Goal: Task Accomplishment & Management: Complete application form

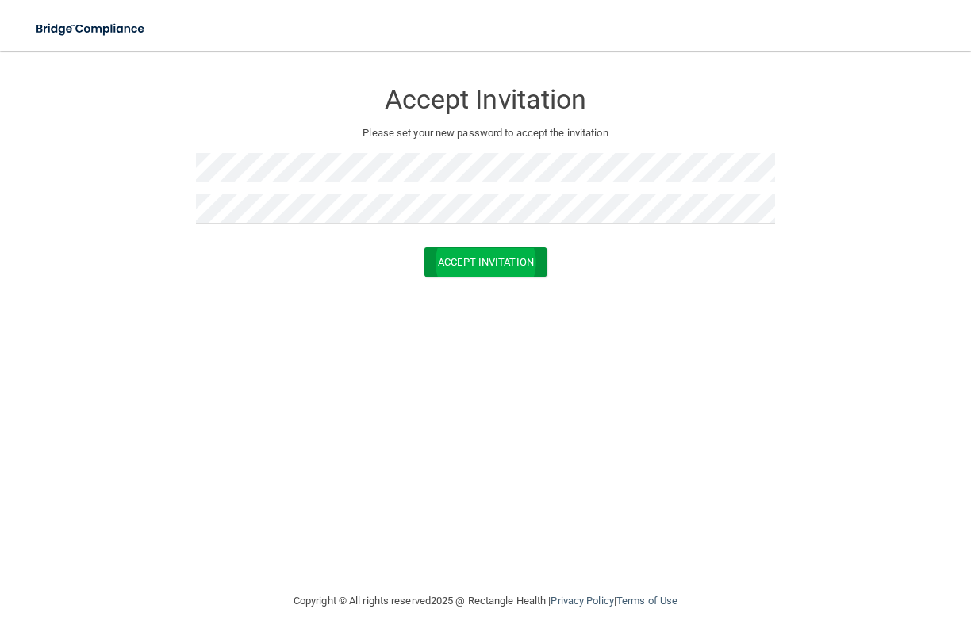
click at [505, 260] on button "Accept Invitation" at bounding box center [485, 261] width 122 height 29
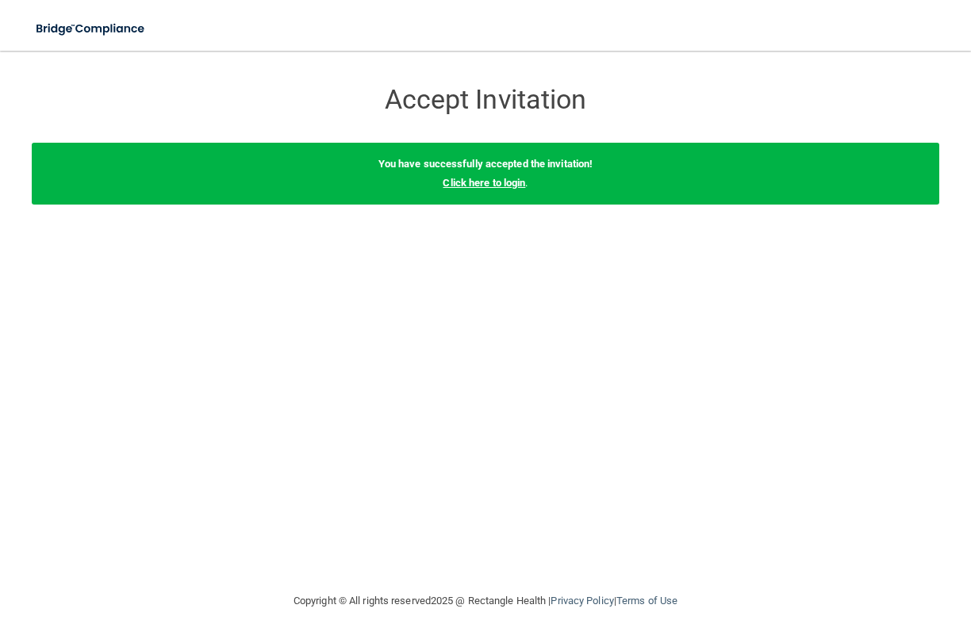
click at [507, 185] on link "Click here to login" at bounding box center [484, 183] width 82 height 12
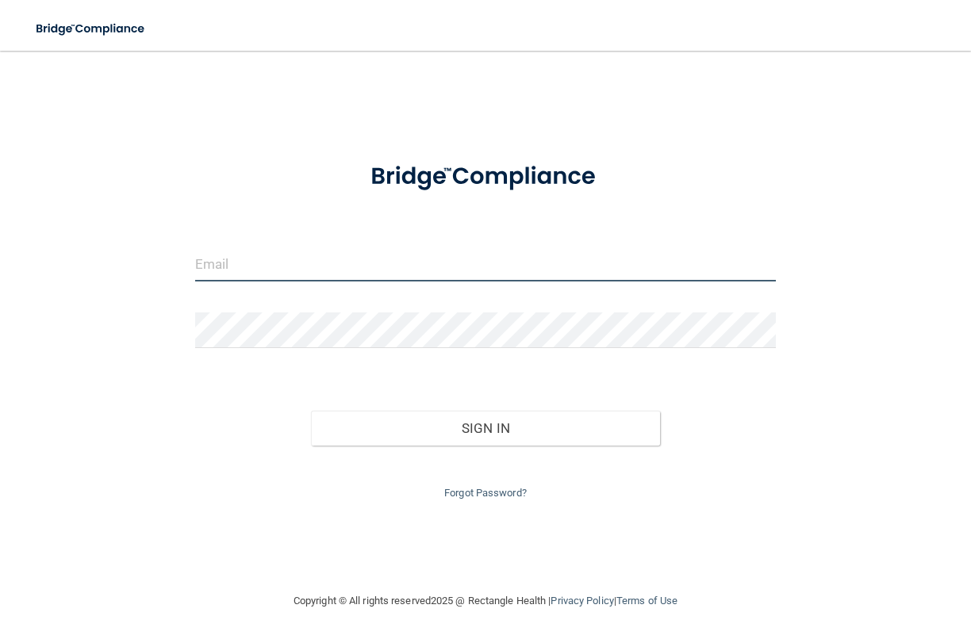
type input "[EMAIL_ADDRESS][DOMAIN_NAME]"
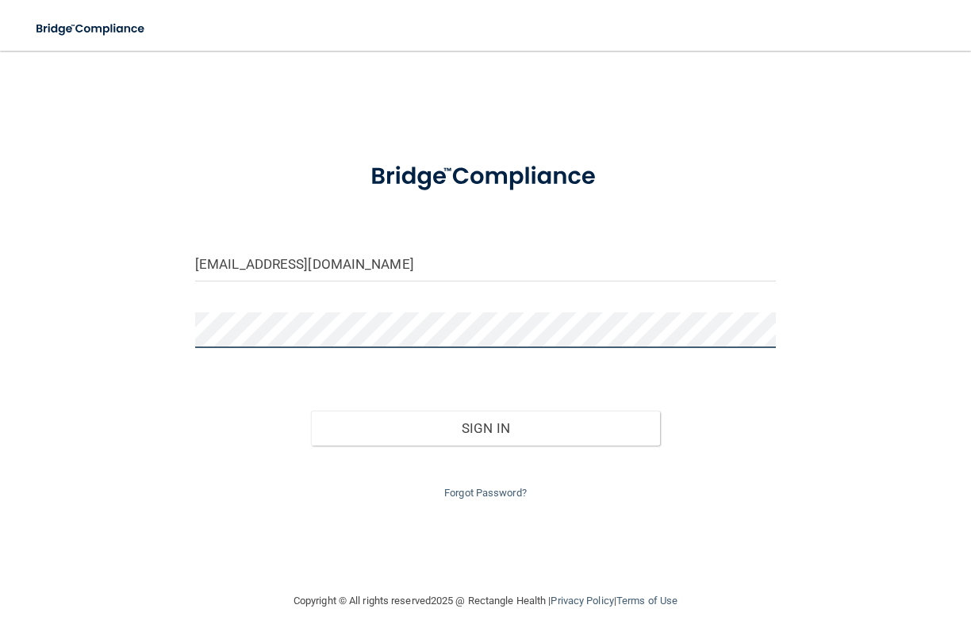
click at [485, 424] on button "Sign In" at bounding box center [485, 428] width 348 height 35
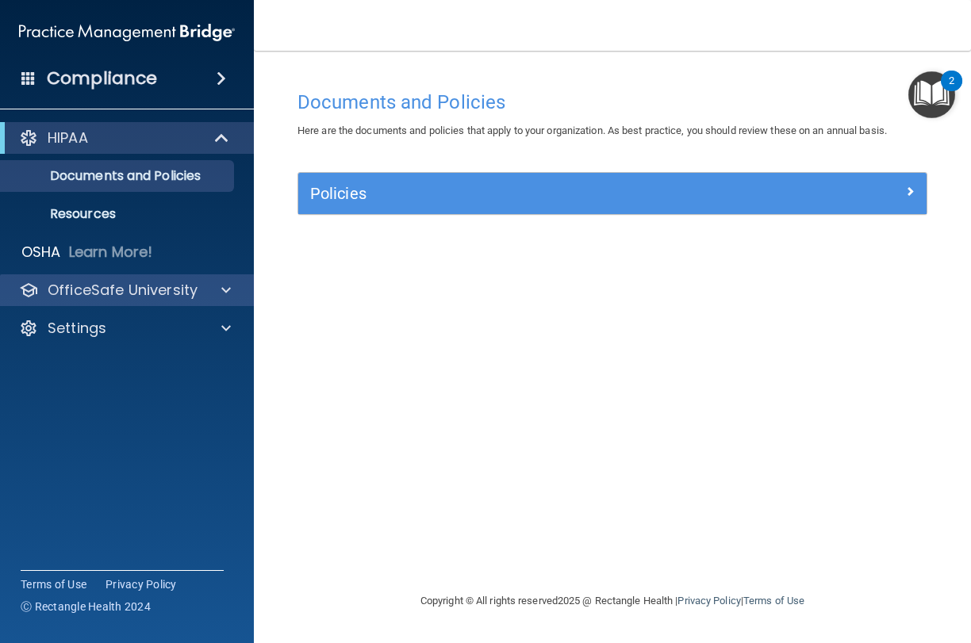
click at [227, 293] on span at bounding box center [226, 290] width 10 height 19
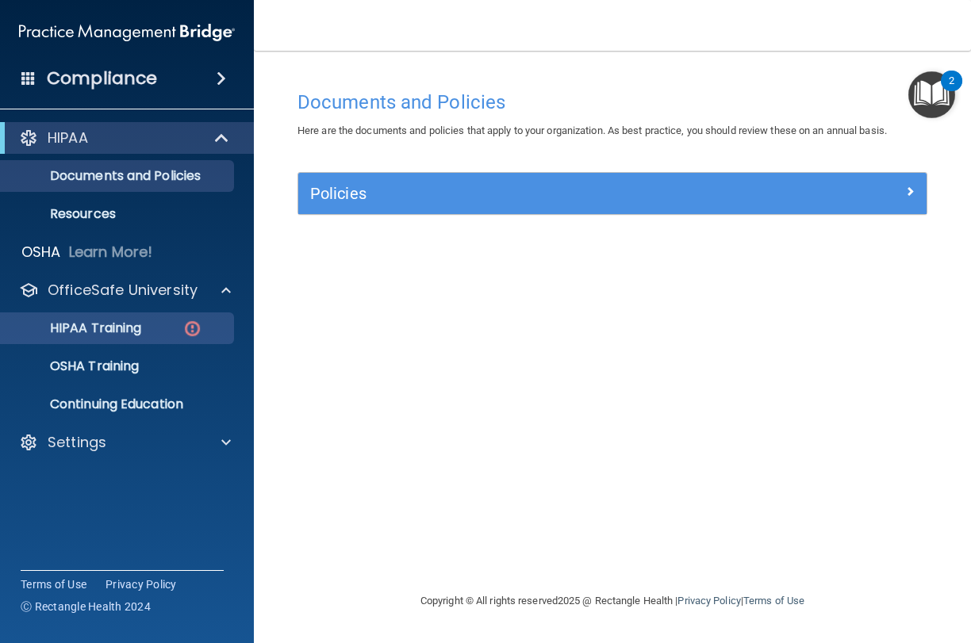
click at [141, 331] on p "HIPAA Training" at bounding box center [75, 328] width 131 height 16
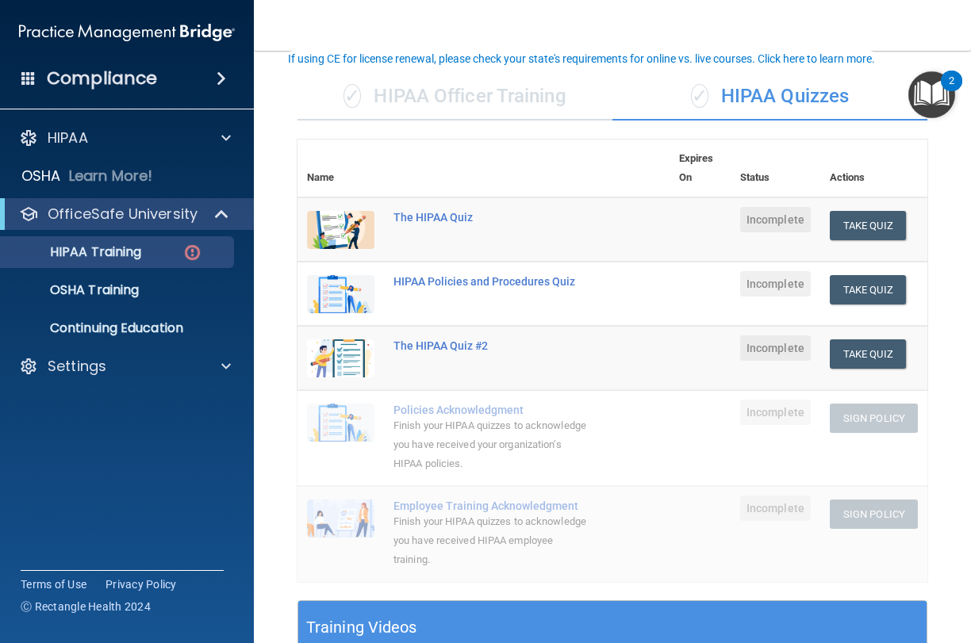
scroll to position [108, 0]
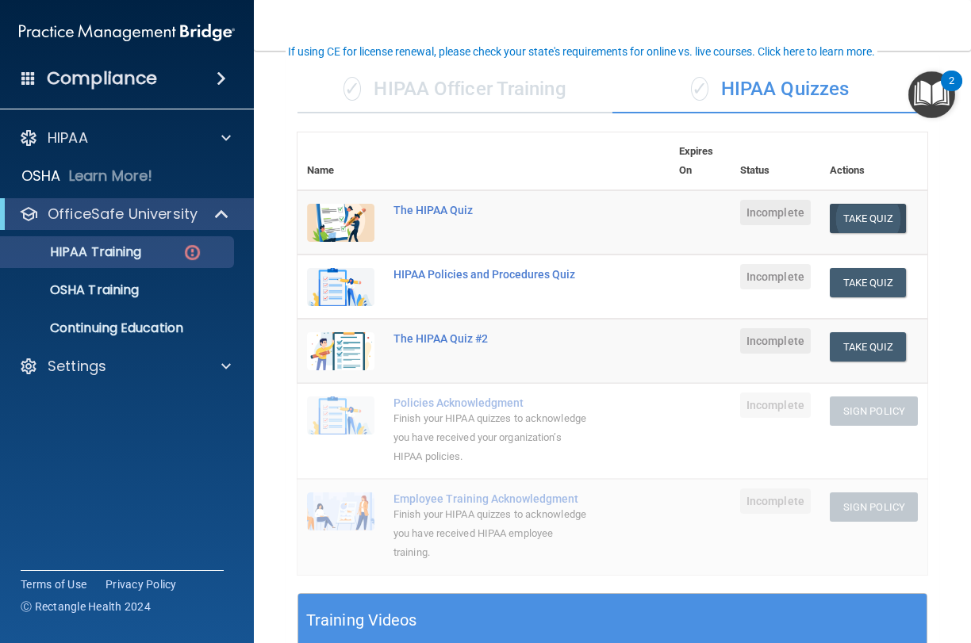
click at [860, 213] on button "Take Quiz" at bounding box center [868, 218] width 76 height 29
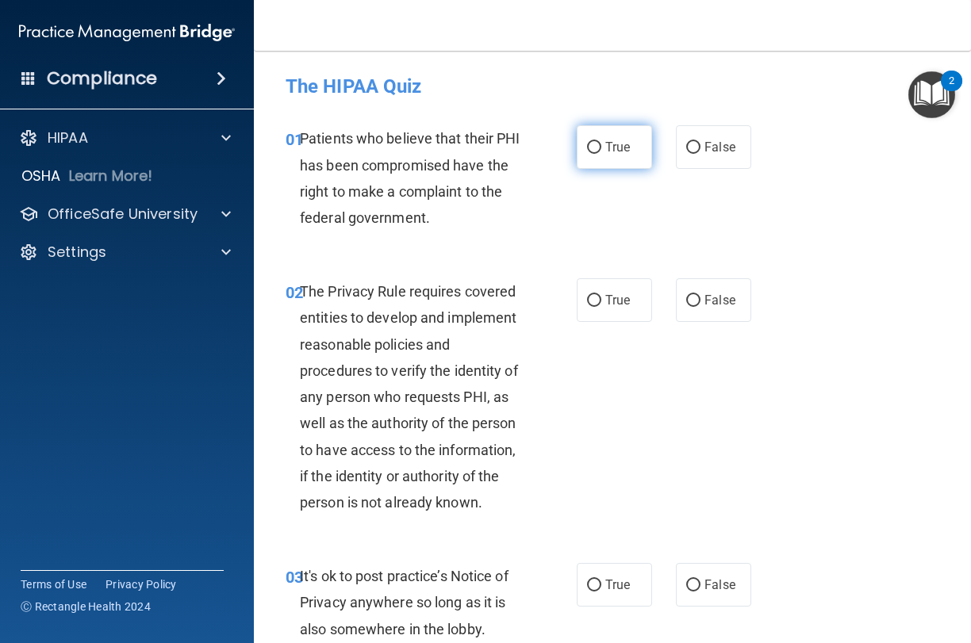
click at [592, 153] on input "True" at bounding box center [594, 148] width 14 height 12
radio input "true"
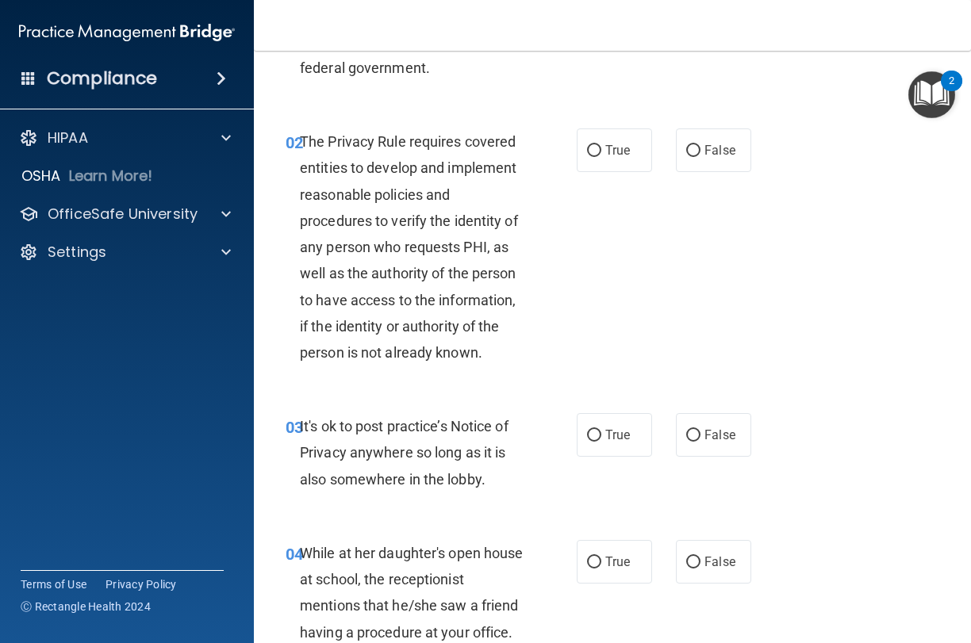
scroll to position [155, 0]
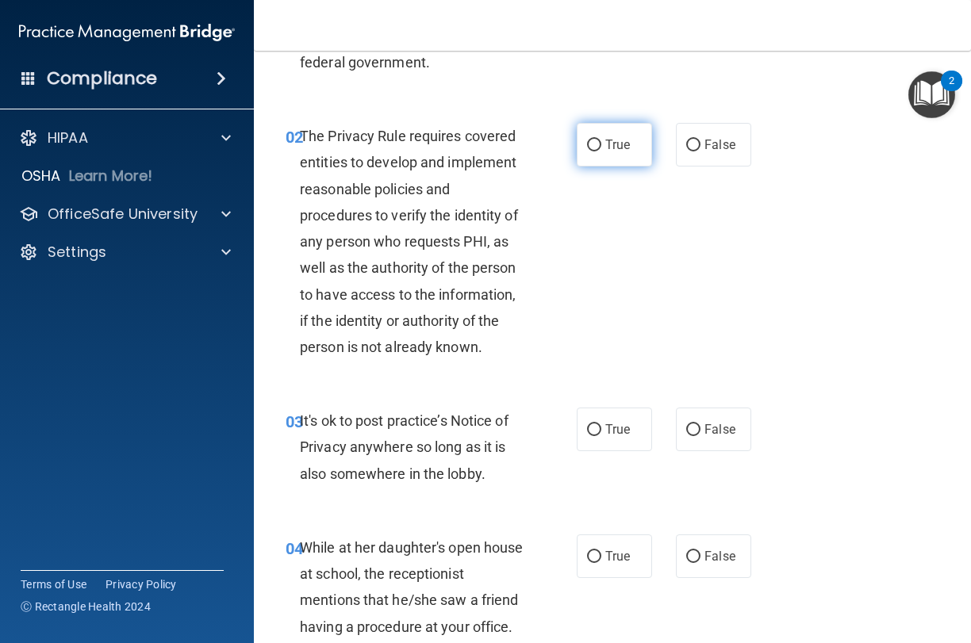
click at [606, 148] on span "True" at bounding box center [617, 144] width 25 height 15
click at [601, 148] on input "True" at bounding box center [594, 146] width 14 height 12
radio input "true"
click at [693, 434] on label "False" at bounding box center [713, 430] width 75 height 44
click at [693, 434] on input "False" at bounding box center [693, 430] width 14 height 12
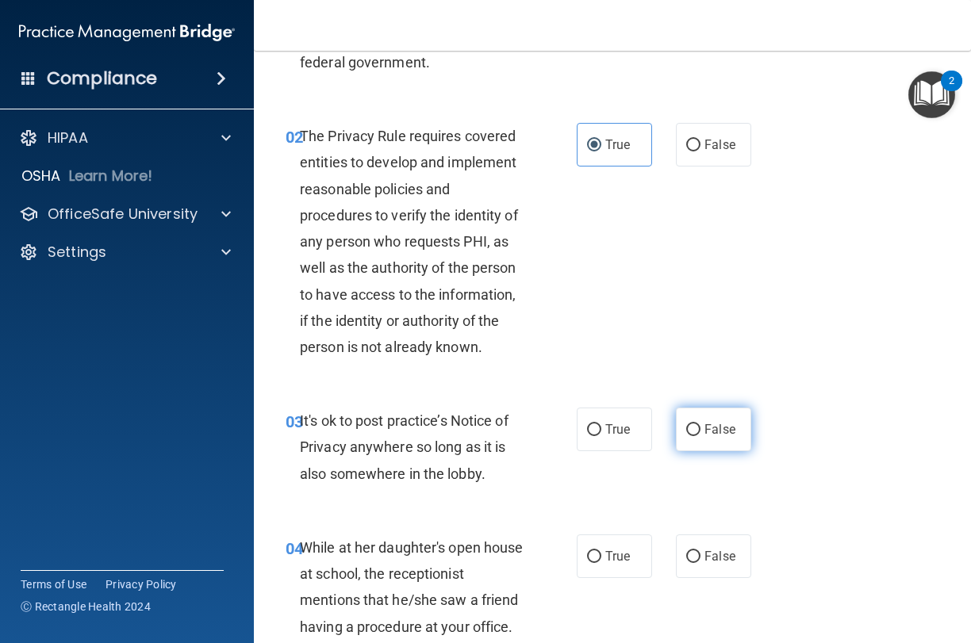
radio input "true"
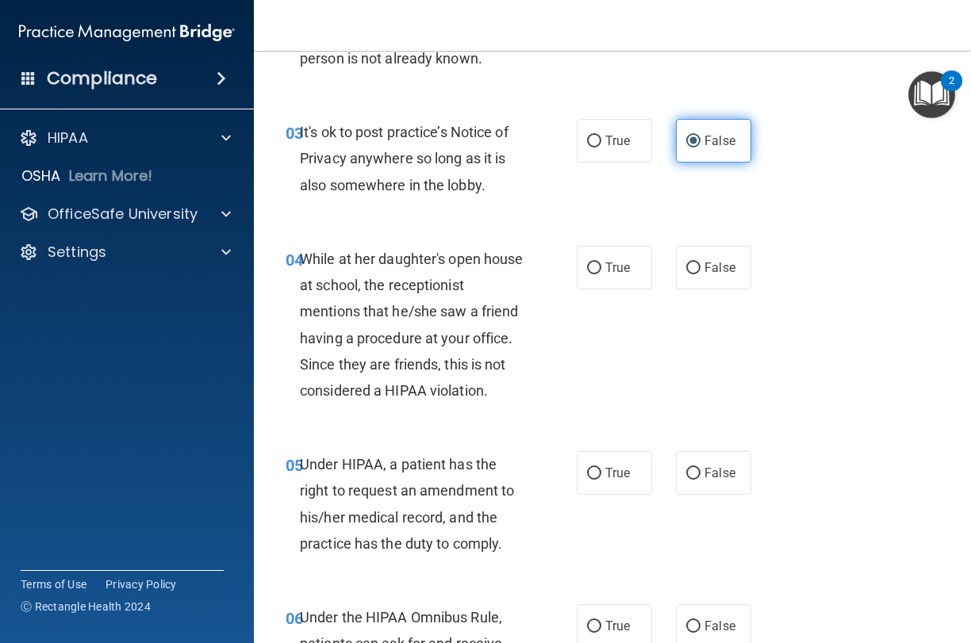
scroll to position [458, 0]
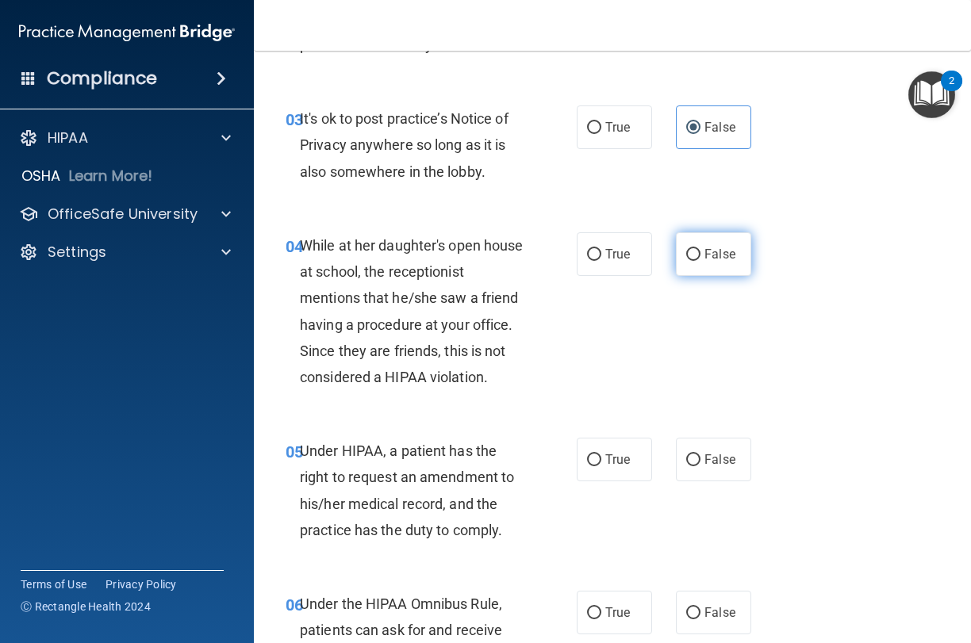
click at [735, 247] on label "False" at bounding box center [713, 254] width 75 height 44
click at [700, 249] on input "False" at bounding box center [693, 255] width 14 height 12
radio input "true"
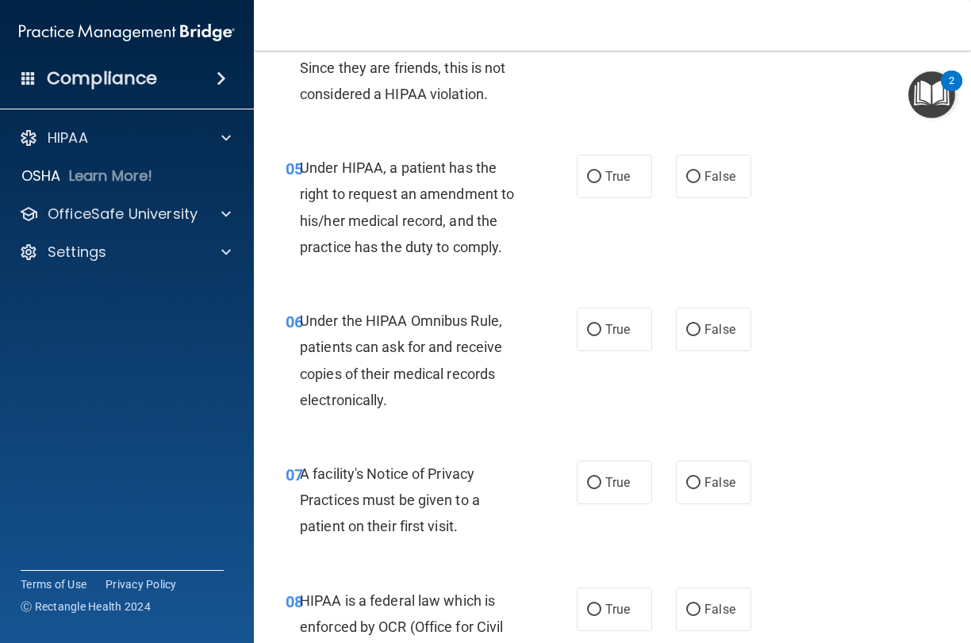
scroll to position [757, 0]
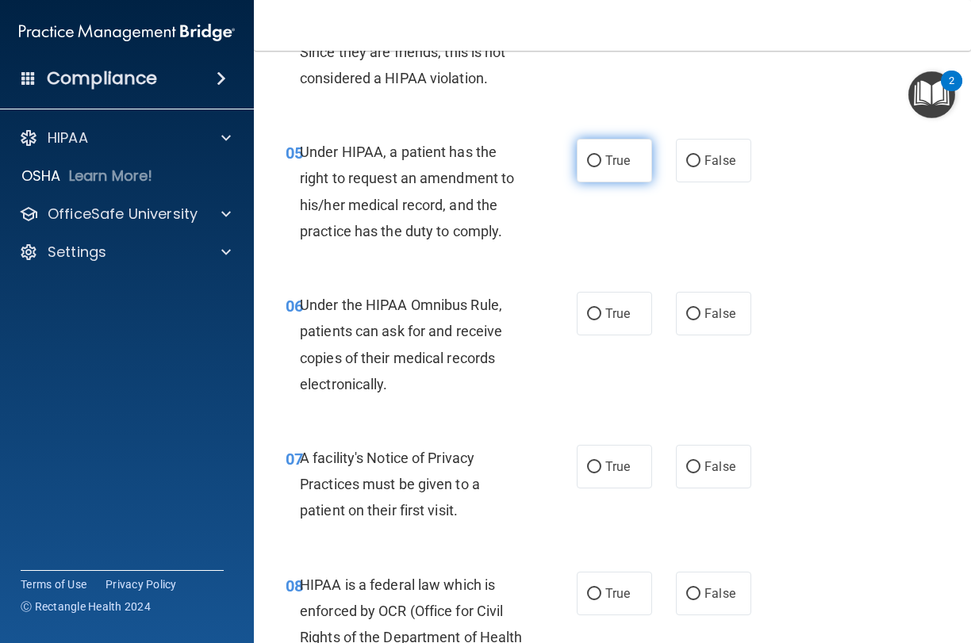
click at [615, 162] on span "True" at bounding box center [617, 160] width 25 height 15
click at [601, 162] on input "True" at bounding box center [594, 161] width 14 height 12
radio input "true"
click at [632, 318] on label "True" at bounding box center [614, 314] width 75 height 44
click at [601, 318] on input "True" at bounding box center [594, 315] width 14 height 12
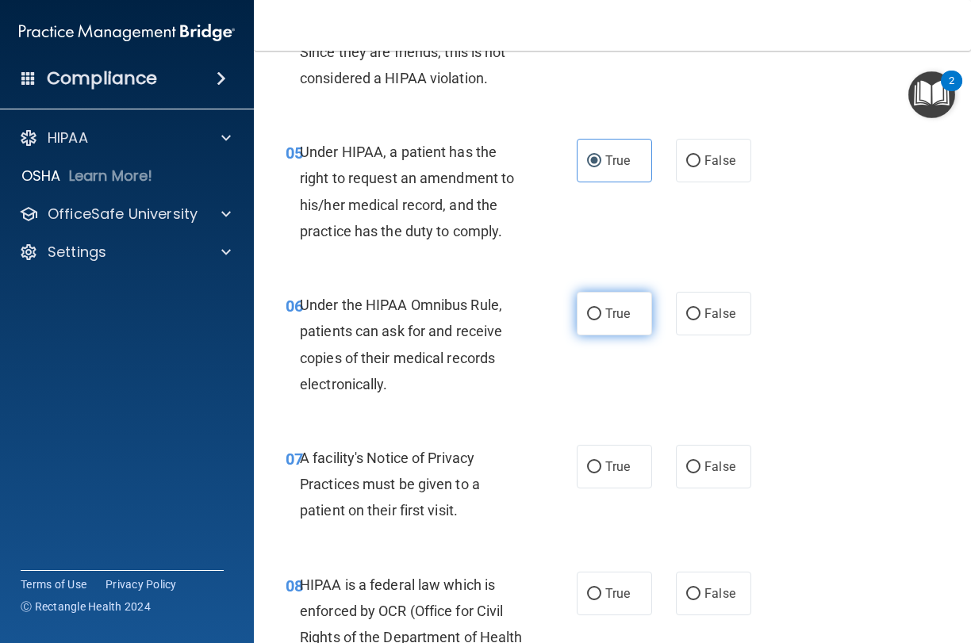
radio input "true"
click at [605, 459] on span "True" at bounding box center [617, 466] width 25 height 15
click at [601, 462] on input "True" at bounding box center [594, 468] width 14 height 12
radio input "true"
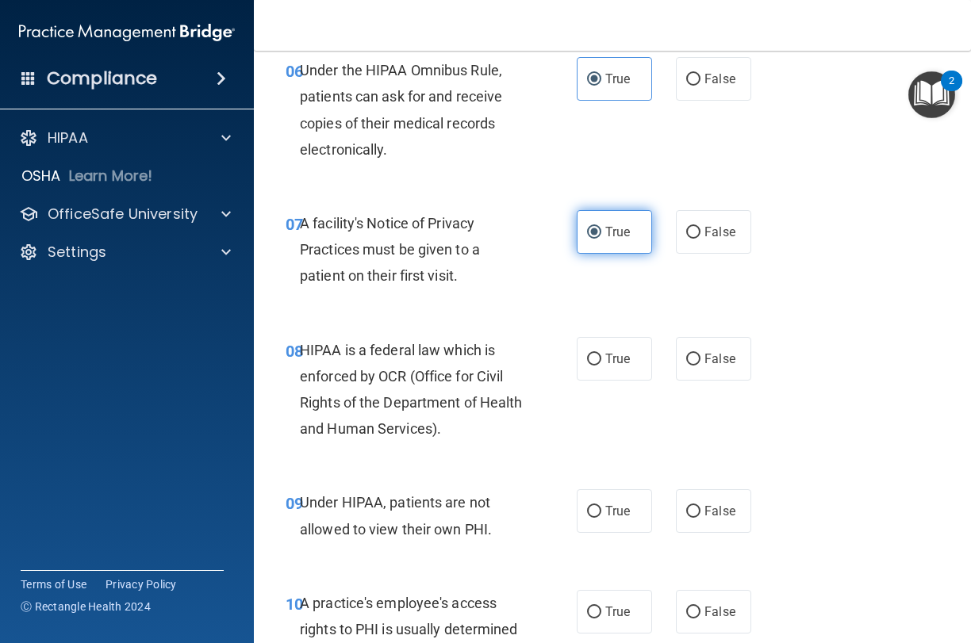
scroll to position [995, 0]
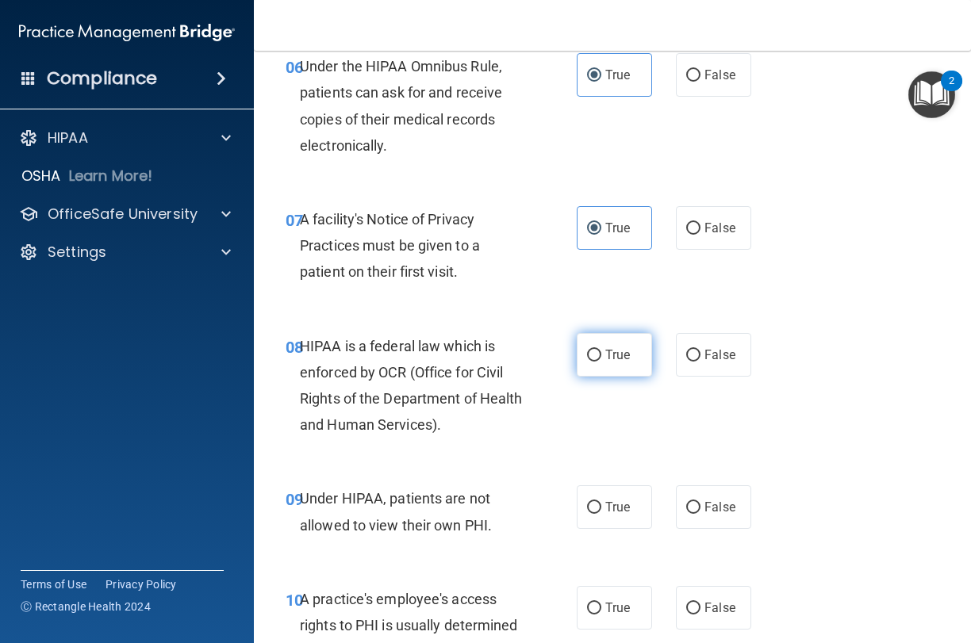
click at [616, 349] on span "True" at bounding box center [617, 354] width 25 height 15
click at [601, 350] on input "True" at bounding box center [594, 356] width 14 height 12
radio input "true"
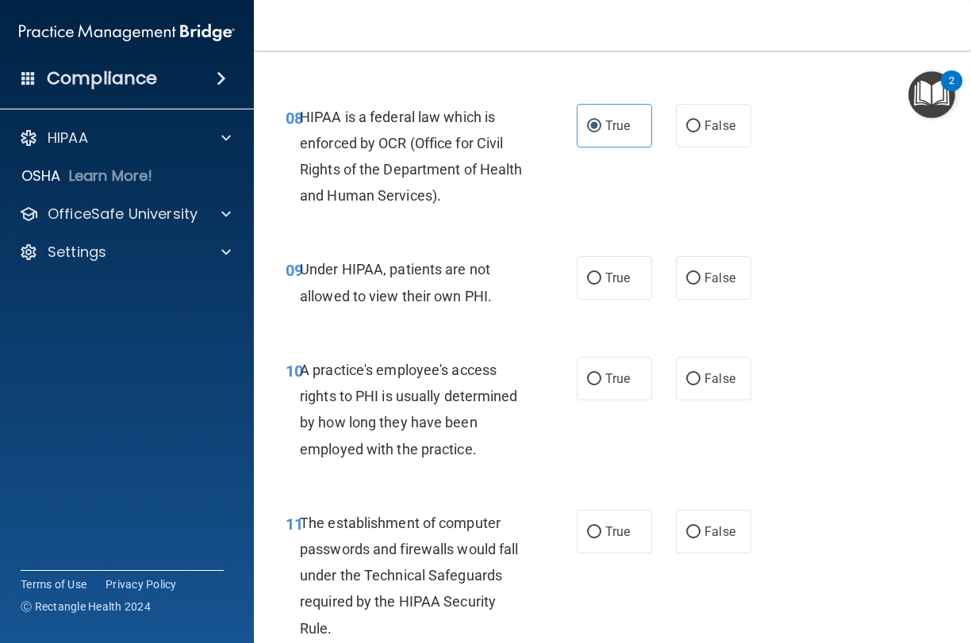
scroll to position [1225, 0]
click at [706, 270] on span "False" at bounding box center [719, 277] width 31 height 15
click at [700, 272] on input "False" at bounding box center [693, 278] width 14 height 12
radio input "true"
click at [712, 372] on span "False" at bounding box center [719, 377] width 31 height 15
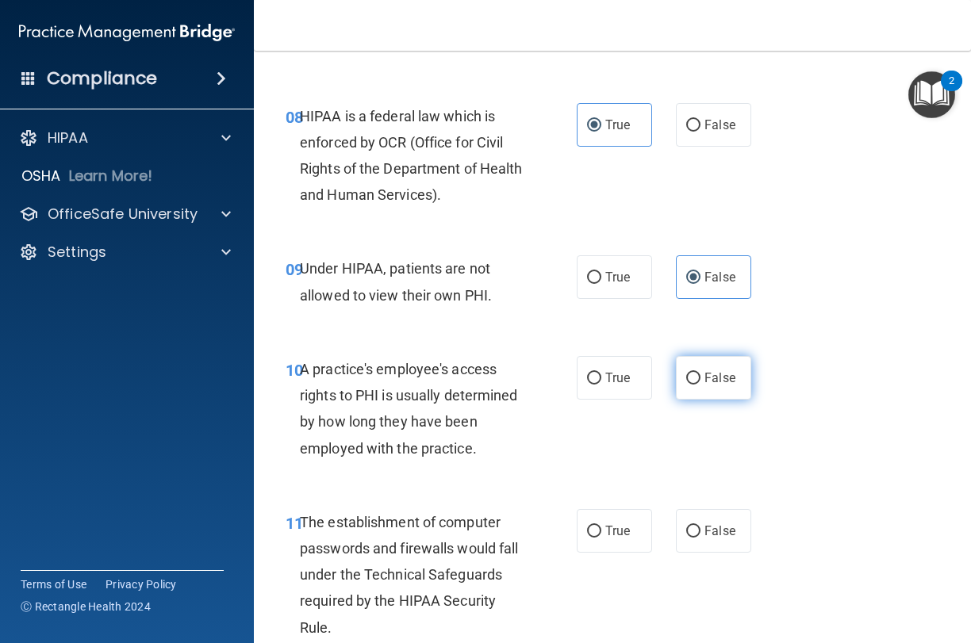
click at [700, 373] on input "False" at bounding box center [693, 379] width 14 height 12
radio input "true"
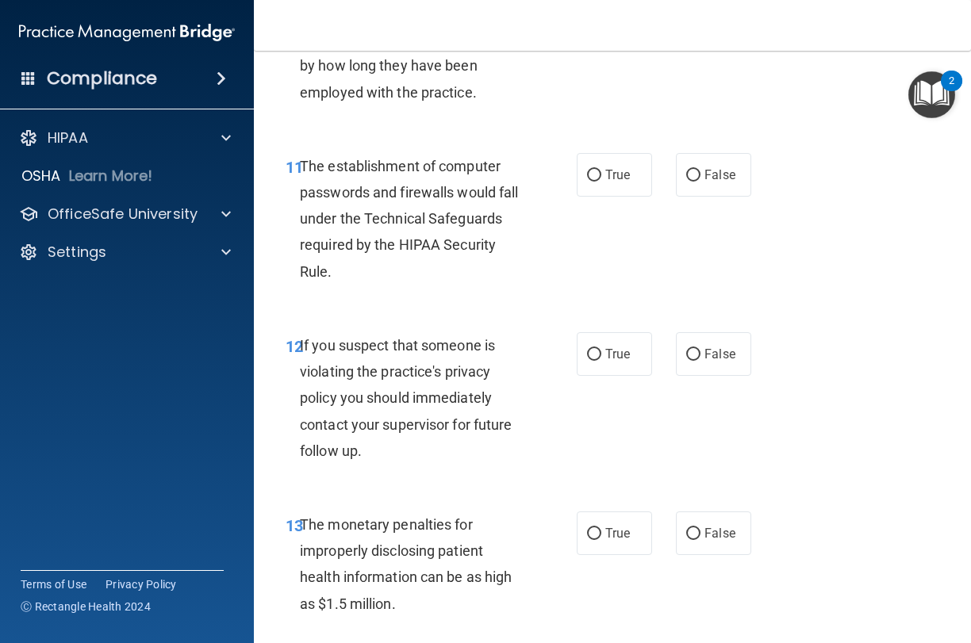
scroll to position [1589, 0]
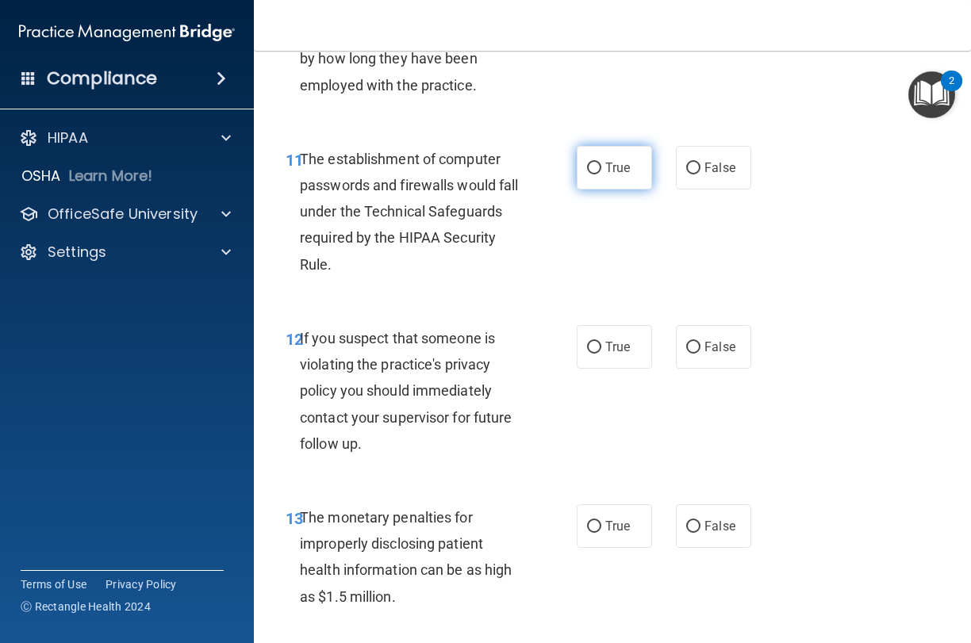
click at [626, 160] on span "True" at bounding box center [617, 167] width 25 height 15
click at [601, 163] on input "True" at bounding box center [594, 169] width 14 height 12
radio input "true"
click at [628, 328] on label "True" at bounding box center [614, 347] width 75 height 44
click at [601, 342] on input "True" at bounding box center [594, 348] width 14 height 12
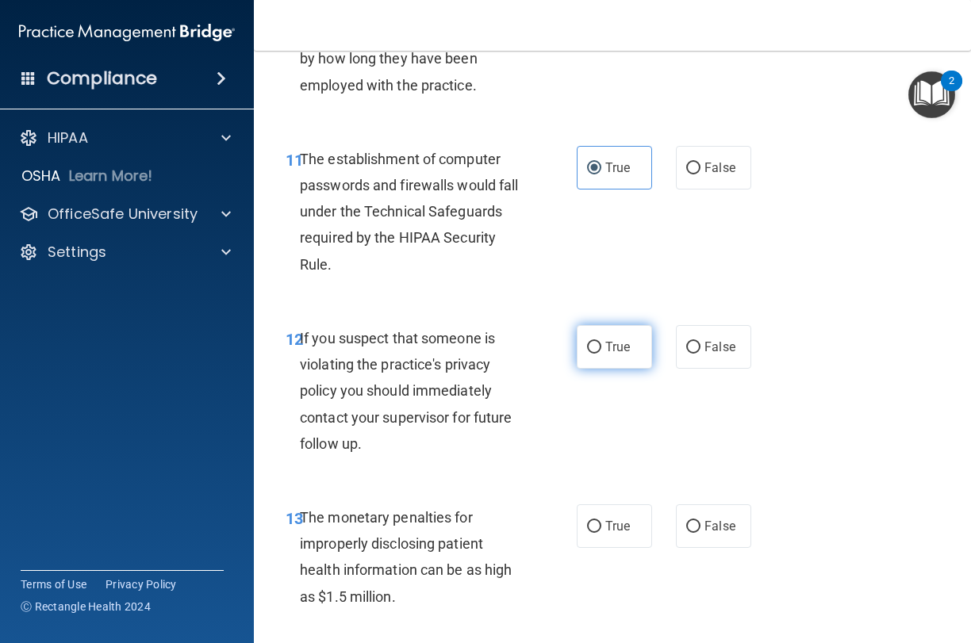
radio input "true"
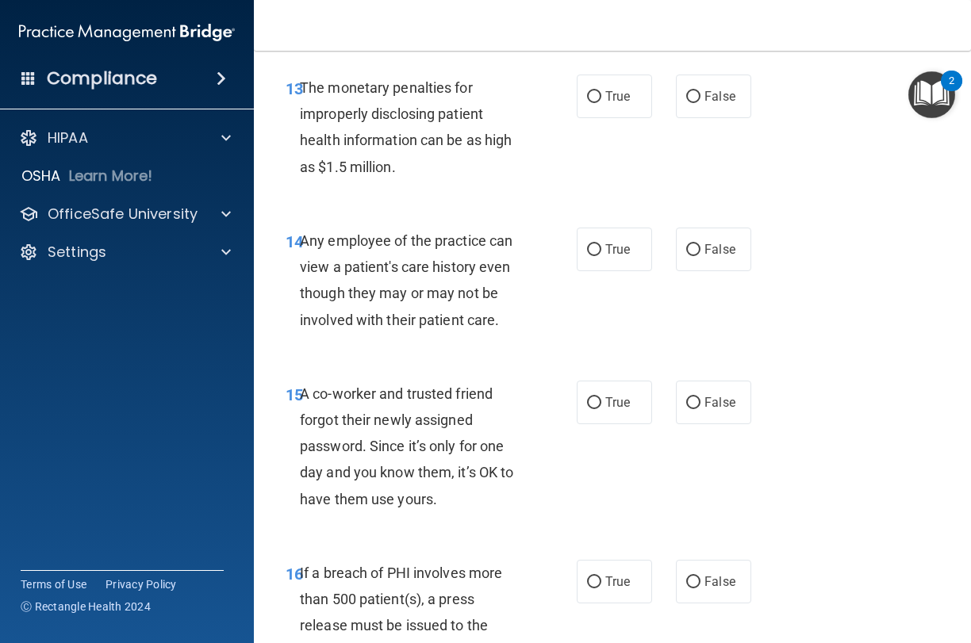
scroll to position [2012, 0]
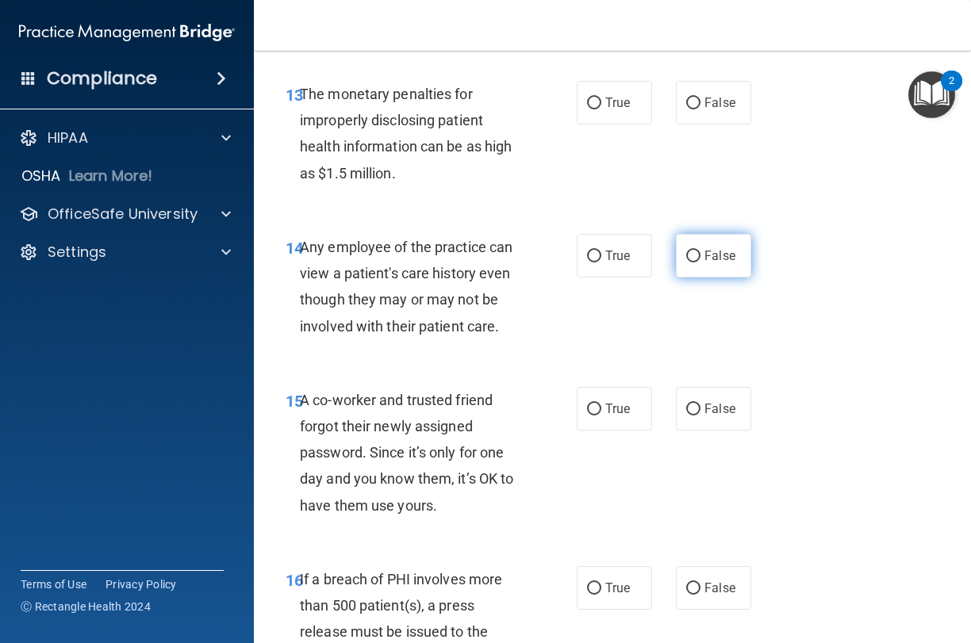
click at [728, 248] on span "False" at bounding box center [719, 255] width 31 height 15
click at [700, 251] on input "False" at bounding box center [693, 257] width 14 height 12
radio input "true"
click at [619, 95] on span "True" at bounding box center [617, 102] width 25 height 15
click at [601, 98] on input "True" at bounding box center [594, 104] width 14 height 12
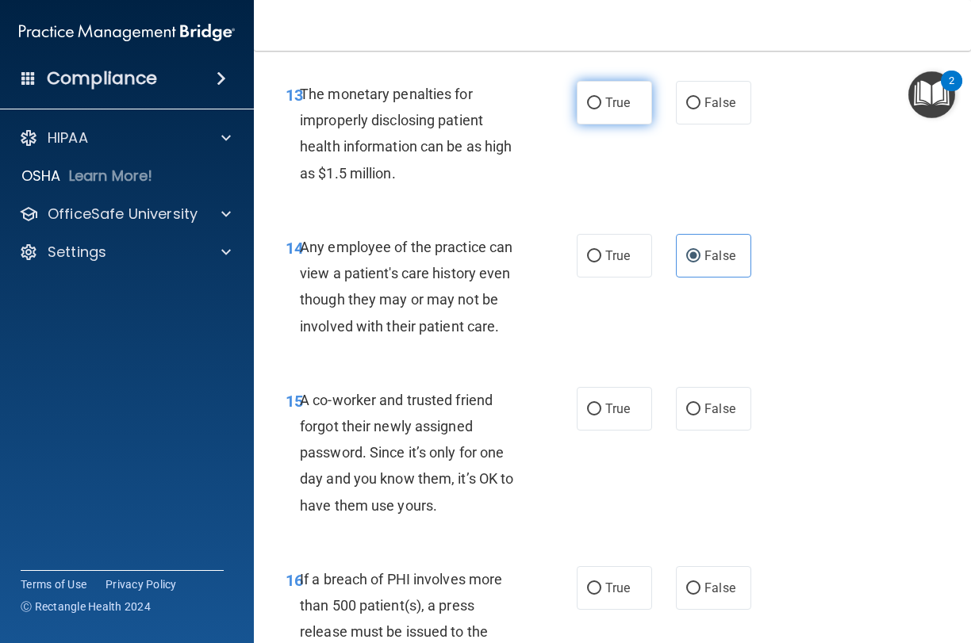
radio input "true"
click at [711, 401] on span "False" at bounding box center [719, 408] width 31 height 15
click at [700, 404] on input "False" at bounding box center [693, 410] width 14 height 12
radio input "true"
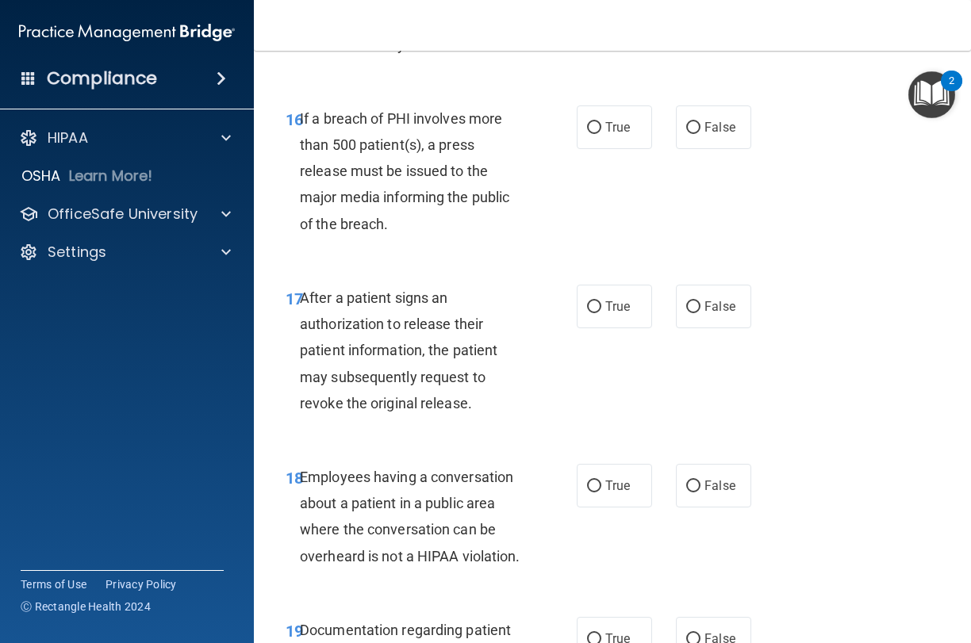
scroll to position [2480, 0]
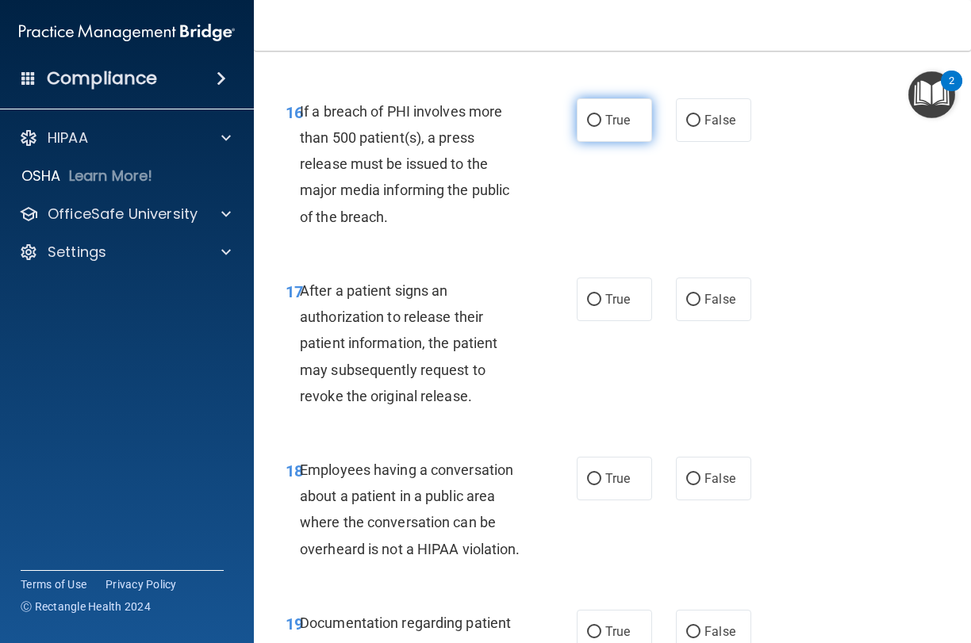
click at [615, 113] on span "True" at bounding box center [617, 120] width 25 height 15
click at [601, 115] on input "True" at bounding box center [594, 121] width 14 height 12
radio input "true"
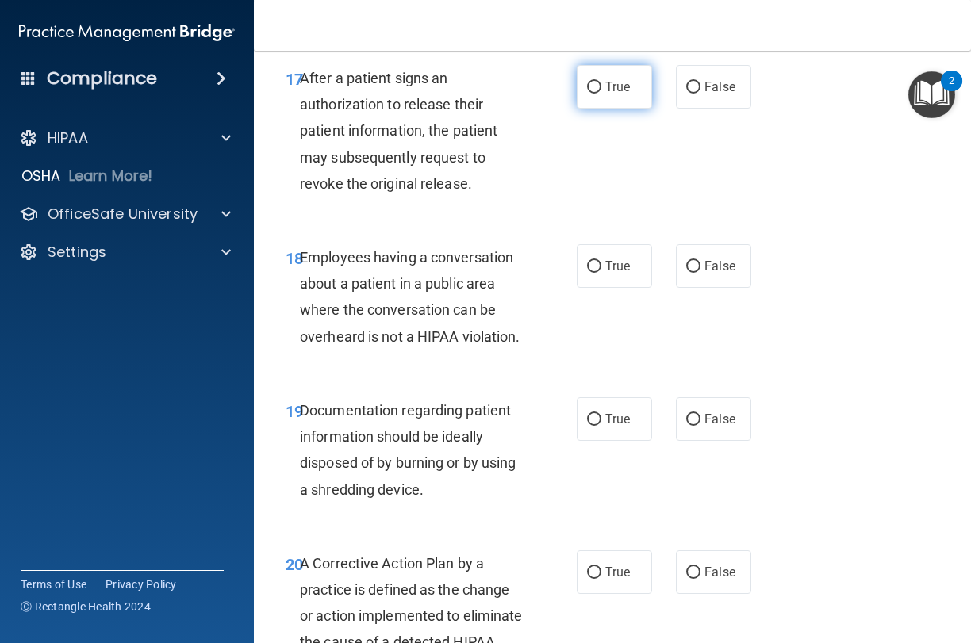
scroll to position [2691, 0]
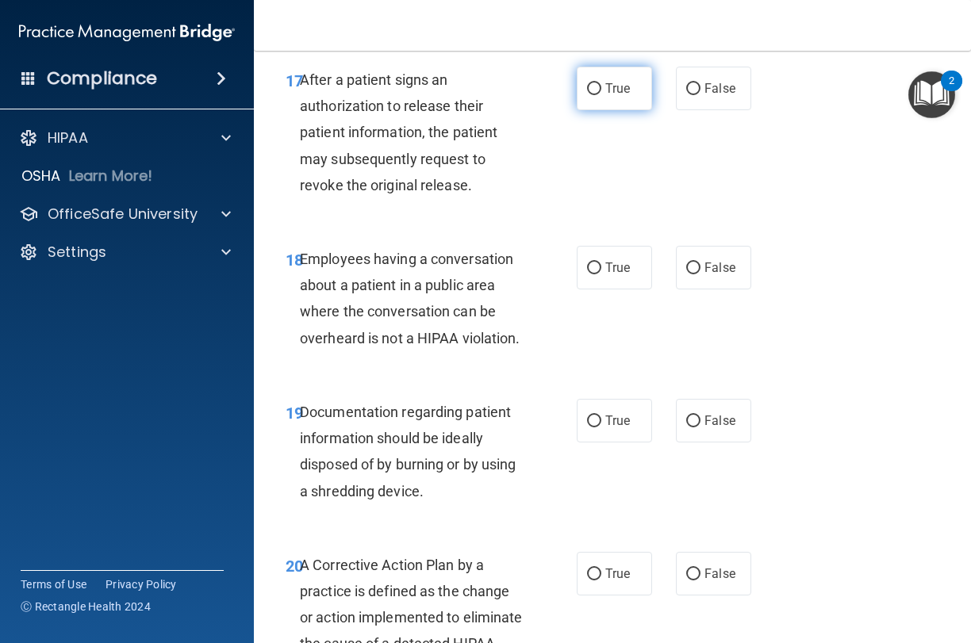
click at [627, 81] on span "True" at bounding box center [617, 88] width 25 height 15
click at [601, 83] on input "True" at bounding box center [594, 89] width 14 height 12
radio input "true"
click at [611, 263] on label "True" at bounding box center [614, 268] width 75 height 44
click at [601, 263] on input "True" at bounding box center [594, 269] width 14 height 12
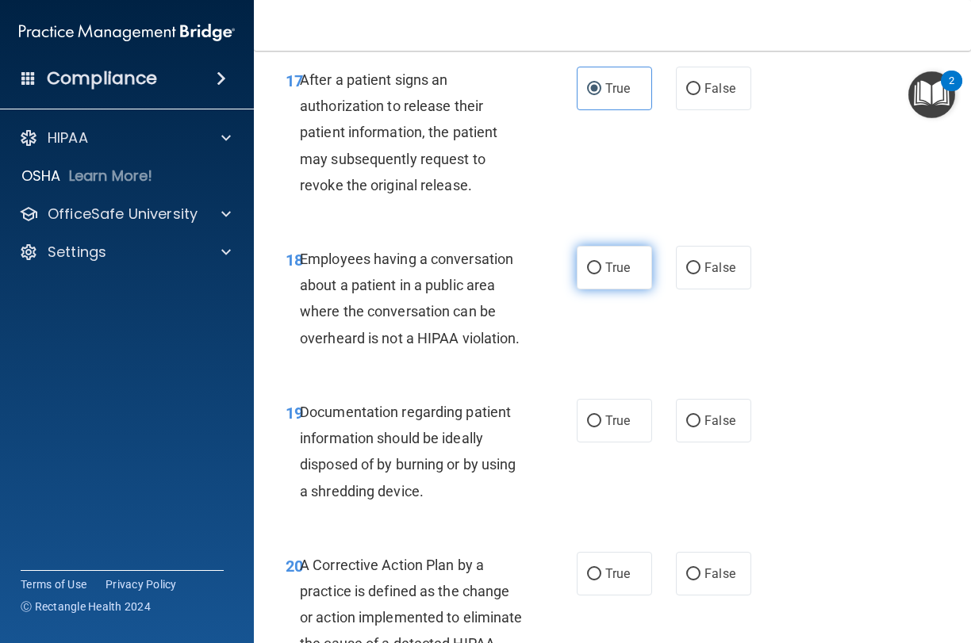
radio input "true"
click at [699, 263] on input "False" at bounding box center [693, 269] width 14 height 12
radio input "true"
radio input "false"
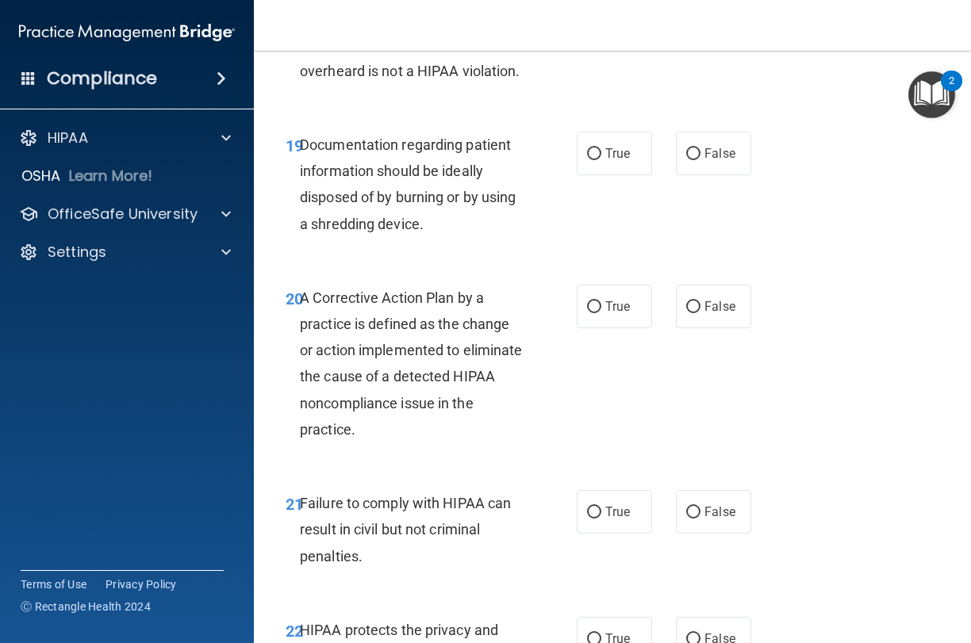
scroll to position [2974, 0]
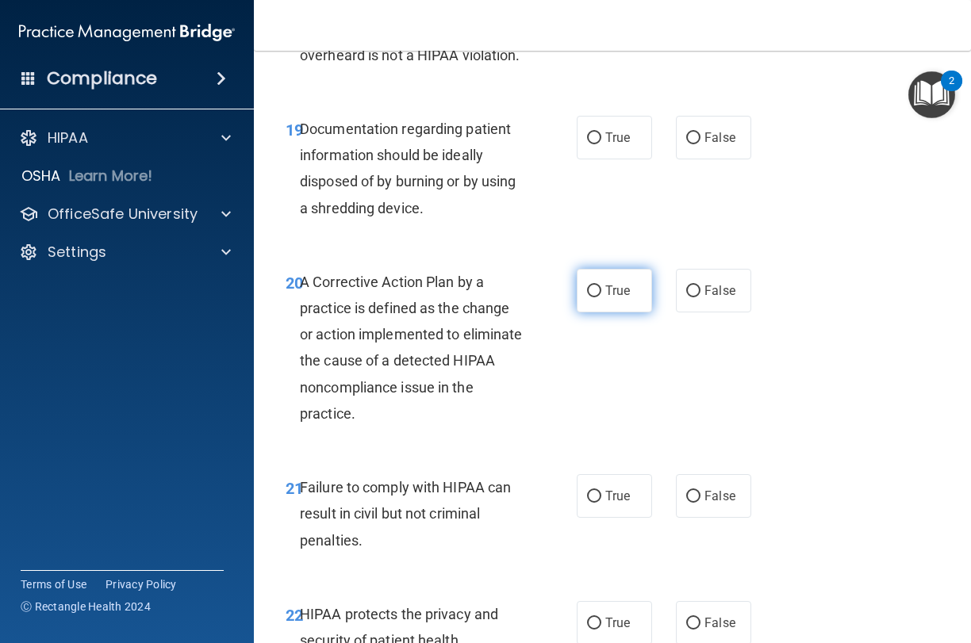
click at [619, 283] on span "True" at bounding box center [617, 290] width 25 height 15
click at [601, 286] on input "True" at bounding box center [594, 292] width 14 height 12
radio input "true"
click at [619, 130] on span "True" at bounding box center [617, 137] width 25 height 15
click at [601, 132] on input "True" at bounding box center [594, 138] width 14 height 12
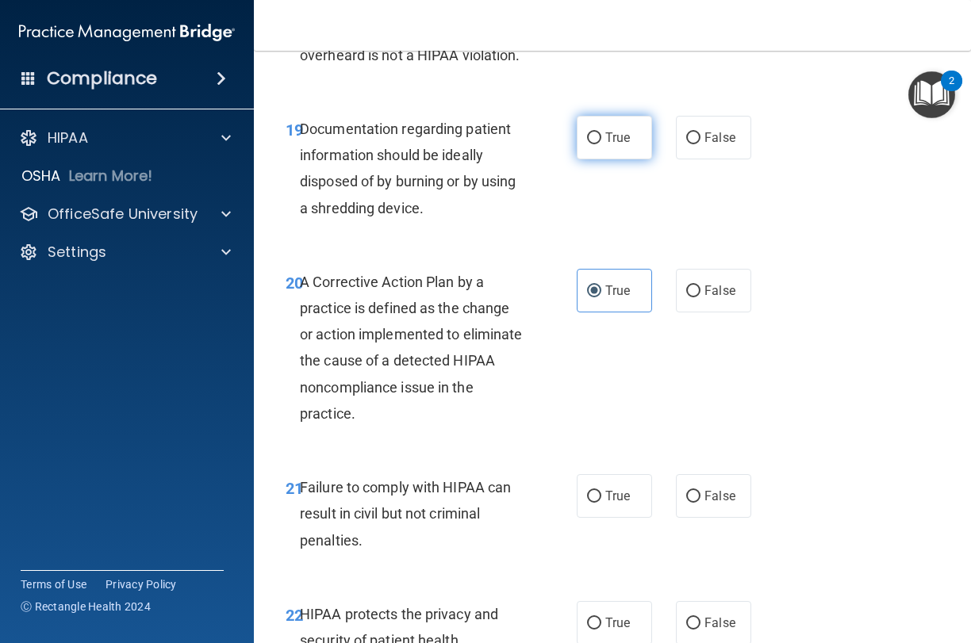
radio input "true"
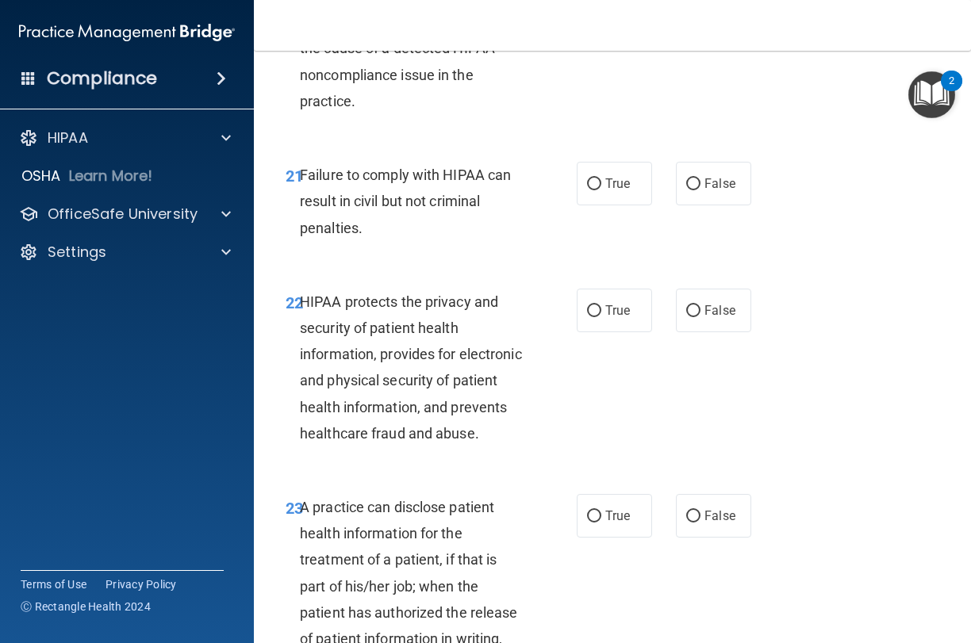
scroll to position [3286, 0]
click at [619, 176] on span "True" at bounding box center [617, 183] width 25 height 15
click at [601, 178] on input "True" at bounding box center [594, 184] width 14 height 12
radio input "true"
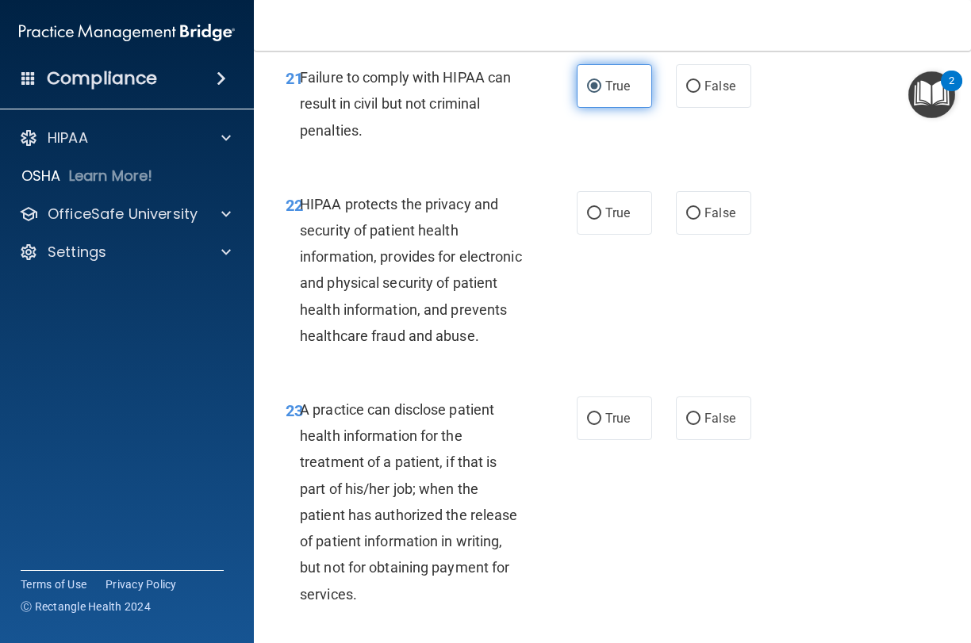
scroll to position [3421, 0]
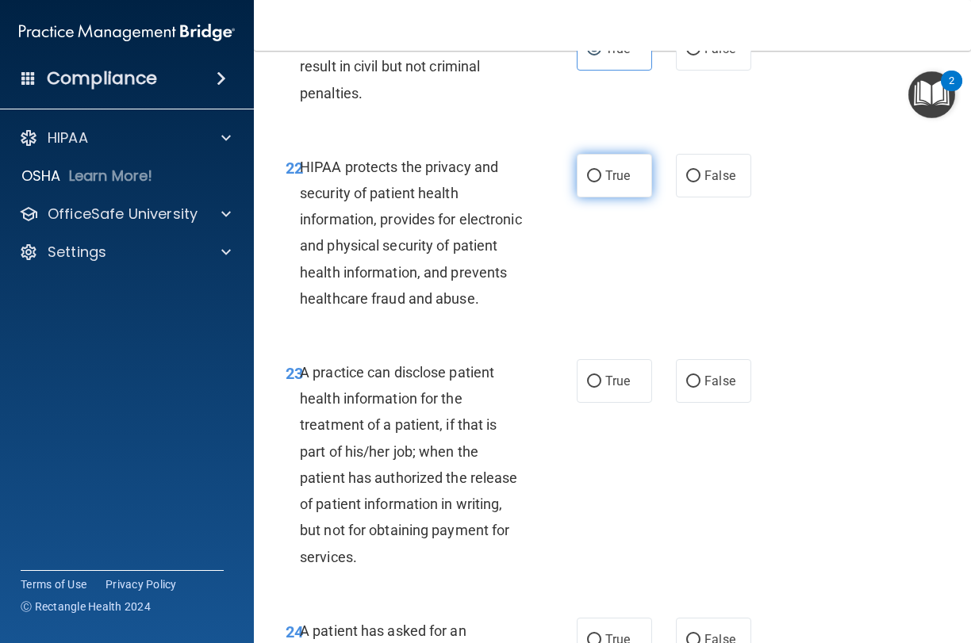
click at [615, 168] on span "True" at bounding box center [617, 175] width 25 height 15
click at [601, 171] on input "True" at bounding box center [594, 177] width 14 height 12
radio input "true"
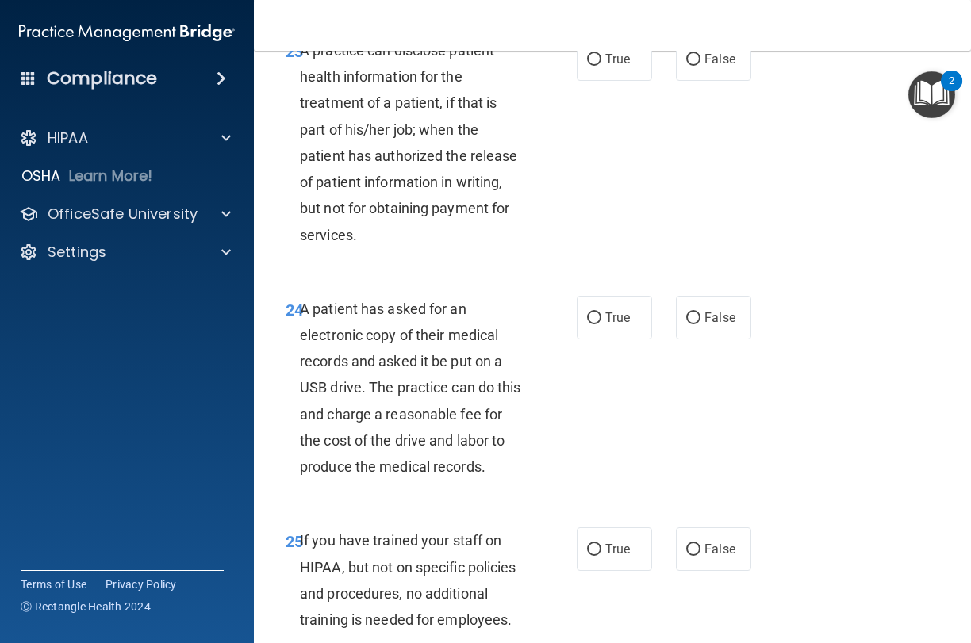
scroll to position [3732, 0]
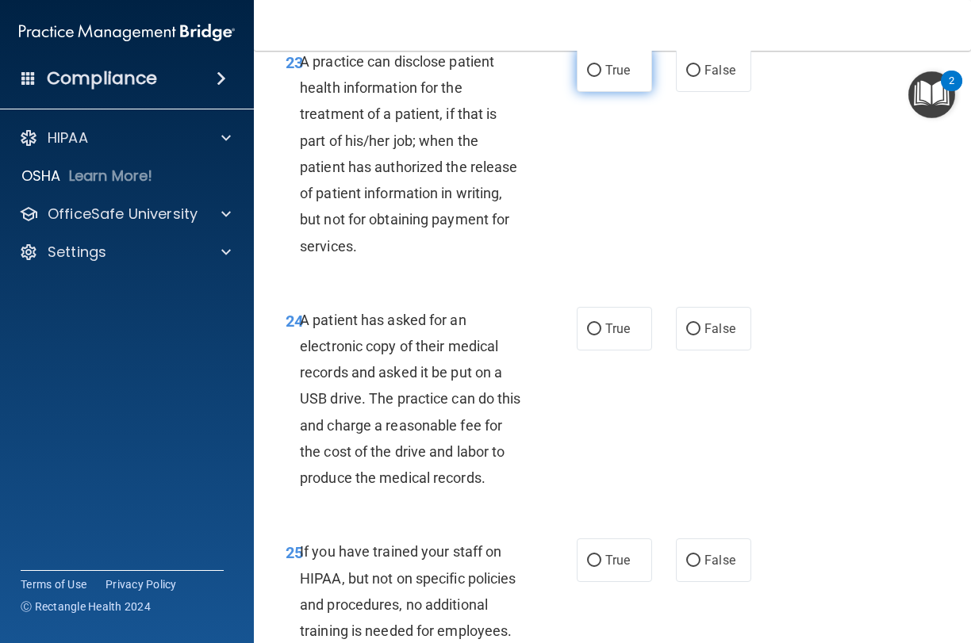
click at [611, 92] on label "True" at bounding box center [614, 70] width 75 height 44
click at [601, 77] on input "True" at bounding box center [594, 71] width 14 height 12
radio input "true"
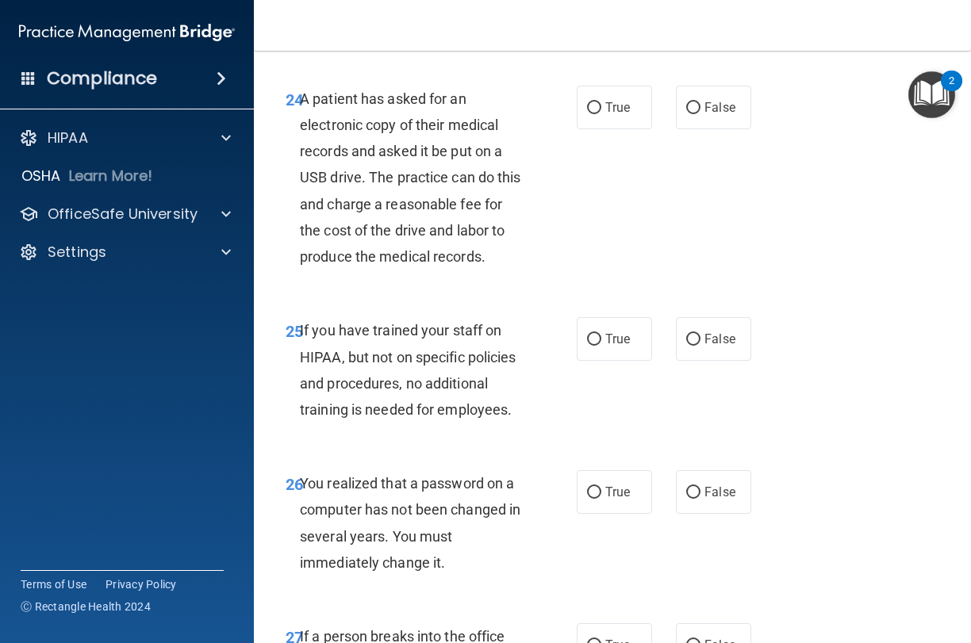
scroll to position [3957, 0]
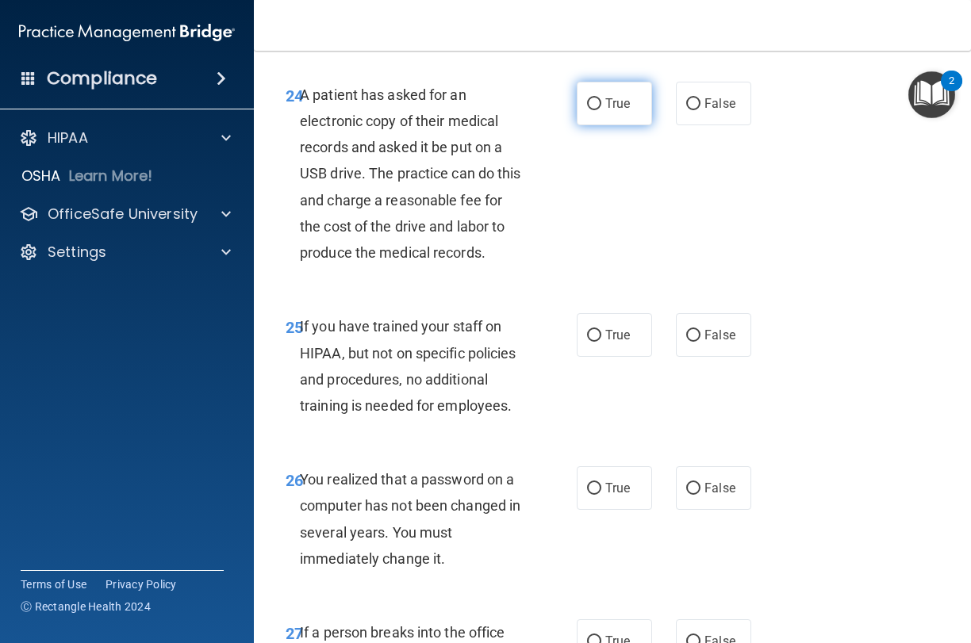
click at [607, 102] on label "True" at bounding box center [614, 104] width 75 height 44
click at [601, 102] on input "True" at bounding box center [594, 104] width 14 height 12
radio input "true"
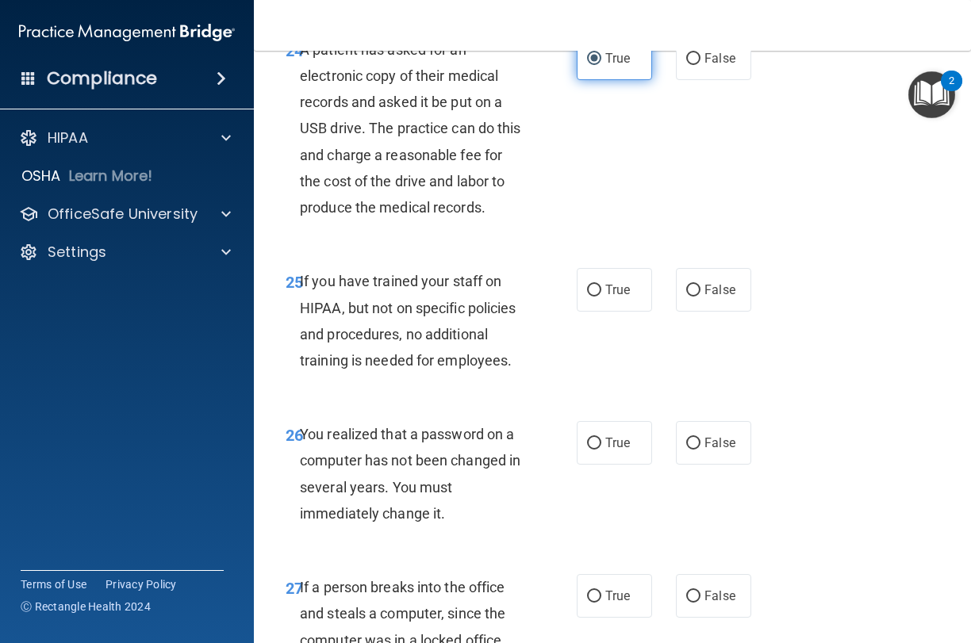
scroll to position [4007, 0]
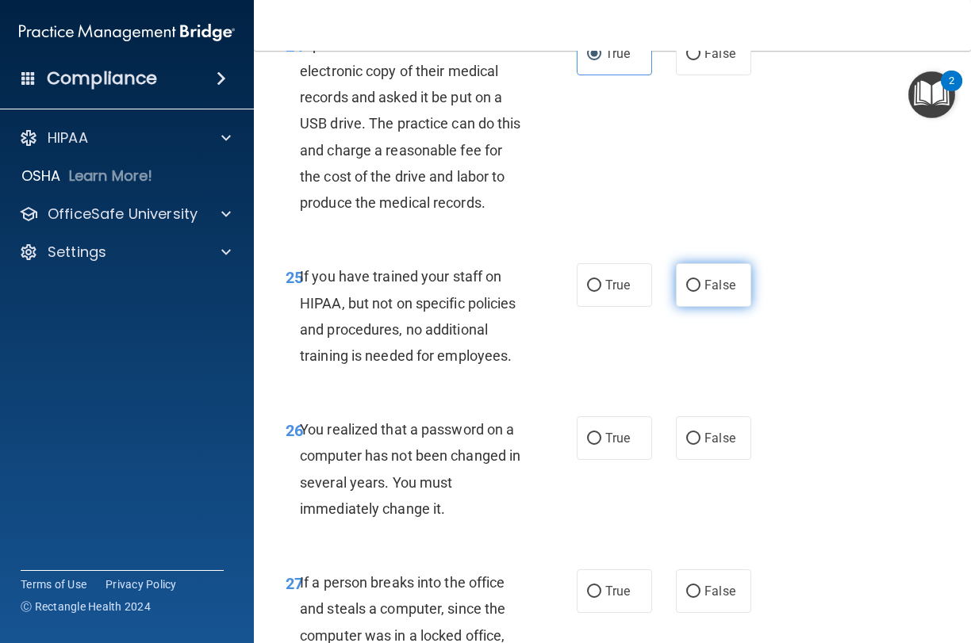
click at [696, 302] on label "False" at bounding box center [713, 285] width 75 height 44
click at [696, 292] on input "False" at bounding box center [693, 286] width 14 height 12
radio input "true"
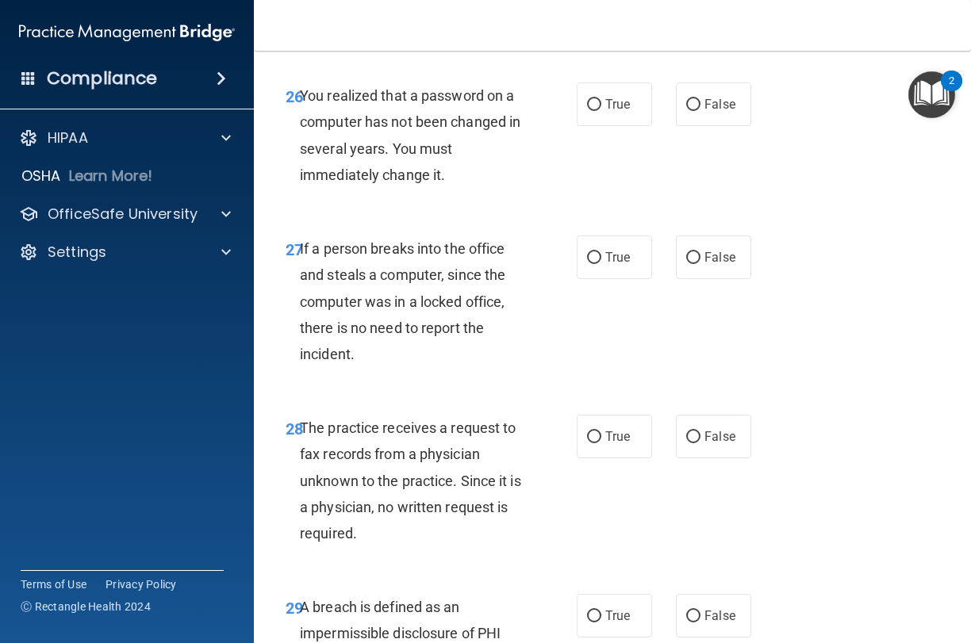
scroll to position [4340, 0]
click at [589, 109] on input "True" at bounding box center [594, 106] width 14 height 12
radio input "true"
click at [717, 280] on label "False" at bounding box center [713, 258] width 75 height 44
click at [700, 265] on input "False" at bounding box center [693, 259] width 14 height 12
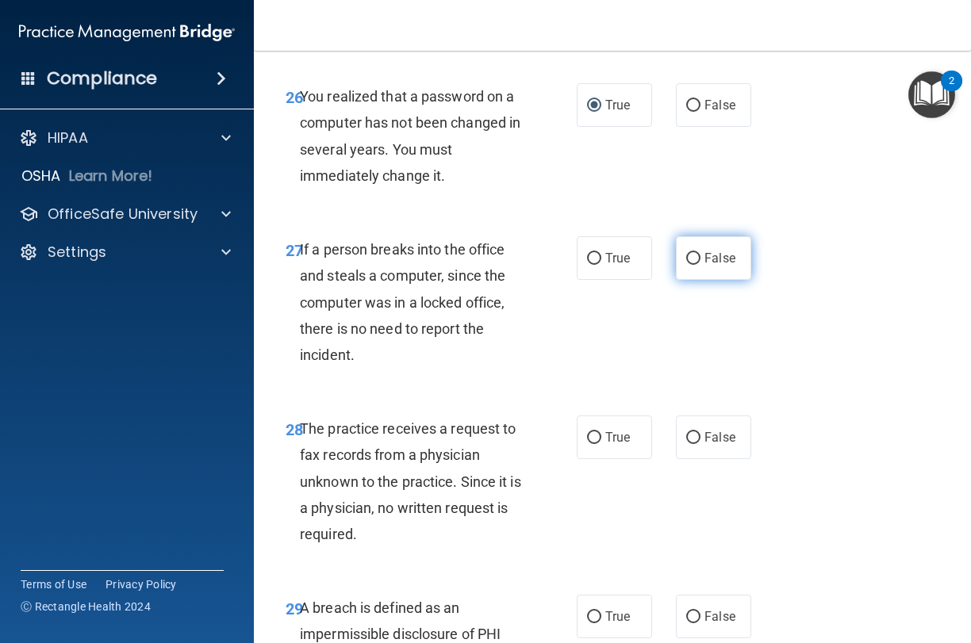
radio input "true"
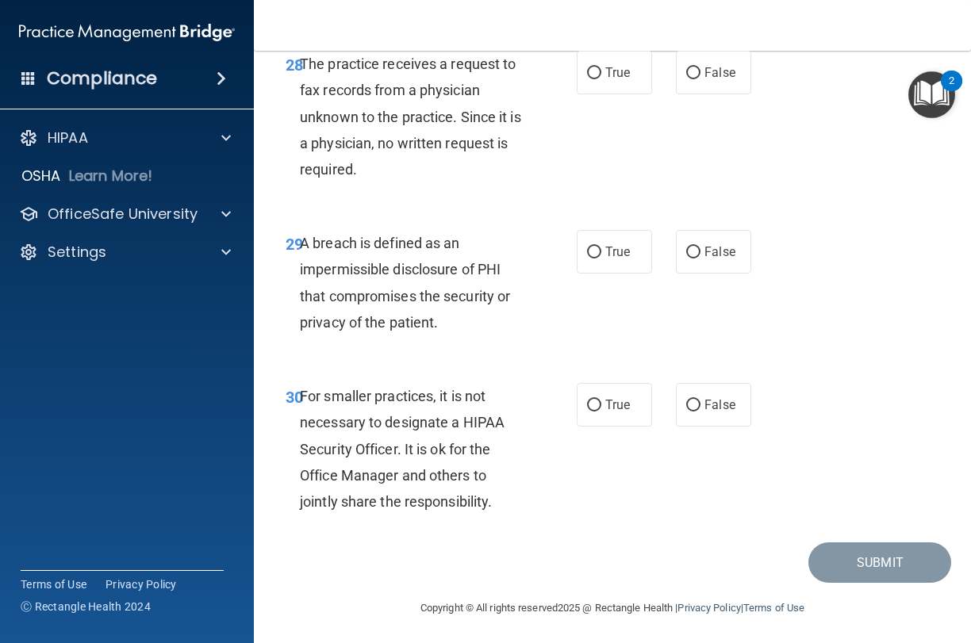
scroll to position [4704, 0]
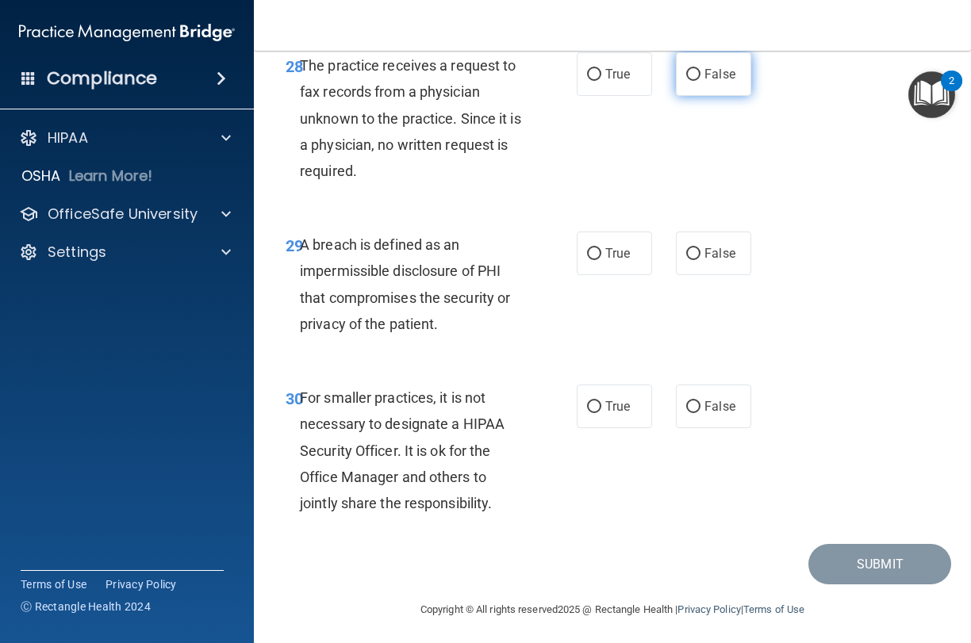
click at [710, 90] on label "False" at bounding box center [713, 74] width 75 height 44
click at [700, 81] on input "False" at bounding box center [693, 75] width 14 height 12
radio input "true"
click at [611, 251] on span "True" at bounding box center [617, 253] width 25 height 15
click at [601, 251] on input "True" at bounding box center [594, 254] width 14 height 12
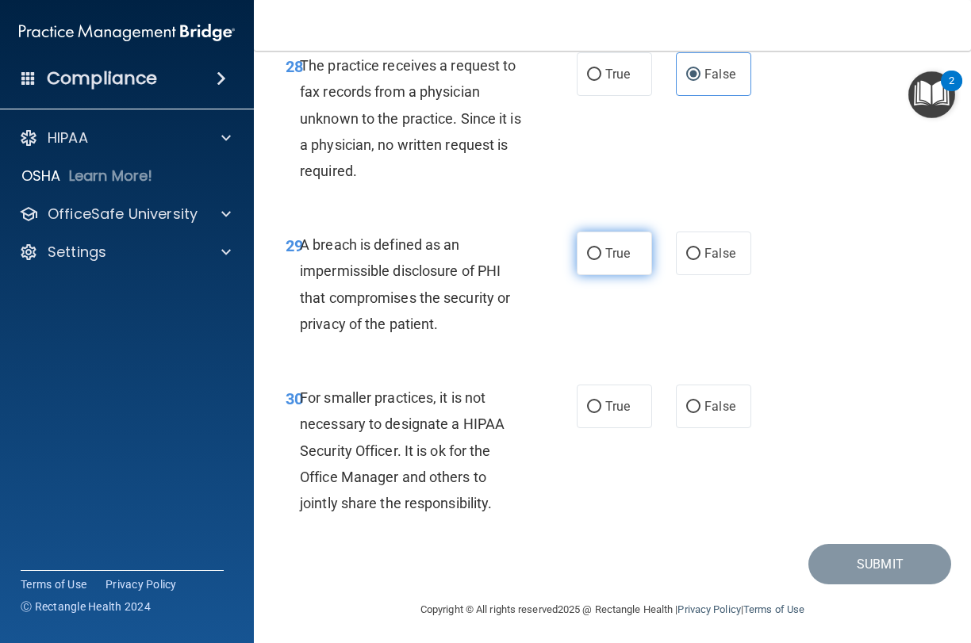
radio input "true"
click at [727, 439] on div "30 For smaller practices, it is not necessary to designate a HIPAA Security Off…" at bounding box center [612, 454] width 677 height 179
click at [727, 419] on label "False" at bounding box center [713, 407] width 75 height 44
click at [700, 413] on input "False" at bounding box center [693, 407] width 14 height 12
radio input "true"
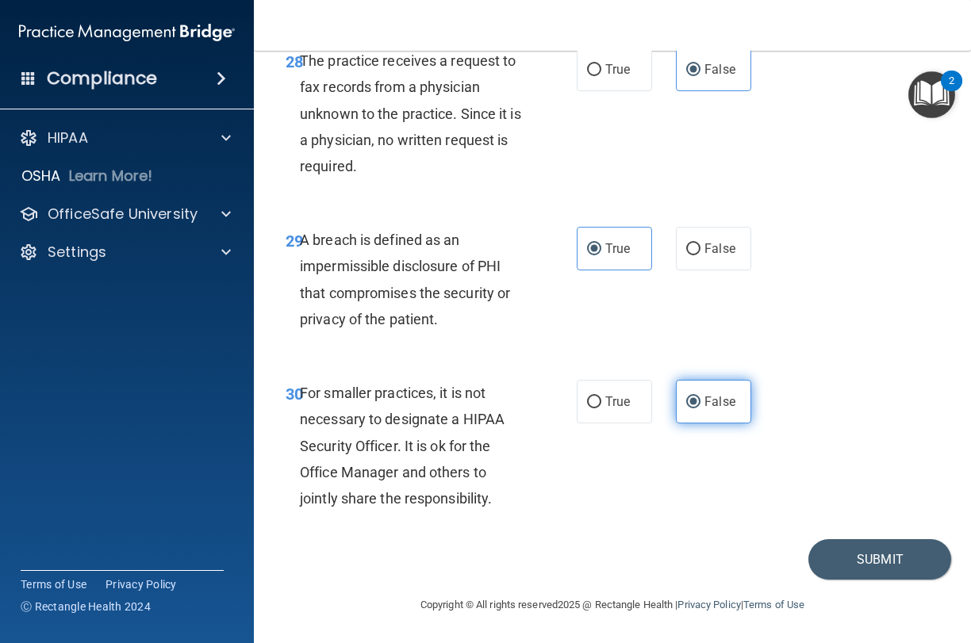
scroll to position [4709, 0]
click at [861, 568] on button "Submit" at bounding box center [879, 559] width 143 height 40
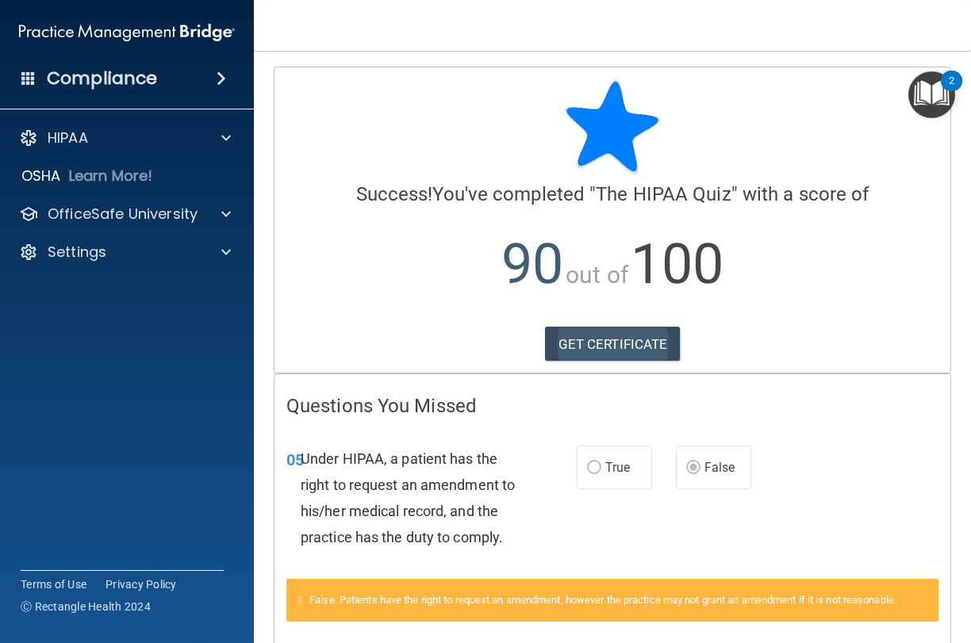
click at [573, 348] on link "GET CERTIFICATE" at bounding box center [613, 344] width 136 height 35
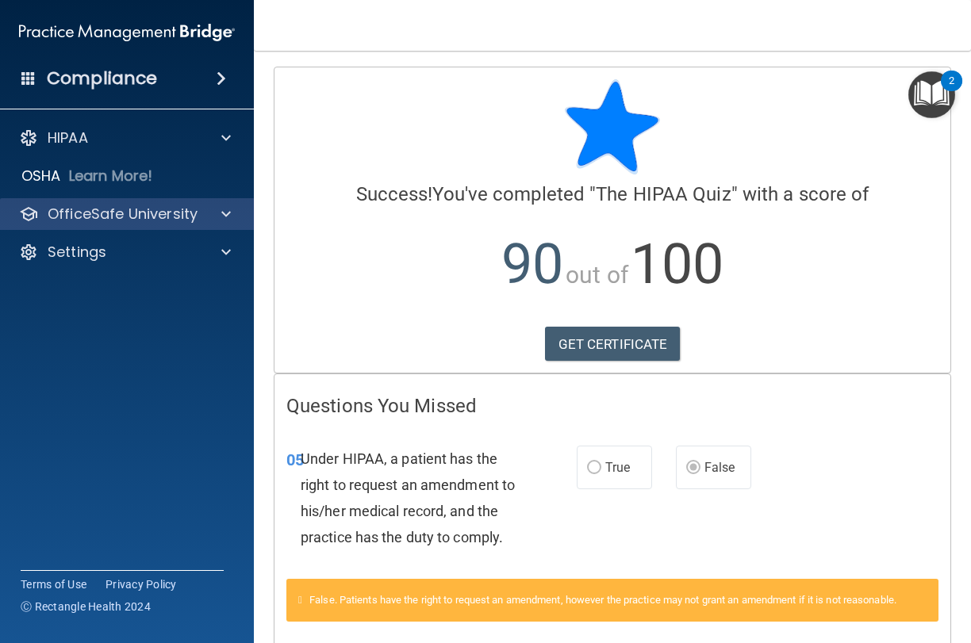
click at [210, 217] on div at bounding box center [224, 214] width 40 height 19
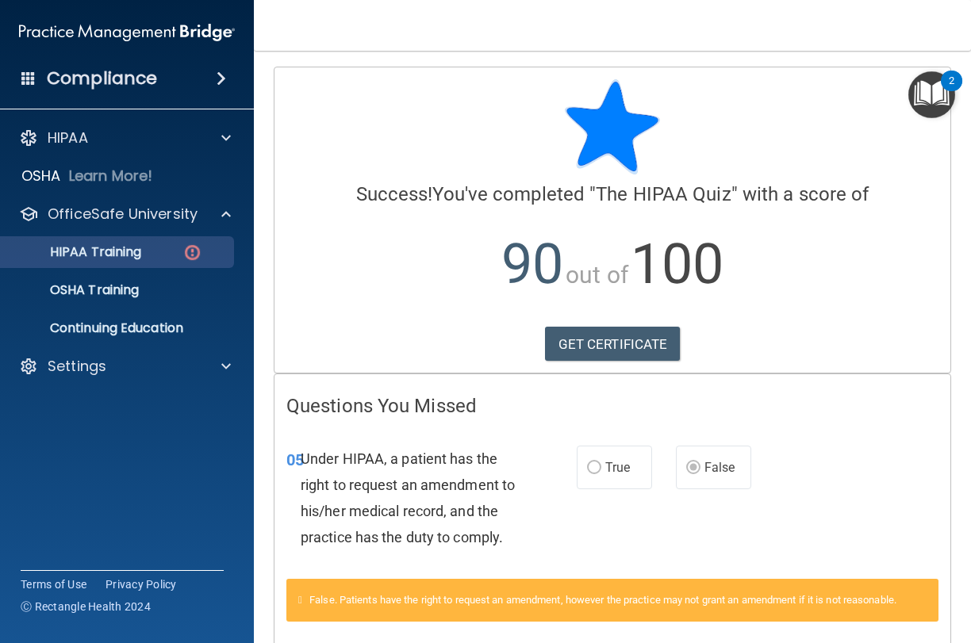
click at [195, 251] on img at bounding box center [192, 253] width 20 height 20
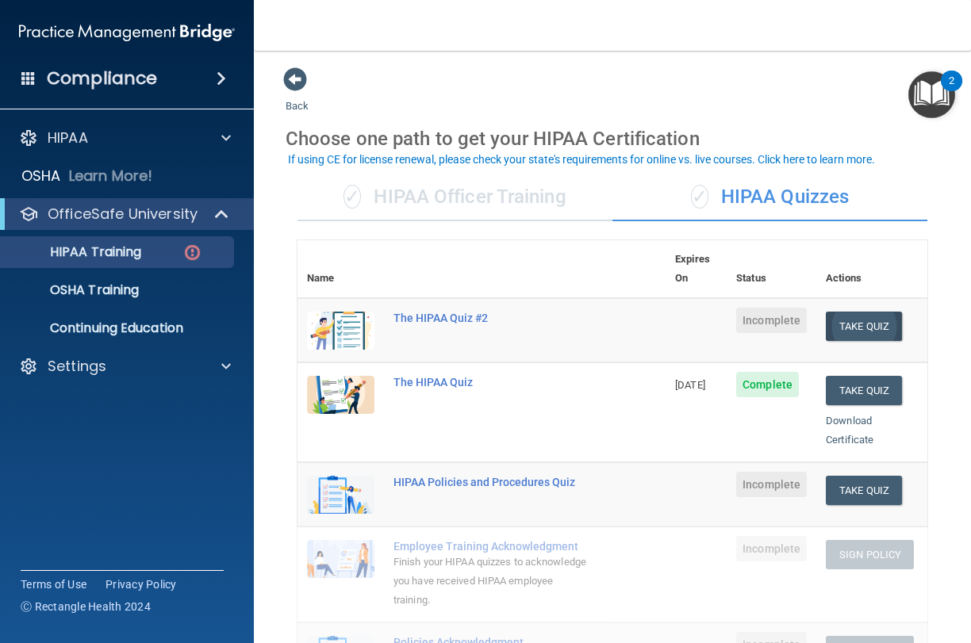
click at [880, 312] on button "Take Quiz" at bounding box center [864, 326] width 76 height 29
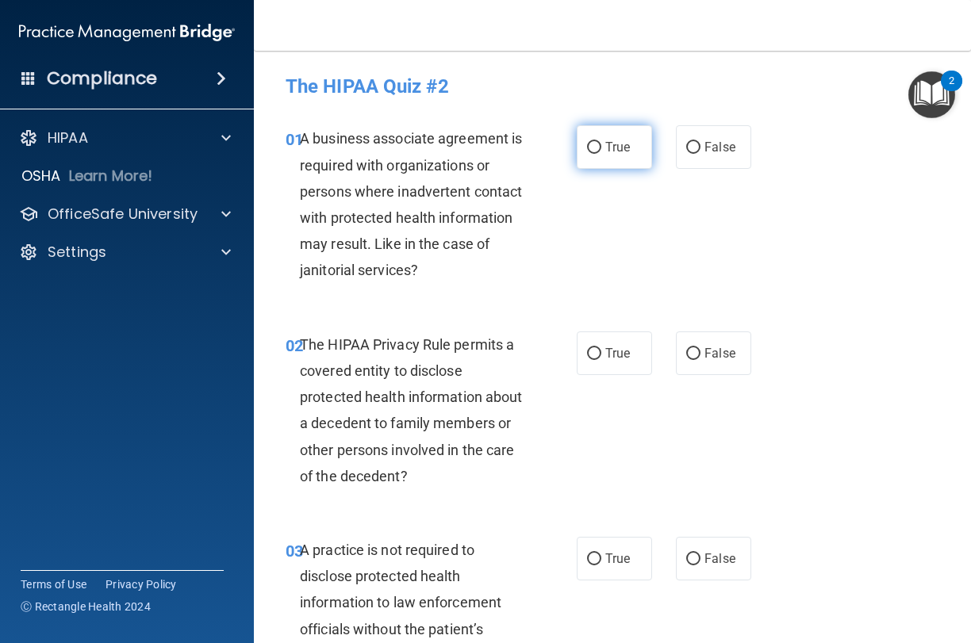
click at [591, 137] on label "True" at bounding box center [614, 147] width 75 height 44
click at [591, 142] on input "True" at bounding box center [594, 148] width 14 height 12
radio input "true"
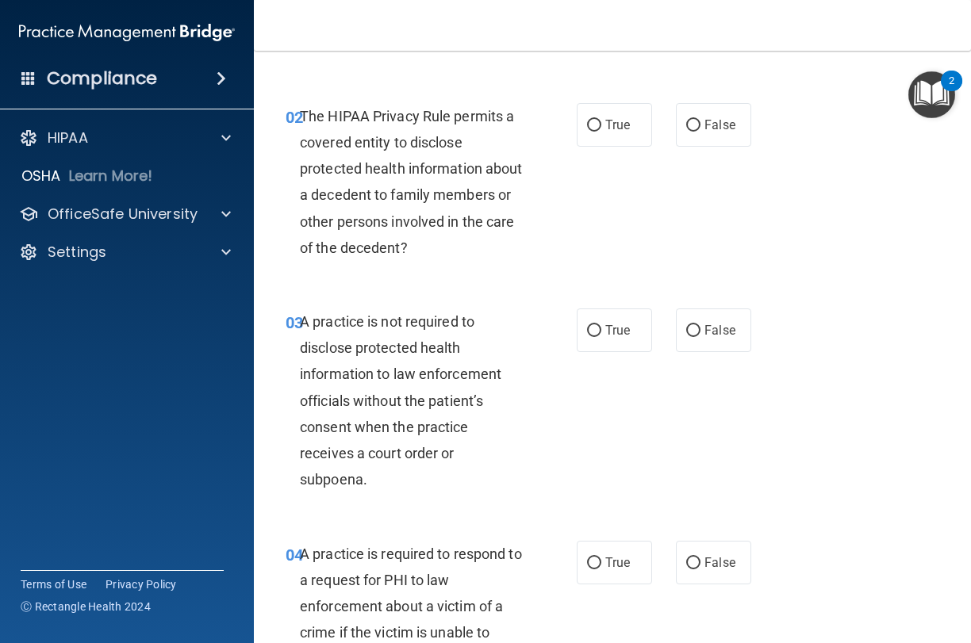
scroll to position [229, 0]
click at [611, 125] on span "True" at bounding box center [617, 124] width 25 height 15
click at [601, 125] on input "True" at bounding box center [594, 125] width 14 height 12
radio input "true"
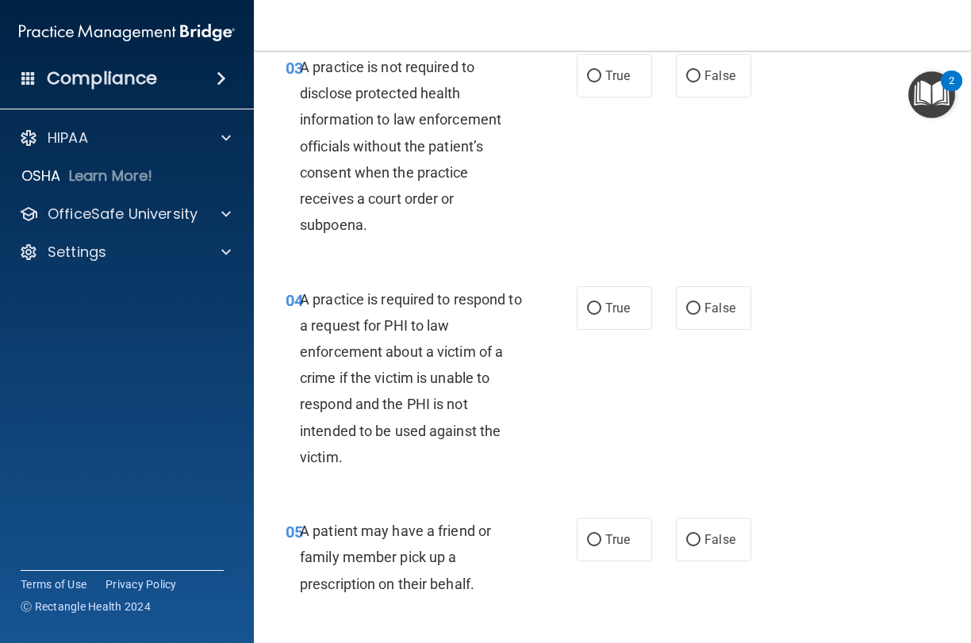
scroll to position [481, 0]
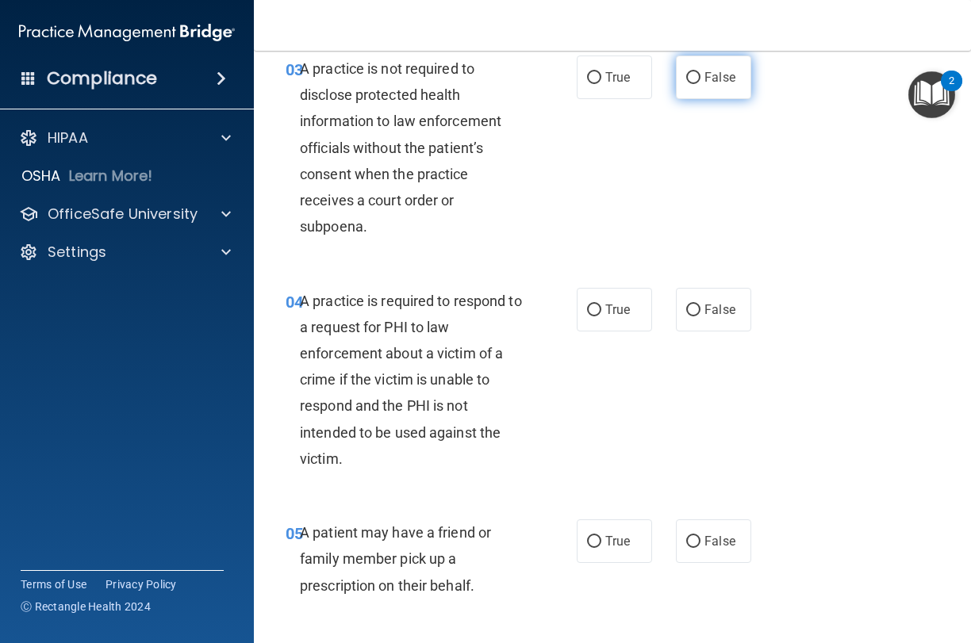
click at [720, 79] on span "False" at bounding box center [719, 77] width 31 height 15
click at [700, 79] on input "False" at bounding box center [693, 78] width 14 height 12
radio input "true"
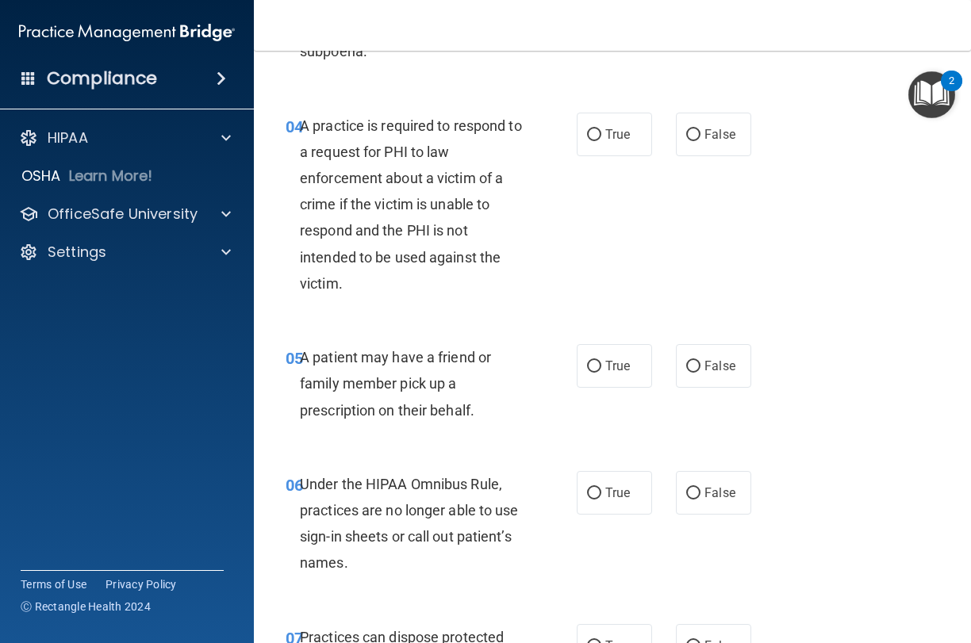
scroll to position [653, 0]
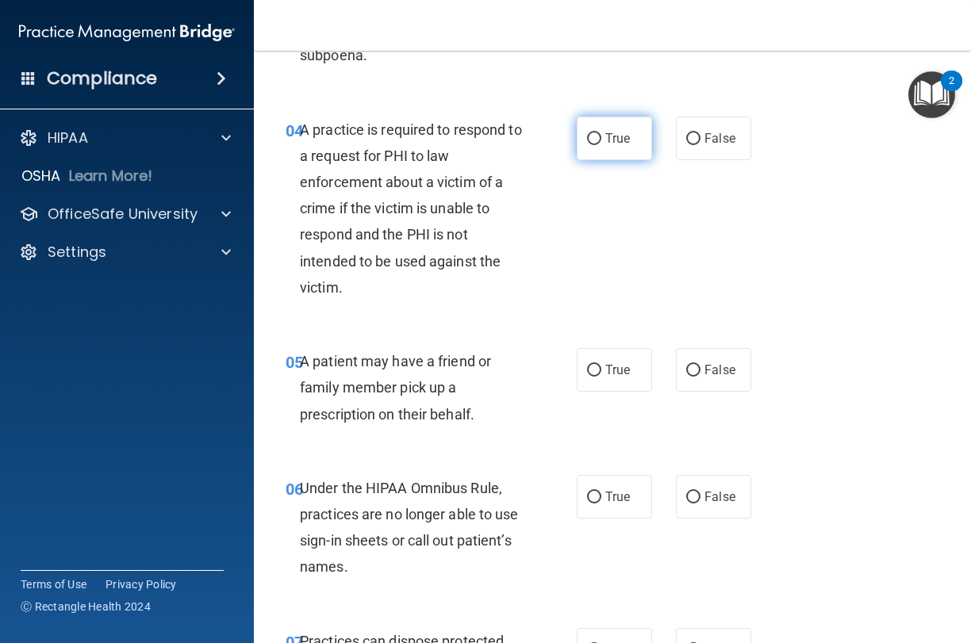
click at [631, 136] on label "True" at bounding box center [614, 139] width 75 height 44
click at [601, 136] on input "True" at bounding box center [594, 139] width 14 height 12
radio input "true"
click at [627, 367] on span "True" at bounding box center [617, 369] width 25 height 15
click at [601, 367] on input "True" at bounding box center [594, 371] width 14 height 12
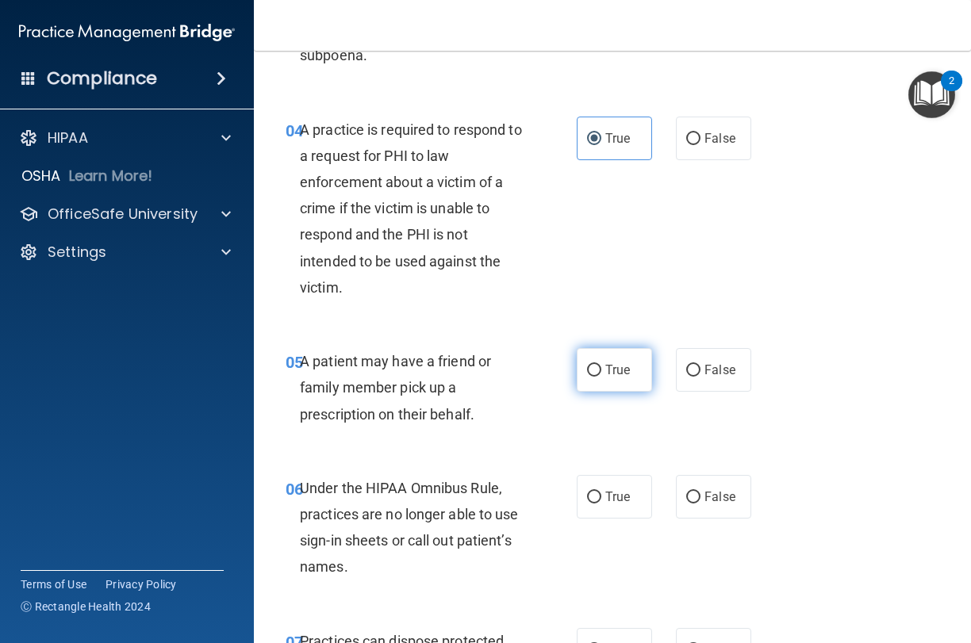
radio input "true"
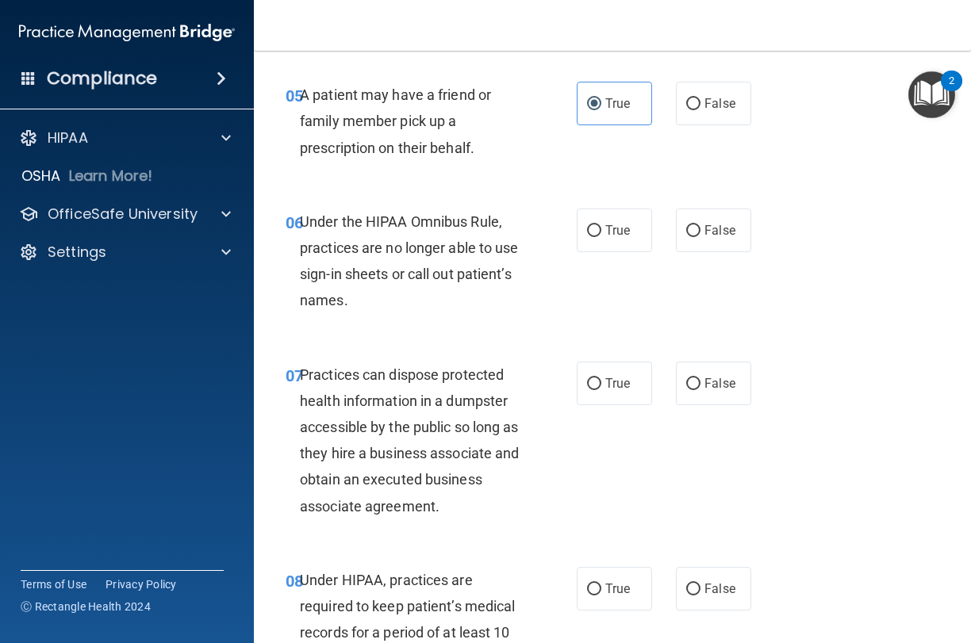
scroll to position [923, 0]
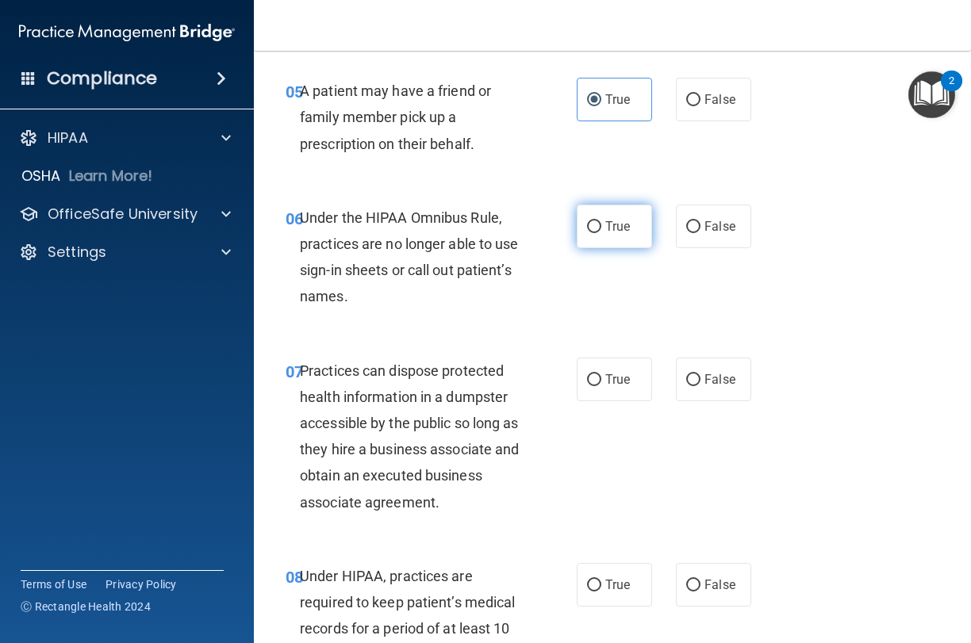
click at [623, 225] on span "True" at bounding box center [617, 226] width 25 height 15
click at [601, 225] on input "True" at bounding box center [594, 227] width 14 height 12
radio input "true"
click at [712, 232] on label "False" at bounding box center [713, 227] width 75 height 44
click at [700, 232] on input "False" at bounding box center [693, 227] width 14 height 12
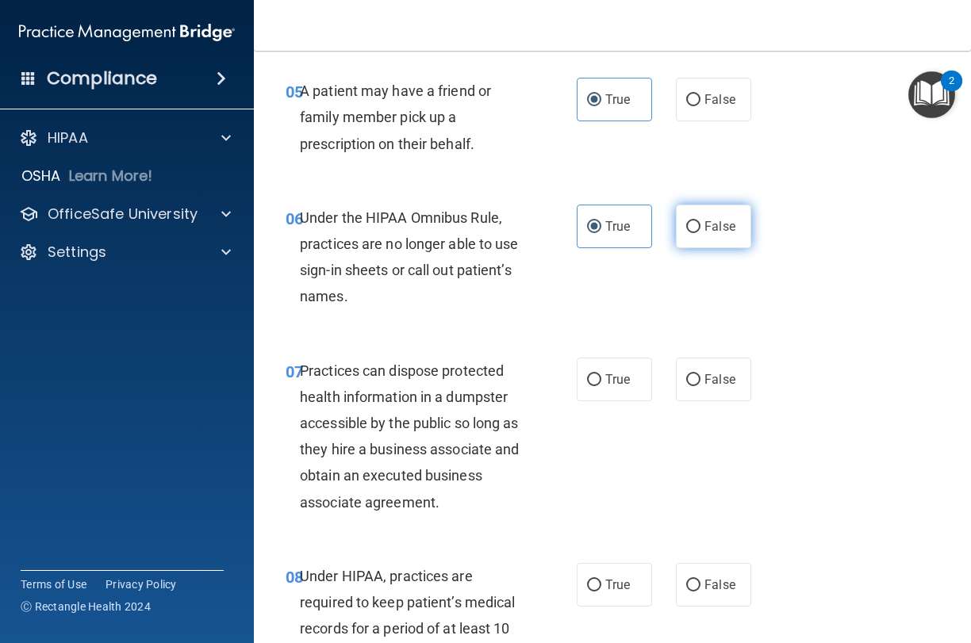
radio input "true"
radio input "false"
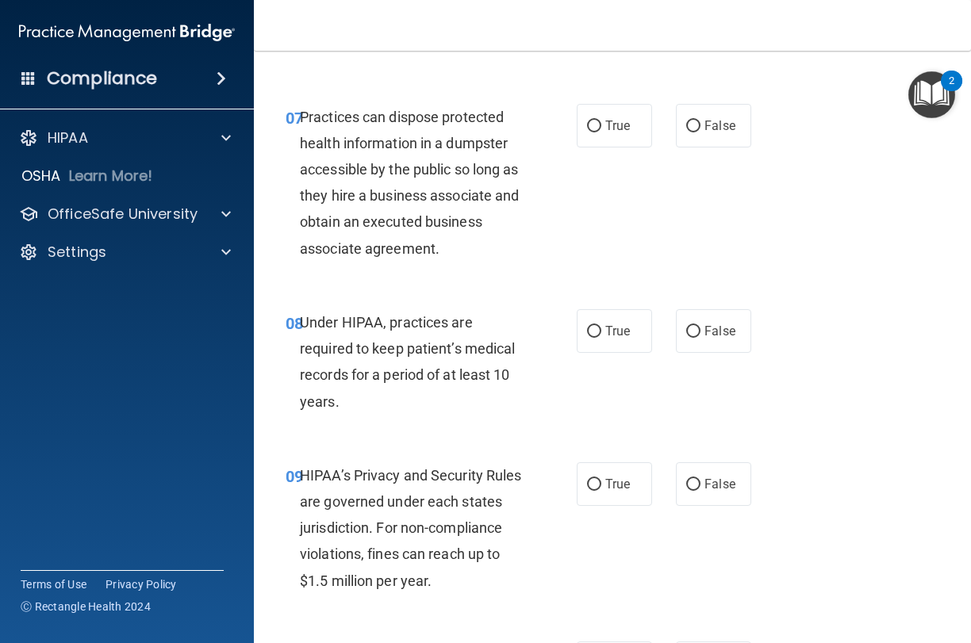
scroll to position [1209, 0]
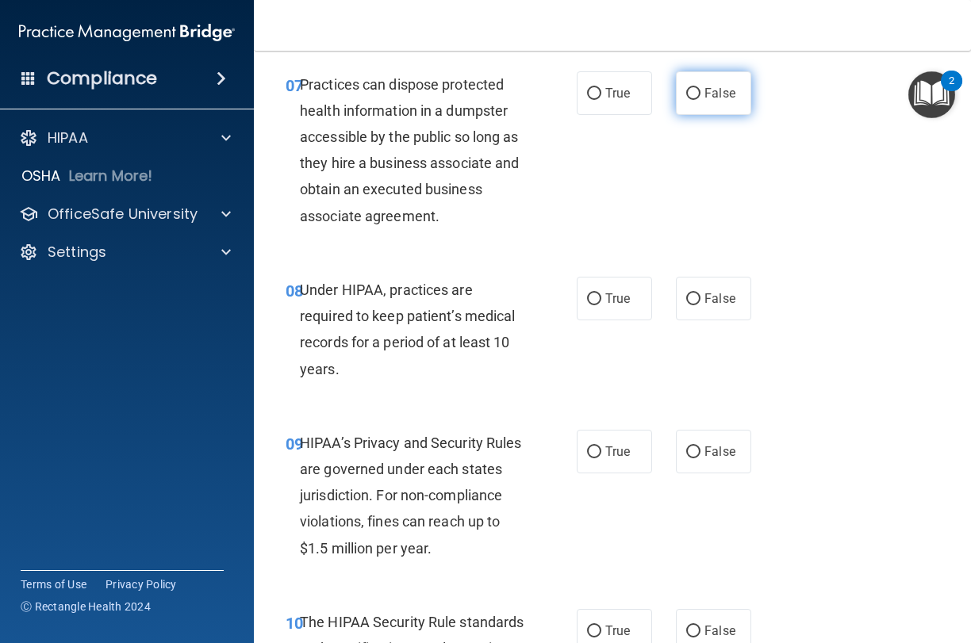
click at [726, 98] on label "False" at bounding box center [713, 93] width 75 height 44
click at [700, 98] on input "False" at bounding box center [693, 94] width 14 height 12
radio input "true"
click at [637, 290] on label "True" at bounding box center [614, 299] width 75 height 44
click at [601, 293] on input "True" at bounding box center [594, 299] width 14 height 12
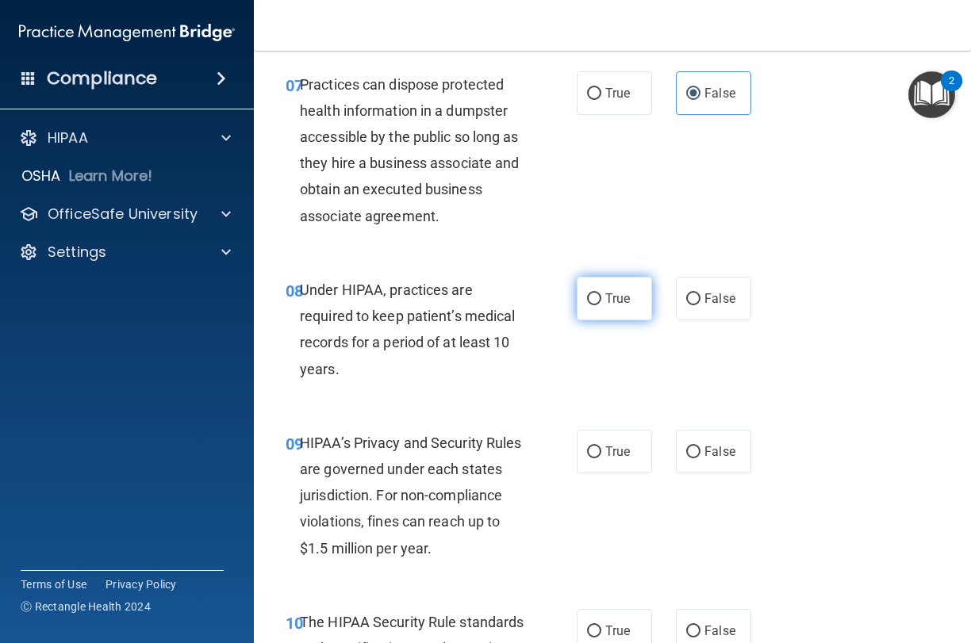
radio input "true"
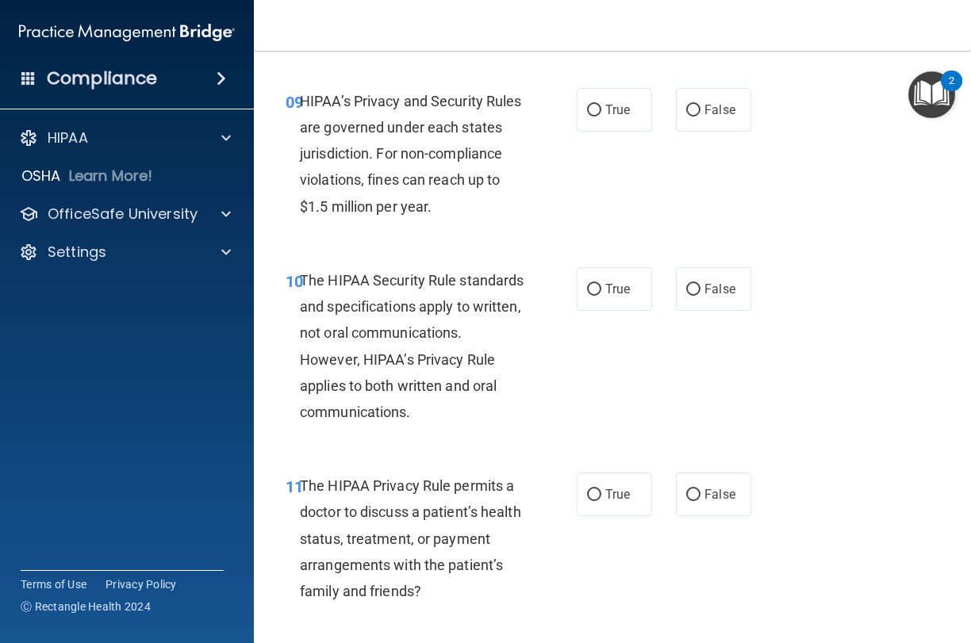
scroll to position [1558, 0]
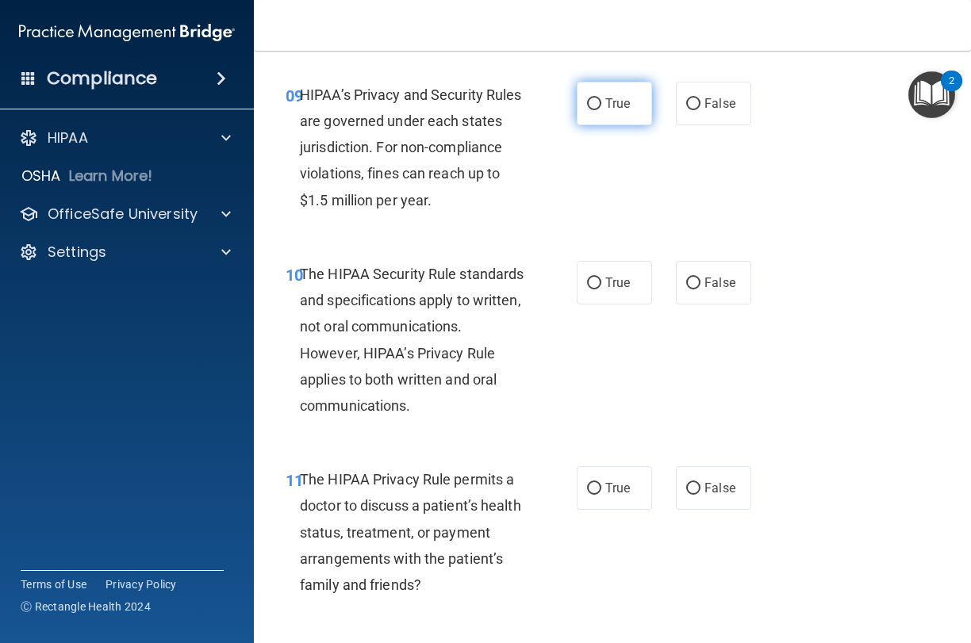
click at [614, 106] on label "True" at bounding box center [614, 104] width 75 height 44
click at [601, 106] on input "True" at bounding box center [594, 104] width 14 height 12
radio input "true"
click at [601, 280] on label "True" at bounding box center [614, 283] width 75 height 44
click at [601, 280] on input "True" at bounding box center [594, 284] width 14 height 12
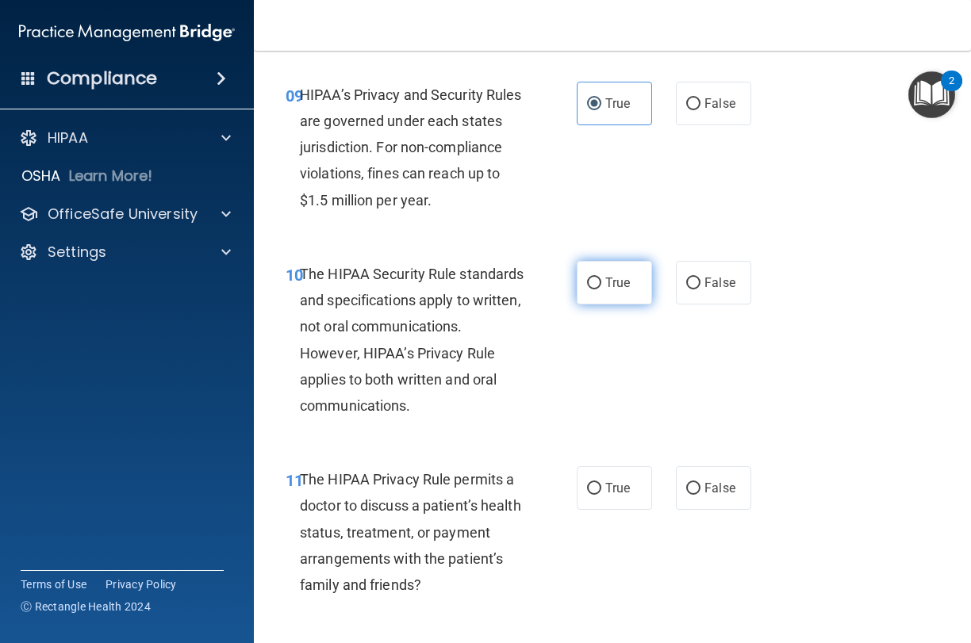
radio input "true"
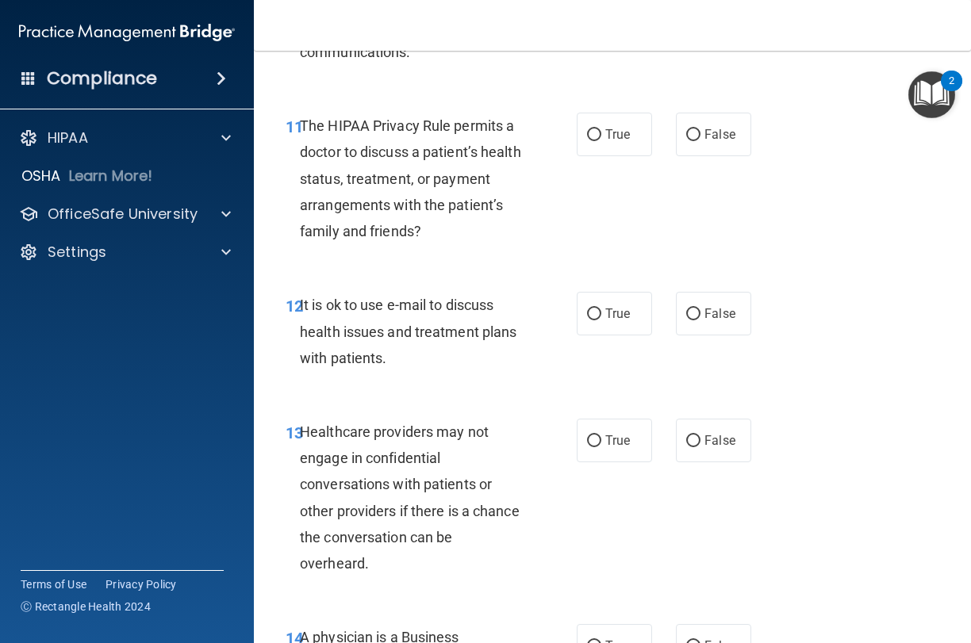
scroll to position [1906, 0]
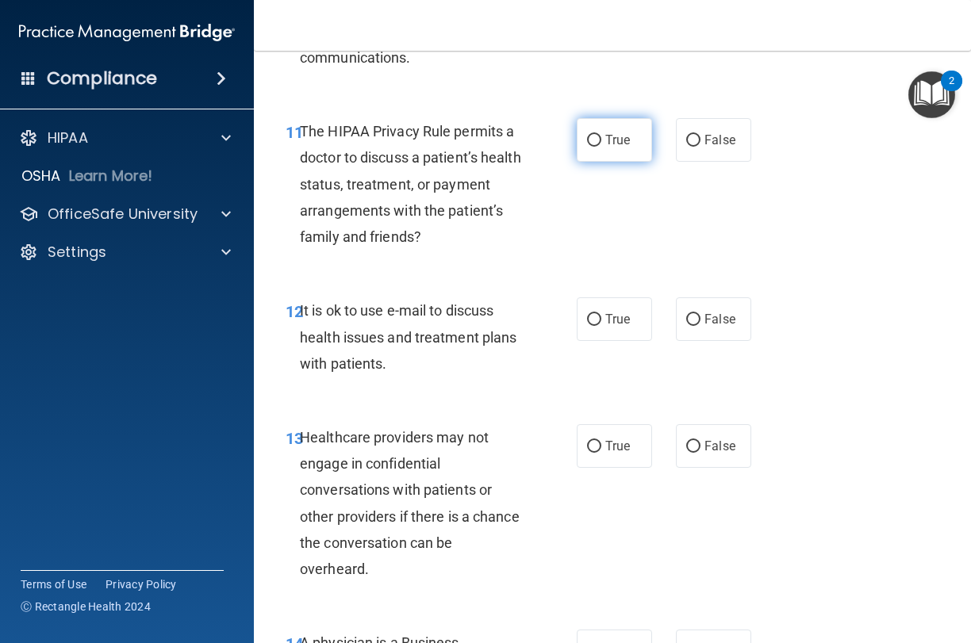
click at [611, 141] on label "True" at bounding box center [614, 140] width 75 height 44
click at [601, 141] on input "True" at bounding box center [594, 141] width 14 height 12
radio input "true"
click at [615, 316] on span "True" at bounding box center [617, 319] width 25 height 15
click at [601, 316] on input "True" at bounding box center [594, 320] width 14 height 12
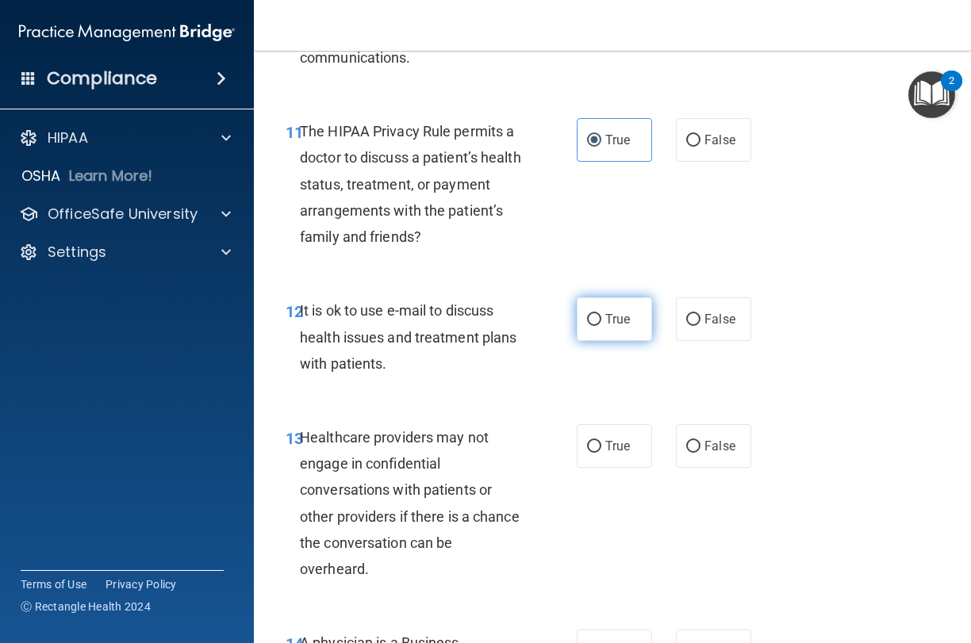
radio input "true"
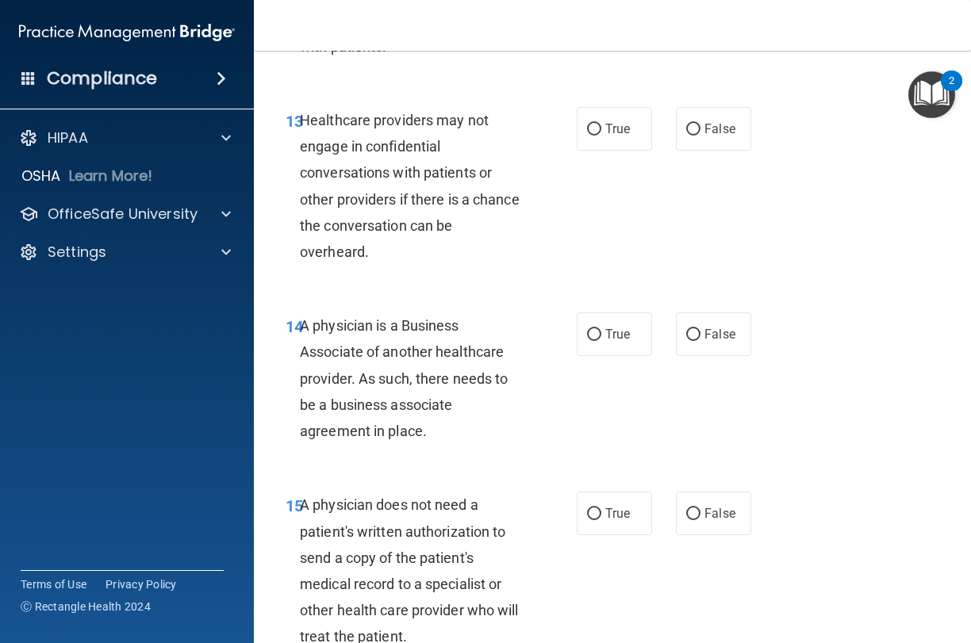
scroll to position [2224, 0]
click at [706, 121] on span "False" at bounding box center [719, 128] width 31 height 15
click at [700, 123] on input "False" at bounding box center [693, 129] width 14 height 12
radio input "true"
click at [626, 332] on label "True" at bounding box center [614, 334] width 75 height 44
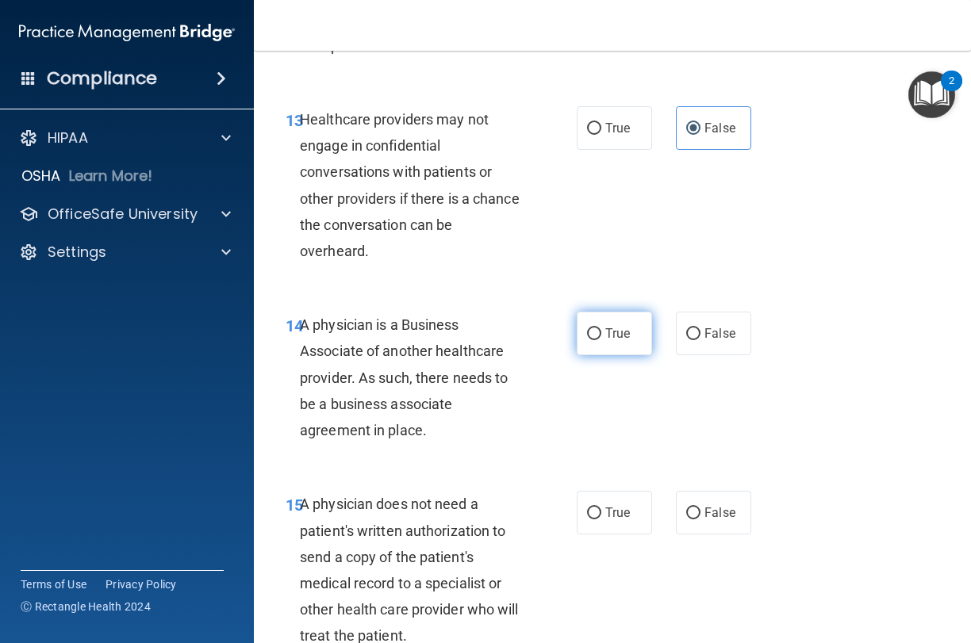
click at [601, 332] on input "True" at bounding box center [594, 334] width 14 height 12
radio input "true"
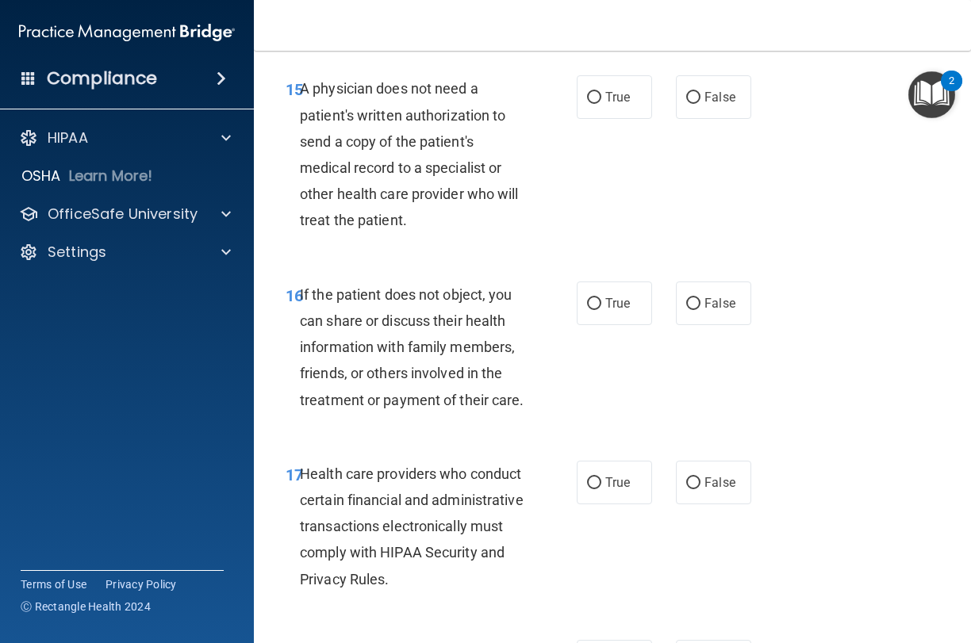
scroll to position [2640, 0]
click at [720, 90] on span "False" at bounding box center [719, 96] width 31 height 15
click at [700, 91] on input "False" at bounding box center [693, 97] width 14 height 12
radio input "true"
click at [600, 302] on label "True" at bounding box center [614, 303] width 75 height 44
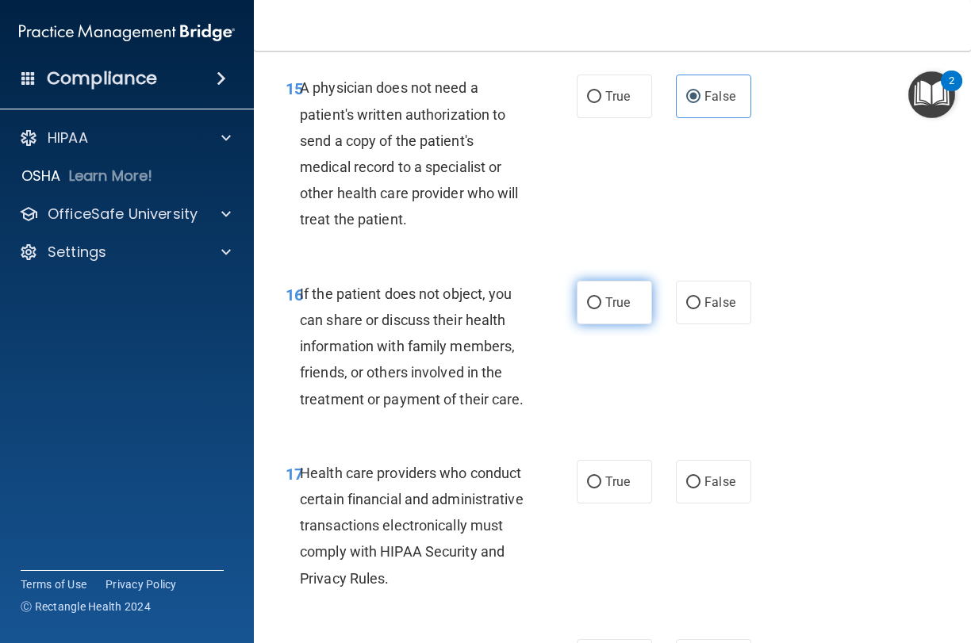
click at [600, 302] on input "True" at bounding box center [594, 303] width 14 height 12
radio input "true"
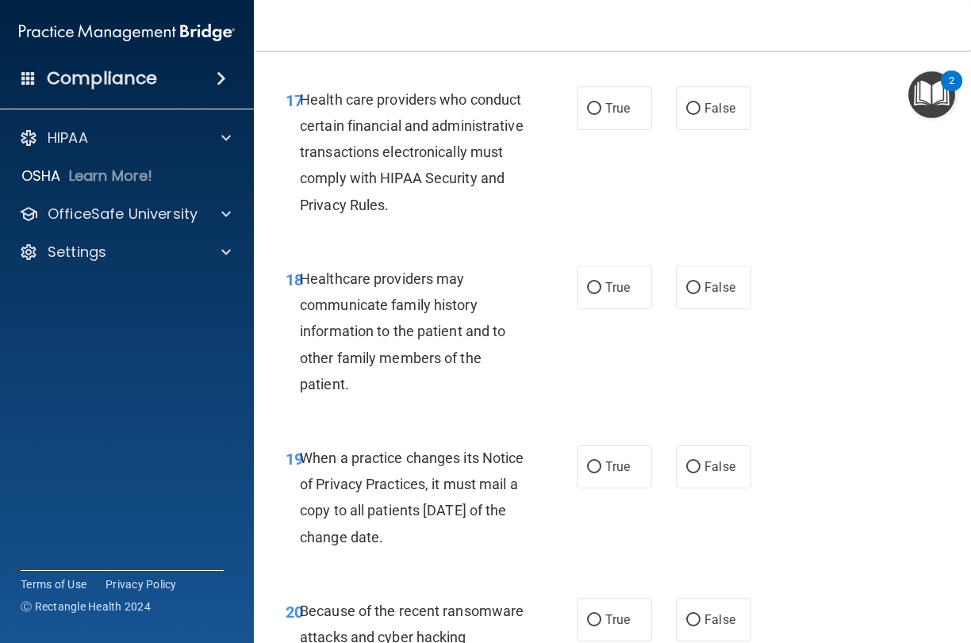
scroll to position [3033, 0]
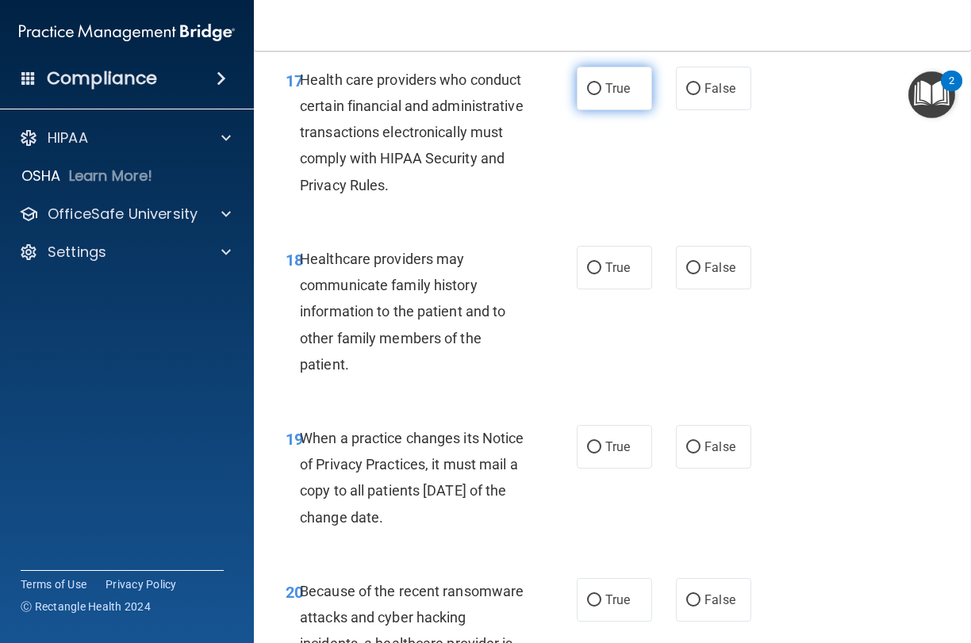
click at [608, 86] on label "True" at bounding box center [614, 89] width 75 height 44
click at [601, 86] on input "True" at bounding box center [594, 89] width 14 height 12
radio input "true"
click at [604, 253] on label "True" at bounding box center [614, 268] width 75 height 44
click at [601, 263] on input "True" at bounding box center [594, 269] width 14 height 12
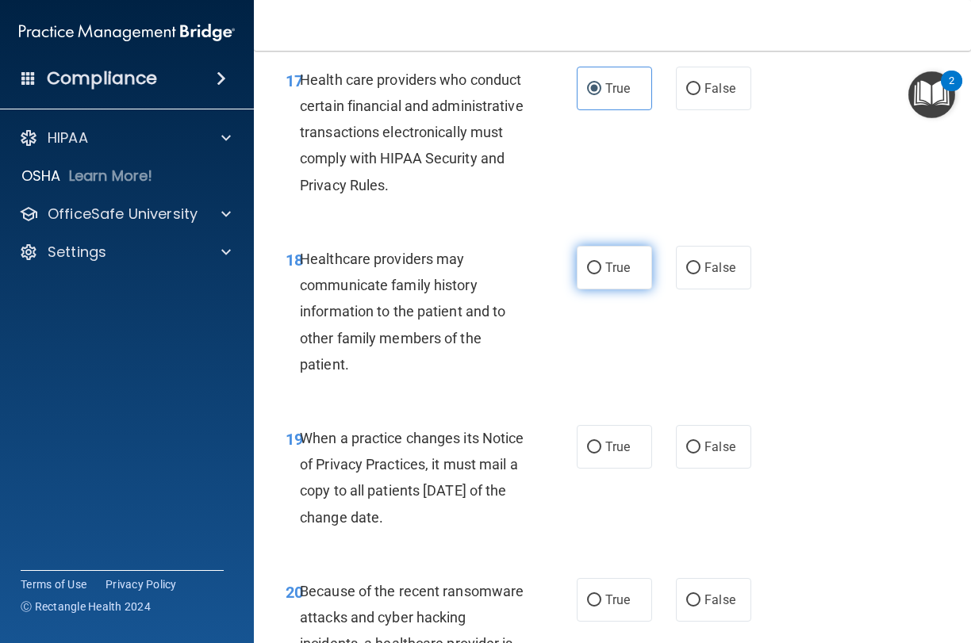
radio input "true"
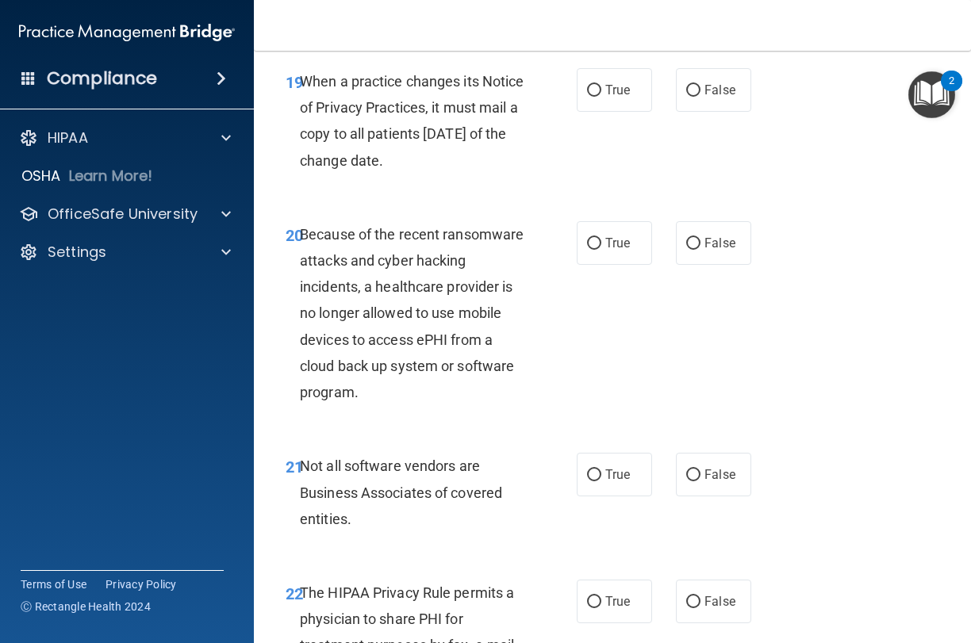
scroll to position [3394, 0]
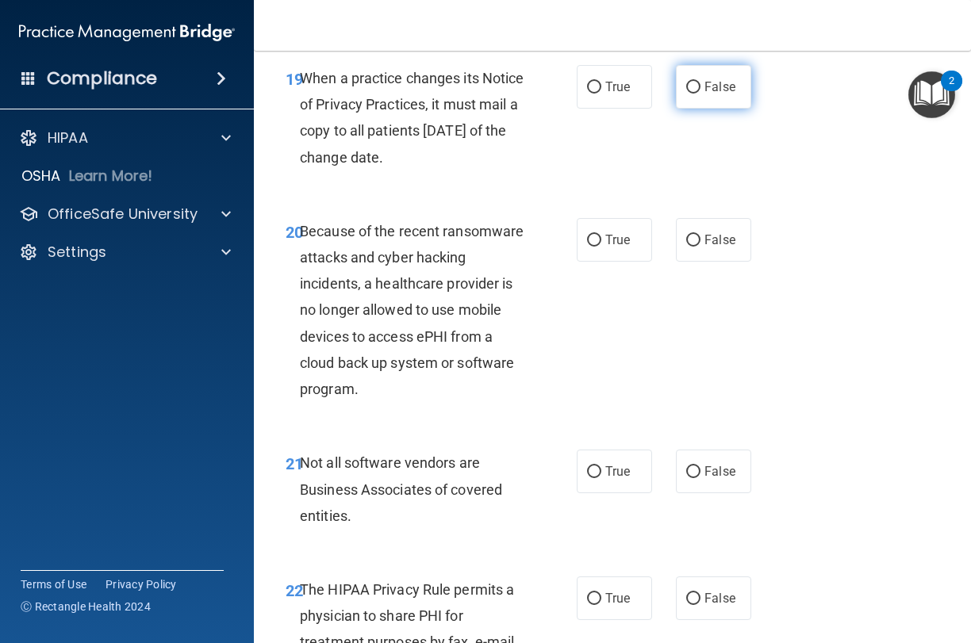
click at [715, 81] on label "False" at bounding box center [713, 87] width 75 height 44
click at [700, 82] on input "False" at bounding box center [693, 88] width 14 height 12
radio input "true"
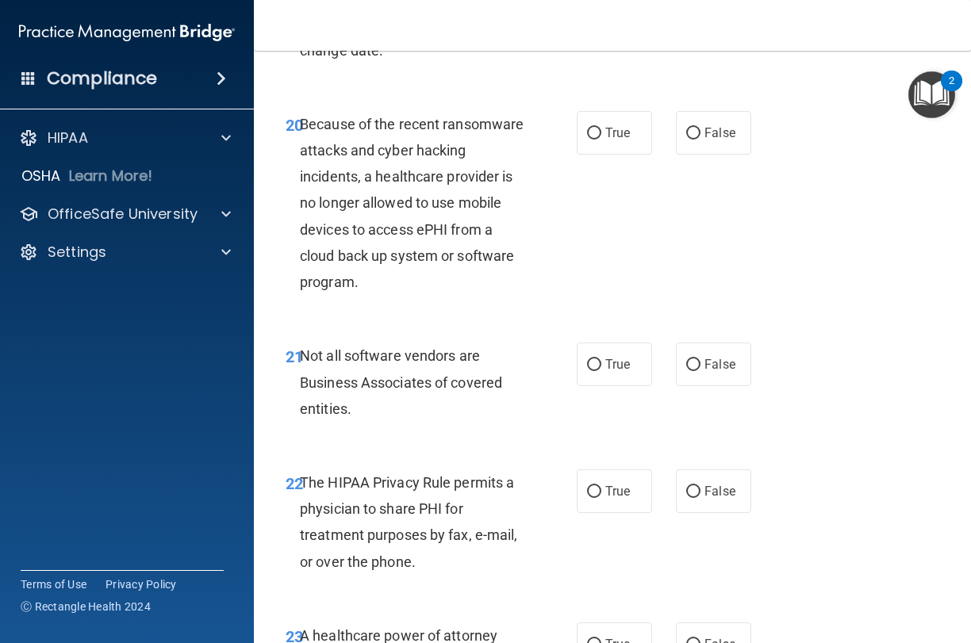
scroll to position [3505, 0]
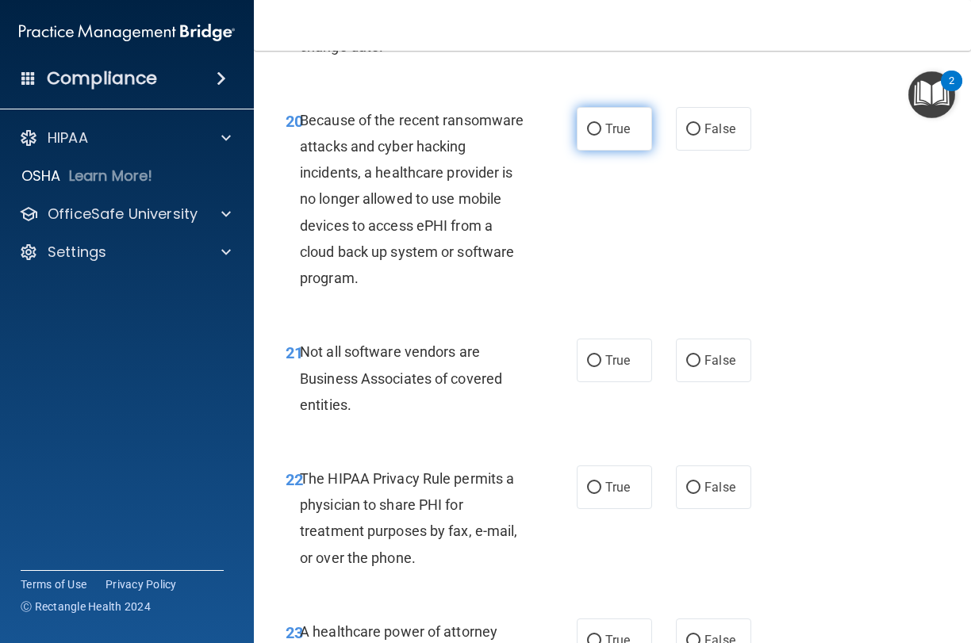
click at [603, 124] on label "True" at bounding box center [614, 129] width 75 height 44
click at [601, 124] on input "True" at bounding box center [594, 130] width 14 height 12
radio input "true"
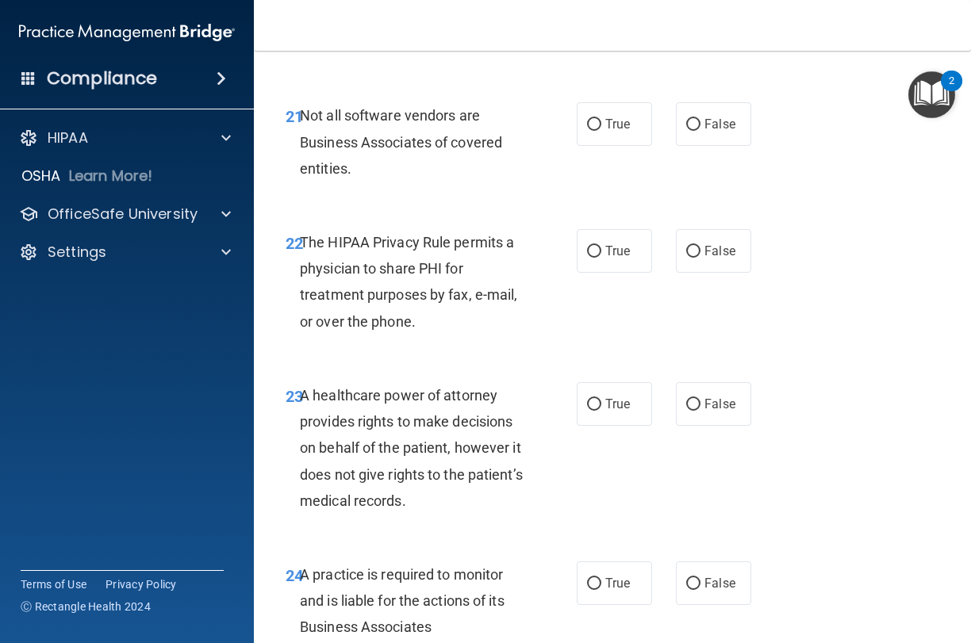
scroll to position [3756, 0]
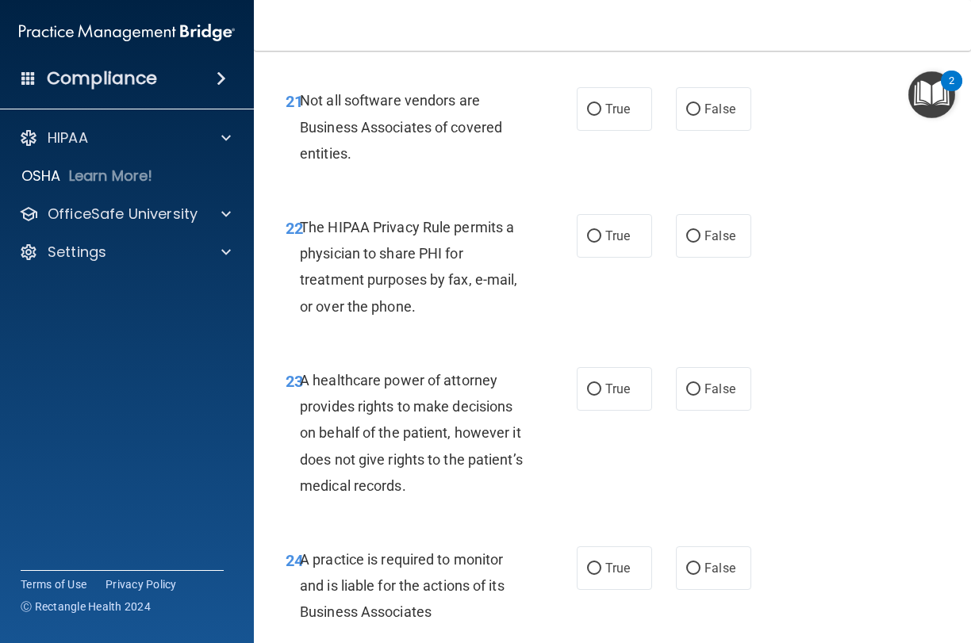
click at [628, 113] on div "21 Not all software vendors are Business Associates of covered entities. True F…" at bounding box center [612, 130] width 677 height 127
click at [623, 102] on span "True" at bounding box center [617, 109] width 25 height 15
click at [601, 104] on input "True" at bounding box center [594, 110] width 14 height 12
radio input "true"
click at [600, 231] on input "True" at bounding box center [594, 237] width 14 height 12
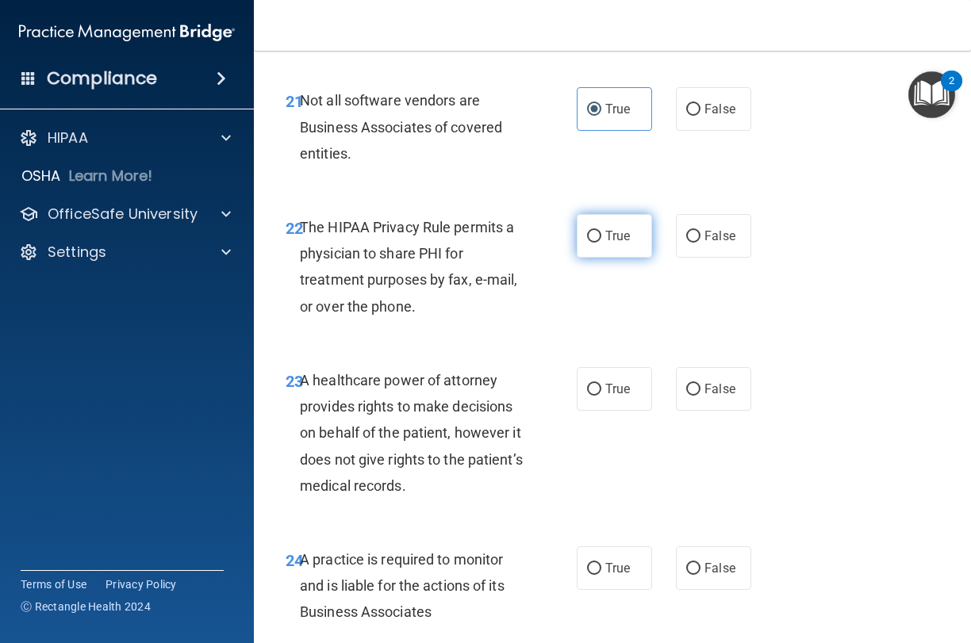
radio input "true"
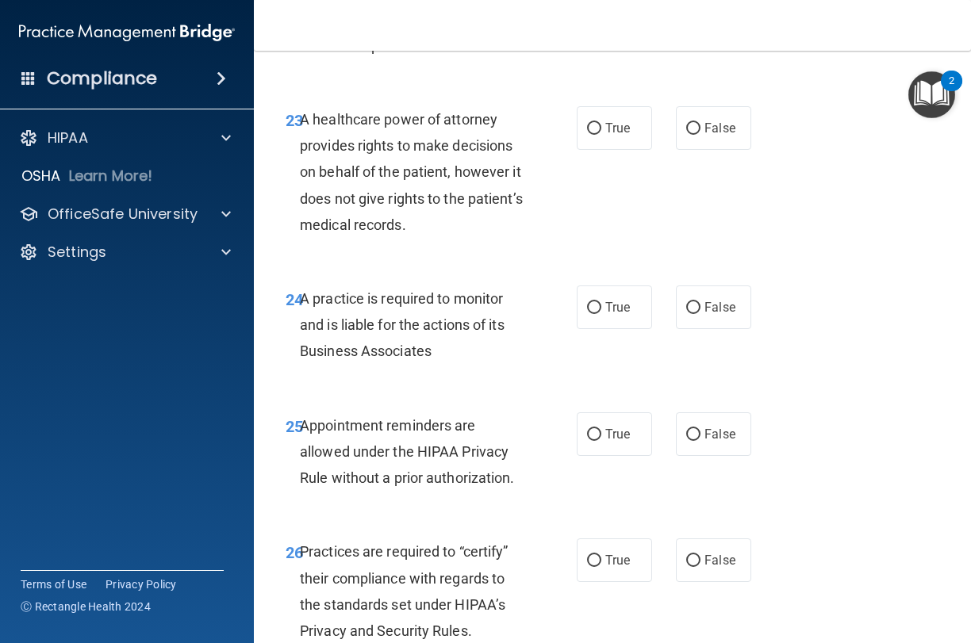
scroll to position [4031, 0]
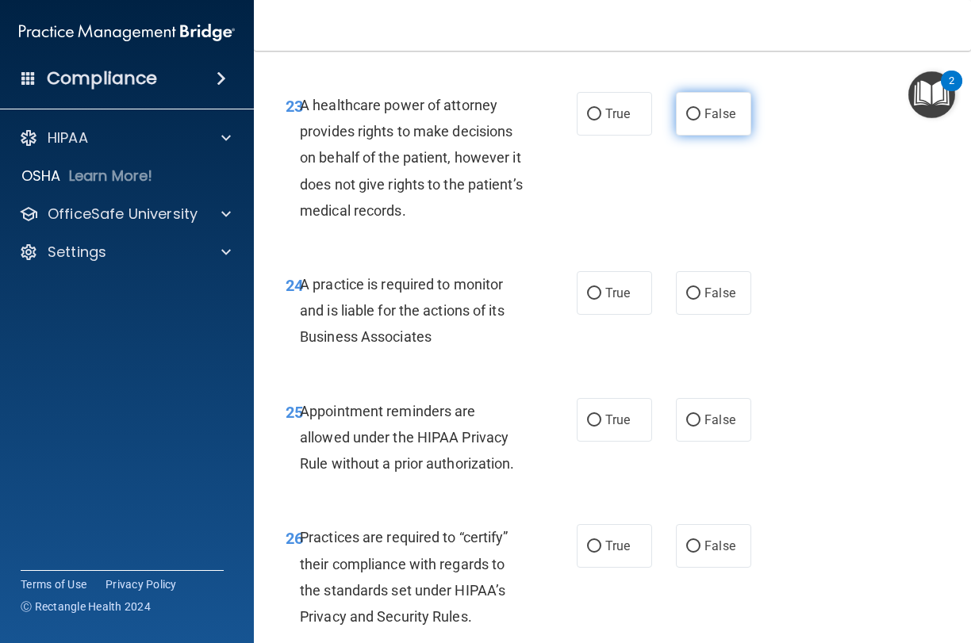
click at [739, 92] on label "False" at bounding box center [713, 114] width 75 height 44
click at [700, 109] on input "False" at bounding box center [693, 115] width 14 height 12
radio input "true"
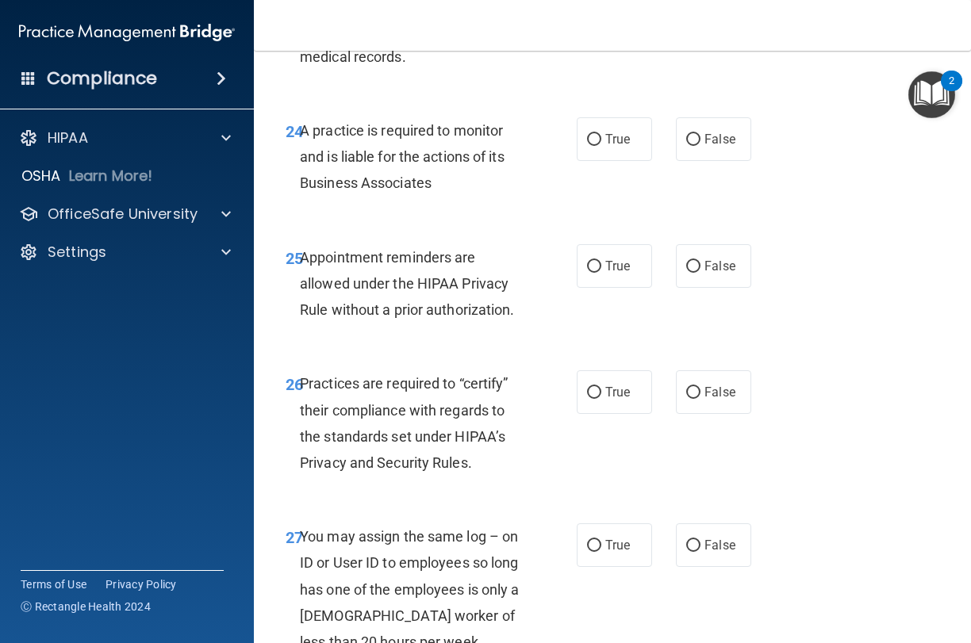
scroll to position [4198, 0]
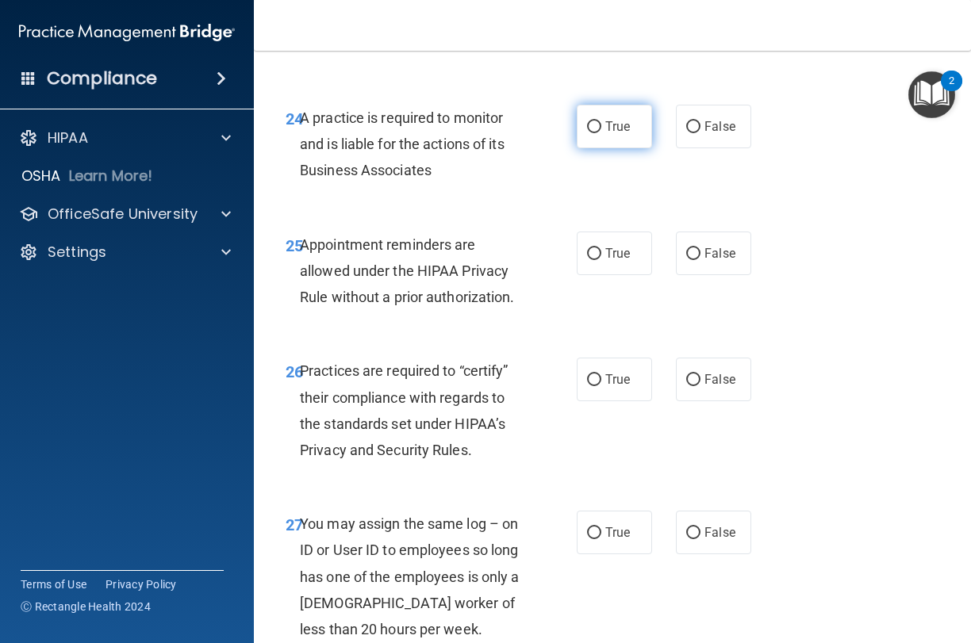
click at [619, 115] on label "True" at bounding box center [614, 127] width 75 height 44
click at [601, 121] on input "True" at bounding box center [594, 127] width 14 height 12
radio input "true"
click at [611, 246] on span "True" at bounding box center [617, 253] width 25 height 15
click at [601, 248] on input "True" at bounding box center [594, 254] width 14 height 12
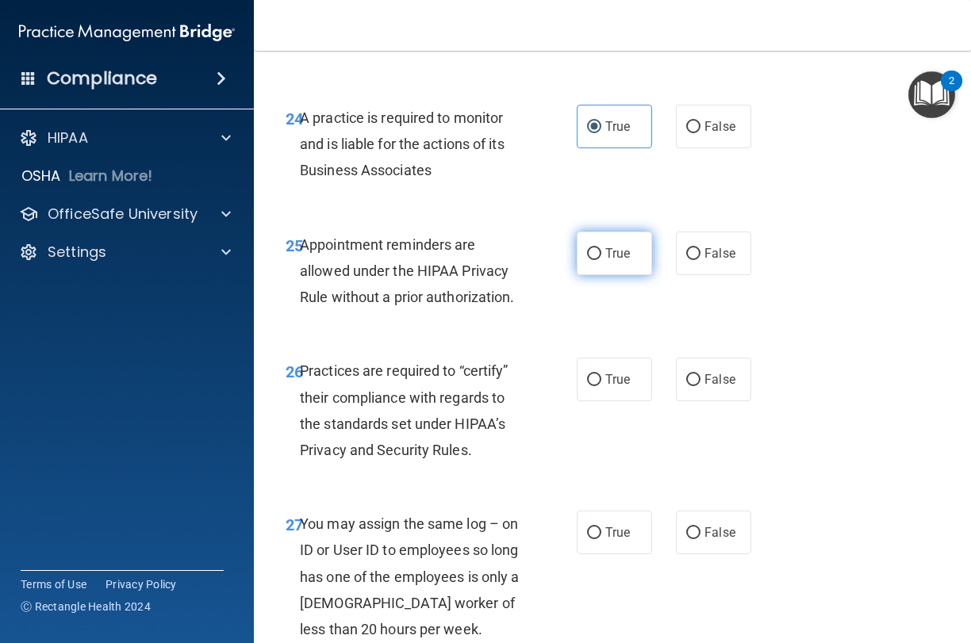
radio input "true"
click at [733, 245] on label "False" at bounding box center [713, 254] width 75 height 44
click at [700, 248] on input "False" at bounding box center [693, 254] width 14 height 12
radio input "true"
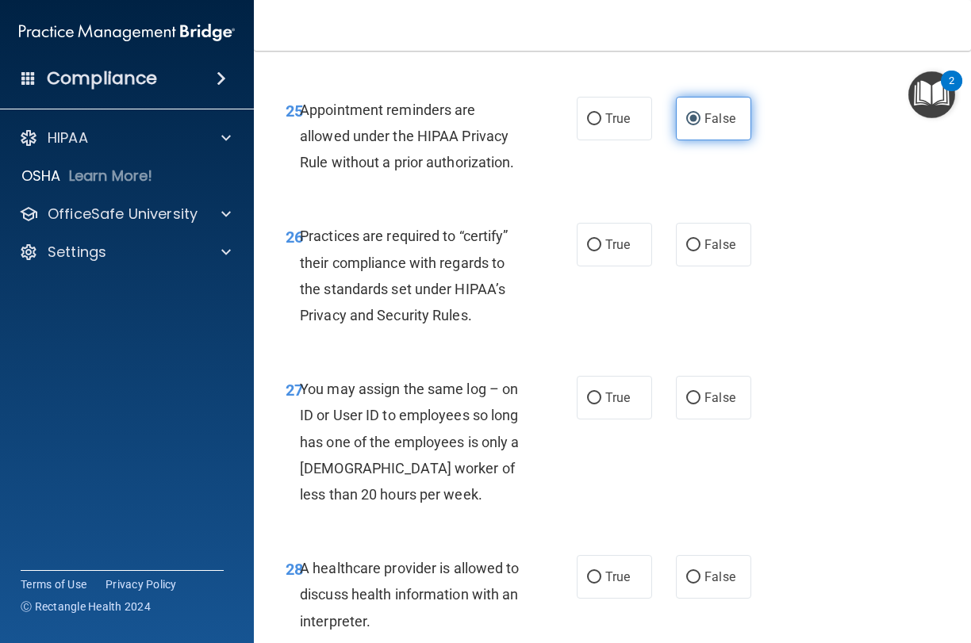
scroll to position [4341, 0]
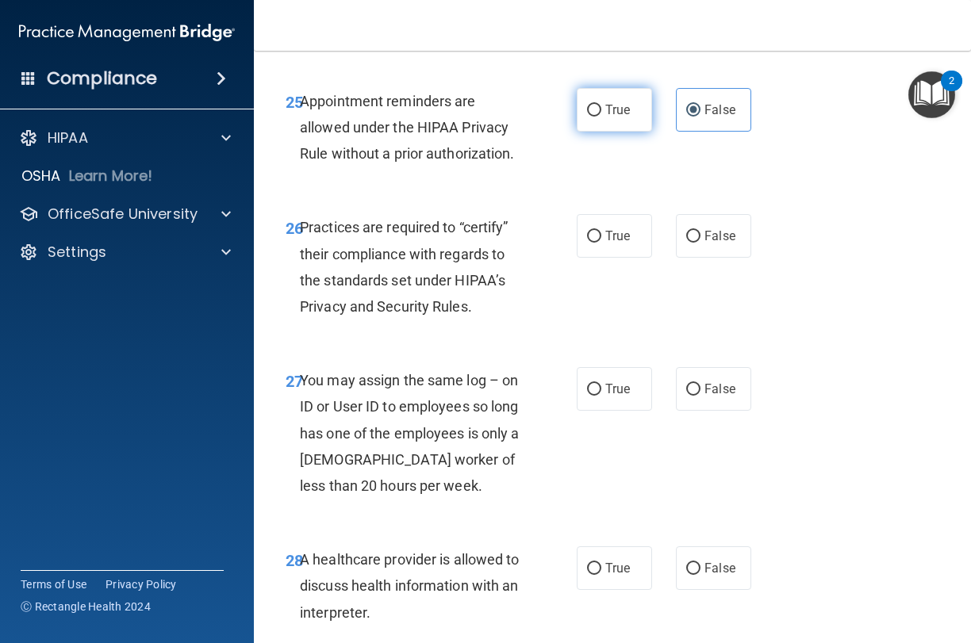
click at [624, 88] on label "True" at bounding box center [614, 110] width 75 height 44
click at [601, 105] on input "True" at bounding box center [594, 111] width 14 height 12
radio input "true"
radio input "false"
click at [706, 367] on label "False" at bounding box center [713, 389] width 75 height 44
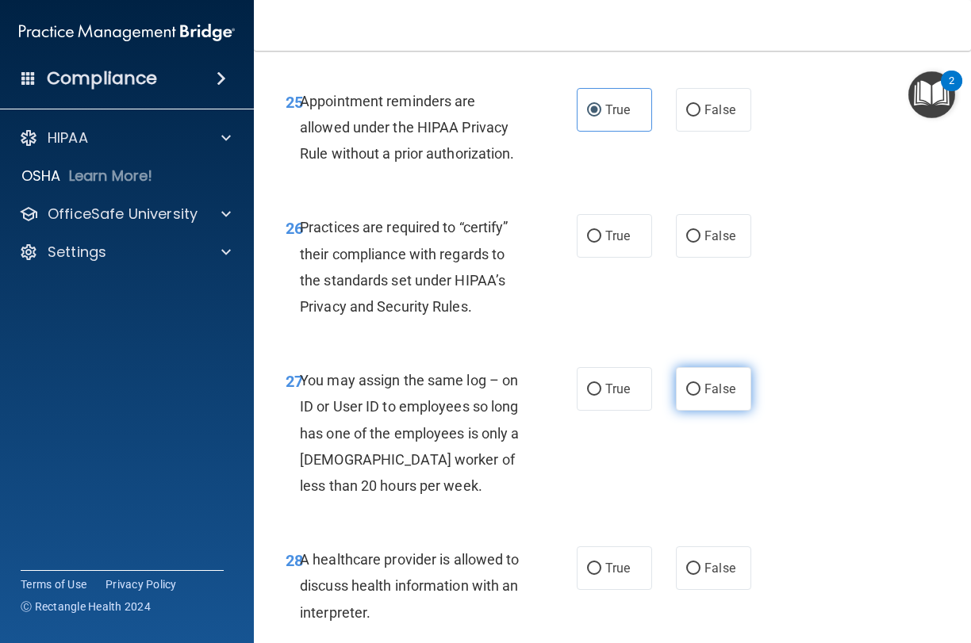
click at [700, 384] on input "False" at bounding box center [693, 390] width 14 height 12
radio input "true"
click at [714, 228] on span "False" at bounding box center [719, 235] width 31 height 15
click at [700, 231] on input "False" at bounding box center [693, 237] width 14 height 12
radio input "true"
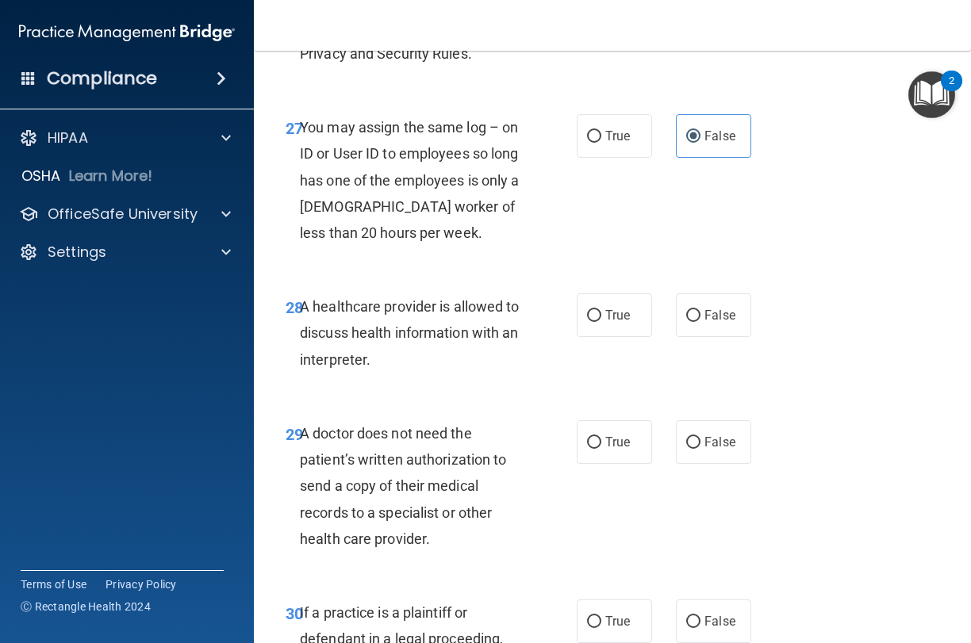
scroll to position [4595, 0]
click at [620, 307] on span "True" at bounding box center [617, 314] width 25 height 15
click at [601, 309] on input "True" at bounding box center [594, 315] width 14 height 12
radio input "true"
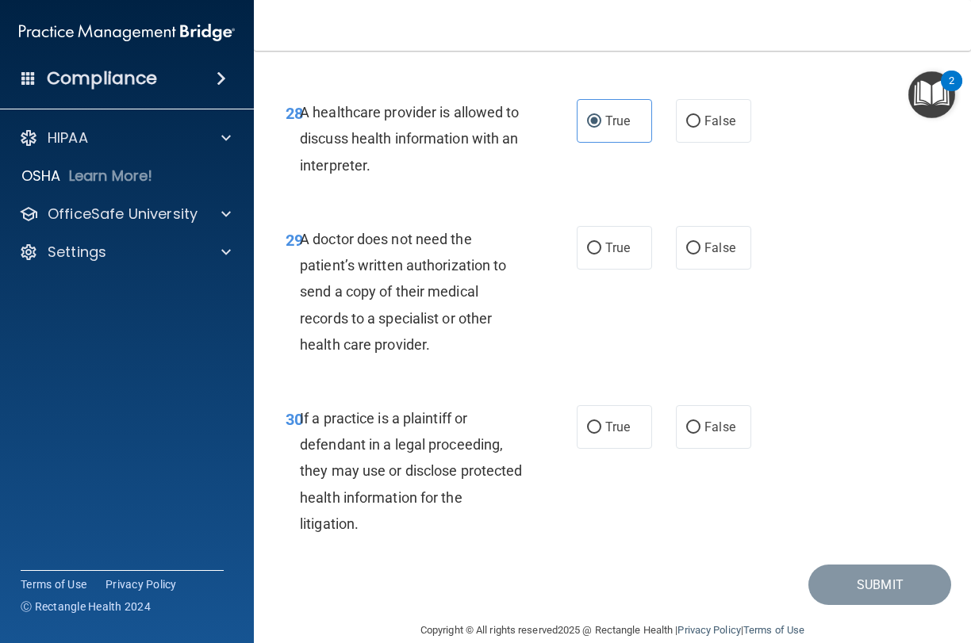
scroll to position [4788, 0]
click at [709, 241] on span "False" at bounding box center [719, 248] width 31 height 15
click at [700, 243] on input "False" at bounding box center [693, 249] width 14 height 12
radio input "true"
click at [634, 227] on label "True" at bounding box center [614, 249] width 75 height 44
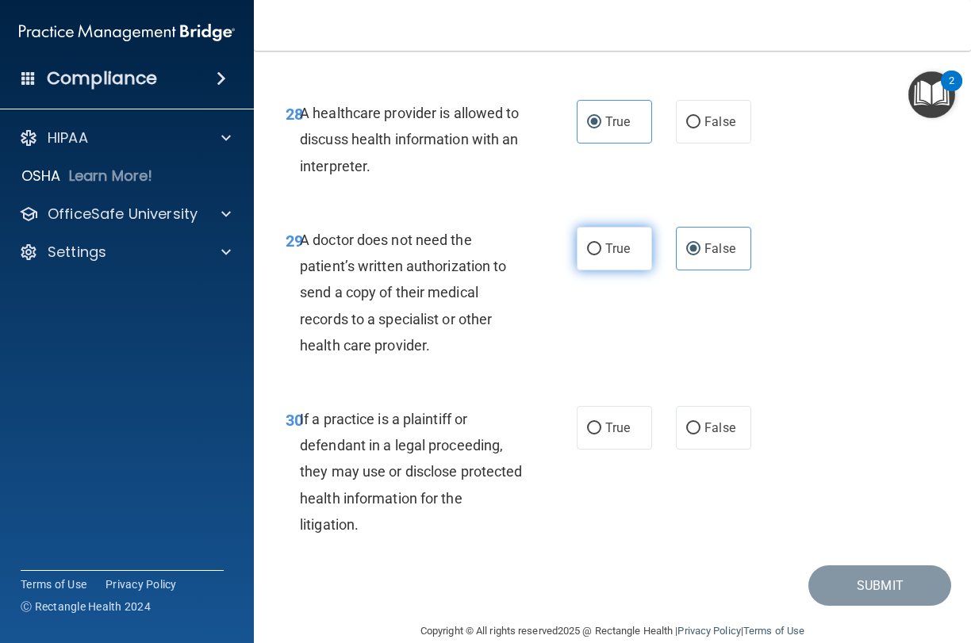
click at [601, 243] on input "True" at bounding box center [594, 249] width 14 height 12
radio input "true"
radio input "false"
click at [625, 386] on div "30 If a practice is a plaintiff or defendant in a legal proceeding, they may us…" at bounding box center [612, 475] width 677 height 179
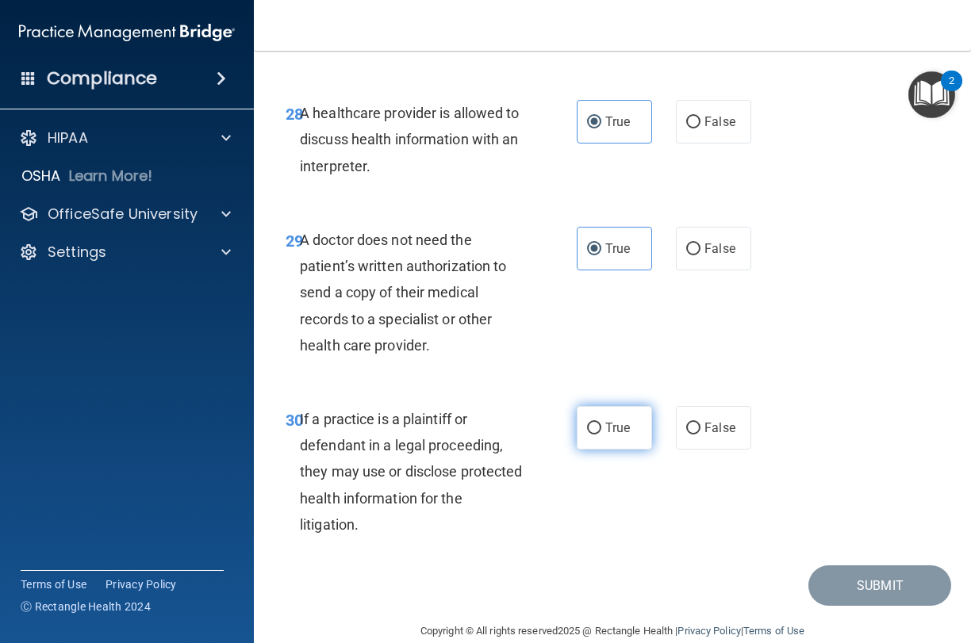
click at [615, 411] on label "True" at bounding box center [614, 428] width 75 height 44
click at [601, 423] on input "True" at bounding box center [594, 429] width 14 height 12
radio input "true"
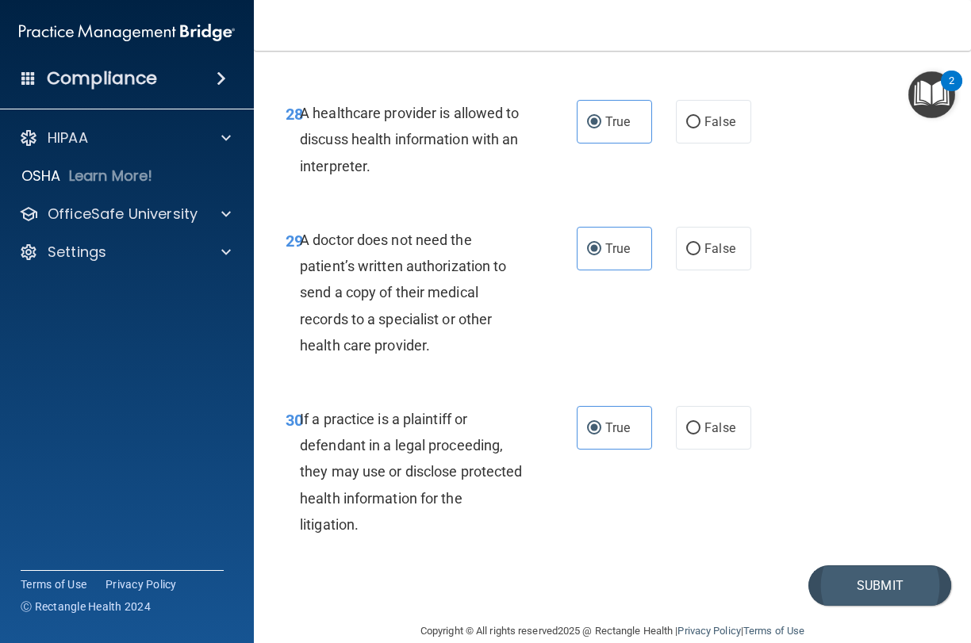
click at [852, 565] on button "Submit" at bounding box center [879, 585] width 143 height 40
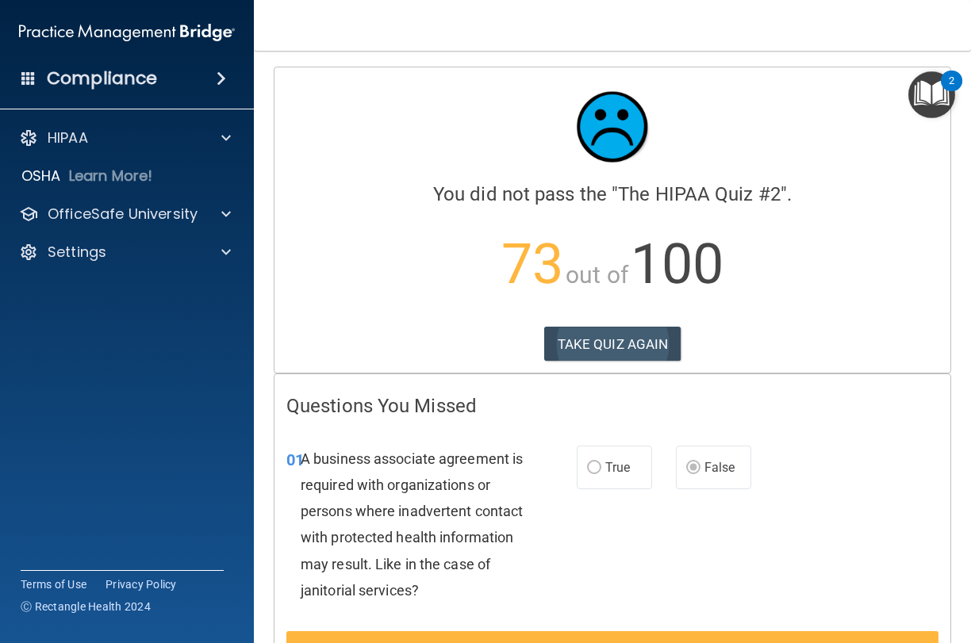
click at [578, 349] on button "TAKE QUIZ AGAIN" at bounding box center [612, 344] width 137 height 35
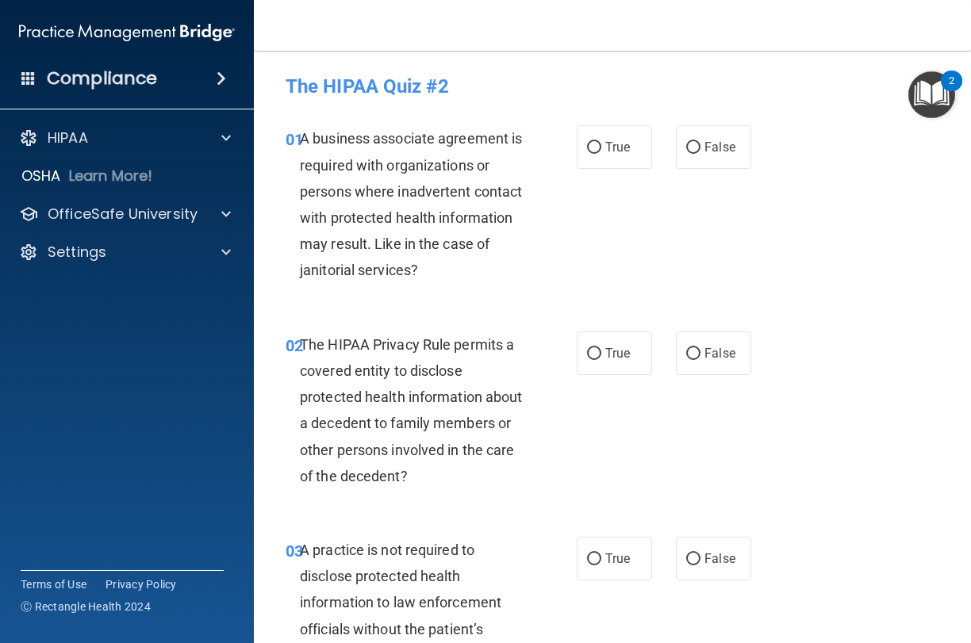
click at [776, 144] on div "01 A business associate agreement is required with organizations or persons whe…" at bounding box center [612, 207] width 677 height 205
click at [718, 146] on span "False" at bounding box center [719, 147] width 31 height 15
click at [700, 146] on input "False" at bounding box center [693, 148] width 14 height 12
radio input "true"
click at [591, 362] on label "True" at bounding box center [614, 354] width 75 height 44
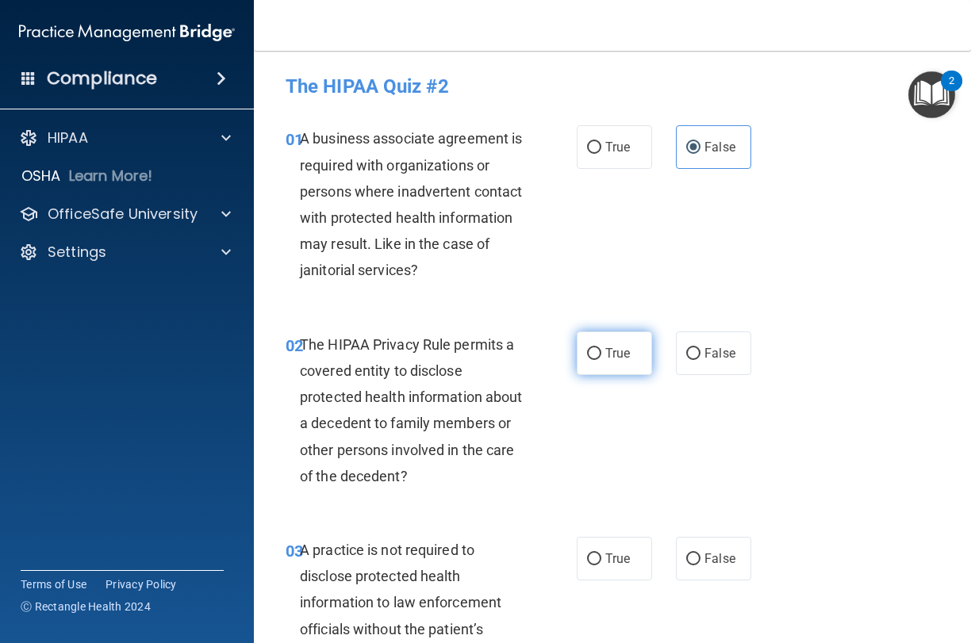
click at [591, 360] on input "True" at bounding box center [594, 354] width 14 height 12
radio input "true"
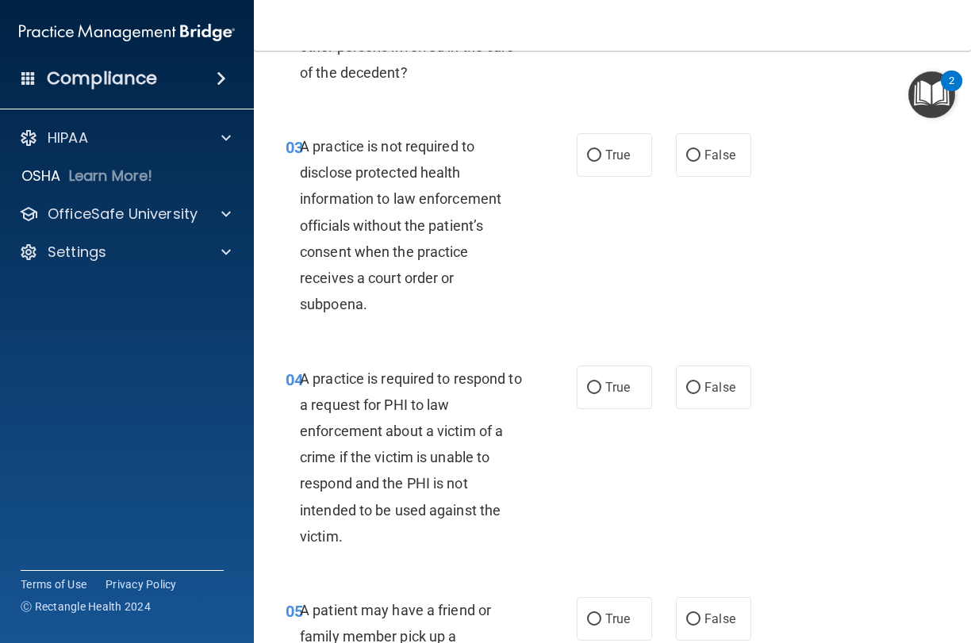
scroll to position [424, 0]
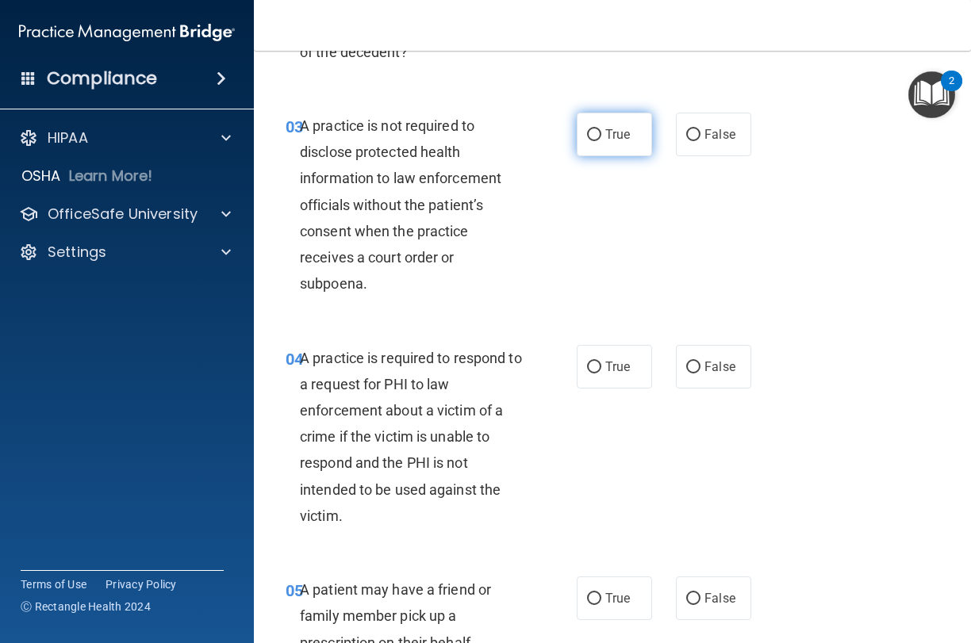
click at [625, 138] on span "True" at bounding box center [617, 134] width 25 height 15
click at [601, 138] on input "True" at bounding box center [594, 135] width 14 height 12
radio input "true"
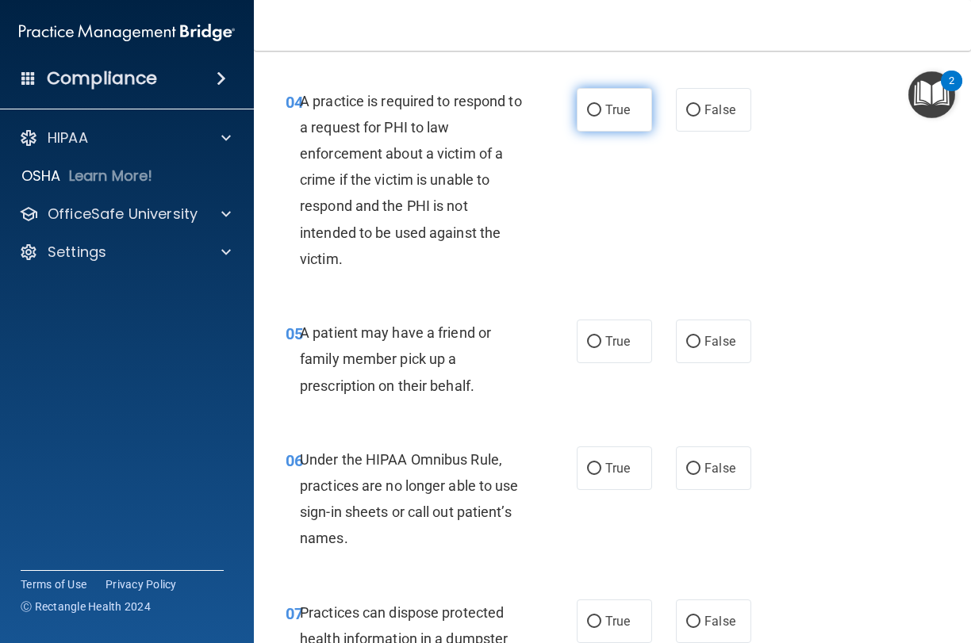
scroll to position [696, 0]
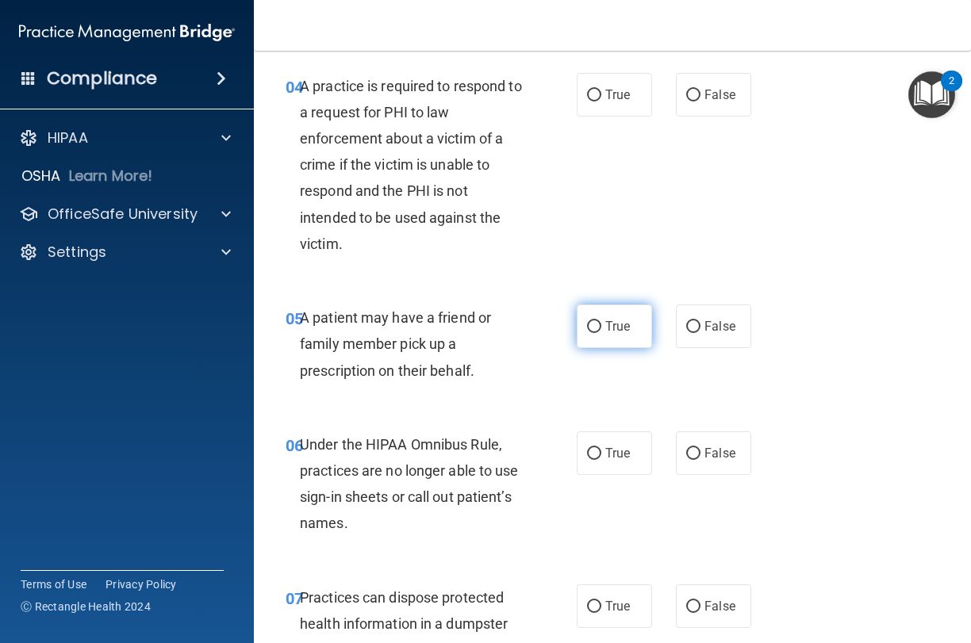
click at [605, 320] on span "True" at bounding box center [617, 326] width 25 height 15
click at [601, 321] on input "True" at bounding box center [594, 327] width 14 height 12
radio input "true"
click at [607, 94] on span "True" at bounding box center [617, 94] width 25 height 15
click at [601, 94] on input "True" at bounding box center [594, 96] width 14 height 12
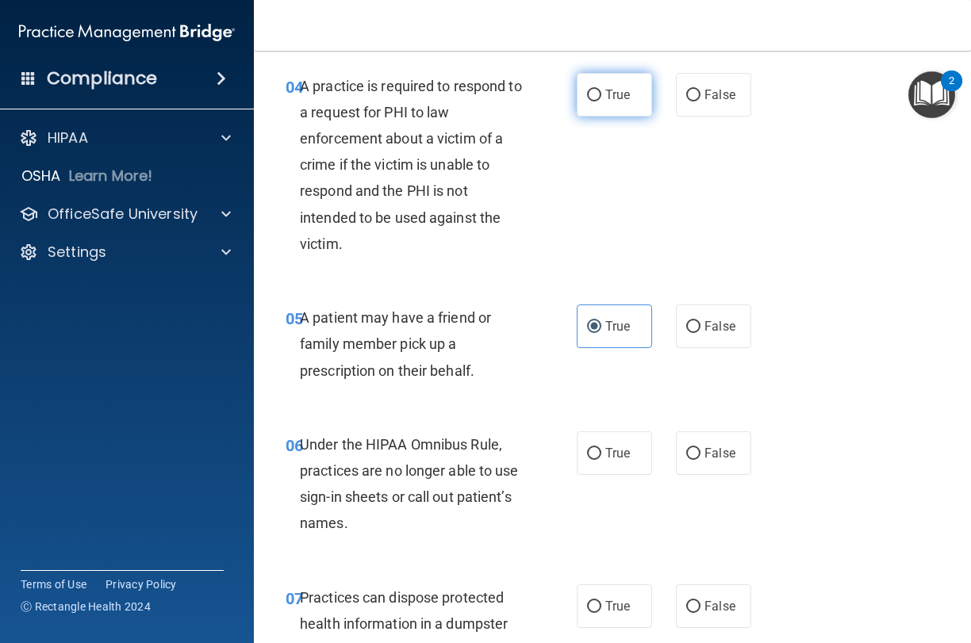
radio input "true"
click at [691, 448] on input "False" at bounding box center [693, 454] width 14 height 12
radio input "true"
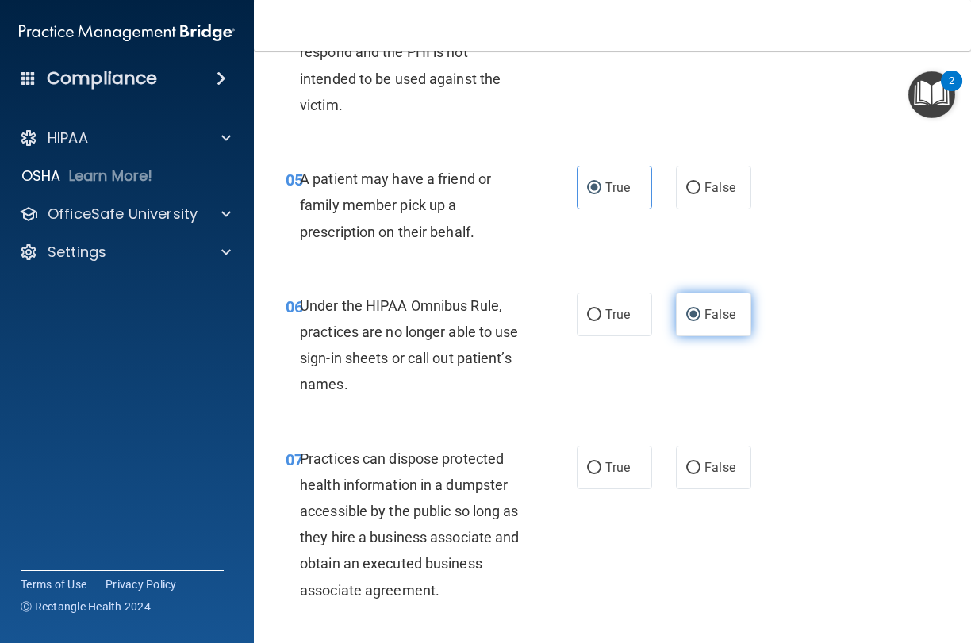
scroll to position [837, 0]
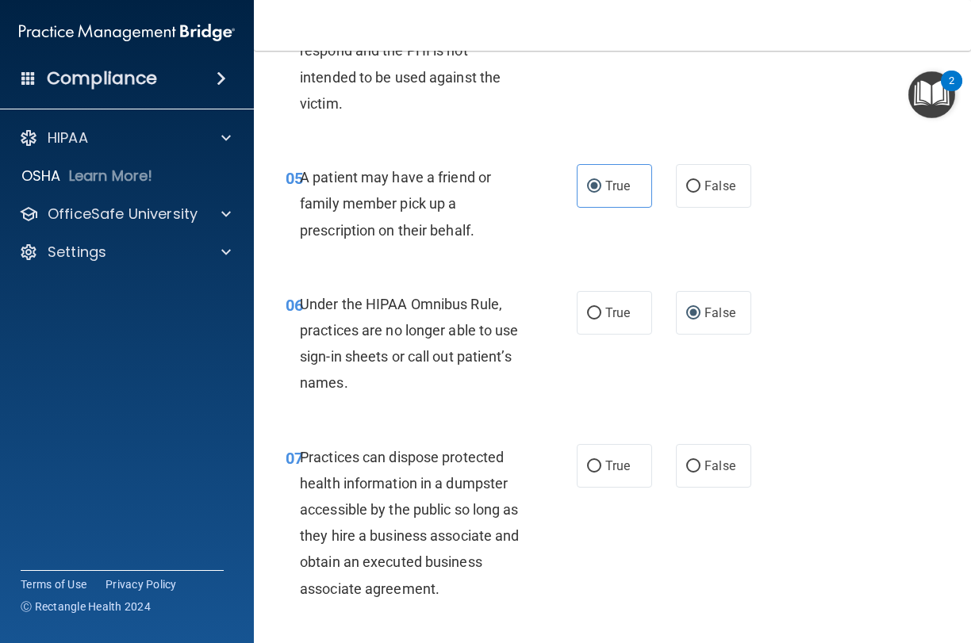
click at [599, 484] on div "07 Practices can dispose protected health information in a dumpster accessible …" at bounding box center [431, 527] width 339 height 166
click at [599, 478] on label "True" at bounding box center [614, 466] width 75 height 44
click at [599, 473] on input "True" at bounding box center [594, 467] width 14 height 12
radio input "true"
click at [722, 468] on label "False" at bounding box center [713, 466] width 75 height 44
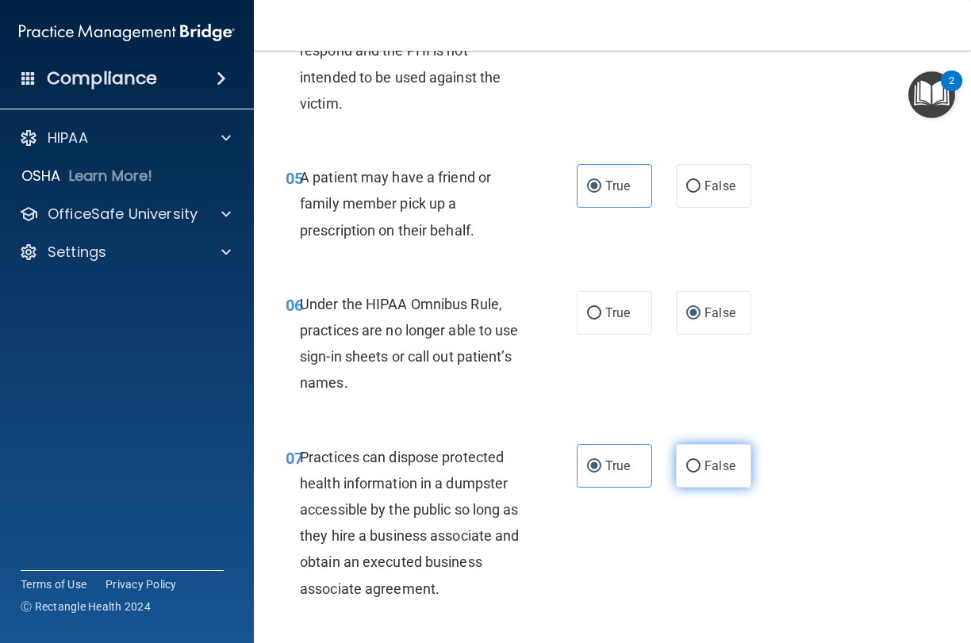
click at [700, 468] on input "False" at bounding box center [693, 467] width 14 height 12
radio input "true"
radio input "false"
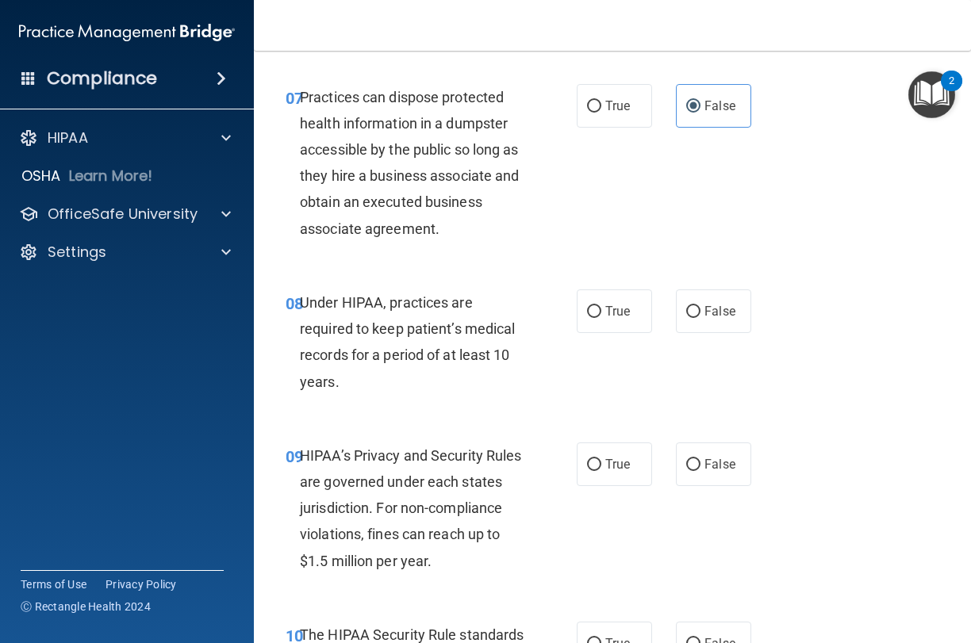
scroll to position [1217, 0]
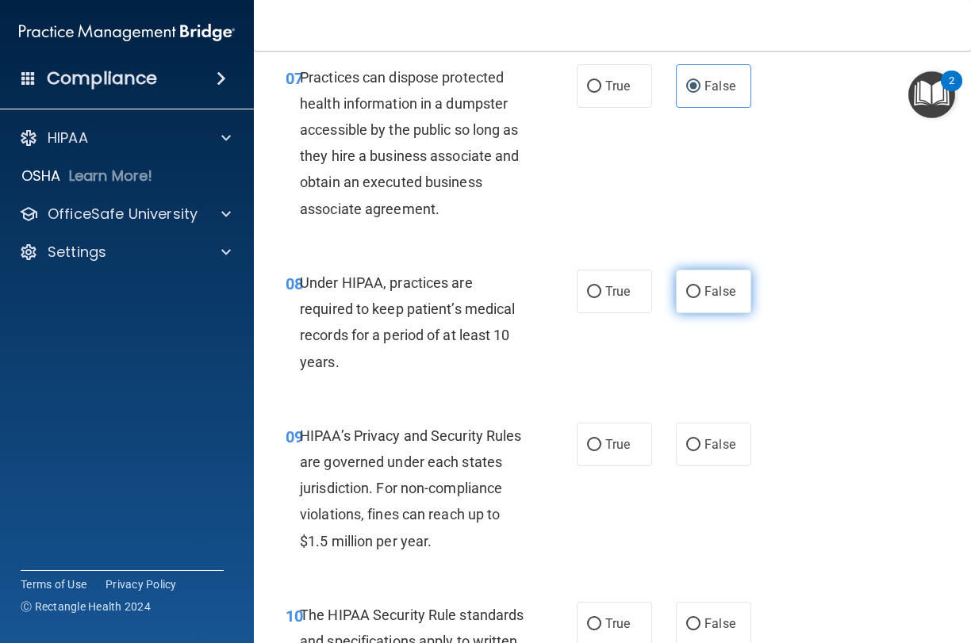
click at [712, 289] on span "False" at bounding box center [719, 291] width 31 height 15
click at [700, 289] on input "False" at bounding box center [693, 292] width 14 height 12
radio input "true"
click at [724, 449] on label "False" at bounding box center [713, 445] width 75 height 44
click at [700, 449] on input "False" at bounding box center [693, 445] width 14 height 12
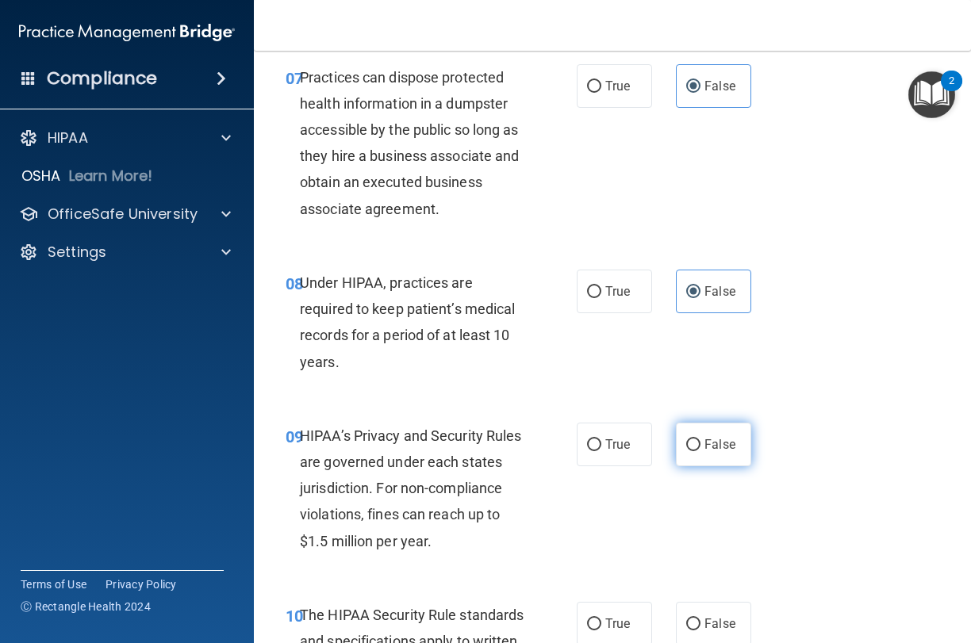
radio input "true"
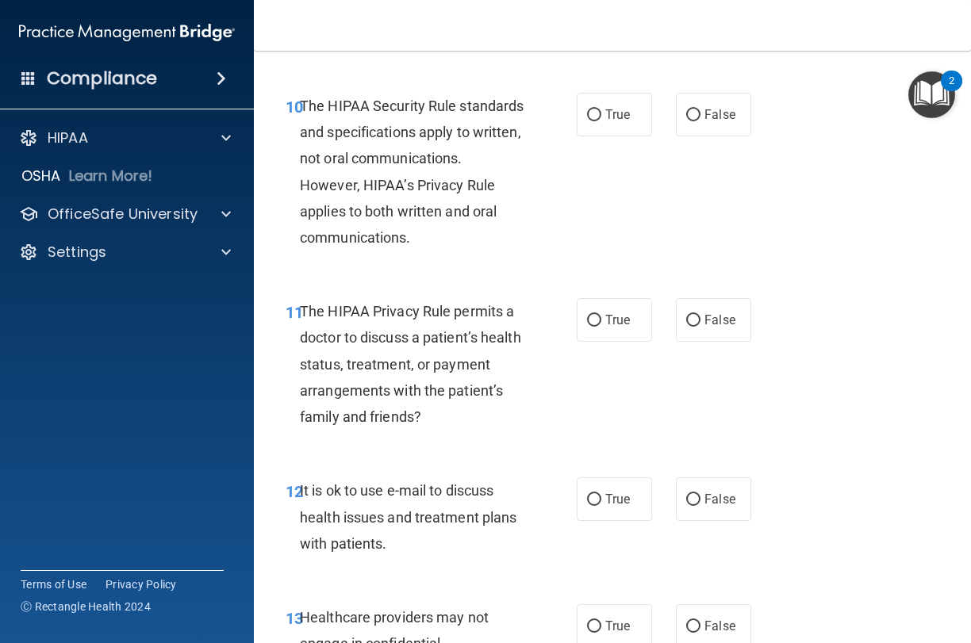
scroll to position [1724, 0]
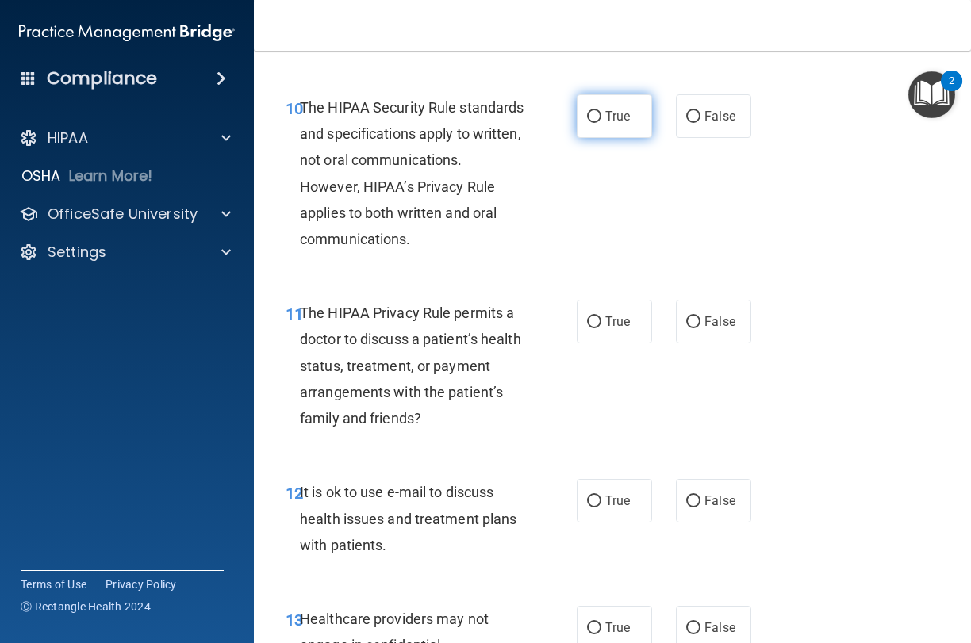
click at [602, 116] on label "True" at bounding box center [614, 116] width 75 height 44
click at [601, 116] on input "True" at bounding box center [594, 117] width 14 height 12
radio input "true"
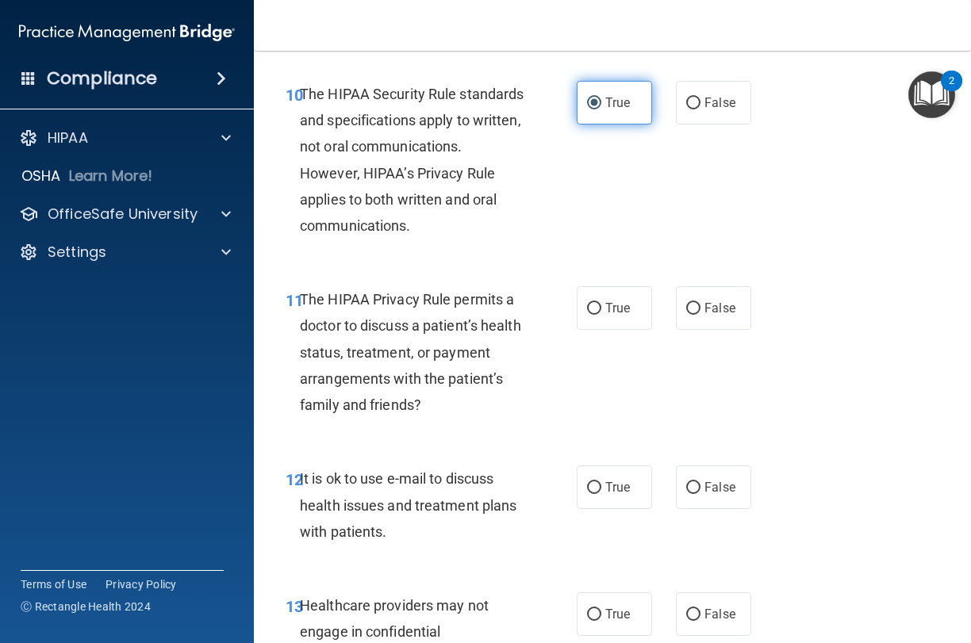
scroll to position [1739, 0]
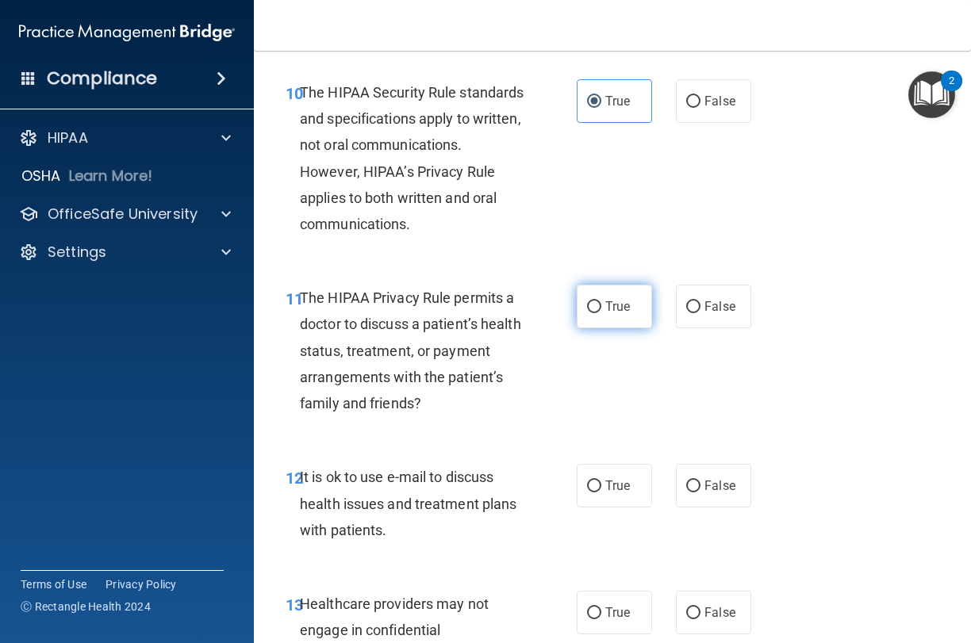
click at [649, 303] on label "True" at bounding box center [614, 307] width 75 height 44
click at [601, 303] on input "True" at bounding box center [594, 307] width 14 height 12
radio input "true"
click at [595, 485] on label "True" at bounding box center [614, 486] width 75 height 44
click at [595, 485] on input "True" at bounding box center [594, 487] width 14 height 12
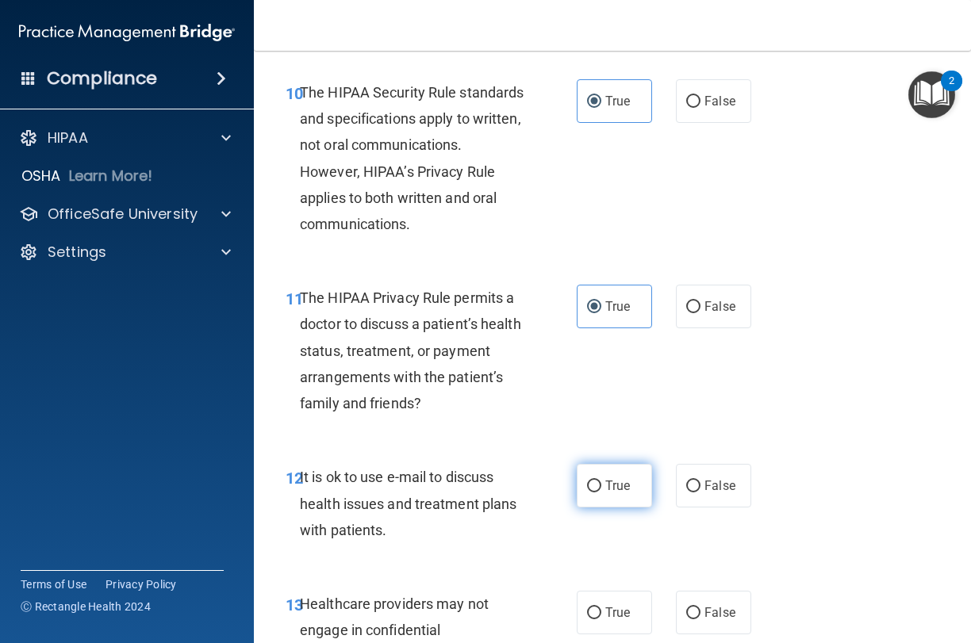
radio input "true"
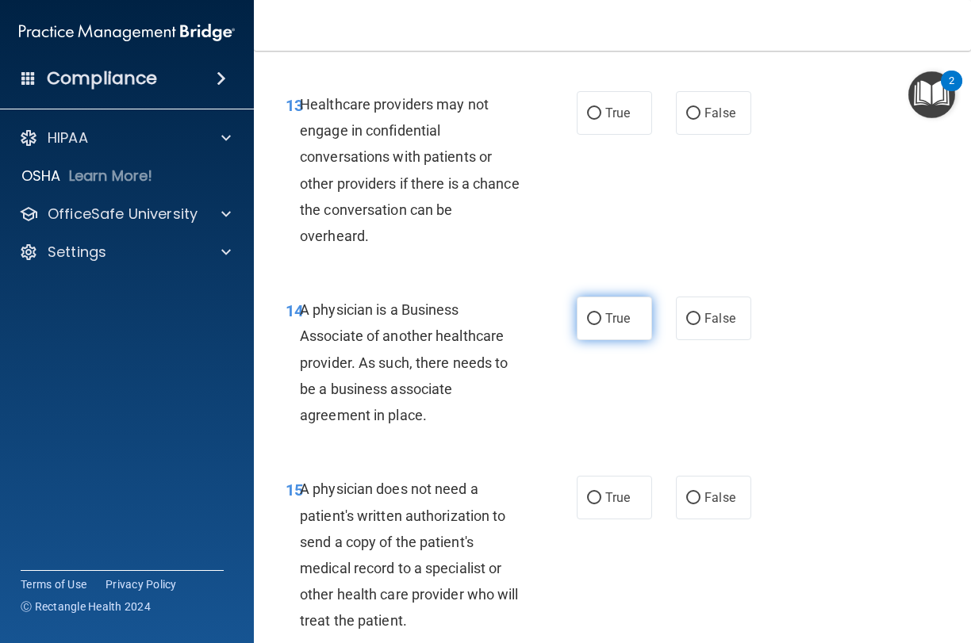
scroll to position [2244, 0]
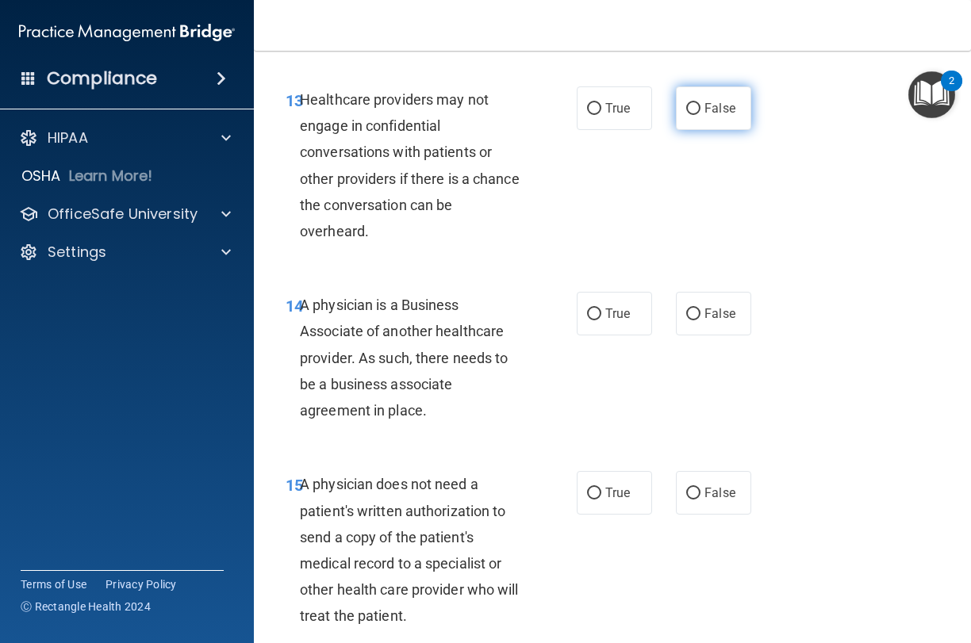
click at [722, 107] on label "False" at bounding box center [713, 108] width 75 height 44
click at [700, 107] on input "False" at bounding box center [693, 109] width 14 height 12
radio input "true"
click at [615, 306] on span "True" at bounding box center [617, 313] width 25 height 15
click at [601, 309] on input "True" at bounding box center [594, 315] width 14 height 12
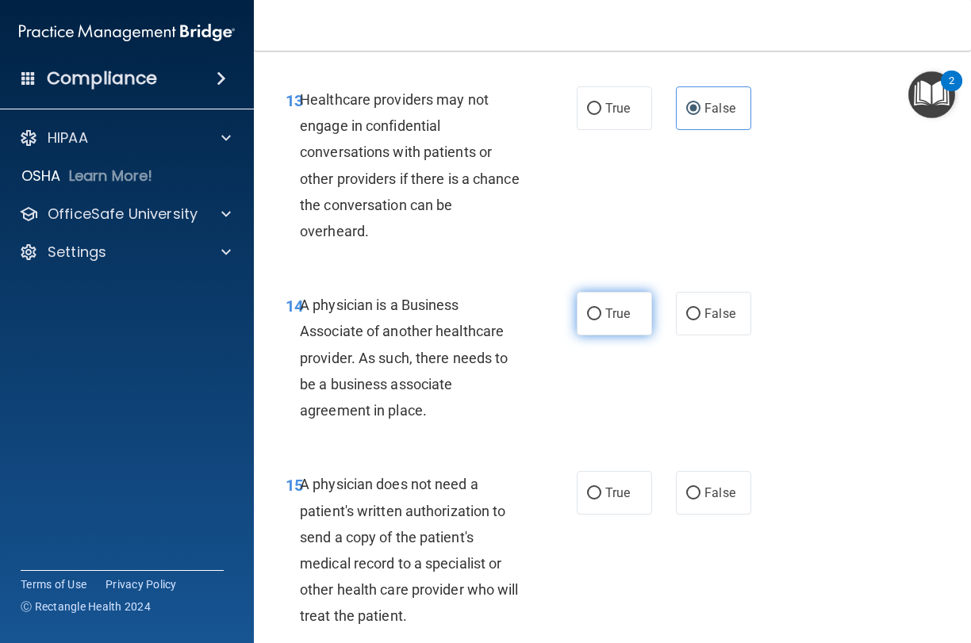
radio input "true"
click at [745, 305] on label "False" at bounding box center [713, 314] width 75 height 44
click at [700, 309] on input "False" at bounding box center [693, 315] width 14 height 12
radio input "true"
radio input "false"
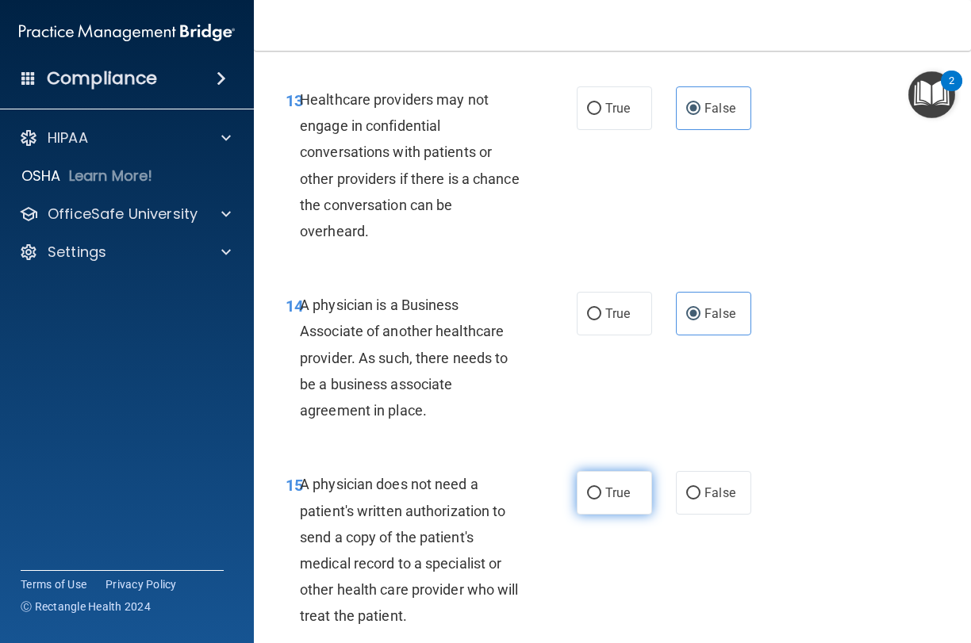
click at [606, 485] on span "True" at bounding box center [617, 492] width 25 height 15
click at [601, 488] on input "True" at bounding box center [594, 494] width 14 height 12
radio input "true"
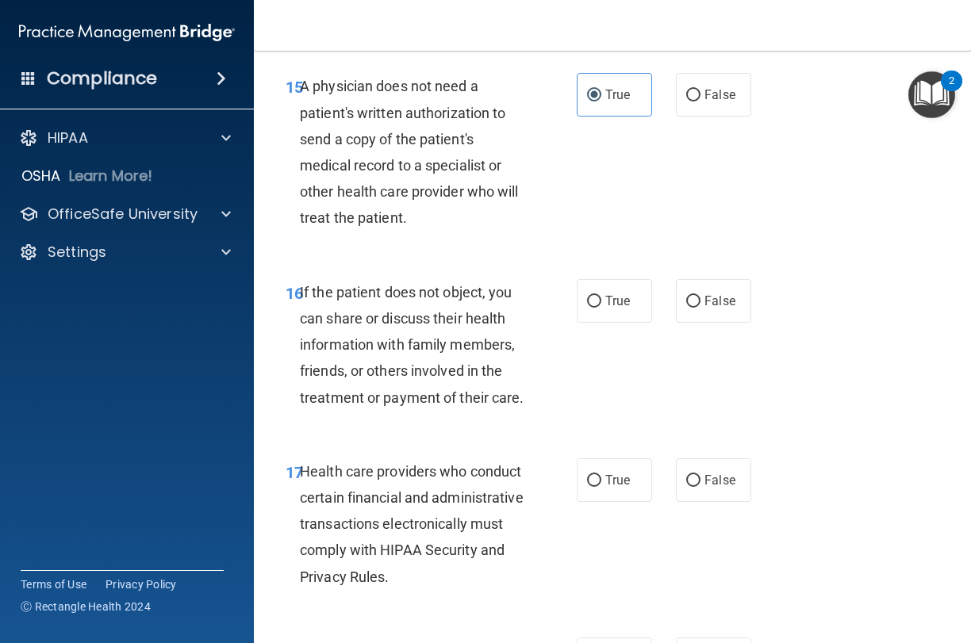
scroll to position [2646, 0]
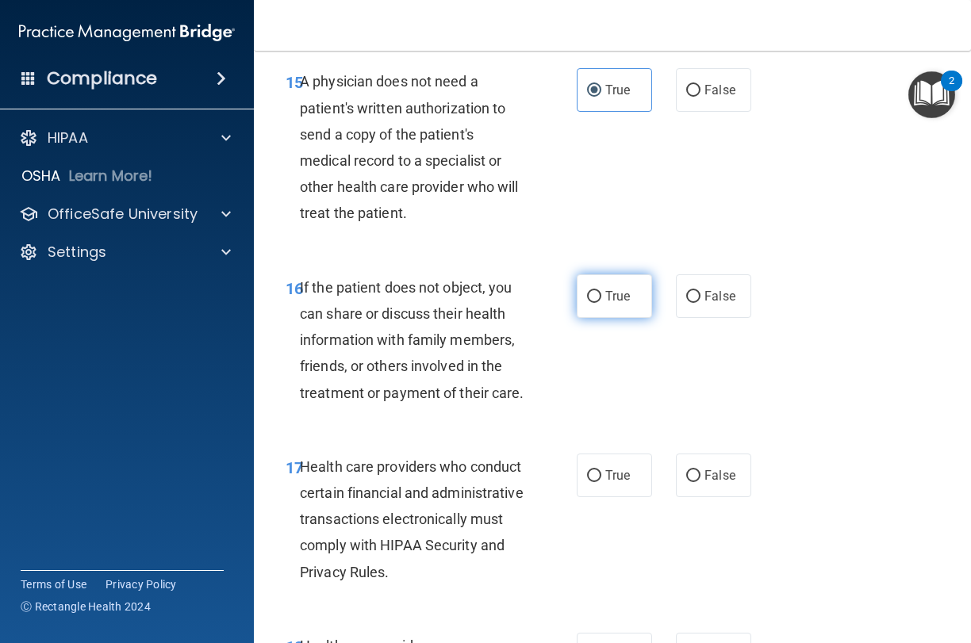
click at [607, 289] on span "True" at bounding box center [617, 296] width 25 height 15
click at [601, 291] on input "True" at bounding box center [594, 297] width 14 height 12
radio input "true"
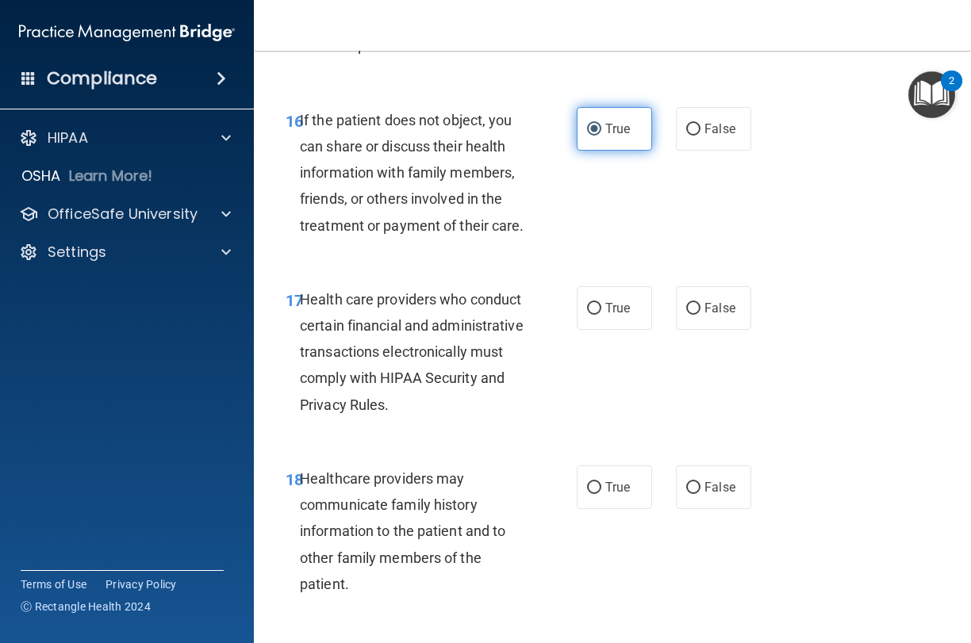
scroll to position [2826, 0]
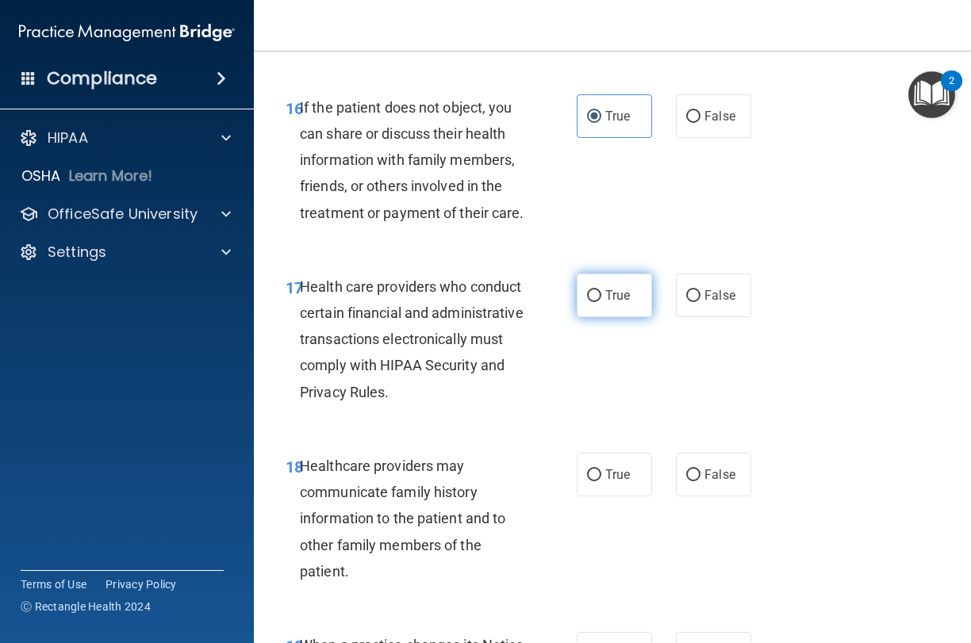
click at [607, 288] on span "True" at bounding box center [617, 295] width 25 height 15
click at [601, 290] on input "True" at bounding box center [594, 296] width 14 height 12
radio input "true"
click at [722, 481] on div "18 Healthcare providers may communicate family history information to the patie…" at bounding box center [612, 522] width 677 height 179
click at [730, 467] on span "False" at bounding box center [719, 474] width 31 height 15
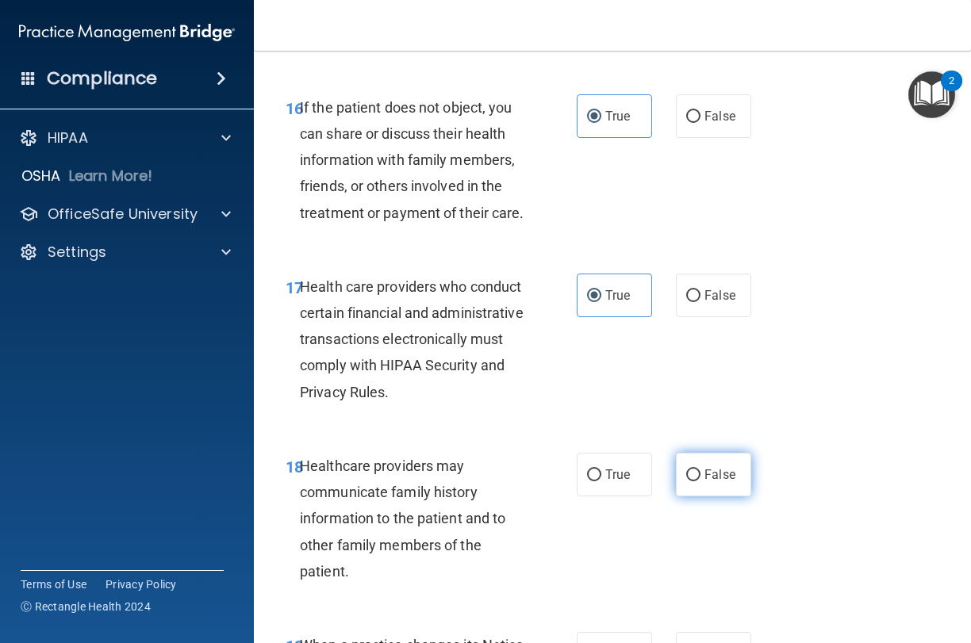
click at [700, 469] on input "False" at bounding box center [693, 475] width 14 height 12
radio input "true"
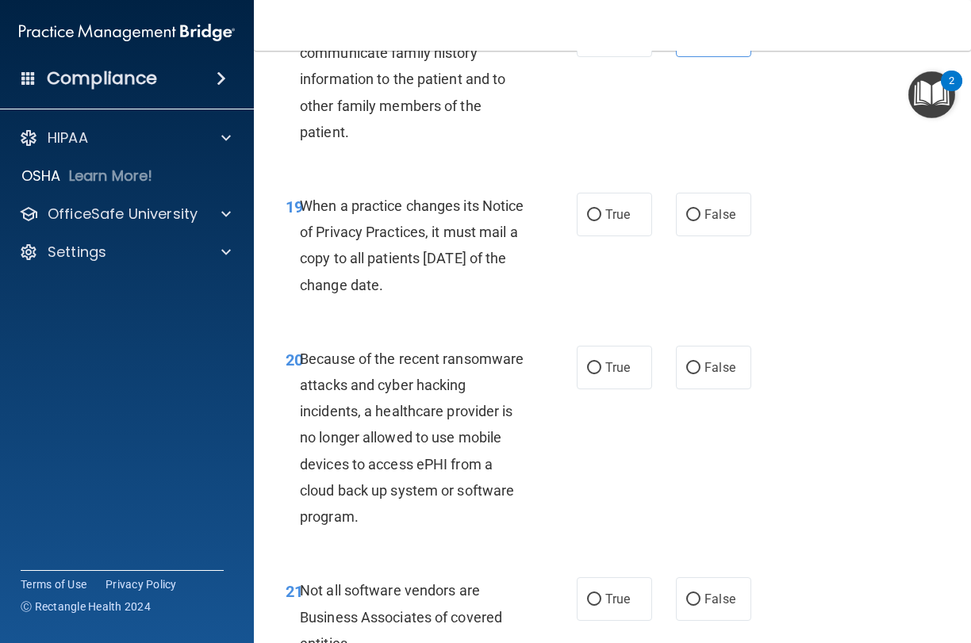
scroll to position [3277, 0]
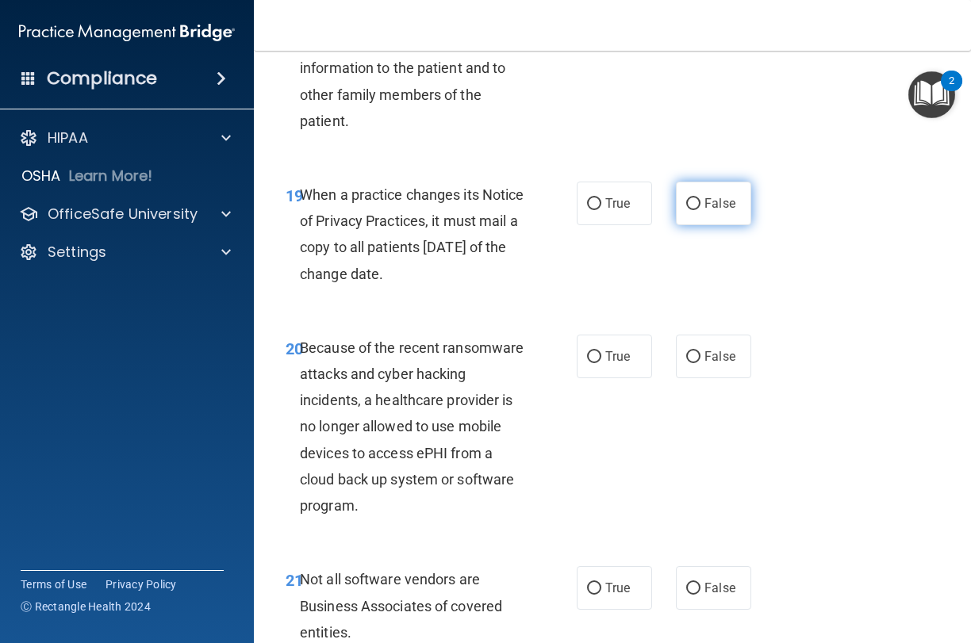
click at [711, 196] on span "False" at bounding box center [719, 203] width 31 height 15
click at [700, 198] on input "False" at bounding box center [693, 204] width 14 height 12
radio input "true"
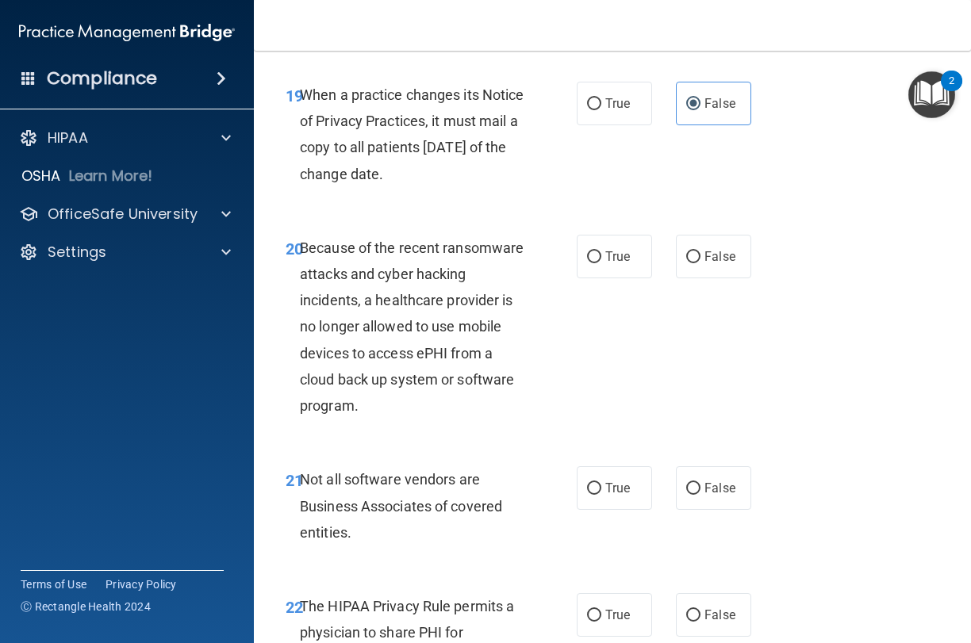
scroll to position [3390, 0]
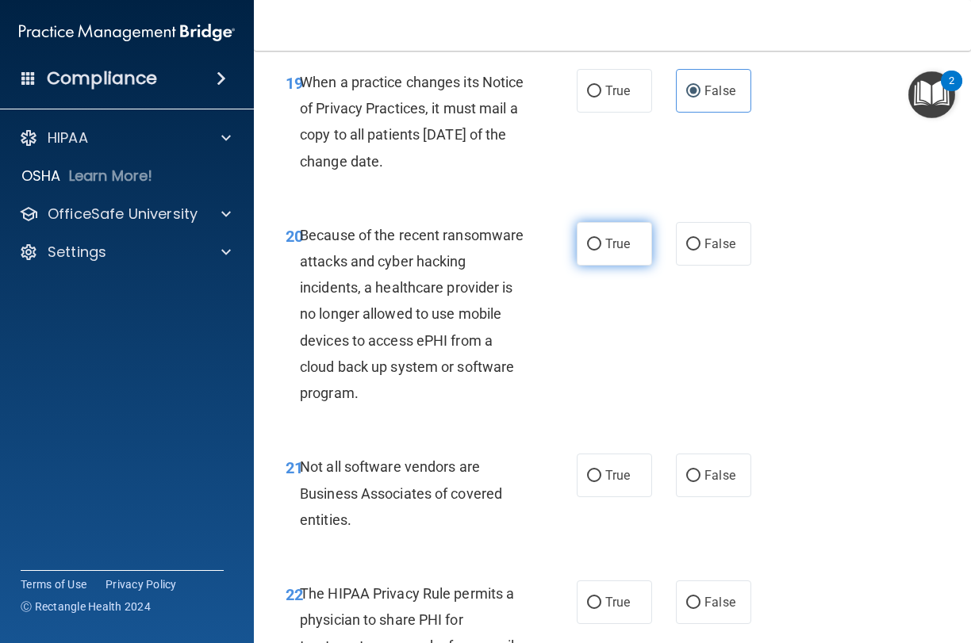
click at [622, 236] on span "True" at bounding box center [617, 243] width 25 height 15
click at [601, 239] on input "True" at bounding box center [594, 245] width 14 height 12
radio input "true"
click at [702, 223] on label "False" at bounding box center [713, 244] width 75 height 44
click at [700, 239] on input "False" at bounding box center [693, 245] width 14 height 12
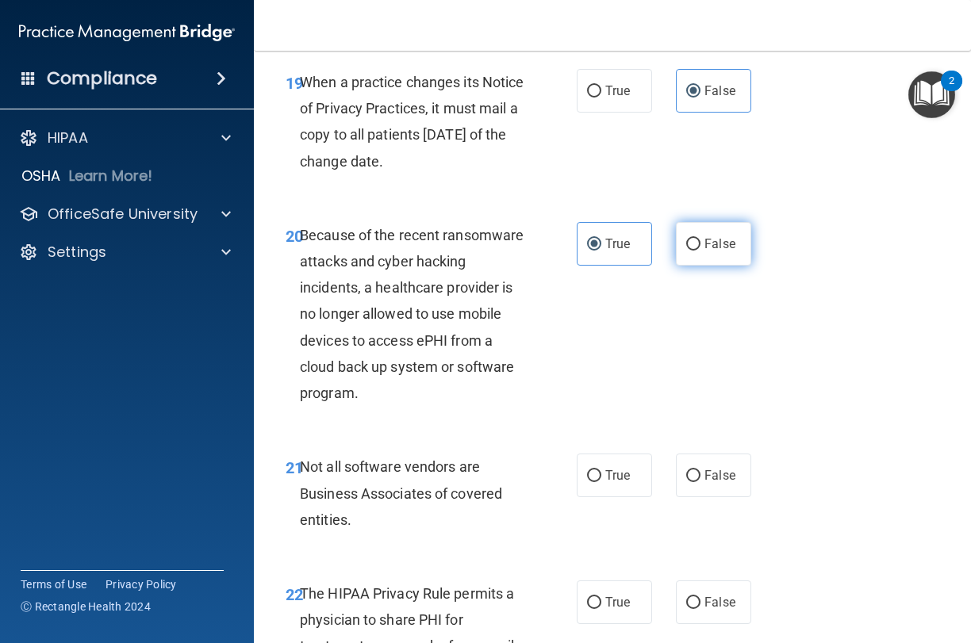
radio input "true"
radio input "false"
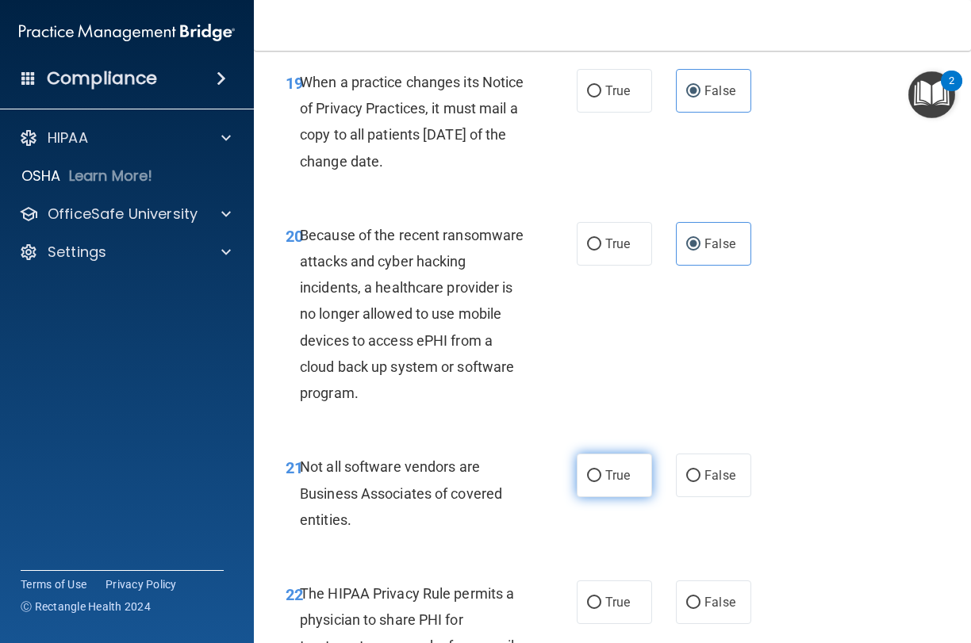
click at [608, 469] on label "True" at bounding box center [614, 476] width 75 height 44
click at [601, 470] on input "True" at bounding box center [594, 476] width 14 height 12
radio input "true"
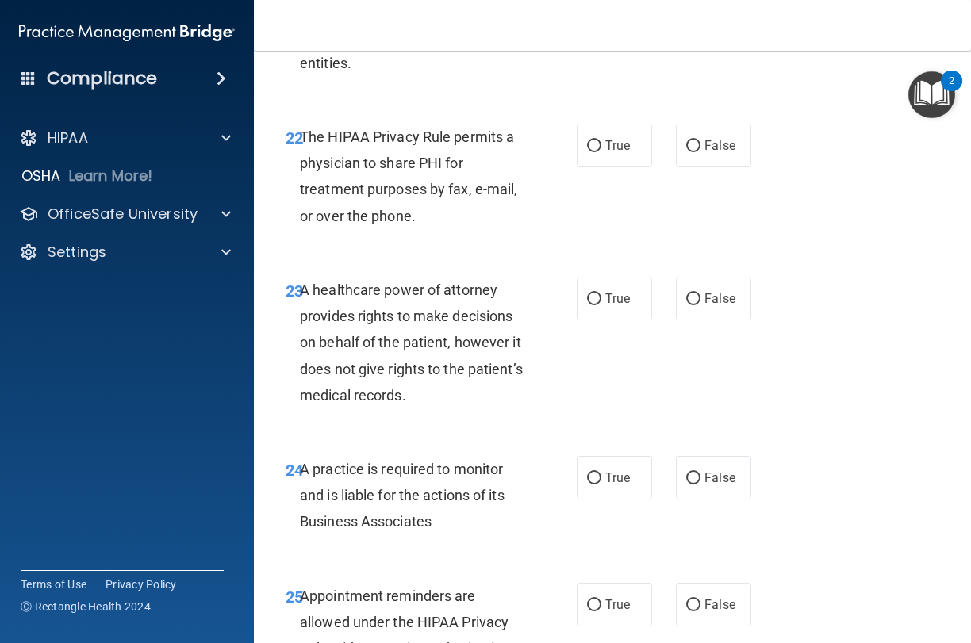
scroll to position [3856, 0]
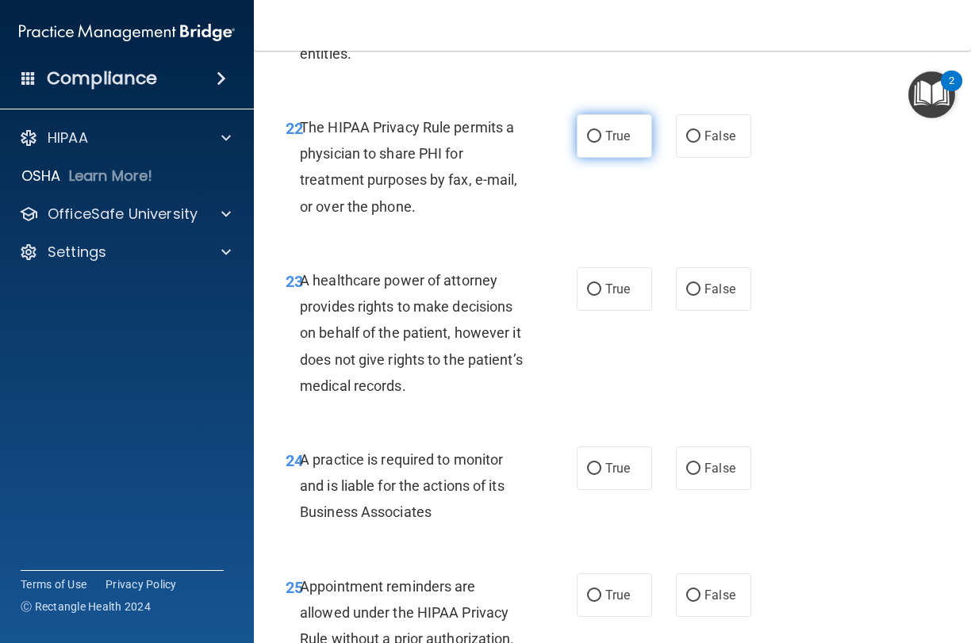
click at [611, 128] on span "True" at bounding box center [617, 135] width 25 height 15
click at [601, 131] on input "True" at bounding box center [594, 137] width 14 height 12
radio input "true"
click at [629, 282] on span "True" at bounding box center [617, 289] width 25 height 15
click at [601, 284] on input "True" at bounding box center [594, 290] width 14 height 12
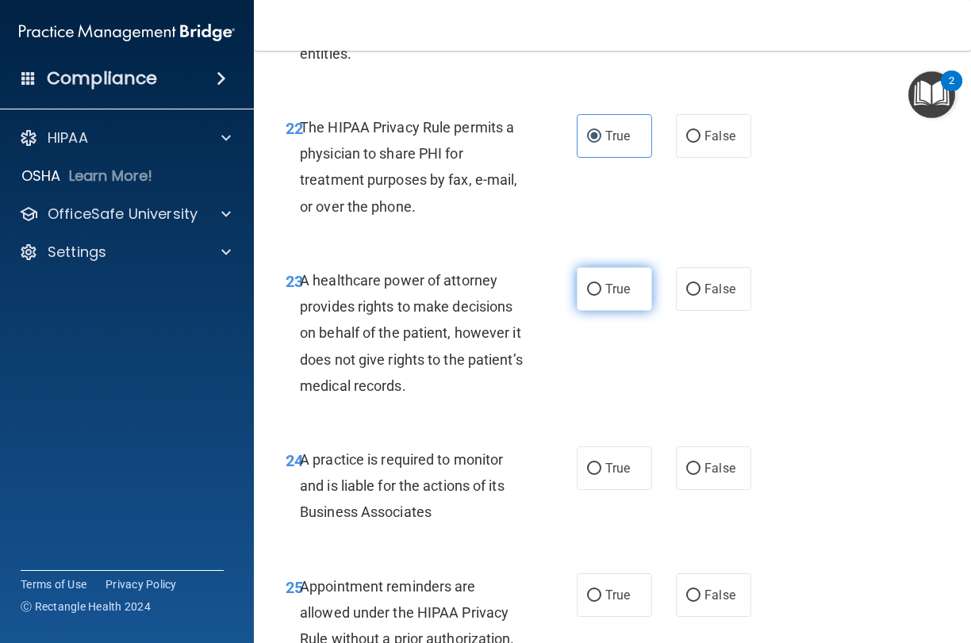
radio input "true"
click at [720, 461] on span "False" at bounding box center [719, 468] width 31 height 15
click at [700, 463] on input "False" at bounding box center [693, 469] width 14 height 12
radio input "true"
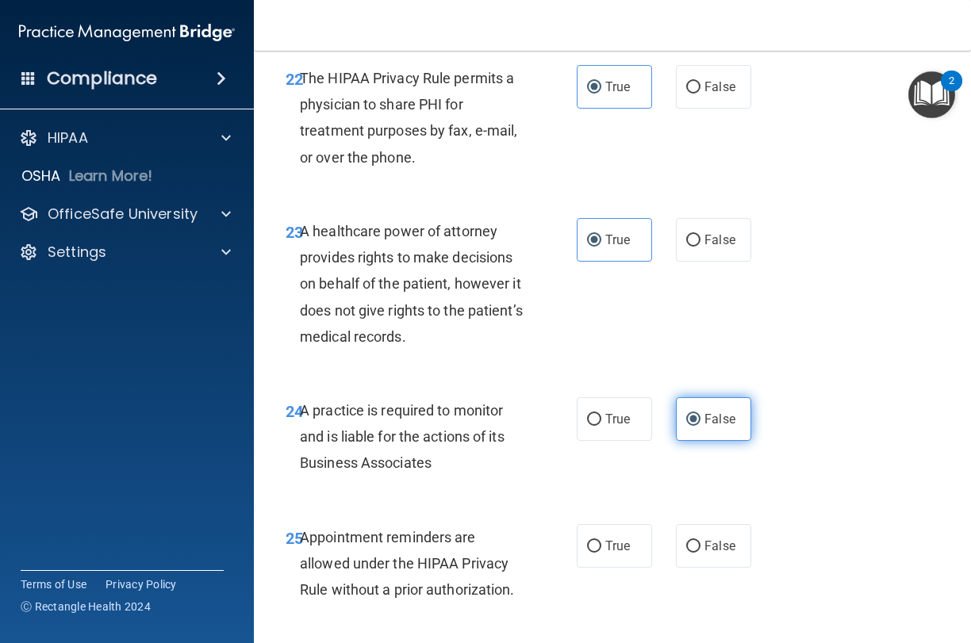
scroll to position [3888, 0]
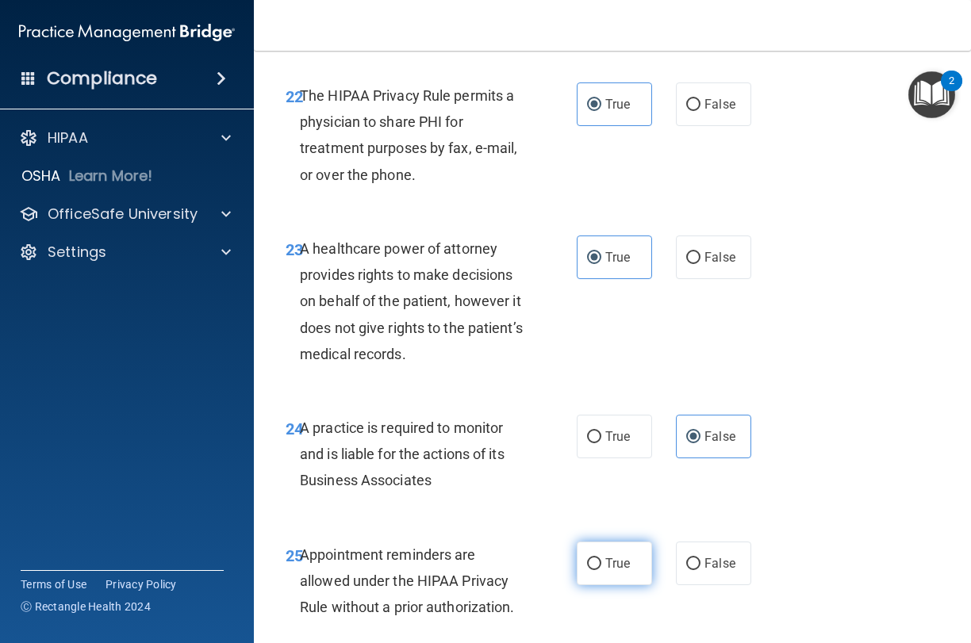
click at [633, 553] on label "True" at bounding box center [614, 564] width 75 height 44
click at [601, 558] on input "True" at bounding box center [594, 564] width 14 height 12
radio input "true"
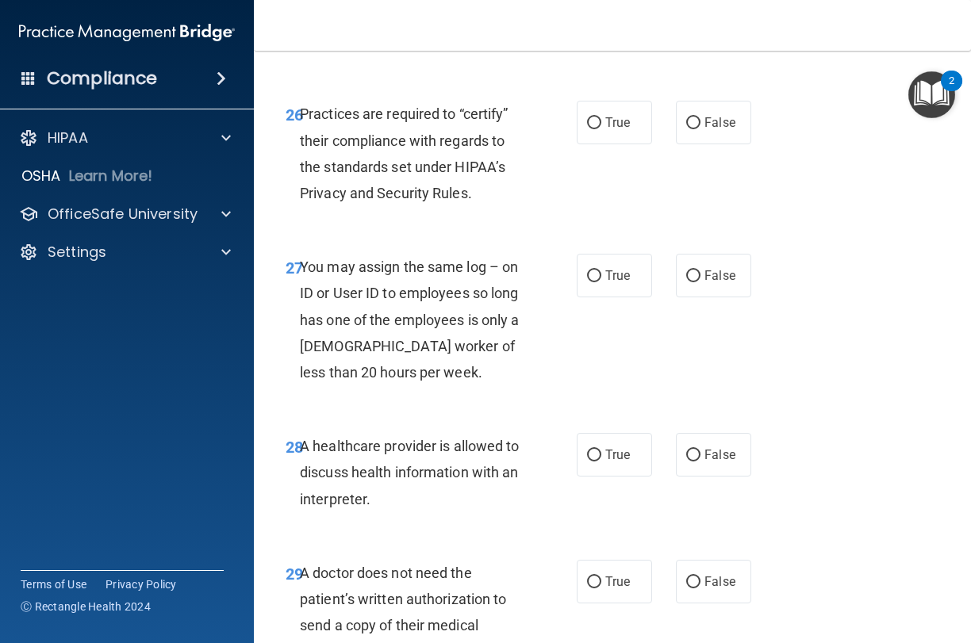
scroll to position [4460, 0]
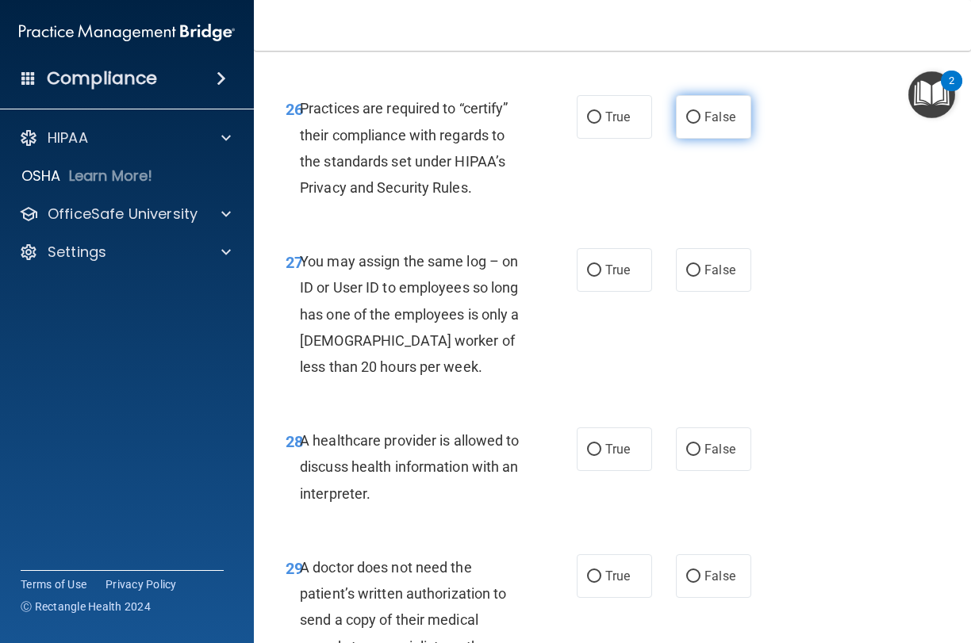
click at [710, 109] on span "False" at bounding box center [719, 116] width 31 height 15
click at [700, 112] on input "False" at bounding box center [693, 118] width 14 height 12
radio input "true"
click at [719, 263] on span "False" at bounding box center [719, 270] width 31 height 15
click at [700, 265] on input "False" at bounding box center [693, 271] width 14 height 12
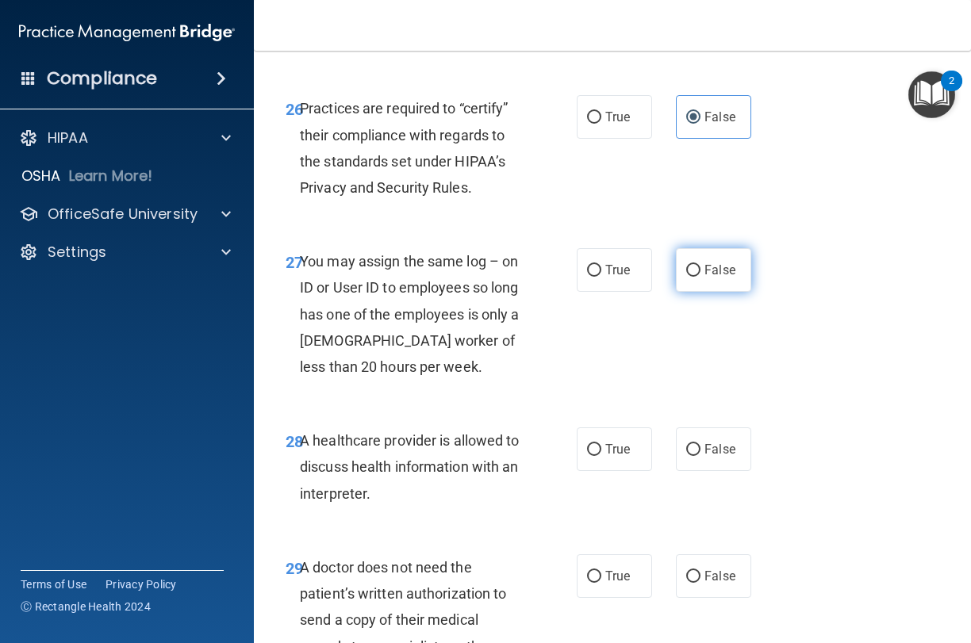
radio input "true"
click at [616, 435] on label "True" at bounding box center [614, 449] width 75 height 44
click at [601, 444] on input "True" at bounding box center [594, 450] width 14 height 12
radio input "true"
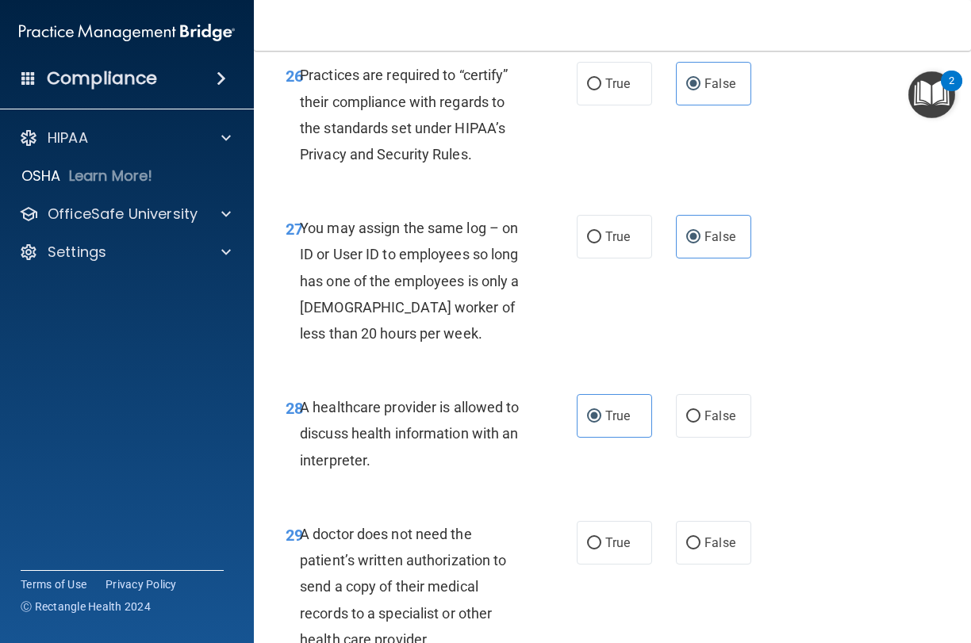
scroll to position [4487, 0]
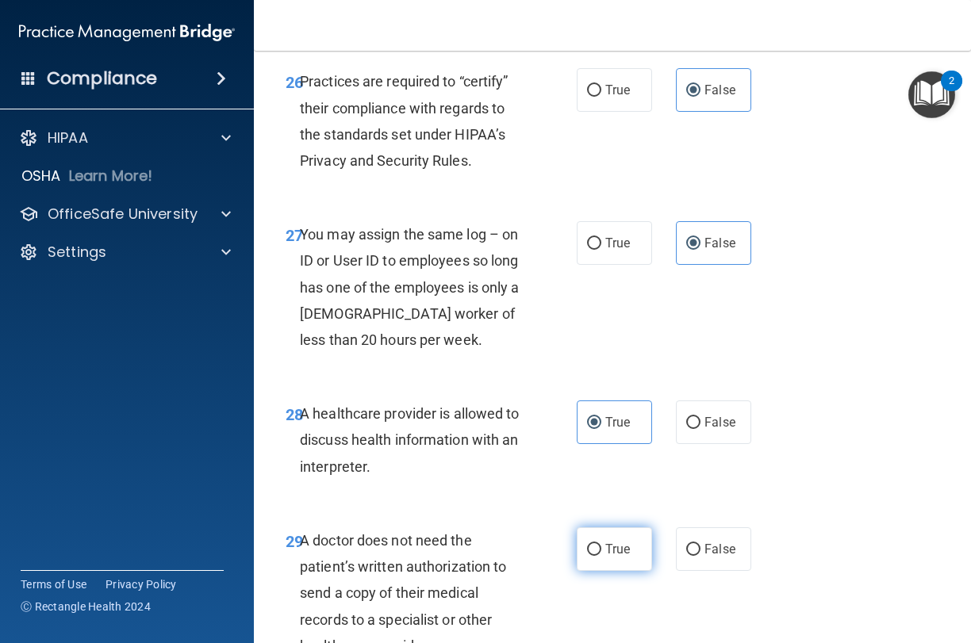
click at [633, 527] on label "True" at bounding box center [614, 549] width 75 height 44
click at [601, 544] on input "True" at bounding box center [594, 550] width 14 height 12
radio input "true"
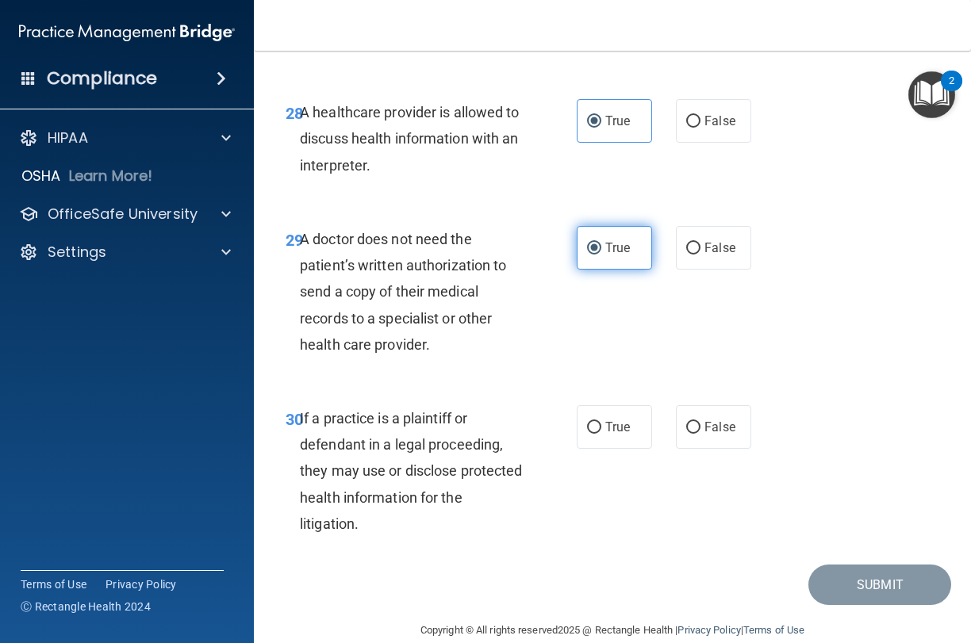
scroll to position [4788, 0]
click at [635, 408] on label "True" at bounding box center [614, 428] width 75 height 44
click at [601, 423] on input "True" at bounding box center [594, 429] width 14 height 12
radio input "true"
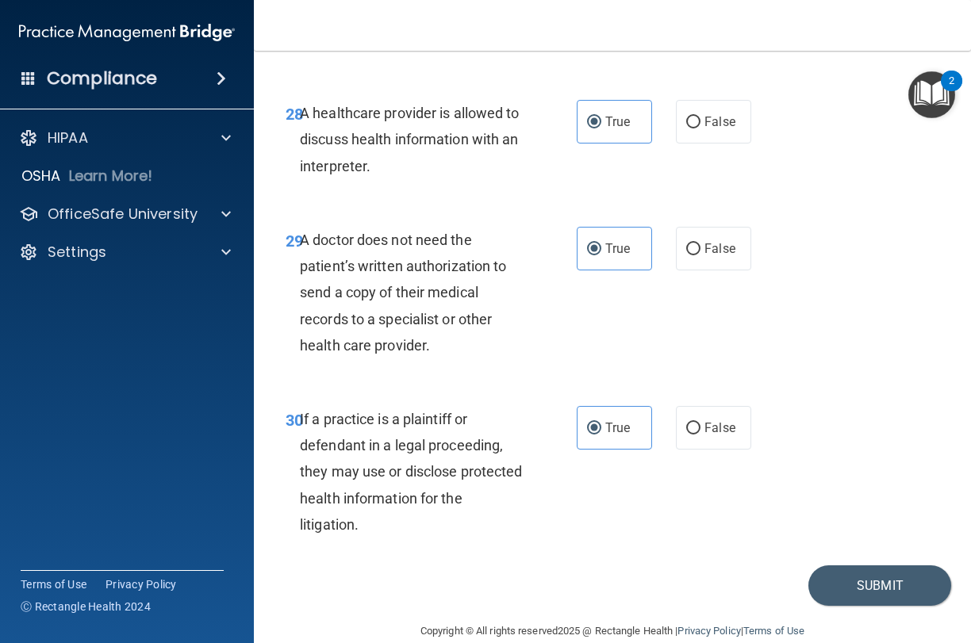
click at [860, 538] on div "30 If a practice is a plaintiff or defendant in a legal proceeding, they may us…" at bounding box center [612, 475] width 677 height 179
click at [860, 565] on button "Submit" at bounding box center [879, 585] width 143 height 40
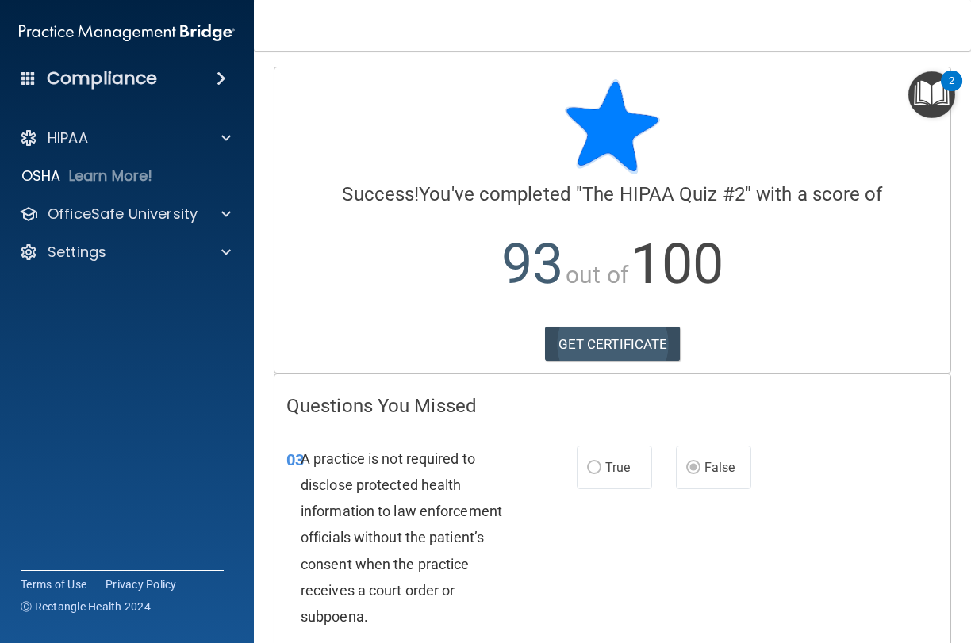
click at [636, 335] on link "GET CERTIFICATE" at bounding box center [613, 344] width 136 height 35
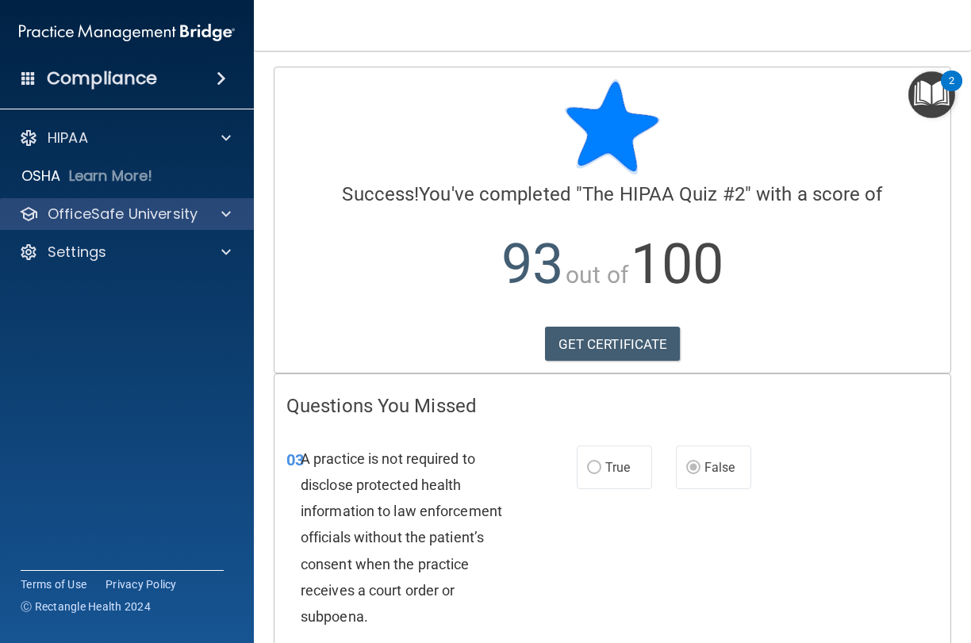
click at [163, 224] on div "OfficeSafe University" at bounding box center [127, 214] width 255 height 32
click at [231, 214] on div at bounding box center [224, 214] width 40 height 19
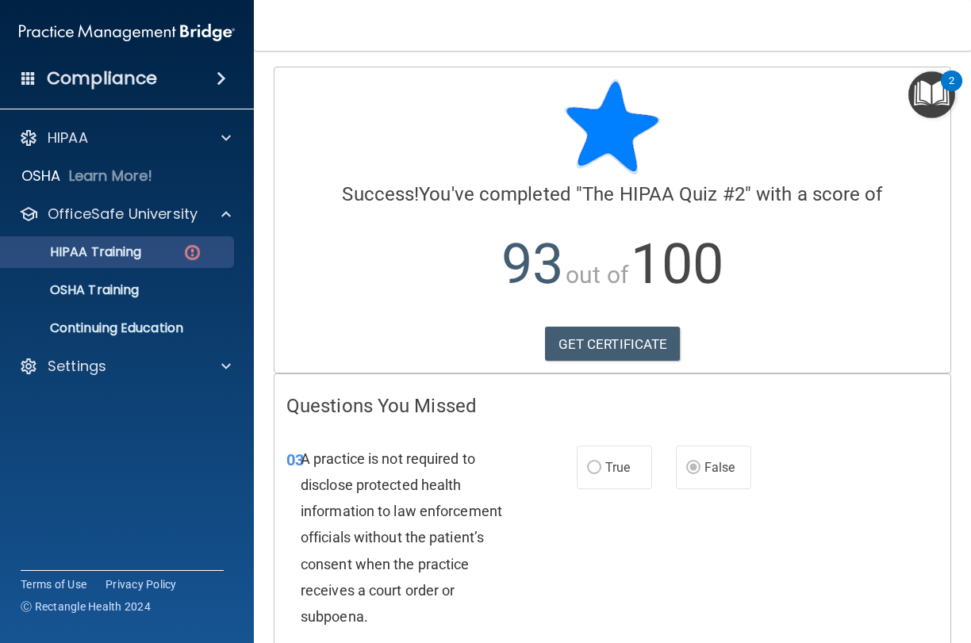
click at [186, 248] on img at bounding box center [192, 253] width 20 height 20
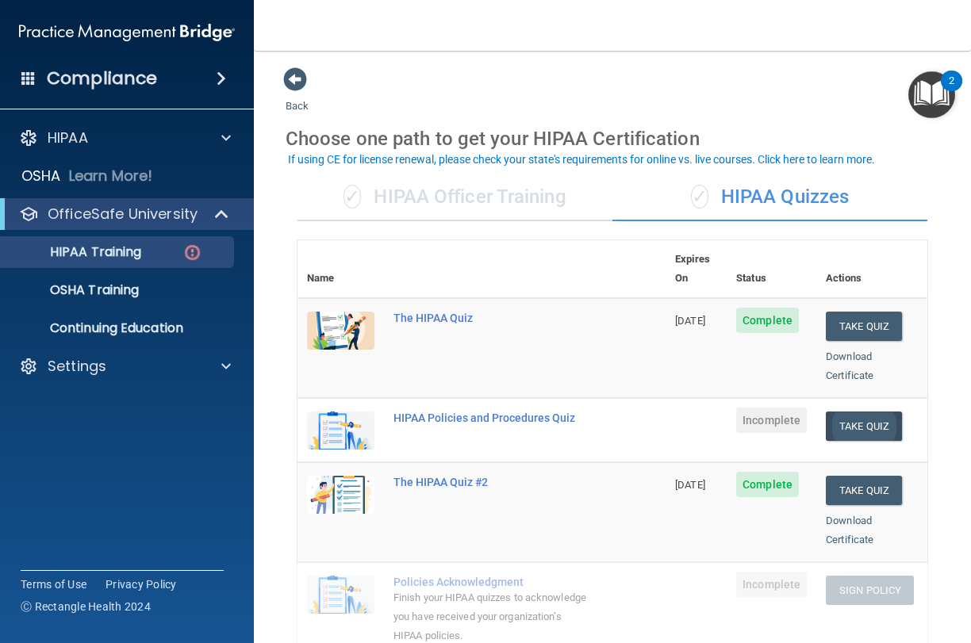
click at [872, 412] on button "Take Quiz" at bounding box center [864, 426] width 76 height 29
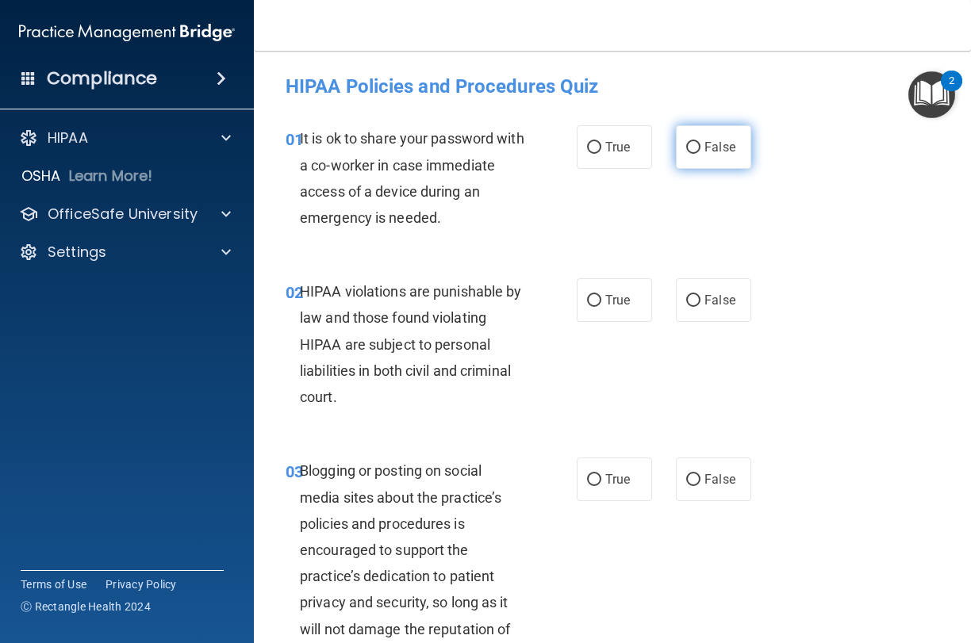
click at [697, 161] on label "False" at bounding box center [713, 147] width 75 height 44
click at [697, 154] on input "False" at bounding box center [693, 148] width 14 height 12
radio input "true"
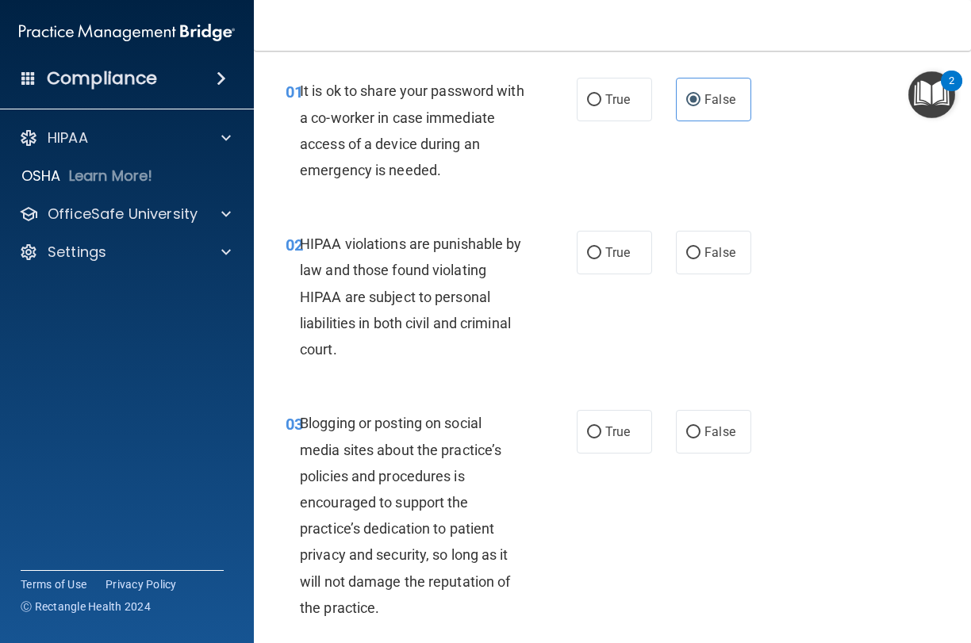
scroll to position [50, 0]
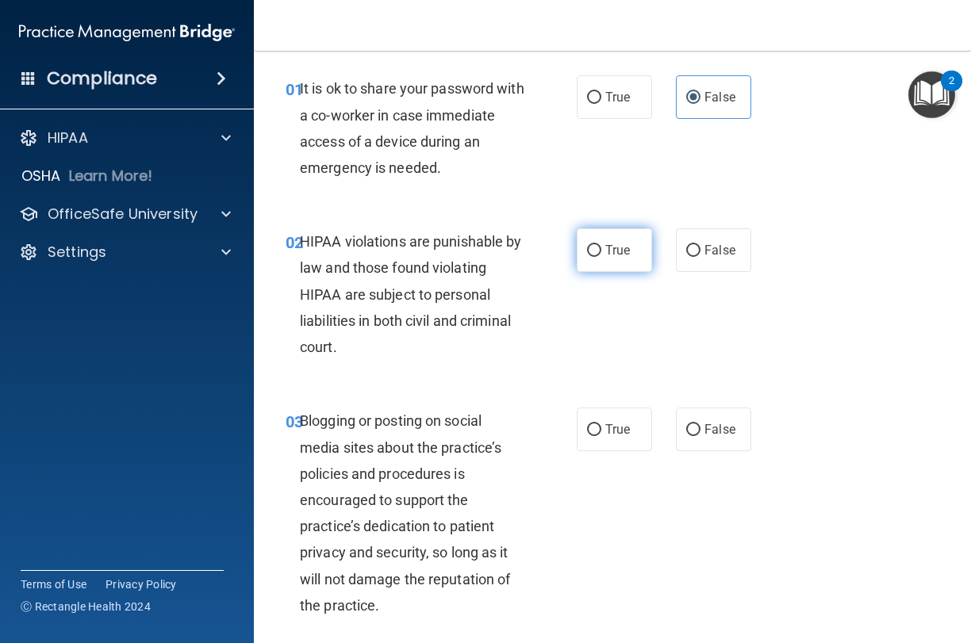
click at [625, 236] on label "True" at bounding box center [614, 250] width 75 height 44
click at [601, 245] on input "True" at bounding box center [594, 251] width 14 height 12
radio input "true"
click at [612, 429] on span "True" at bounding box center [617, 429] width 25 height 15
click at [601, 429] on input "True" at bounding box center [594, 430] width 14 height 12
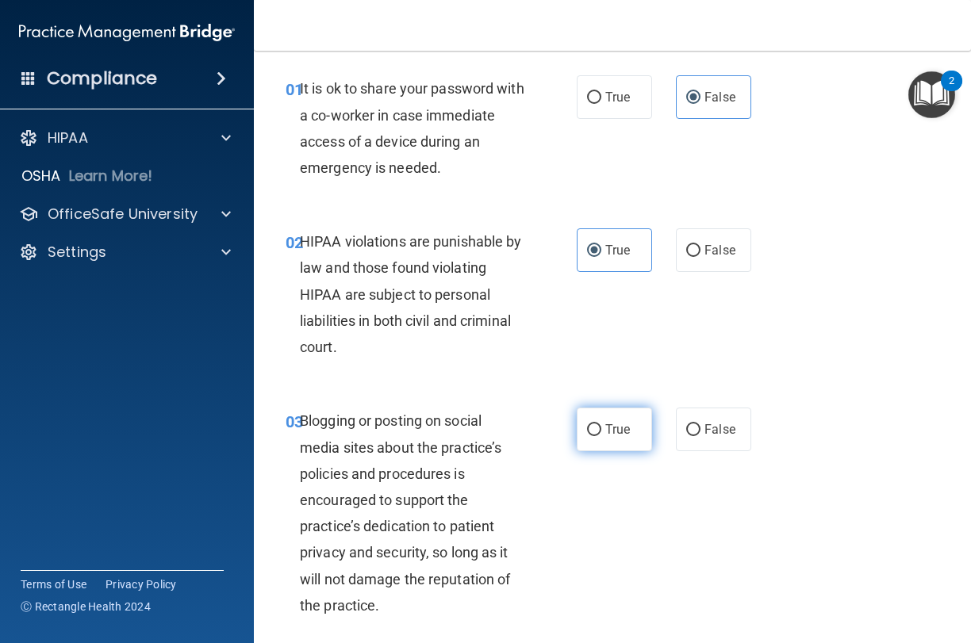
radio input "true"
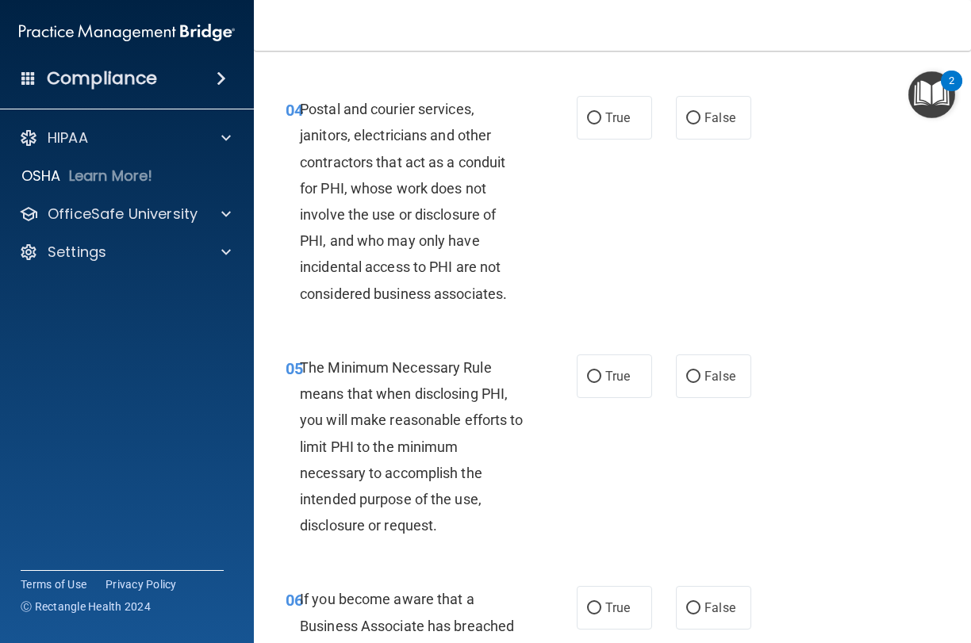
scroll to position [625, 0]
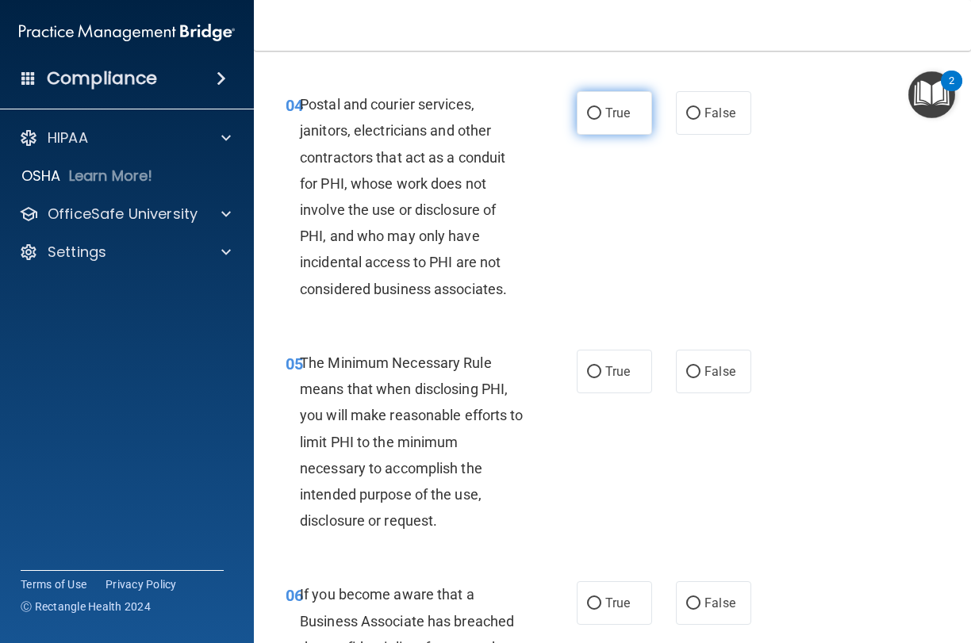
click at [614, 121] on label "True" at bounding box center [614, 113] width 75 height 44
click at [601, 120] on input "True" at bounding box center [594, 114] width 14 height 12
radio input "true"
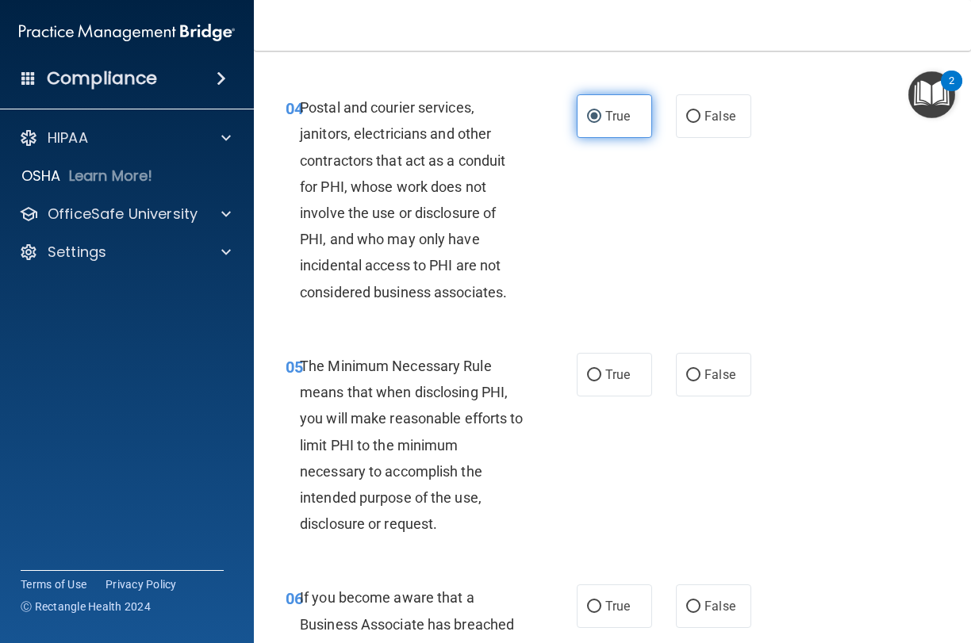
scroll to position [619, 0]
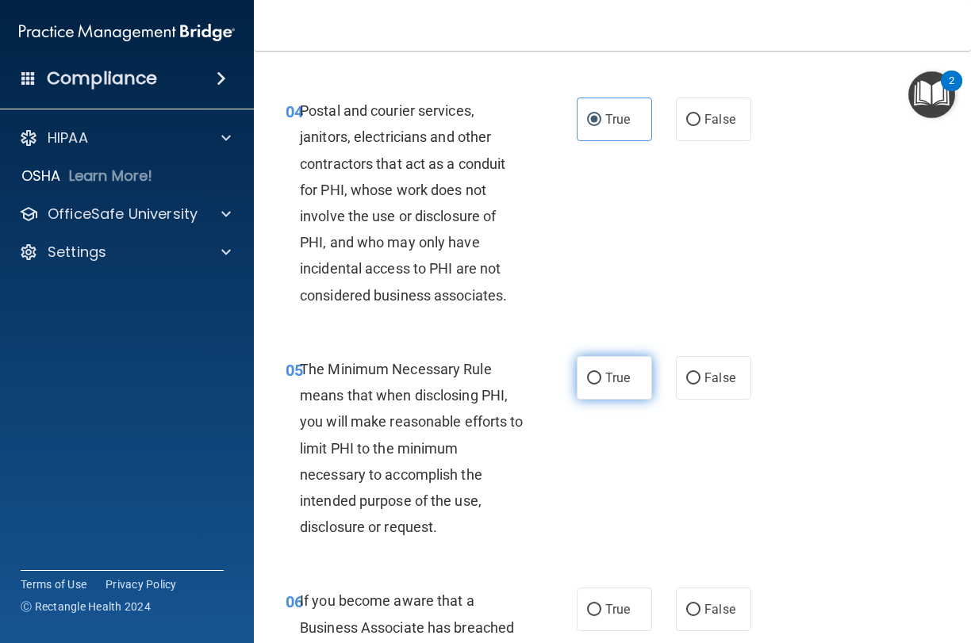
click at [635, 388] on label "True" at bounding box center [614, 378] width 75 height 44
click at [601, 385] on input "True" at bounding box center [594, 379] width 14 height 12
radio input "true"
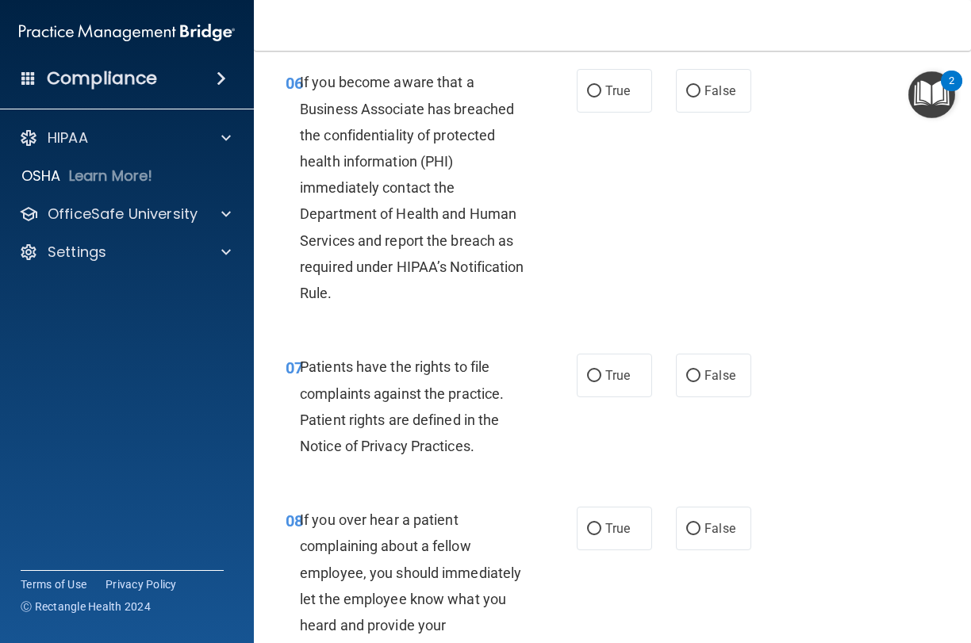
scroll to position [1144, 0]
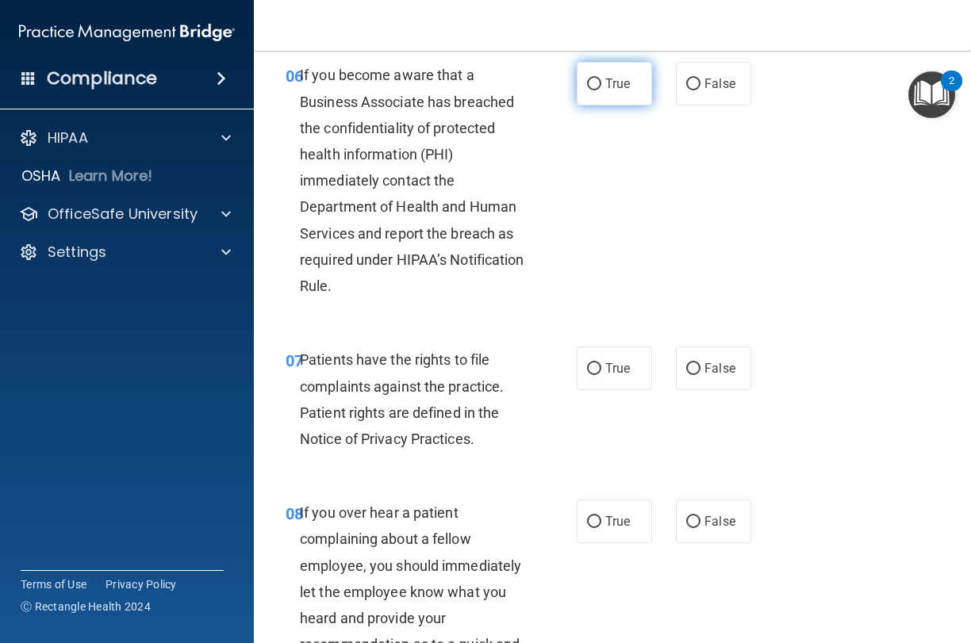
click at [592, 79] on input "True" at bounding box center [594, 85] width 14 height 12
radio input "true"
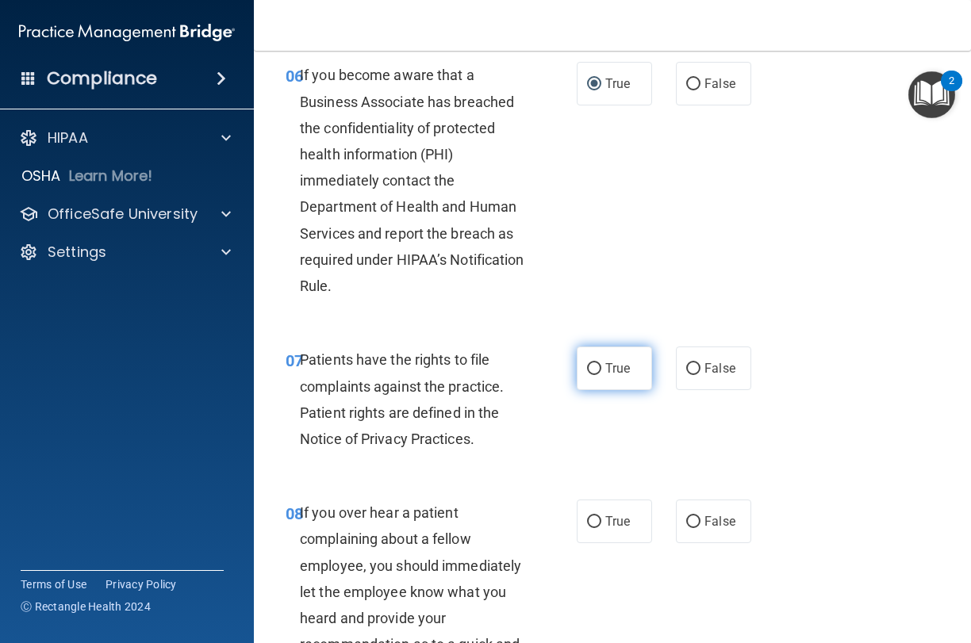
click at [634, 361] on label "True" at bounding box center [614, 369] width 75 height 44
click at [601, 363] on input "True" at bounding box center [594, 369] width 14 height 12
radio input "true"
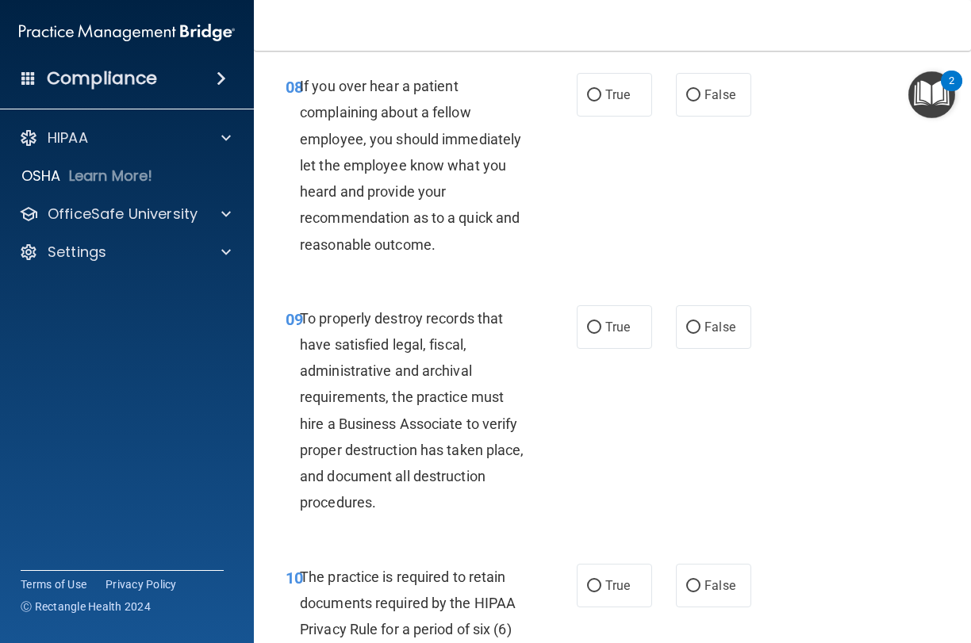
scroll to position [1581, 0]
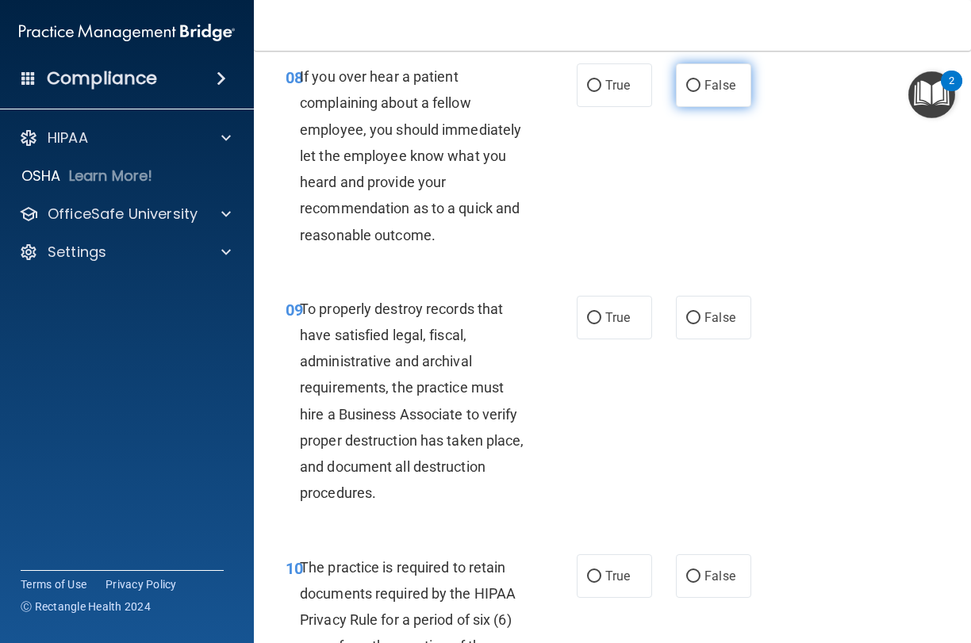
click at [719, 66] on label "False" at bounding box center [713, 85] width 75 height 44
click at [700, 80] on input "False" at bounding box center [693, 86] width 14 height 12
radio input "true"
click at [627, 296] on label "True" at bounding box center [614, 318] width 75 height 44
click at [601, 312] on input "True" at bounding box center [594, 318] width 14 height 12
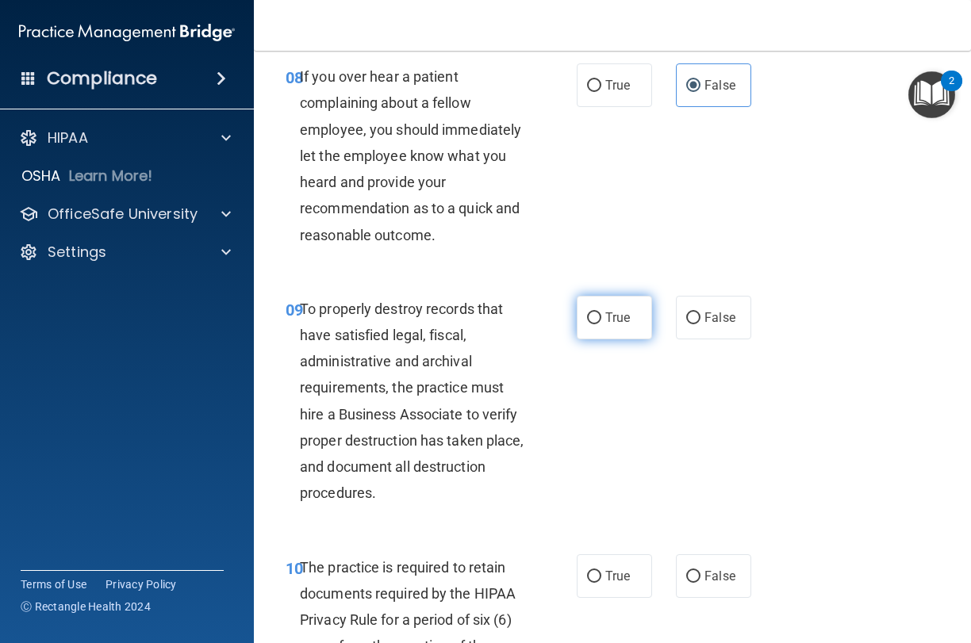
radio input "true"
click at [721, 312] on span "False" at bounding box center [719, 317] width 31 height 15
click at [700, 312] on input "False" at bounding box center [693, 318] width 14 height 12
radio input "true"
radio input "false"
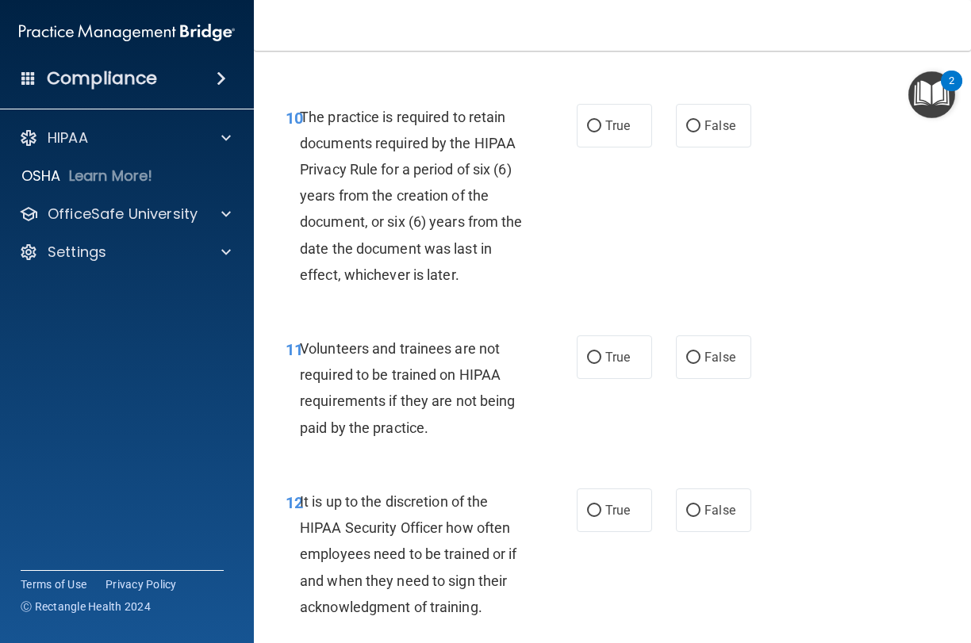
scroll to position [2032, 0]
click at [614, 121] on span "True" at bounding box center [617, 124] width 25 height 15
click at [601, 121] on input "True" at bounding box center [594, 126] width 14 height 12
radio input "true"
click at [720, 364] on label "False" at bounding box center [713, 357] width 75 height 44
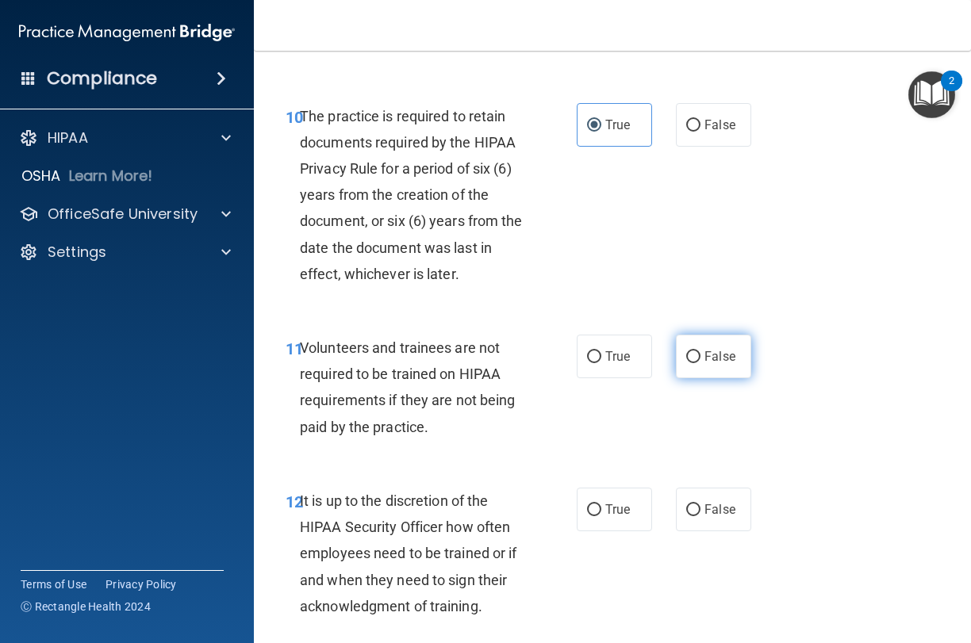
click at [700, 363] on input "False" at bounding box center [693, 357] width 14 height 12
radio input "true"
click at [600, 504] on input "True" at bounding box center [594, 510] width 14 height 12
radio input "true"
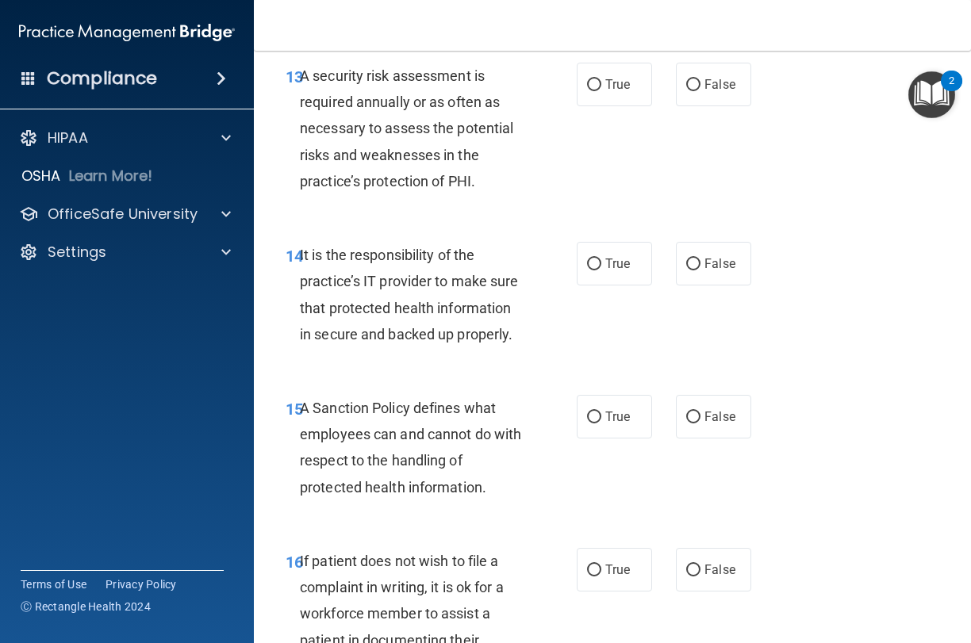
scroll to position [2639, 0]
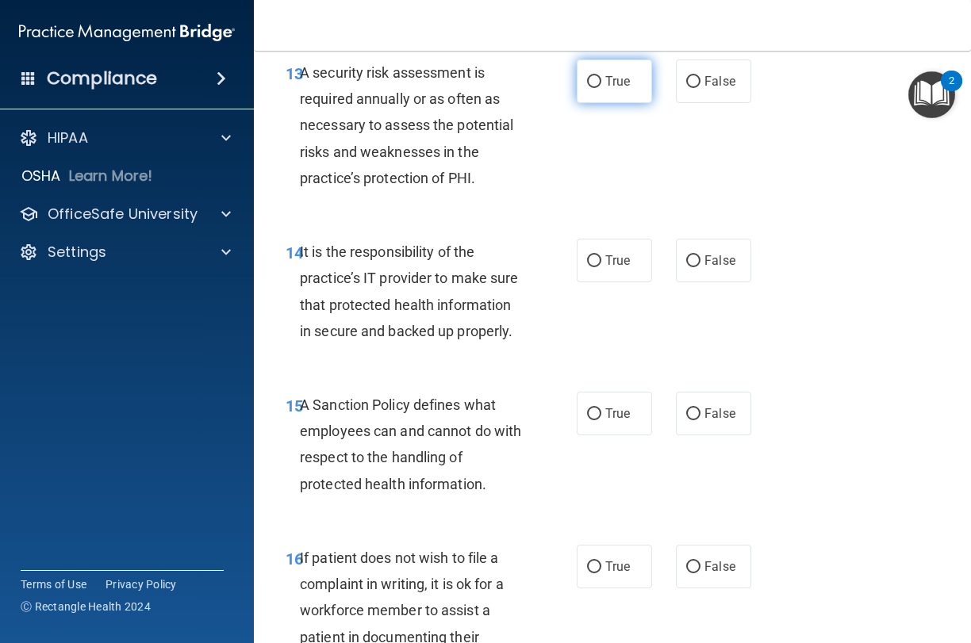
click at [610, 76] on label "True" at bounding box center [614, 81] width 75 height 44
click at [601, 76] on input "True" at bounding box center [594, 82] width 14 height 12
radio input "true"
click at [601, 243] on label "True" at bounding box center [614, 261] width 75 height 44
click at [601, 255] on input "True" at bounding box center [594, 261] width 14 height 12
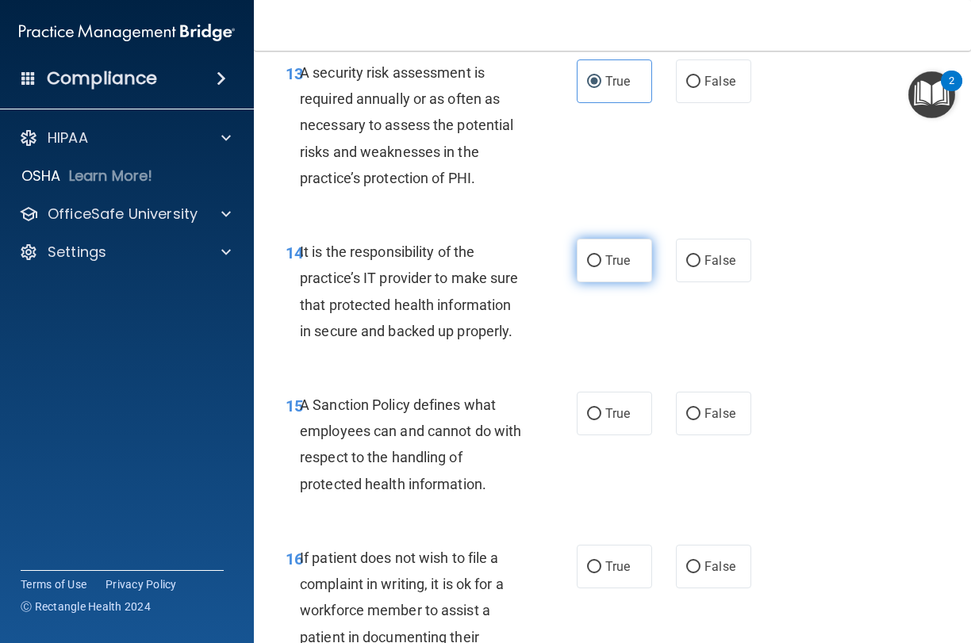
radio input "true"
click at [726, 259] on label "False" at bounding box center [713, 261] width 75 height 44
click at [700, 259] on input "False" at bounding box center [693, 261] width 14 height 12
radio input "true"
radio input "false"
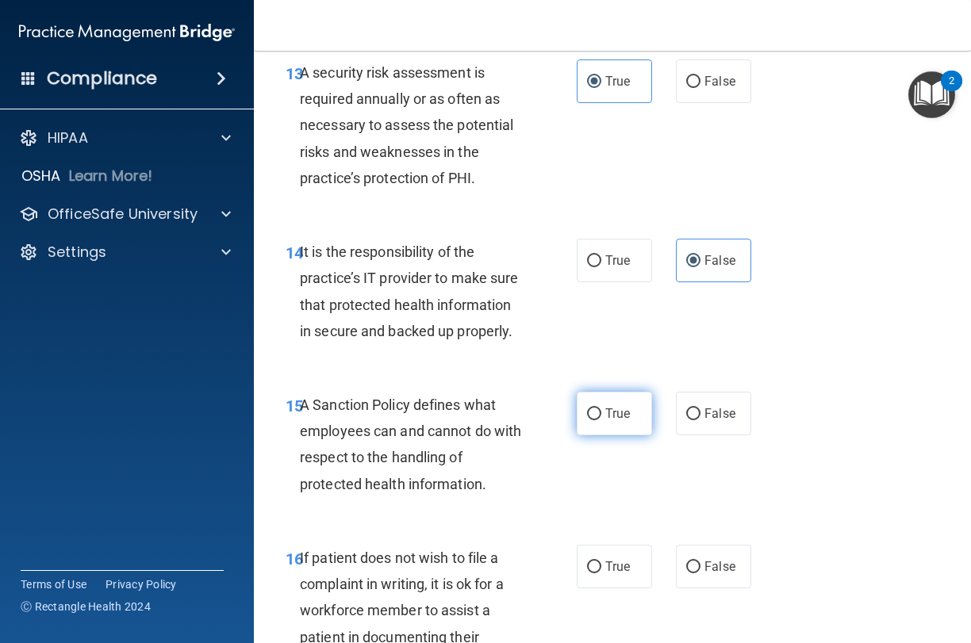
click at [621, 406] on span "True" at bounding box center [617, 413] width 25 height 15
click at [601, 408] on input "True" at bounding box center [594, 414] width 14 height 12
radio input "true"
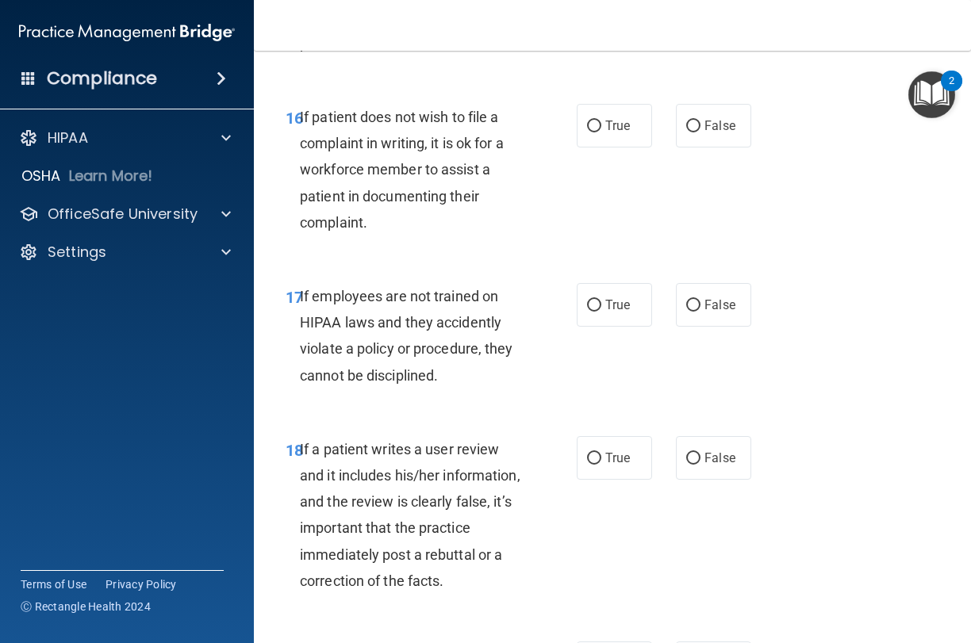
scroll to position [3102, 0]
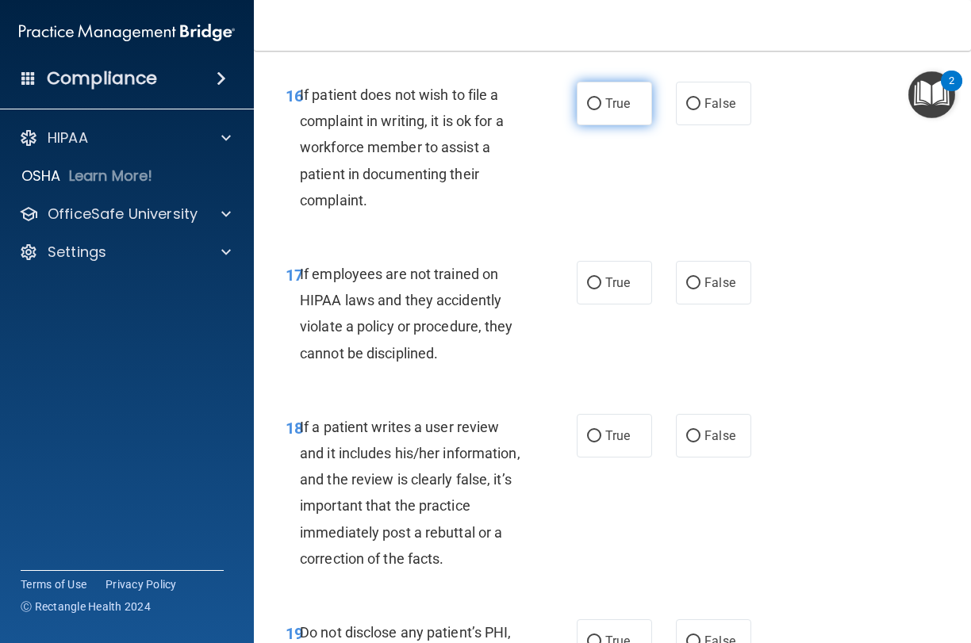
click at [623, 96] on span "True" at bounding box center [617, 103] width 25 height 15
click at [601, 98] on input "True" at bounding box center [594, 104] width 14 height 12
radio input "true"
click at [715, 279] on label "False" at bounding box center [713, 283] width 75 height 44
click at [700, 279] on input "False" at bounding box center [693, 284] width 14 height 12
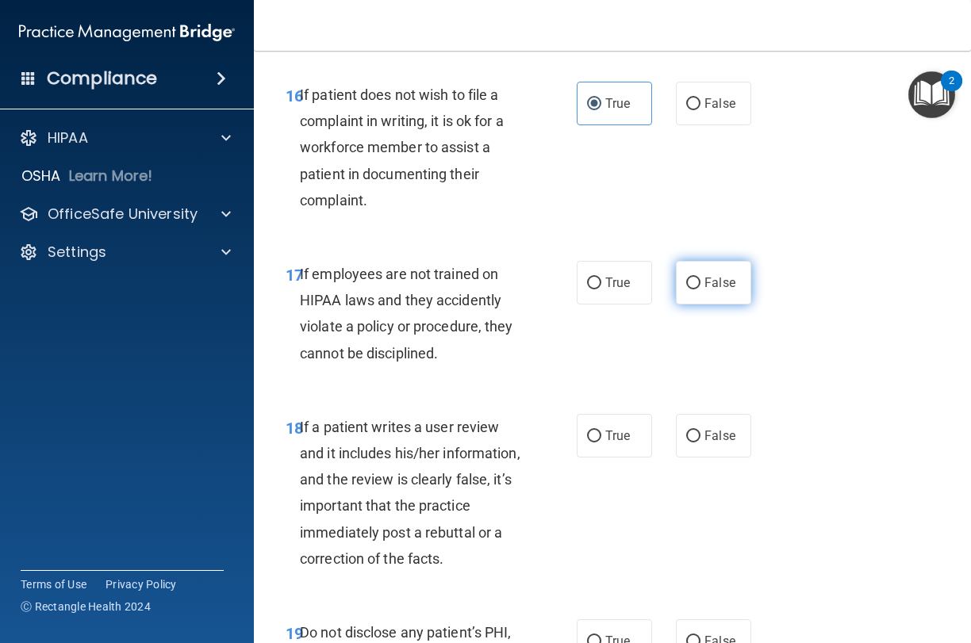
radio input "true"
click at [723, 428] on span "False" at bounding box center [719, 435] width 31 height 15
click at [700, 431] on input "False" at bounding box center [693, 437] width 14 height 12
radio input "true"
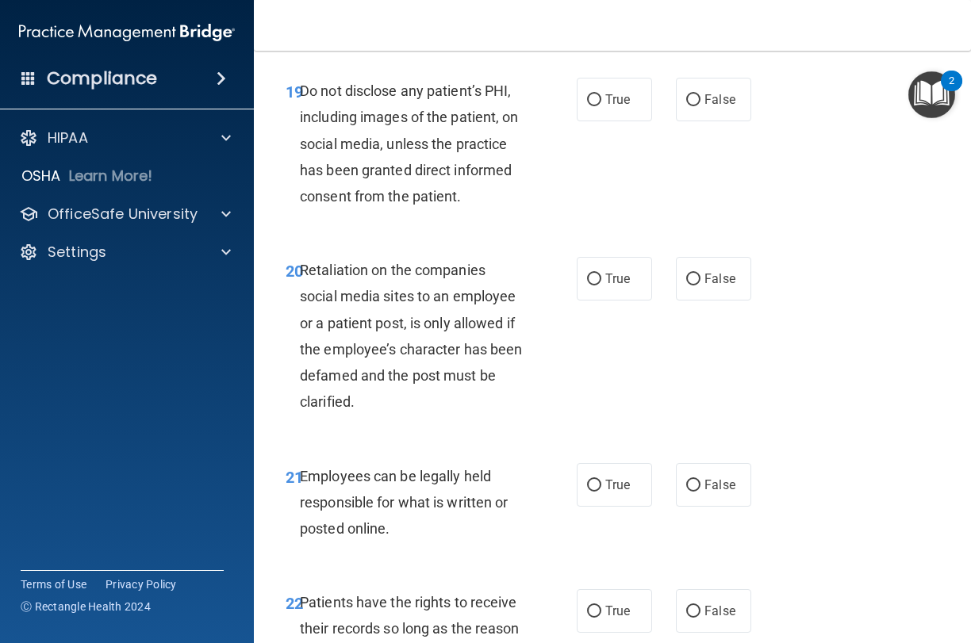
scroll to position [3646, 0]
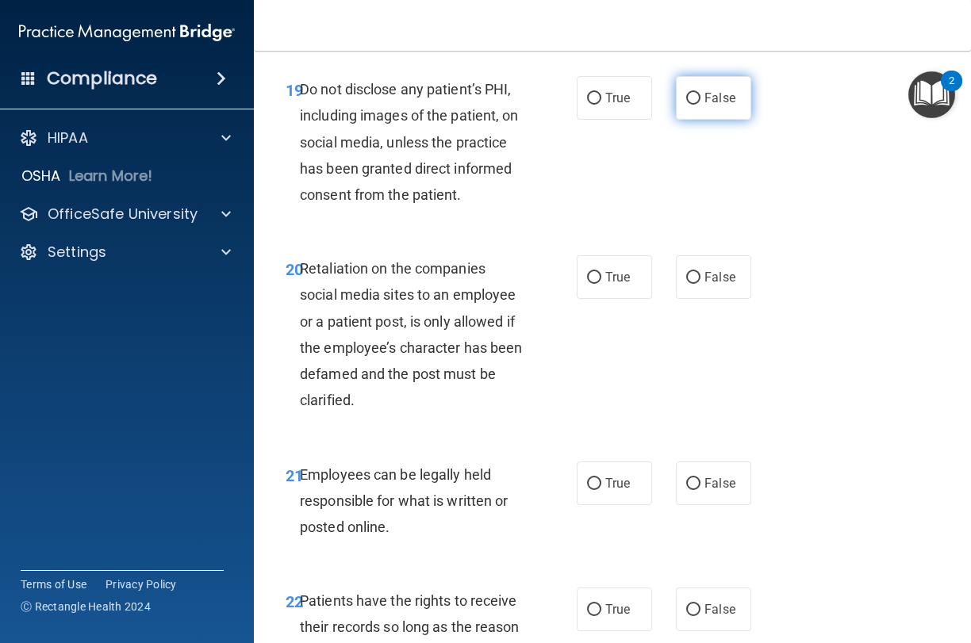
click at [699, 91] on label "False" at bounding box center [713, 98] width 75 height 44
click at [699, 93] on input "False" at bounding box center [693, 99] width 14 height 12
radio input "true"
click at [616, 90] on span "True" at bounding box center [617, 97] width 25 height 15
click at [601, 93] on input "True" at bounding box center [594, 99] width 14 height 12
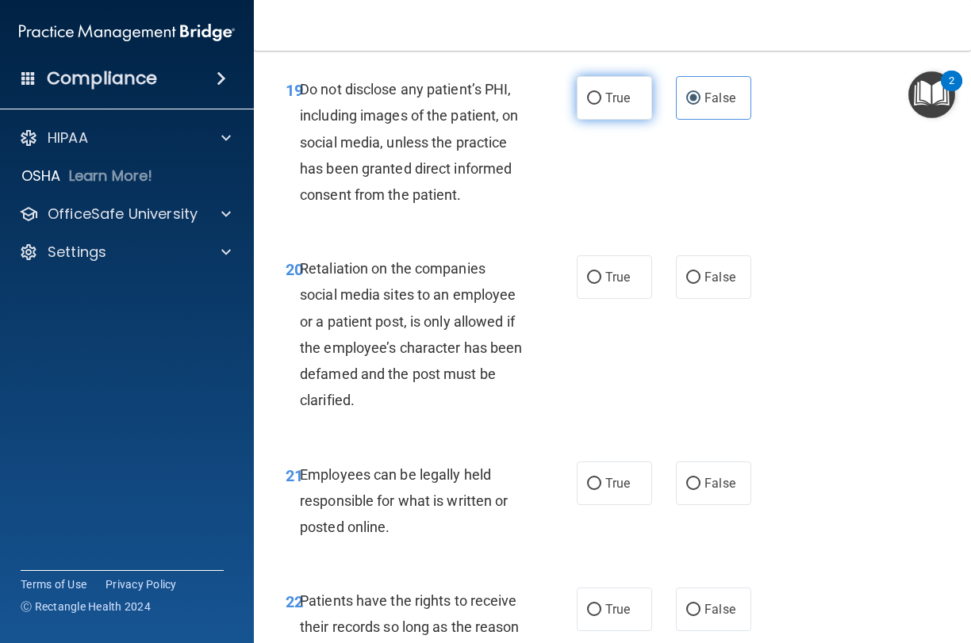
radio input "true"
radio input "false"
click at [604, 477] on label "True" at bounding box center [614, 484] width 75 height 44
click at [601, 478] on input "True" at bounding box center [594, 484] width 14 height 12
radio input "true"
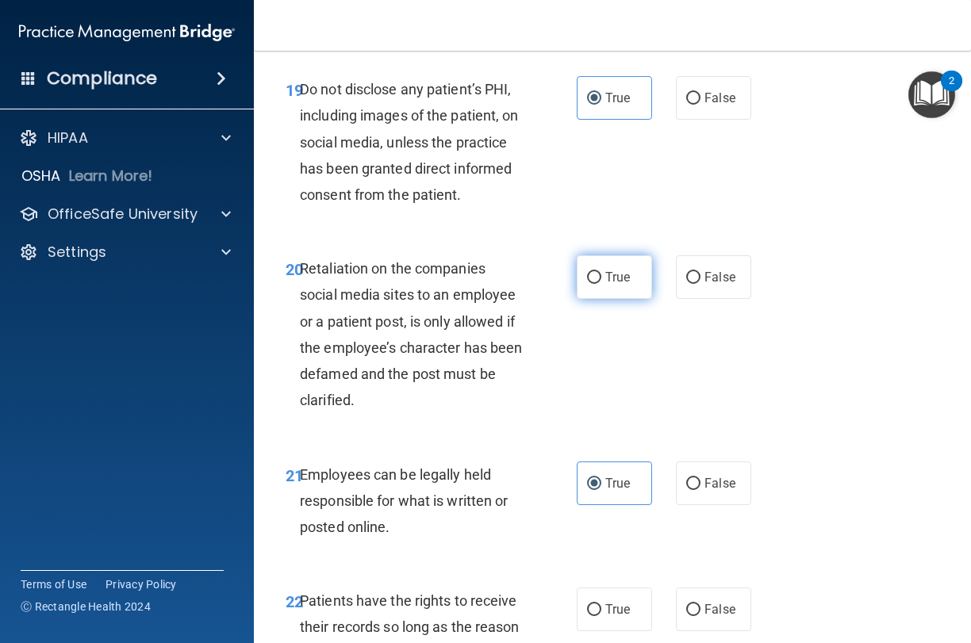
click at [616, 268] on label "True" at bounding box center [614, 277] width 75 height 44
click at [601, 272] on input "True" at bounding box center [594, 278] width 14 height 12
radio input "true"
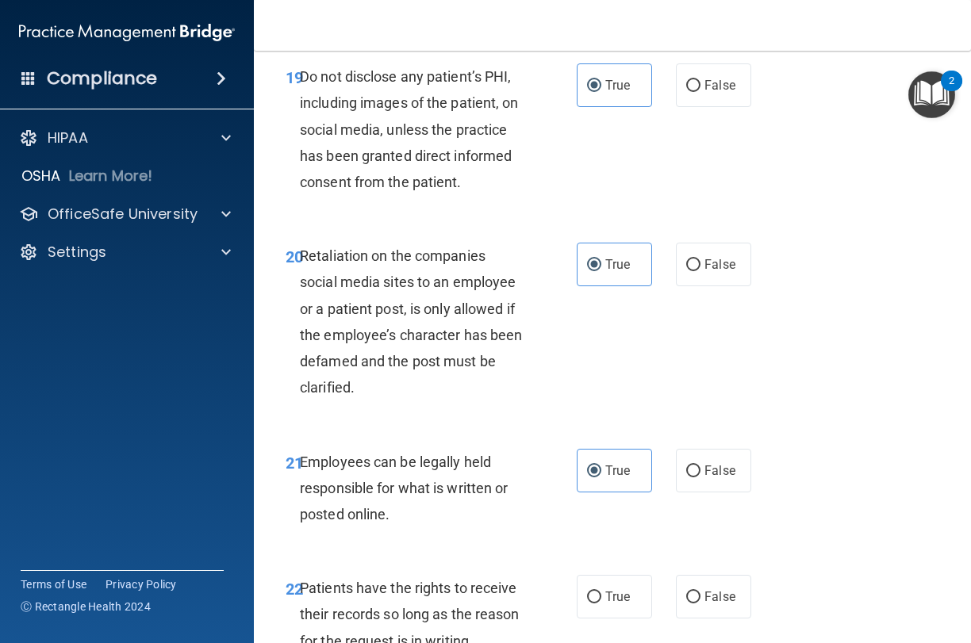
scroll to position [3654, 0]
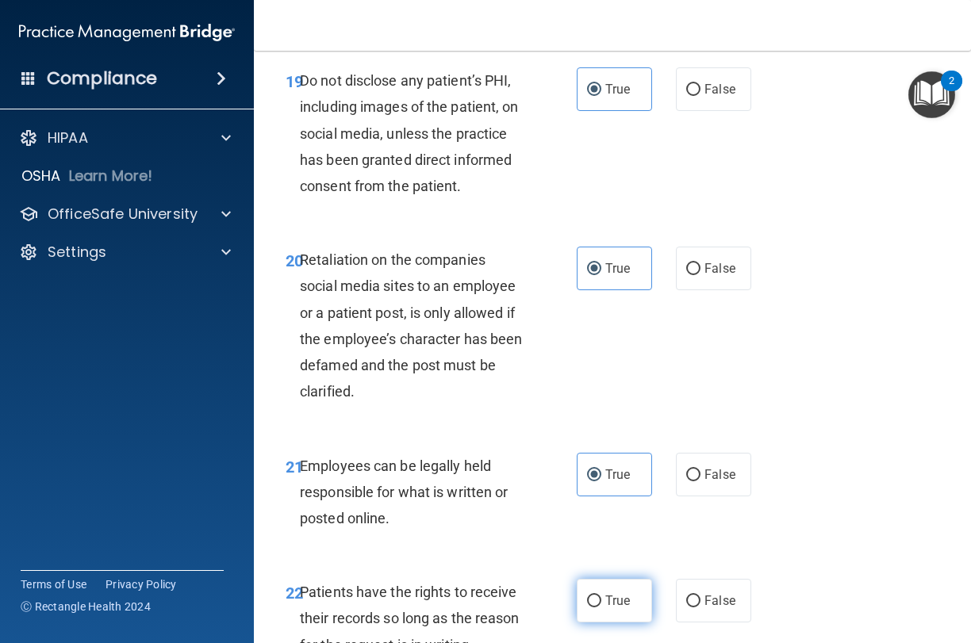
click at [619, 588] on label "True" at bounding box center [614, 601] width 75 height 44
click at [601, 596] on input "True" at bounding box center [594, 602] width 14 height 12
radio input "true"
click at [717, 593] on span "False" at bounding box center [719, 600] width 31 height 15
click at [700, 596] on input "False" at bounding box center [693, 602] width 14 height 12
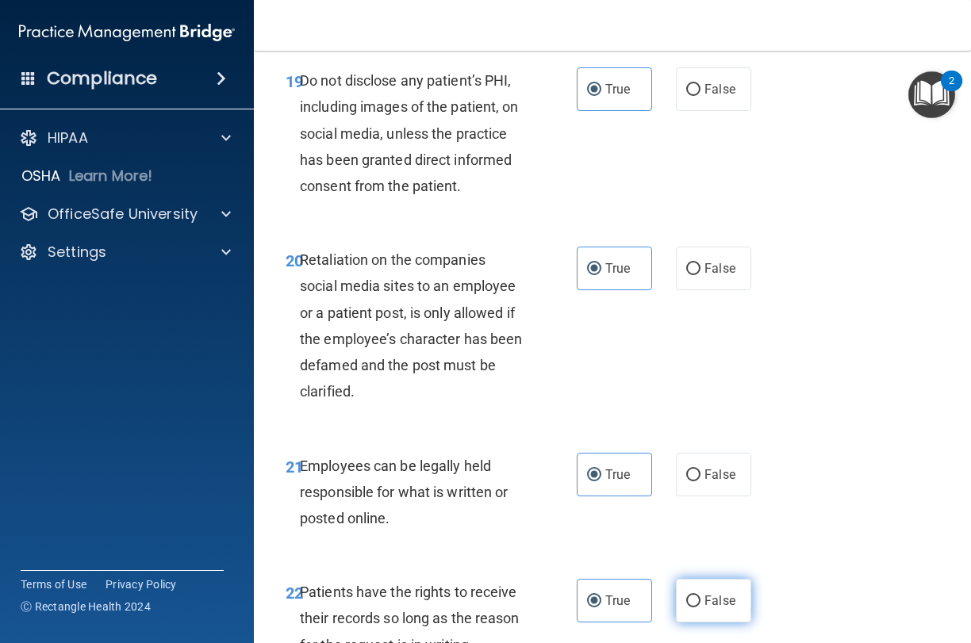
radio input "true"
radio input "false"
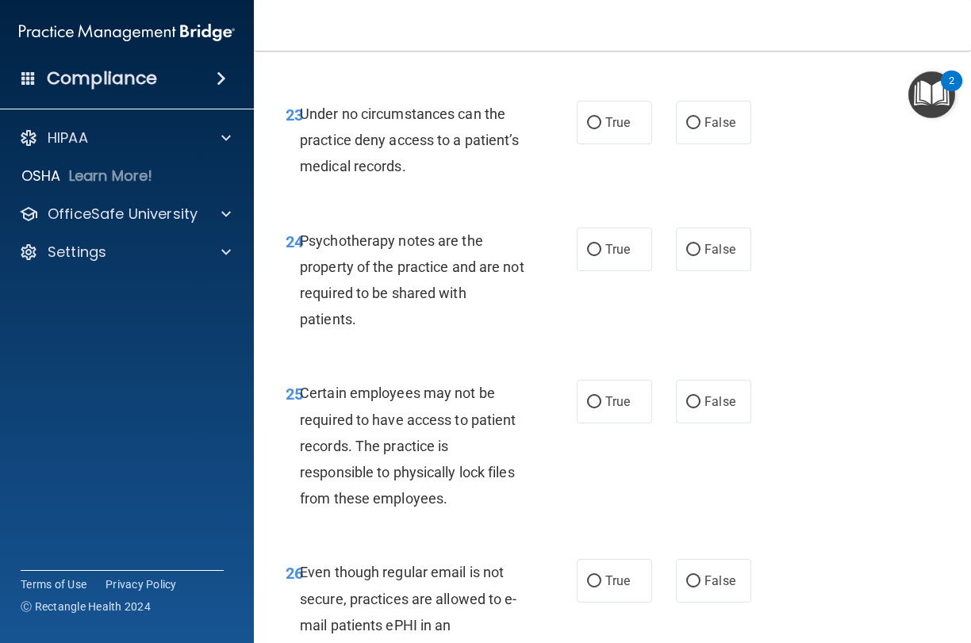
scroll to position [4262, 0]
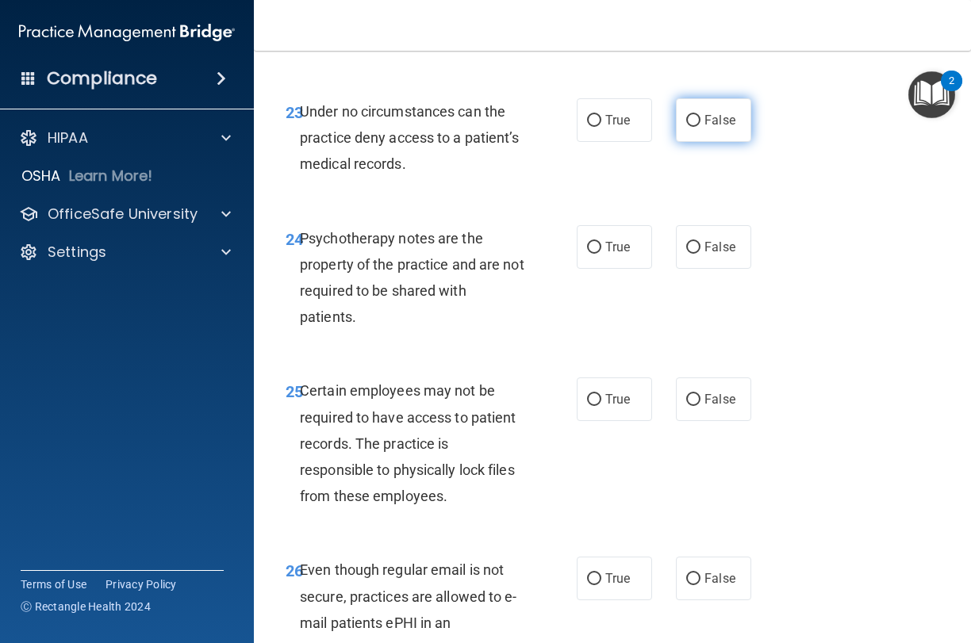
click at [720, 113] on span "False" at bounding box center [719, 120] width 31 height 15
click at [700, 115] on input "False" at bounding box center [693, 121] width 14 height 12
radio input "true"
click at [625, 240] on span "True" at bounding box center [617, 247] width 25 height 15
click at [601, 242] on input "True" at bounding box center [594, 248] width 14 height 12
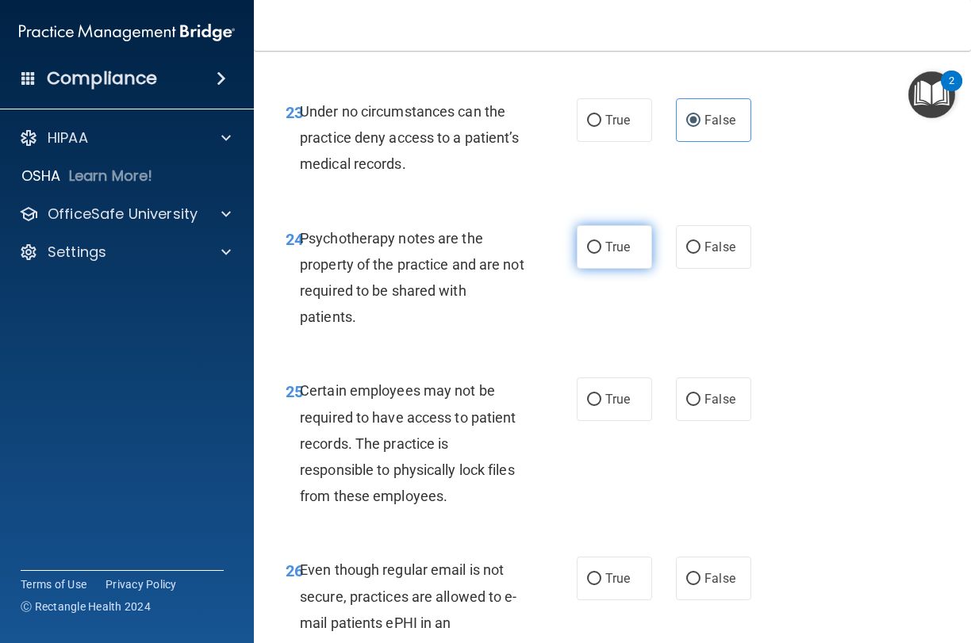
radio input "true"
click at [619, 386] on label "True" at bounding box center [614, 399] width 75 height 44
click at [601, 394] on input "True" at bounding box center [594, 400] width 14 height 12
radio input "true"
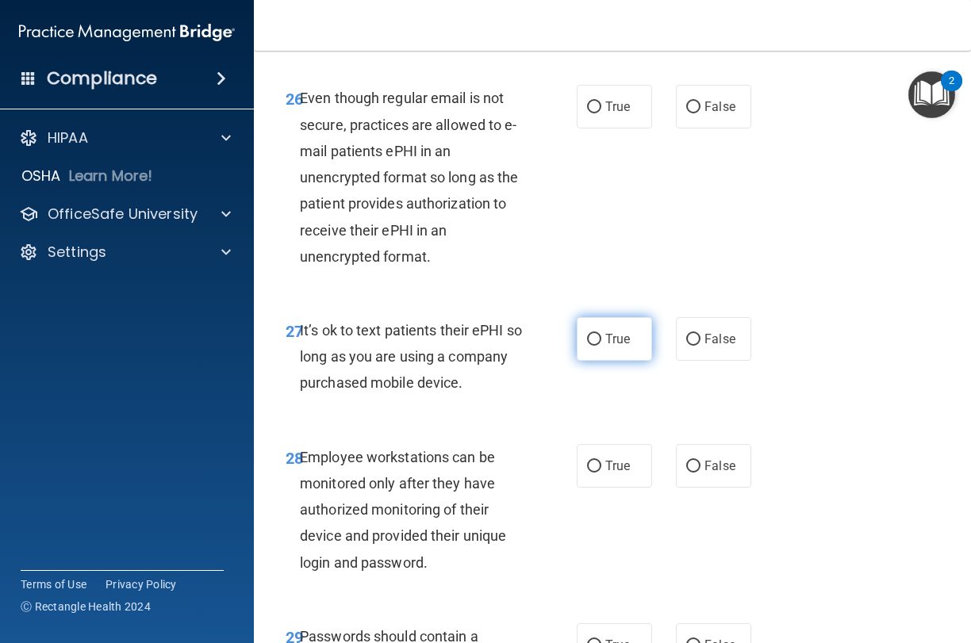
scroll to position [4742, 0]
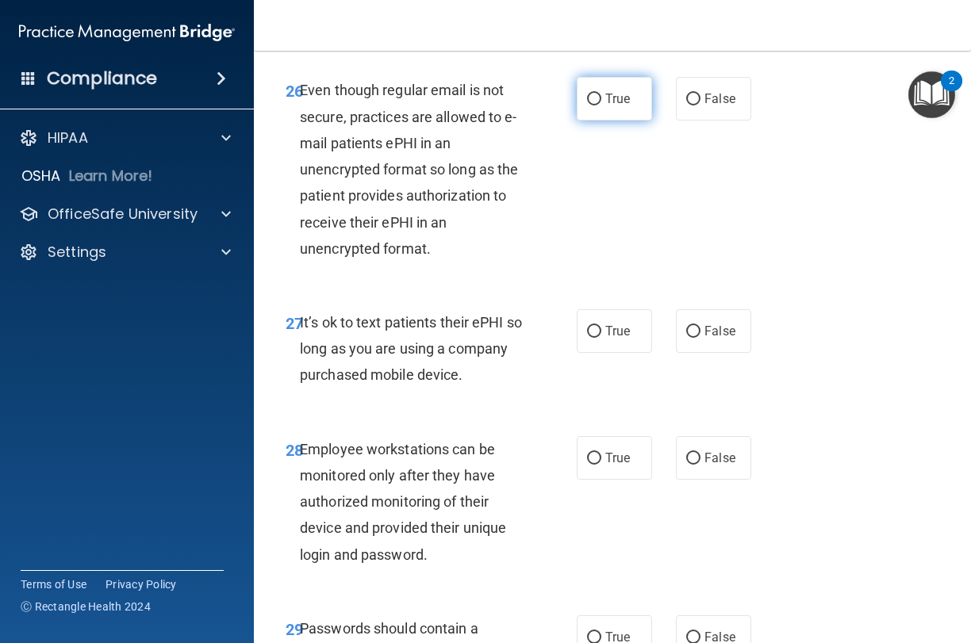
click at [611, 85] on label "True" at bounding box center [614, 99] width 75 height 44
click at [601, 94] on input "True" at bounding box center [594, 100] width 14 height 12
radio input "true"
click at [627, 324] on span "True" at bounding box center [617, 331] width 25 height 15
click at [601, 326] on input "True" at bounding box center [594, 332] width 14 height 12
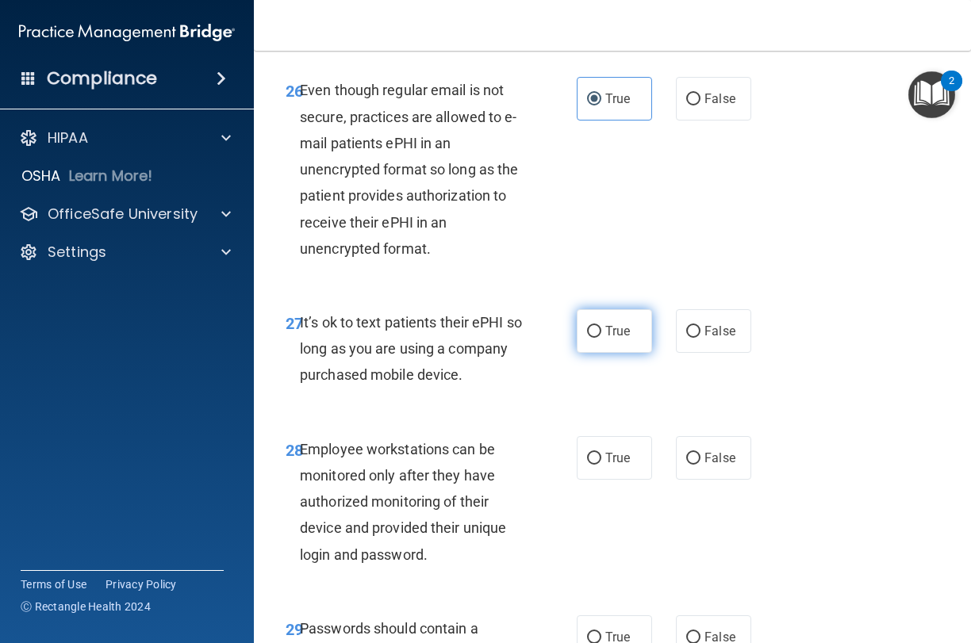
radio input "true"
click at [611, 450] on span "True" at bounding box center [617, 457] width 25 height 15
click at [601, 453] on input "True" at bounding box center [594, 459] width 14 height 12
radio input "true"
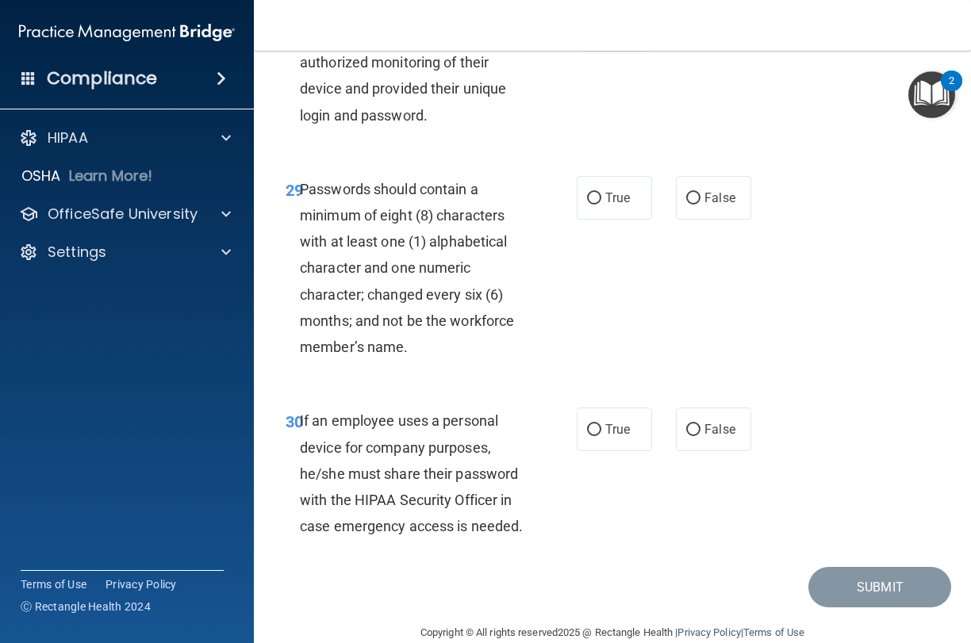
scroll to position [5180, 0]
click at [581, 177] on label "True" at bounding box center [614, 199] width 75 height 44
click at [587, 194] on input "True" at bounding box center [594, 200] width 14 height 12
radio input "true"
click at [707, 412] on label "False" at bounding box center [713, 430] width 75 height 44
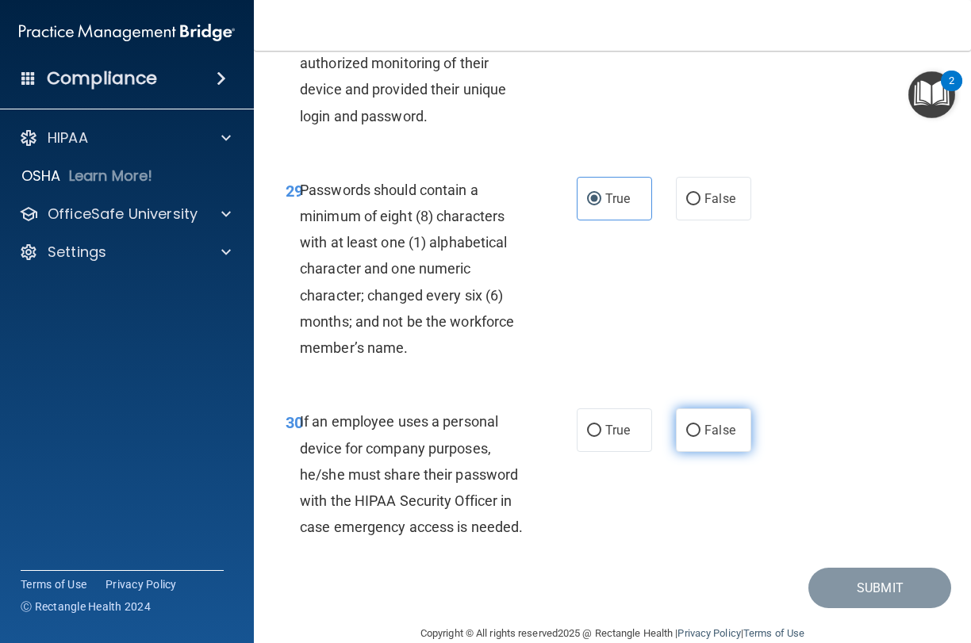
click at [700, 425] on input "False" at bounding box center [693, 431] width 14 height 12
radio input "true"
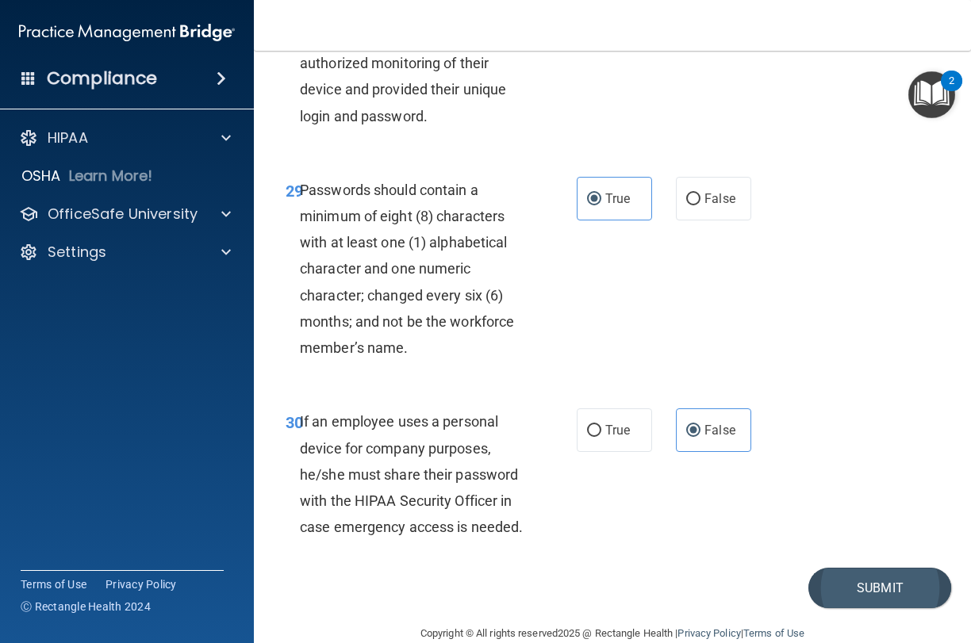
click at [862, 570] on button "Submit" at bounding box center [879, 588] width 143 height 40
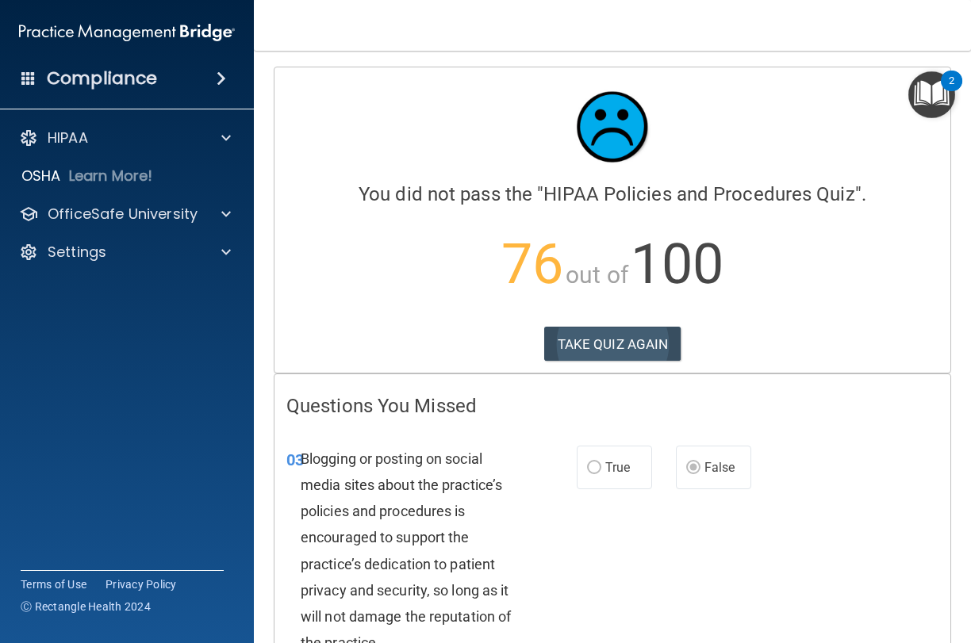
click at [592, 347] on button "TAKE QUIZ AGAIN" at bounding box center [612, 344] width 137 height 35
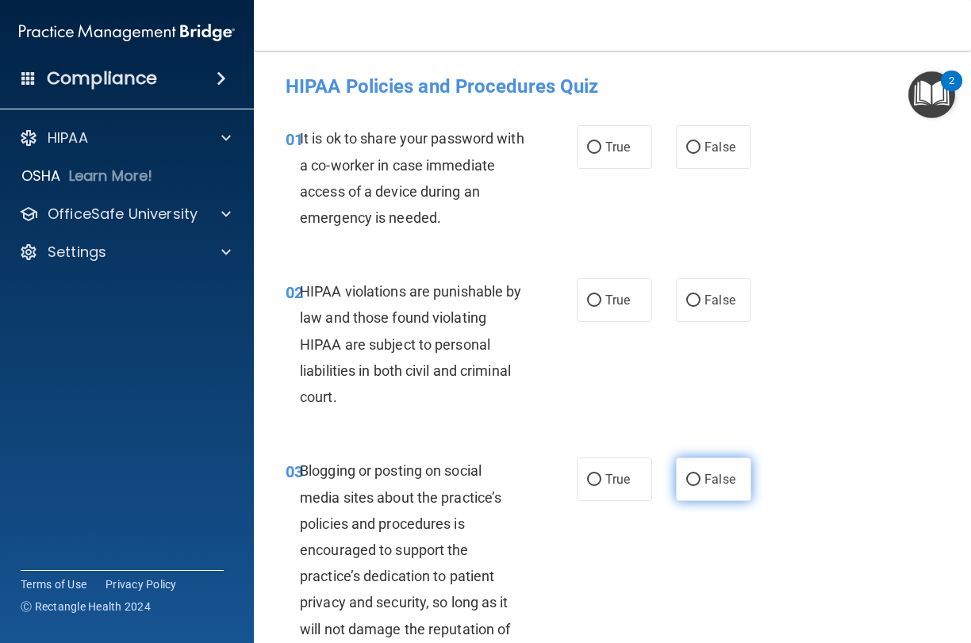
click at [715, 491] on label "False" at bounding box center [713, 480] width 75 height 44
click at [700, 486] on input "False" at bounding box center [693, 480] width 14 height 12
radio input "true"
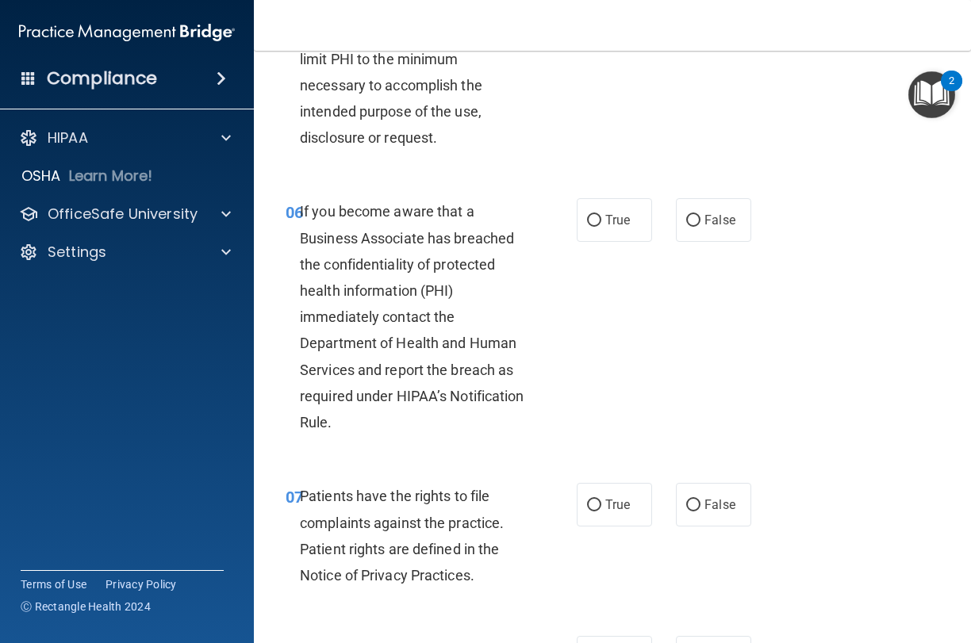
scroll to position [1009, 0]
click at [706, 217] on span "False" at bounding box center [719, 219] width 31 height 15
click at [700, 217] on input "False" at bounding box center [693, 220] width 14 height 12
radio input "true"
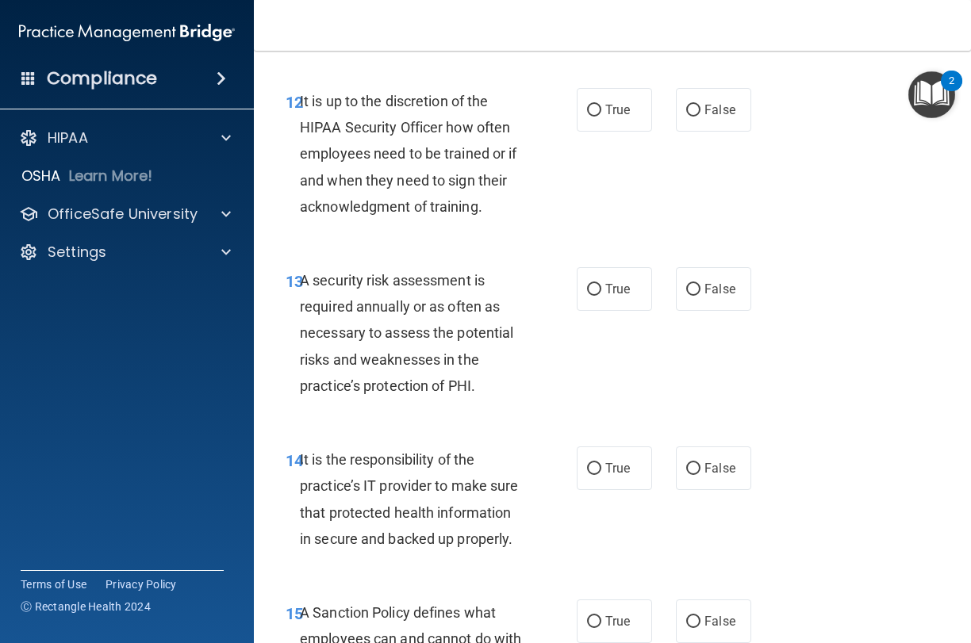
scroll to position [2399, 0]
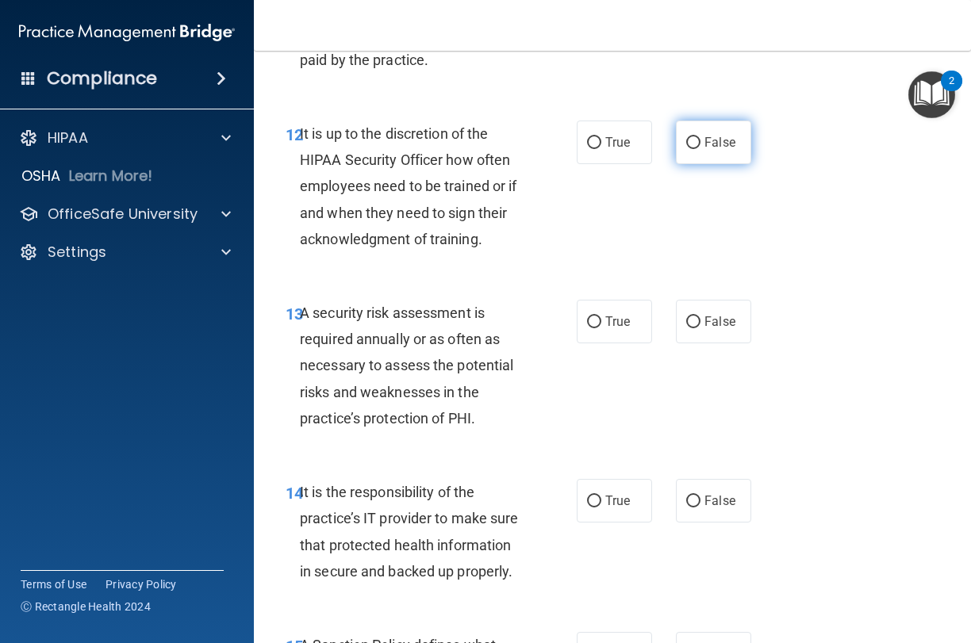
click at [706, 135] on span "False" at bounding box center [719, 142] width 31 height 15
click at [700, 137] on input "False" at bounding box center [693, 143] width 14 height 12
radio input "true"
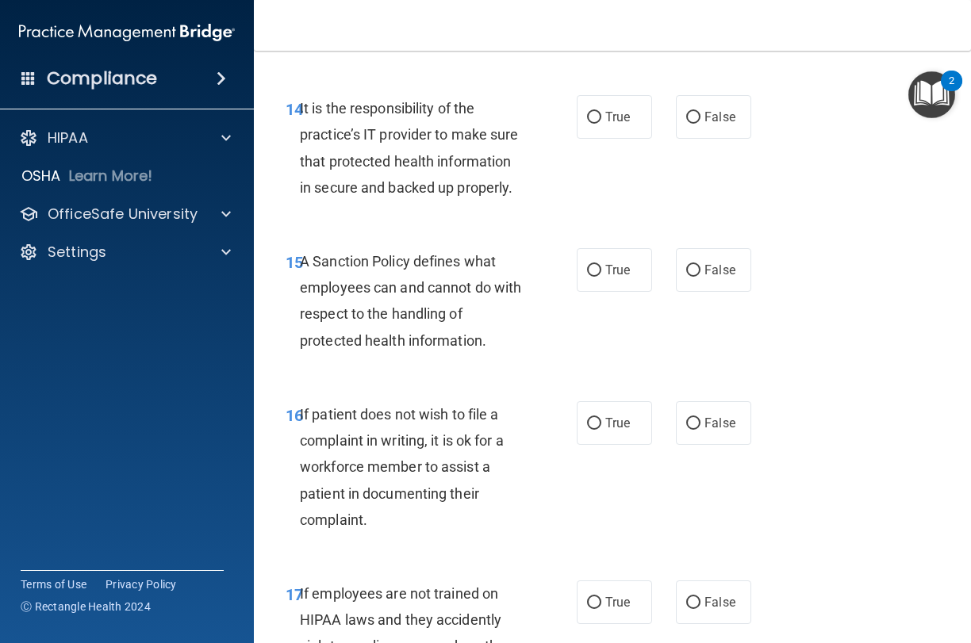
scroll to position [2795, 0]
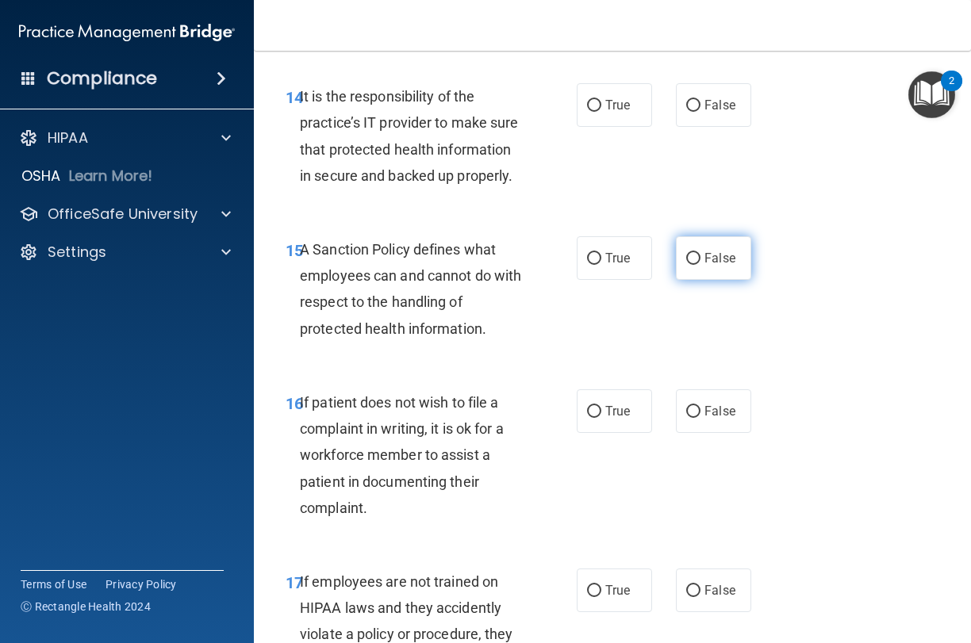
click at [719, 251] on span "False" at bounding box center [719, 258] width 31 height 15
click at [700, 253] on input "False" at bounding box center [693, 259] width 14 height 12
radio input "true"
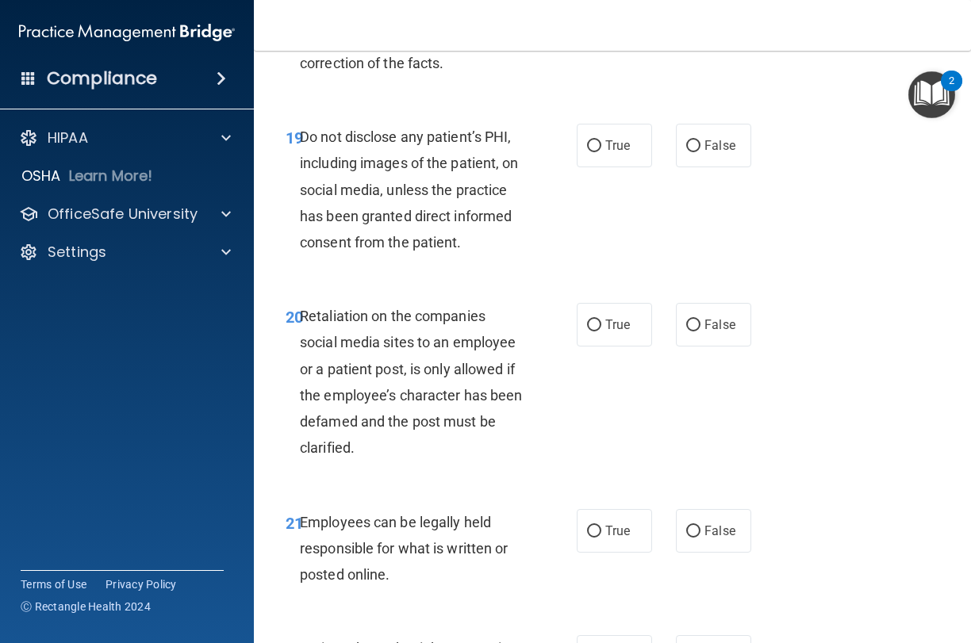
scroll to position [3612, 0]
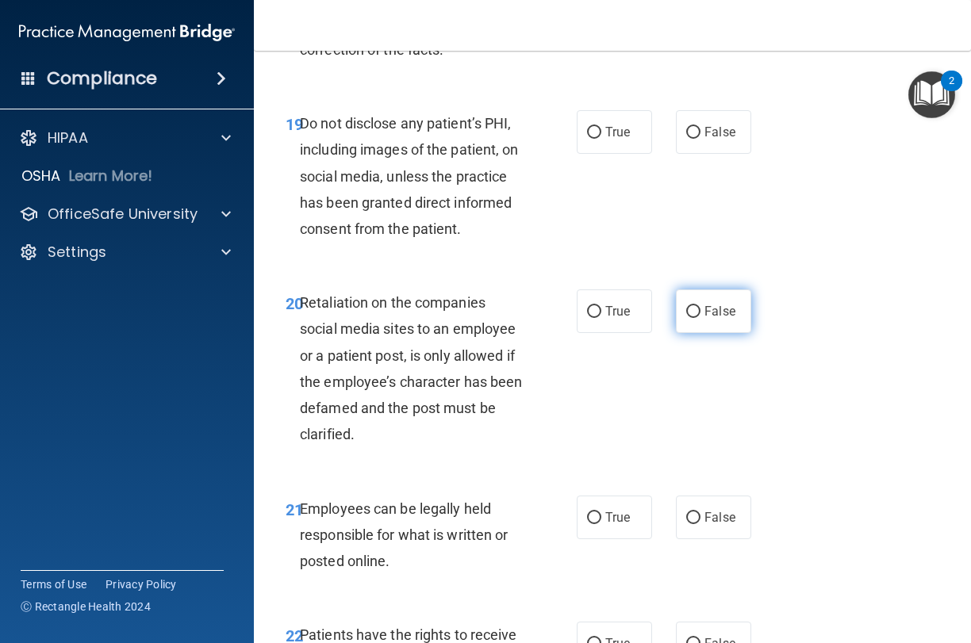
click at [710, 307] on label "False" at bounding box center [713, 311] width 75 height 44
click at [700, 307] on input "False" at bounding box center [693, 312] width 14 height 12
radio input "true"
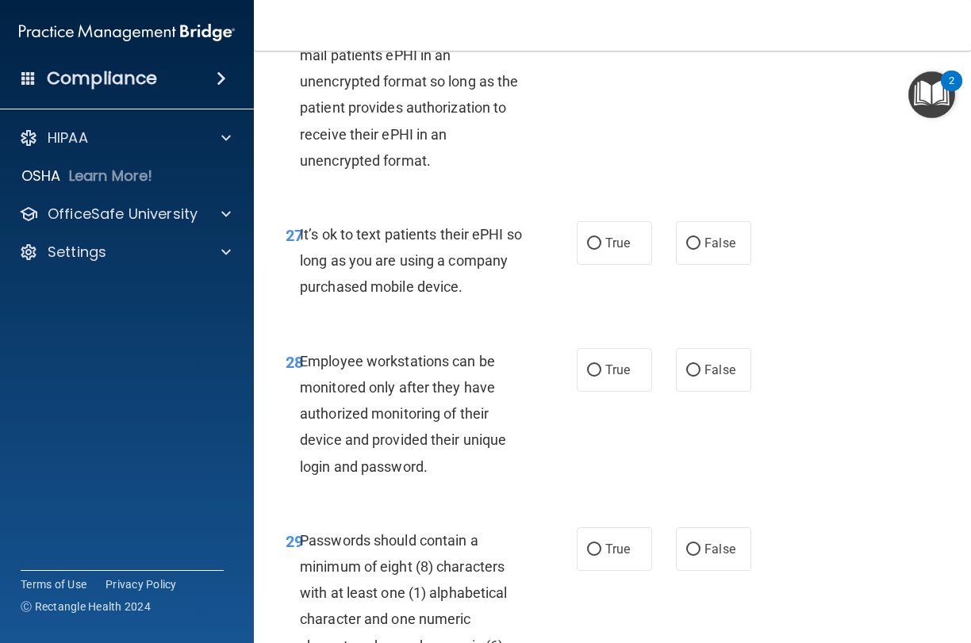
scroll to position [4831, 0]
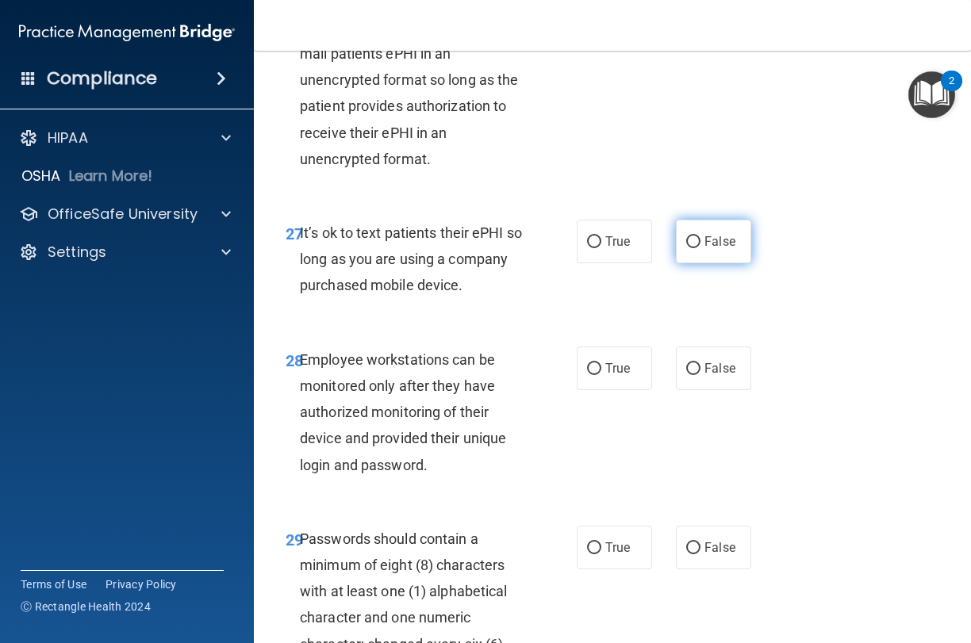
click at [727, 234] on span "False" at bounding box center [719, 241] width 31 height 15
click at [700, 236] on input "False" at bounding box center [693, 242] width 14 height 12
radio input "true"
click at [707, 361] on span "False" at bounding box center [719, 368] width 31 height 15
click at [700, 363] on input "False" at bounding box center [693, 369] width 14 height 12
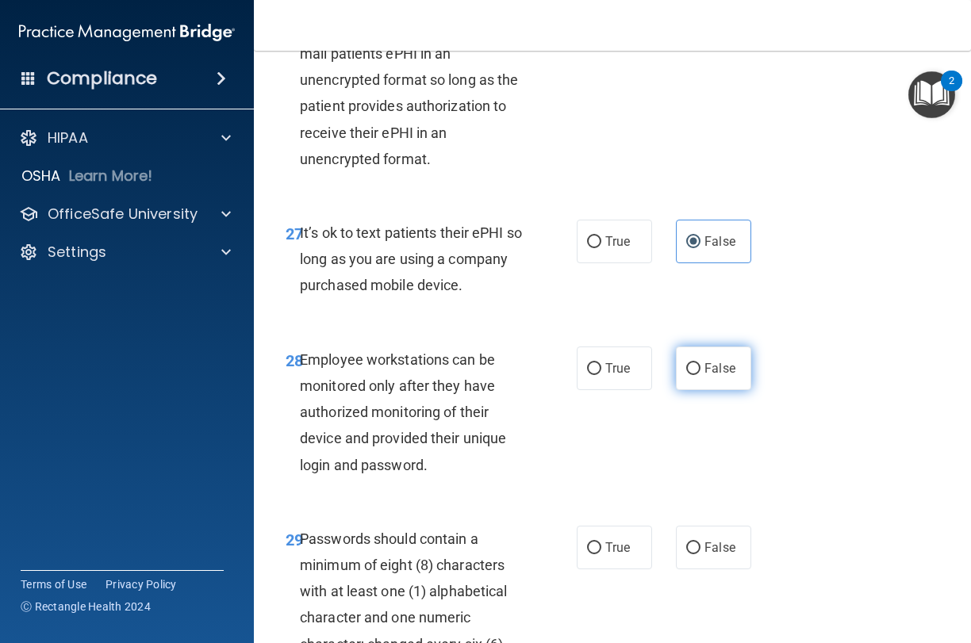
radio input "true"
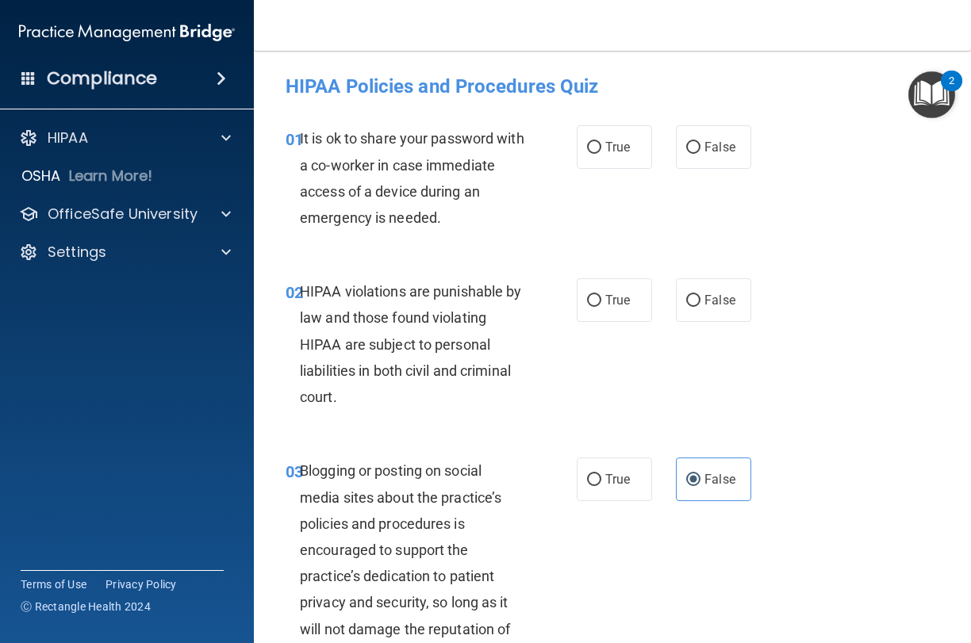
scroll to position [0, 0]
click at [703, 144] on label "False" at bounding box center [713, 147] width 75 height 44
click at [700, 144] on input "False" at bounding box center [693, 148] width 14 height 12
radio input "true"
click at [609, 307] on label "True" at bounding box center [614, 300] width 75 height 44
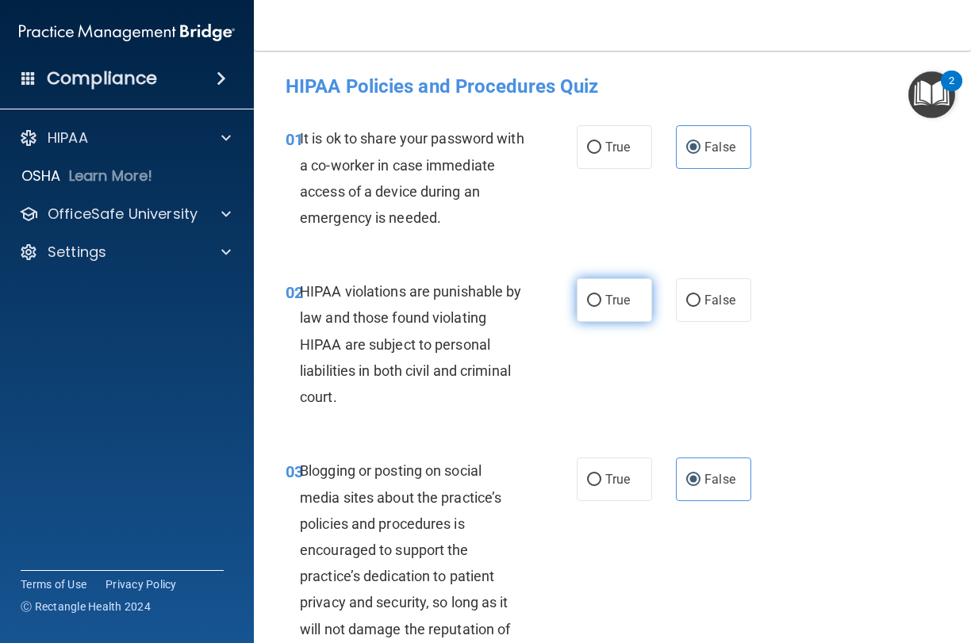
click at [601, 307] on input "True" at bounding box center [594, 301] width 14 height 12
radio input "true"
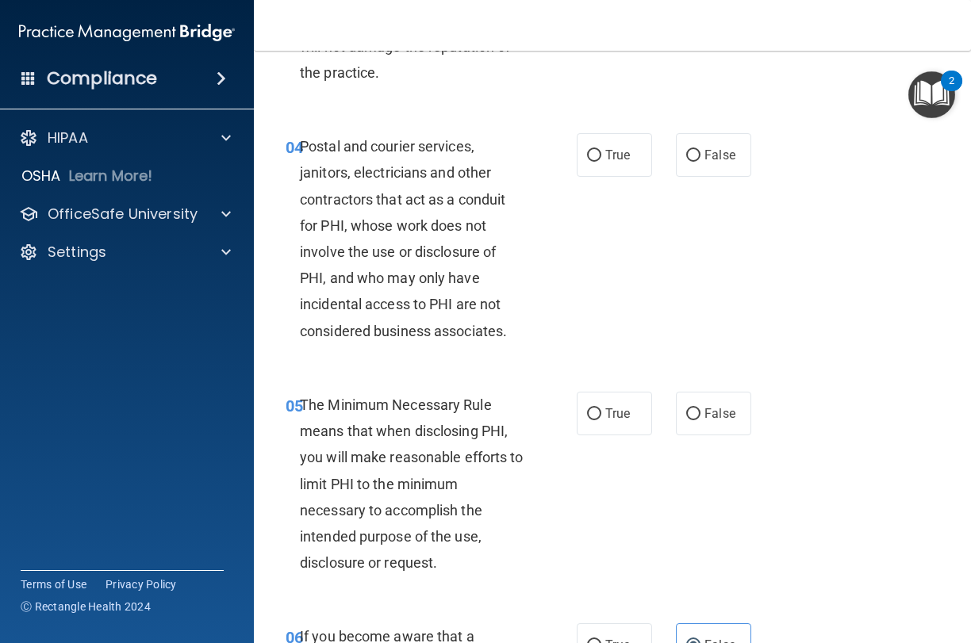
scroll to position [587, 0]
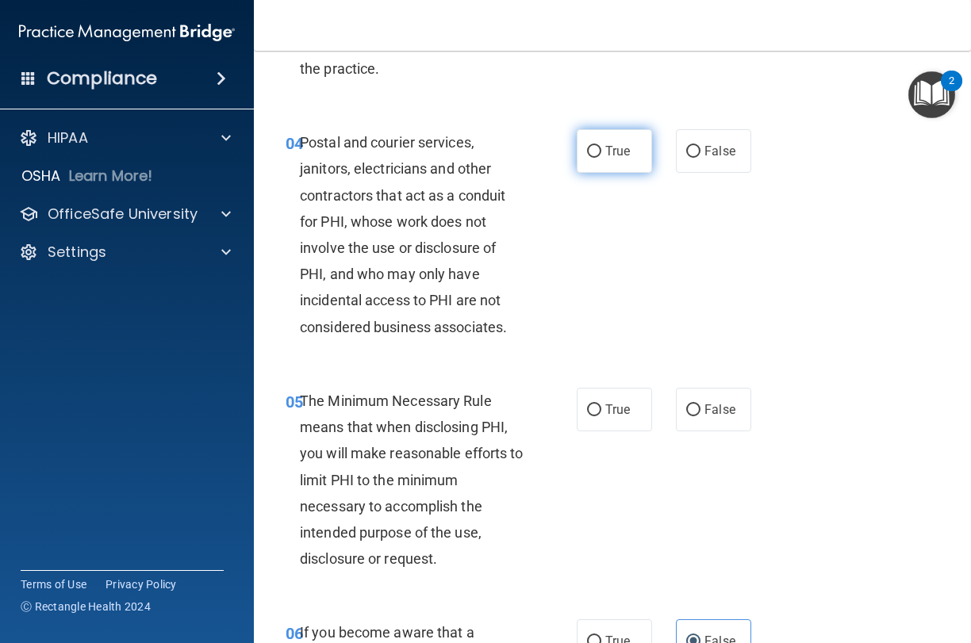
click at [634, 136] on label "True" at bounding box center [614, 151] width 75 height 44
click at [601, 146] on input "True" at bounding box center [594, 152] width 14 height 12
radio input "true"
click at [612, 420] on label "True" at bounding box center [614, 410] width 75 height 44
click at [601, 416] on input "True" at bounding box center [594, 410] width 14 height 12
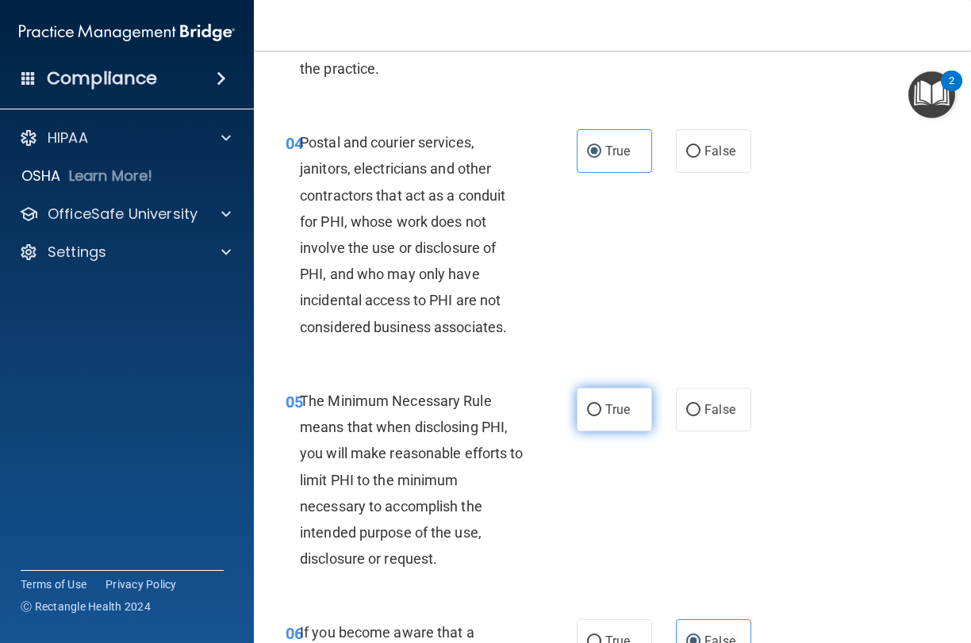
radio input "true"
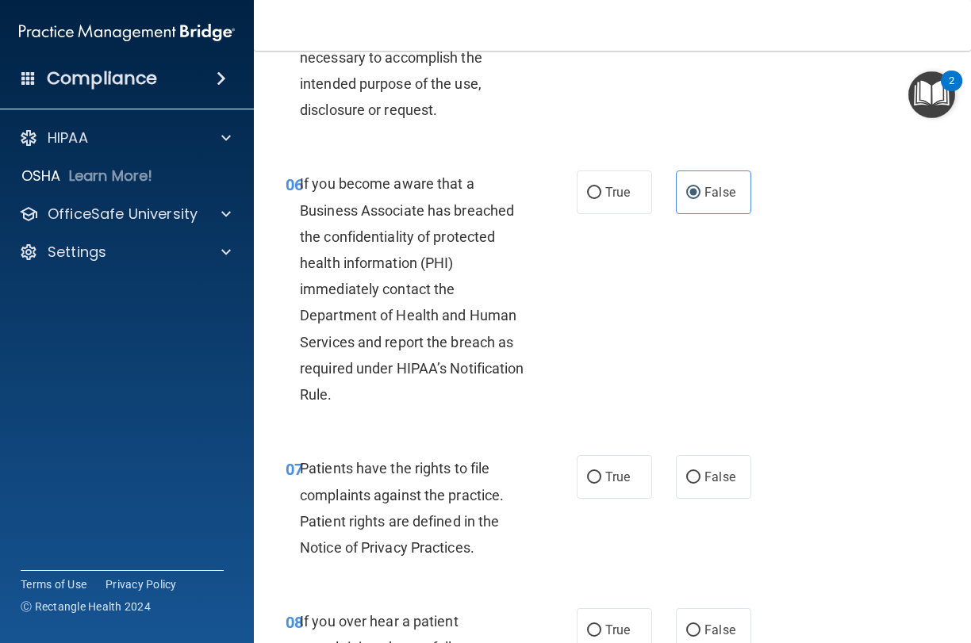
scroll to position [1157, 0]
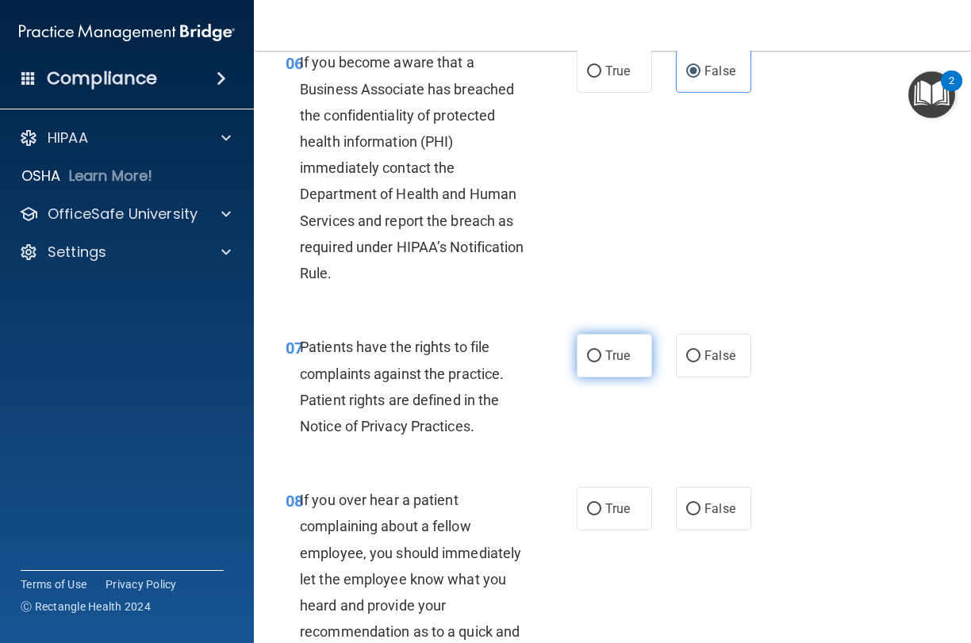
click at [611, 351] on span "True" at bounding box center [617, 355] width 25 height 15
click at [601, 351] on input "True" at bounding box center [594, 357] width 14 height 12
radio input "true"
click at [731, 354] on span "False" at bounding box center [719, 355] width 31 height 15
click at [700, 354] on input "False" at bounding box center [693, 357] width 14 height 12
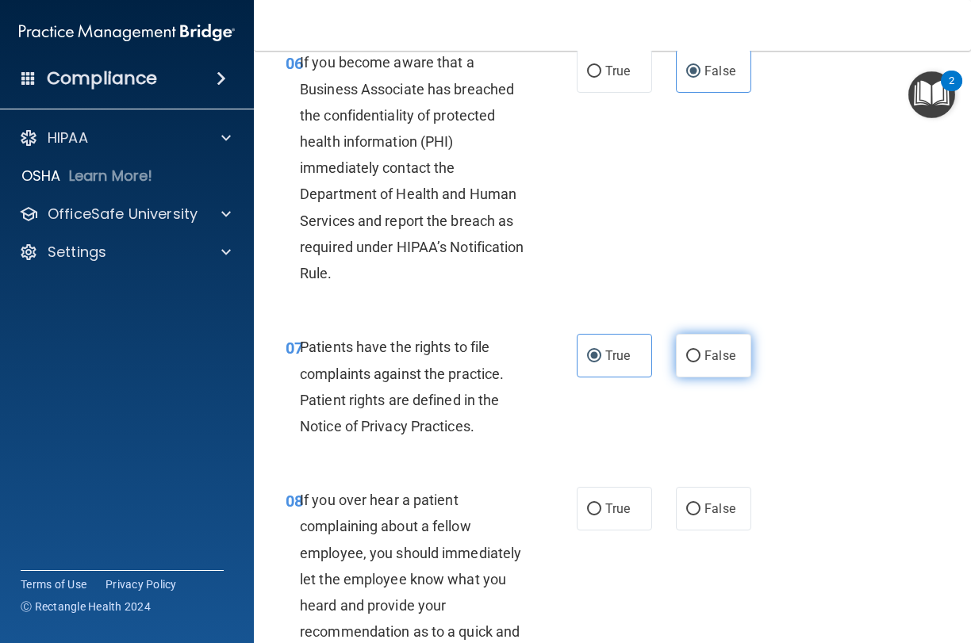
radio input "true"
click at [619, 348] on span "True" at bounding box center [617, 355] width 25 height 15
click at [601, 351] on input "True" at bounding box center [594, 357] width 14 height 12
radio input "true"
radio input "false"
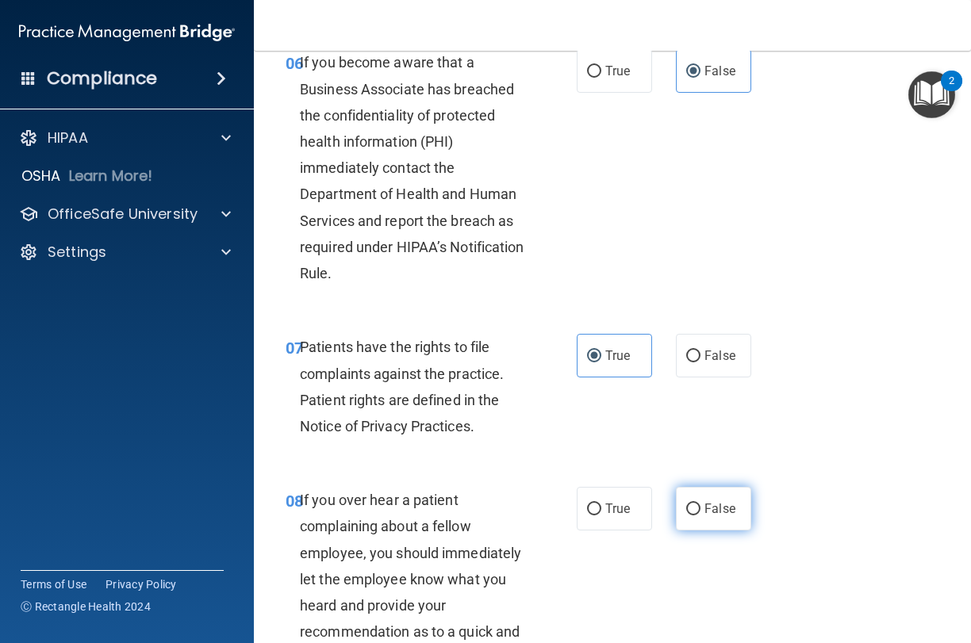
click at [731, 501] on span "False" at bounding box center [719, 508] width 31 height 15
click at [700, 504] on input "False" at bounding box center [693, 510] width 14 height 12
radio input "true"
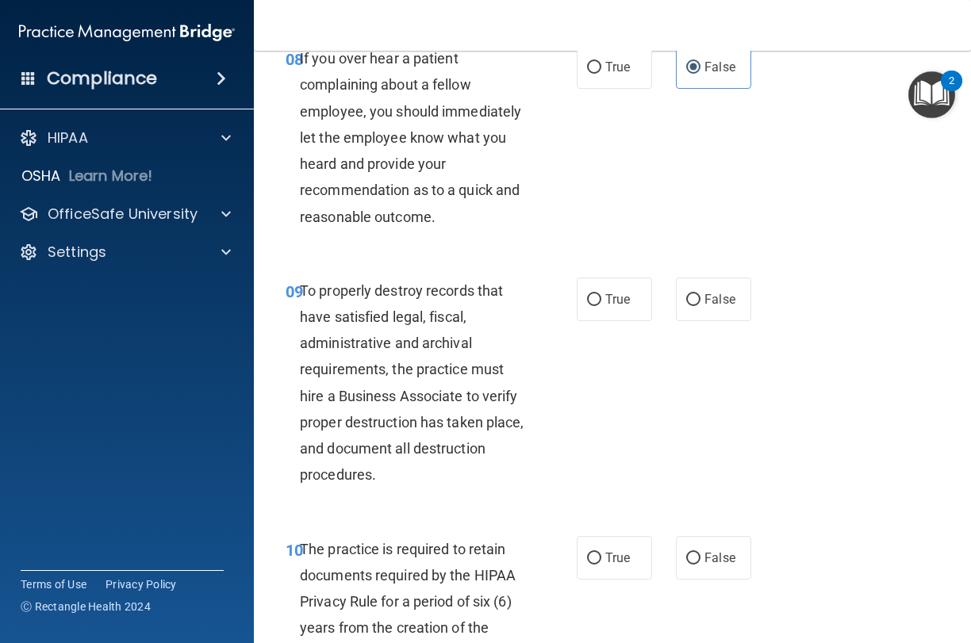
scroll to position [1608, 0]
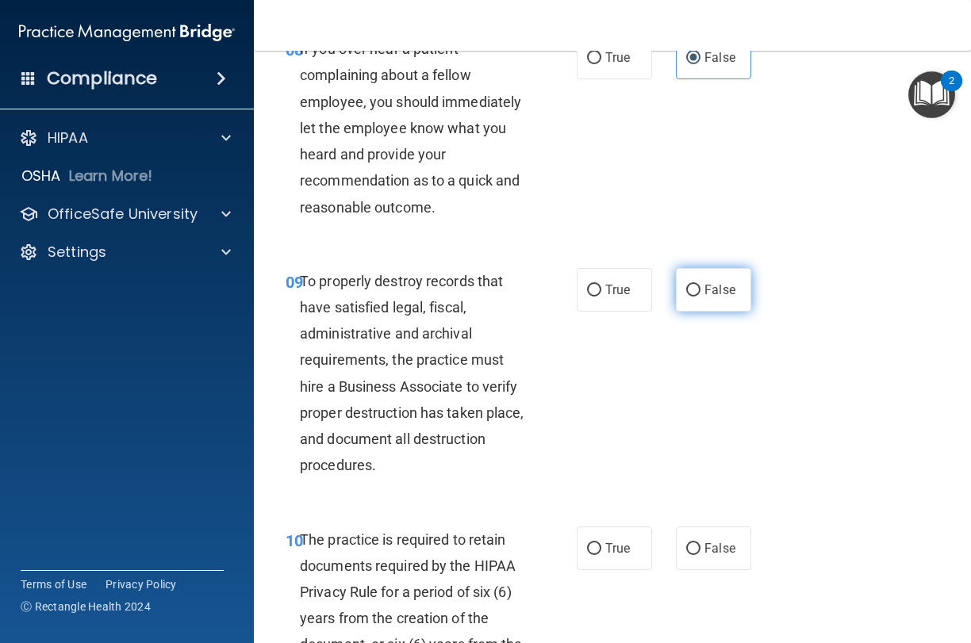
click at [708, 282] on span "False" at bounding box center [719, 289] width 31 height 15
click at [700, 285] on input "False" at bounding box center [693, 291] width 14 height 12
radio input "true"
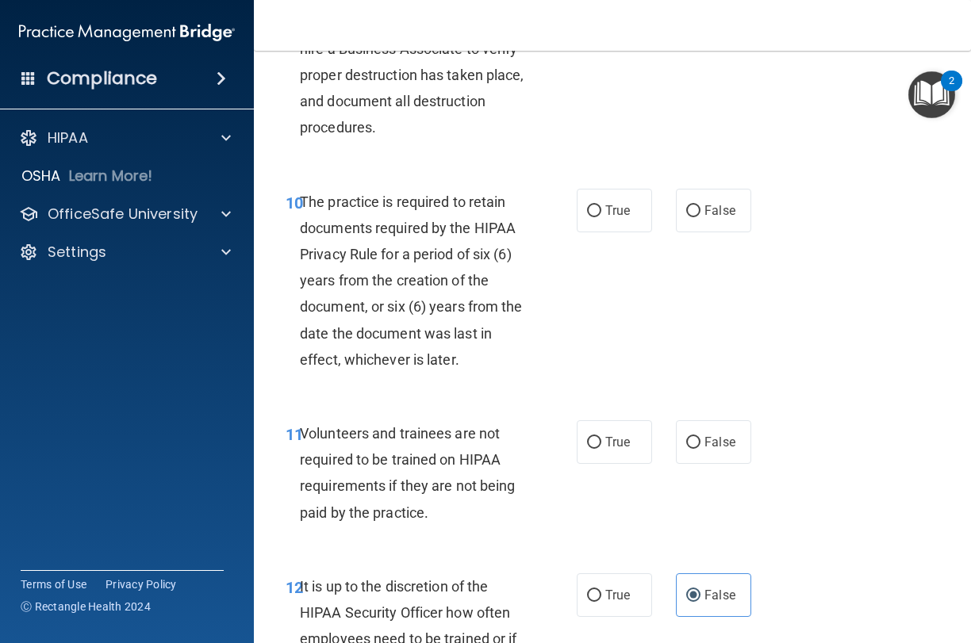
scroll to position [1968, 0]
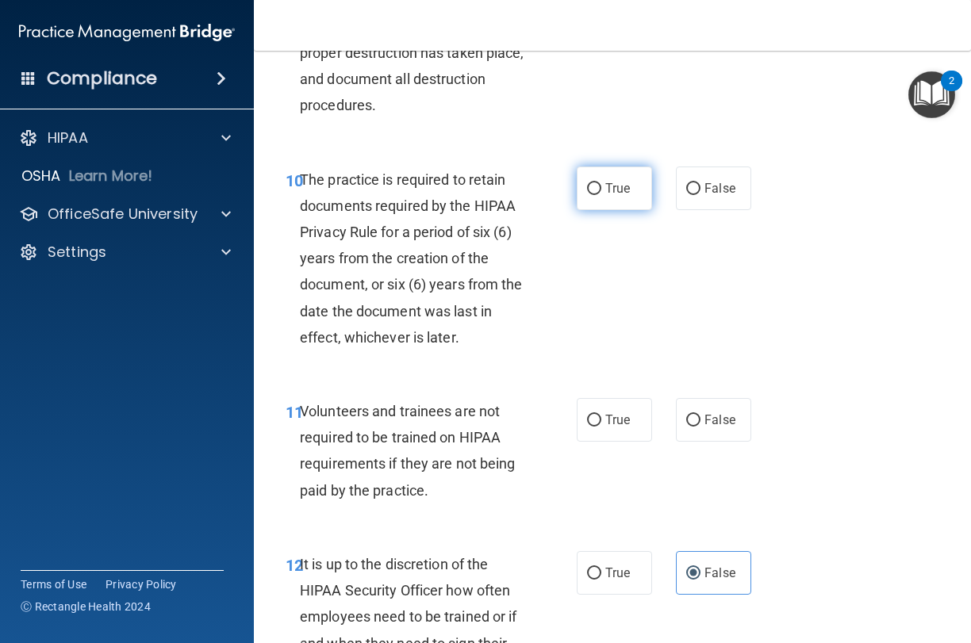
click at [608, 182] on span "True" at bounding box center [617, 188] width 25 height 15
click at [601, 183] on input "True" at bounding box center [594, 189] width 14 height 12
radio input "true"
click at [719, 416] on label "False" at bounding box center [713, 420] width 75 height 44
click at [700, 416] on input "False" at bounding box center [693, 421] width 14 height 12
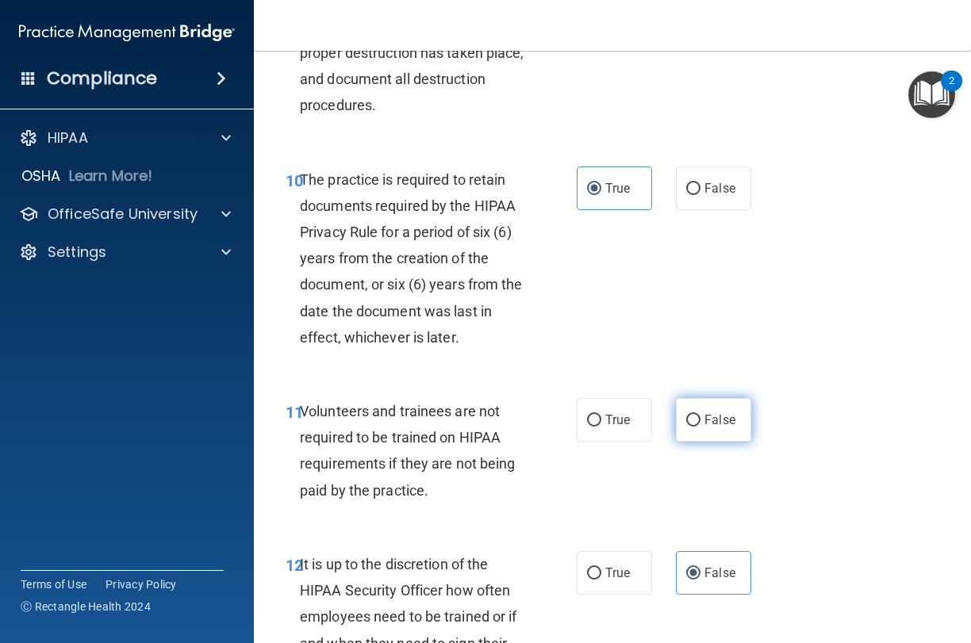
radio input "true"
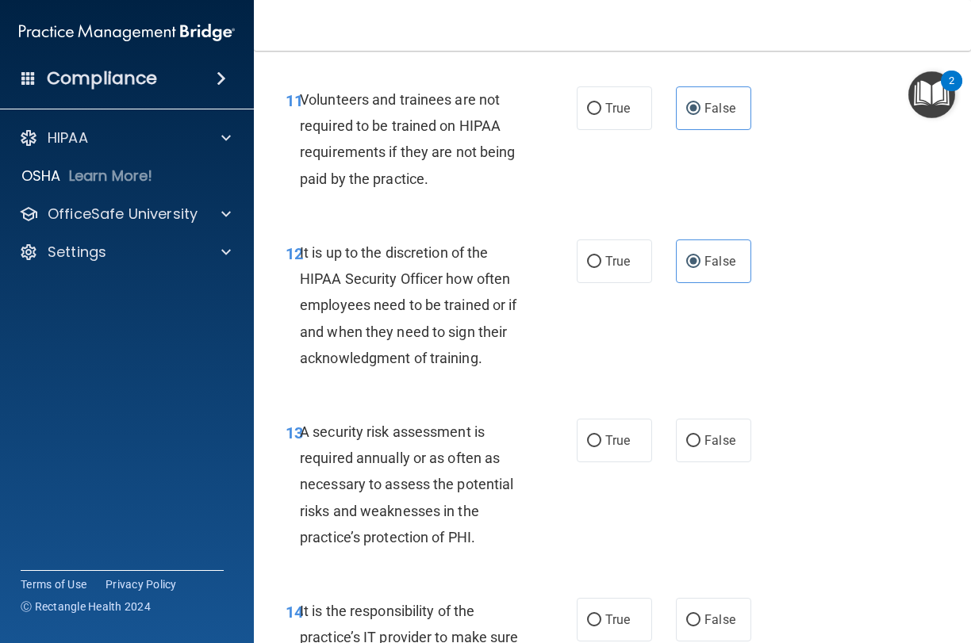
scroll to position [2275, 0]
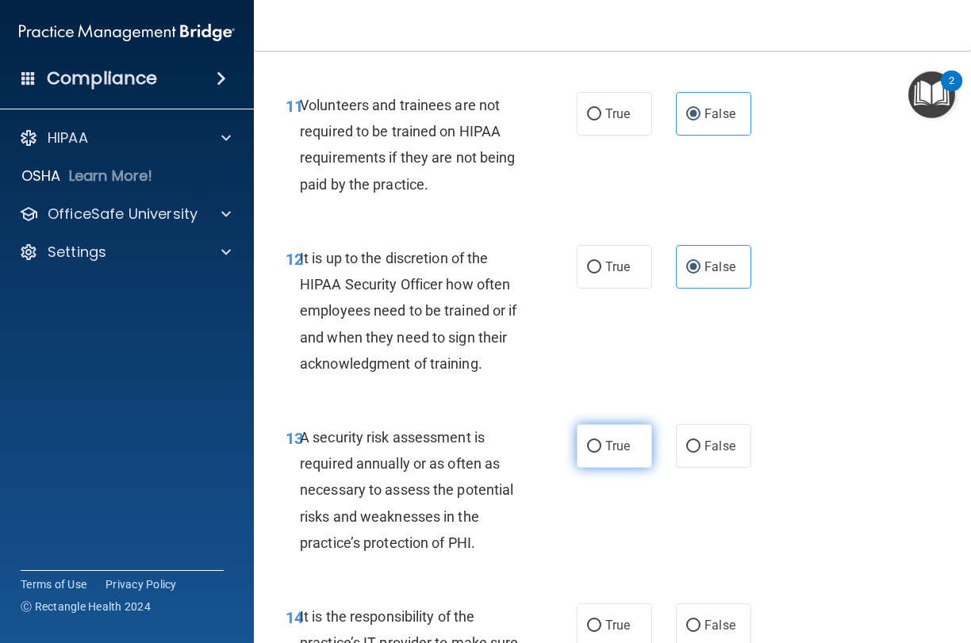
click at [616, 439] on span "True" at bounding box center [617, 446] width 25 height 15
click at [601, 441] on input "True" at bounding box center [594, 447] width 14 height 12
radio input "true"
click at [700, 620] on input "False" at bounding box center [693, 626] width 14 height 12
radio input "true"
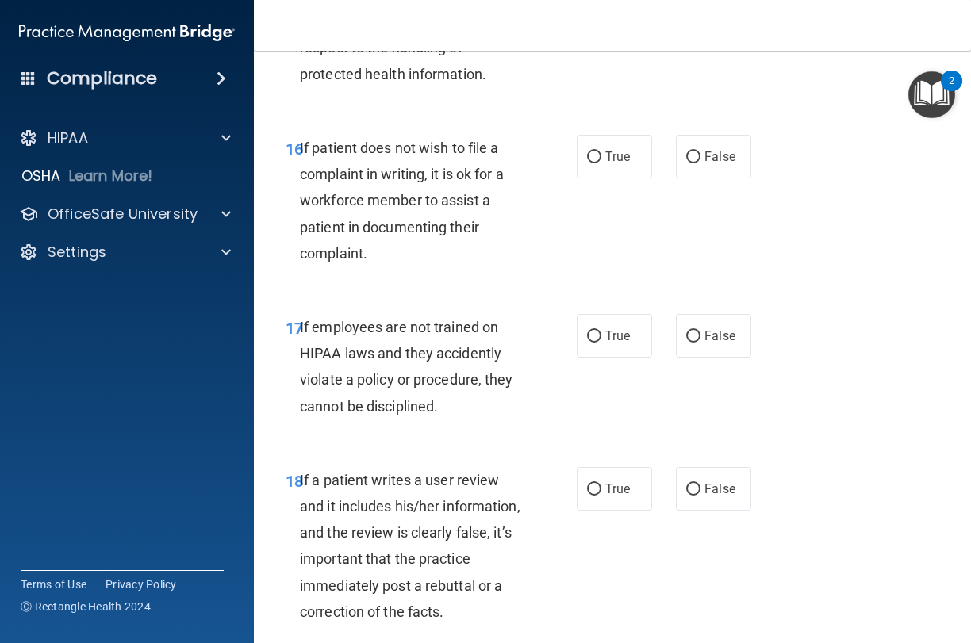
scroll to position [3053, 0]
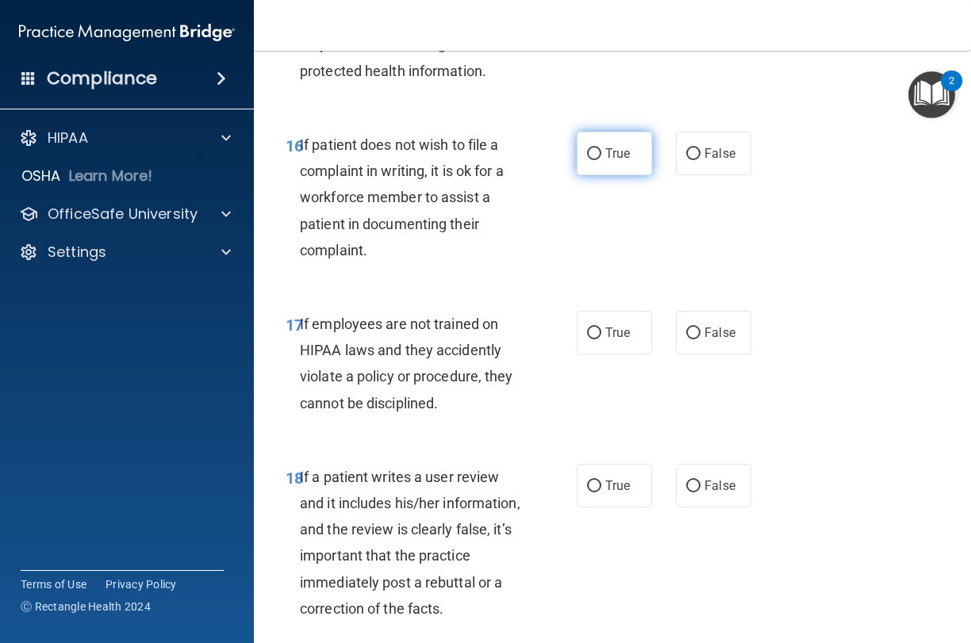
click at [607, 146] on span "True" at bounding box center [617, 153] width 25 height 15
click at [601, 148] on input "True" at bounding box center [594, 154] width 14 height 12
radio input "true"
click at [737, 323] on label "False" at bounding box center [713, 333] width 75 height 44
click at [700, 328] on input "False" at bounding box center [693, 334] width 14 height 12
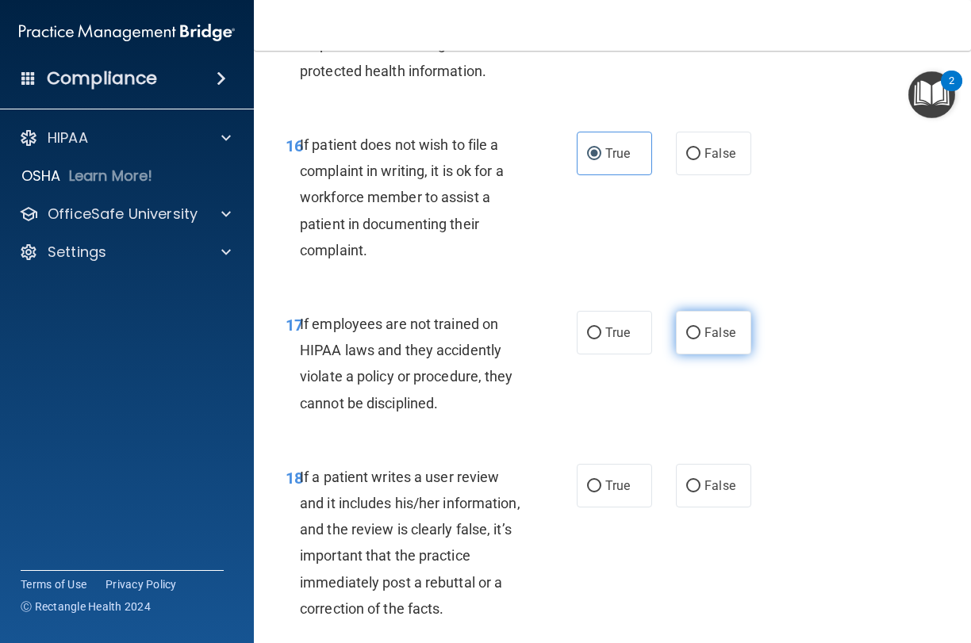
radio input "true"
click at [722, 481] on label "False" at bounding box center [713, 486] width 75 height 44
click at [700, 481] on input "False" at bounding box center [693, 487] width 14 height 12
radio input "true"
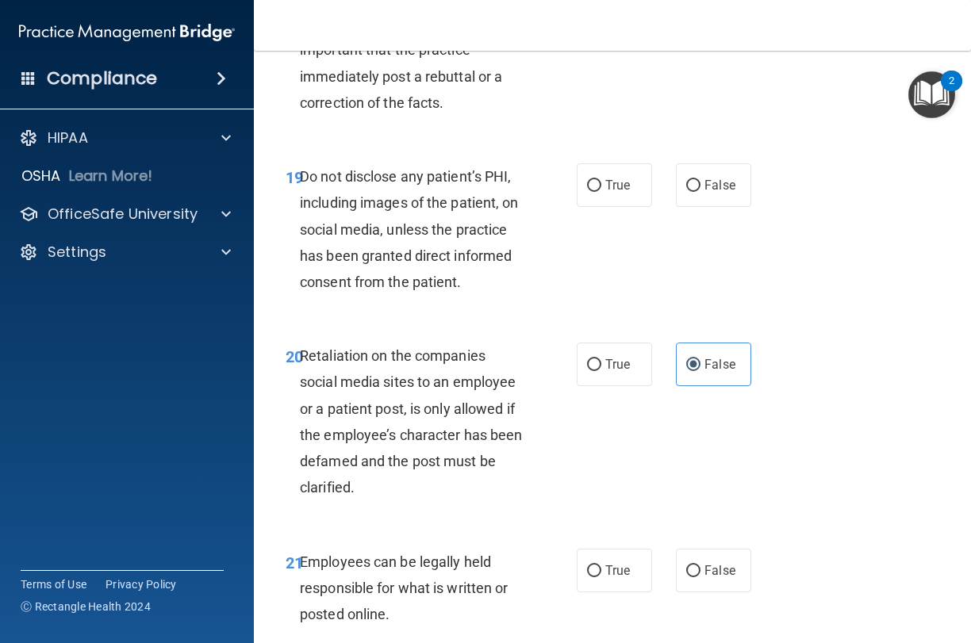
scroll to position [3574, 0]
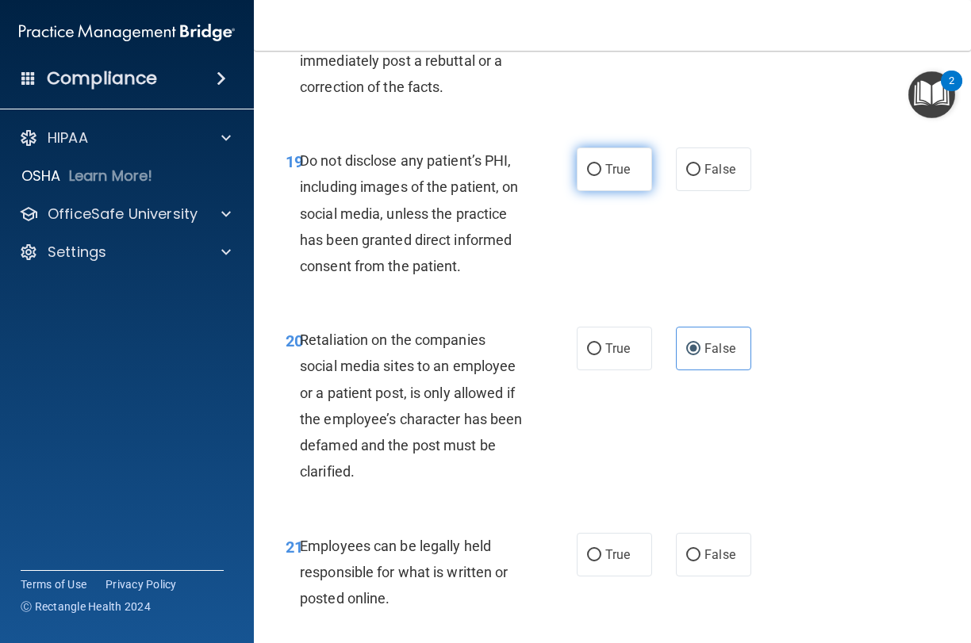
click at [625, 162] on span "True" at bounding box center [617, 169] width 25 height 15
click at [601, 164] on input "True" at bounding box center [594, 170] width 14 height 12
radio input "true"
click at [624, 550] on label "True" at bounding box center [614, 555] width 75 height 44
click at [601, 550] on input "True" at bounding box center [594, 556] width 14 height 12
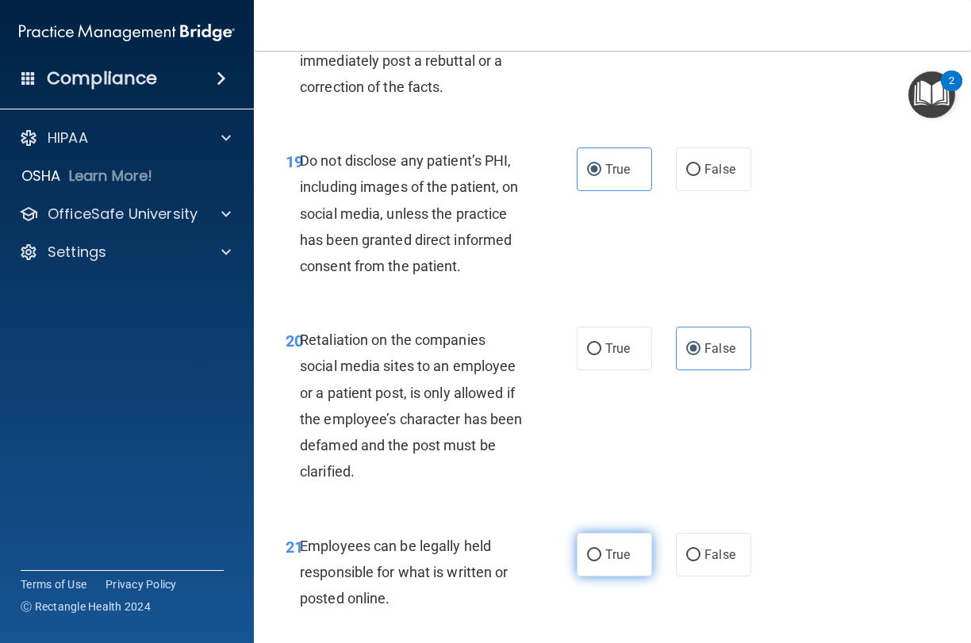
radio input "true"
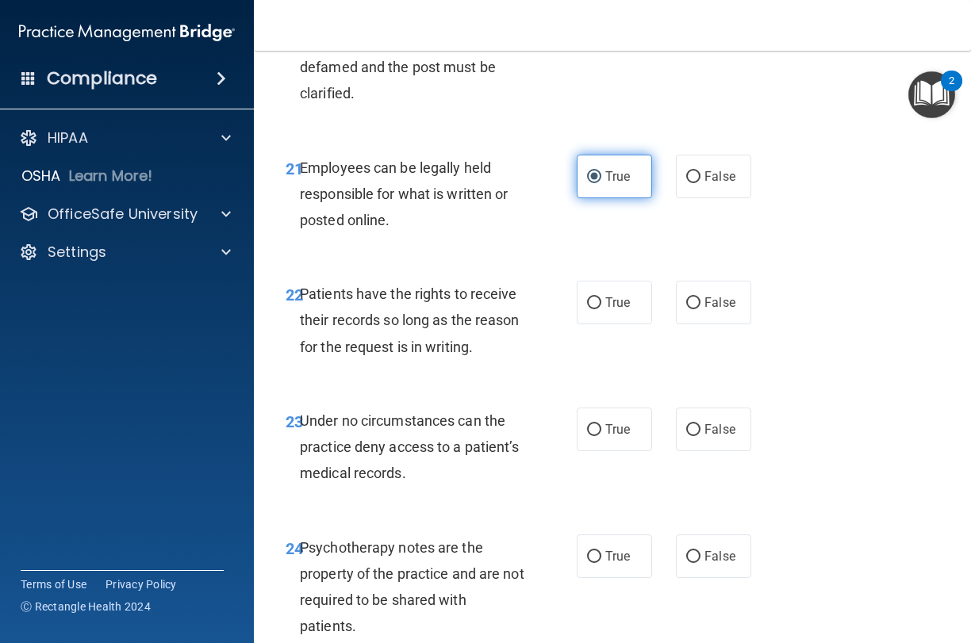
scroll to position [3901, 0]
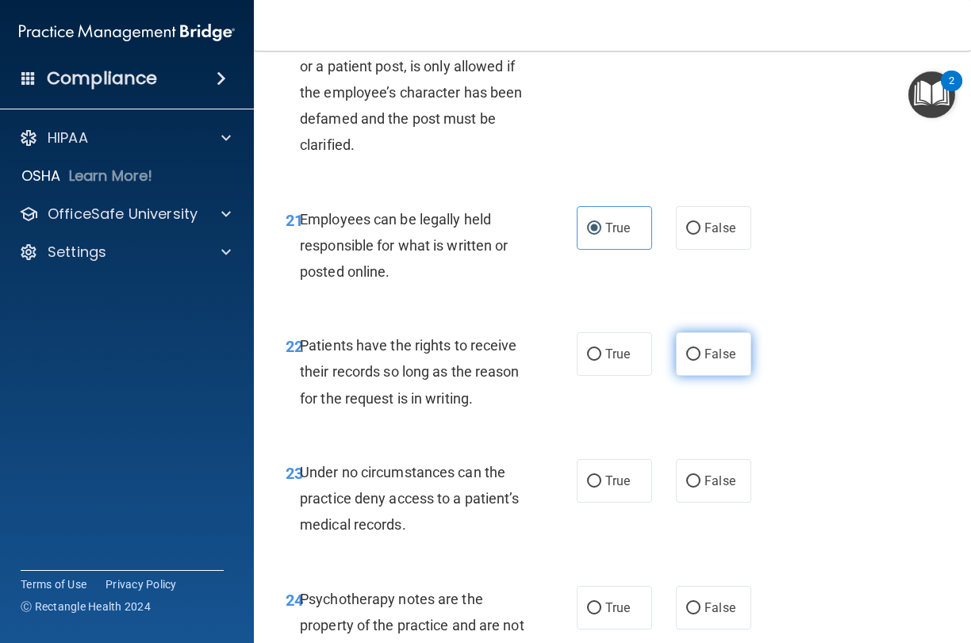
click at [722, 347] on span "False" at bounding box center [719, 354] width 31 height 15
click at [700, 349] on input "False" at bounding box center [693, 355] width 14 height 12
radio input "true"
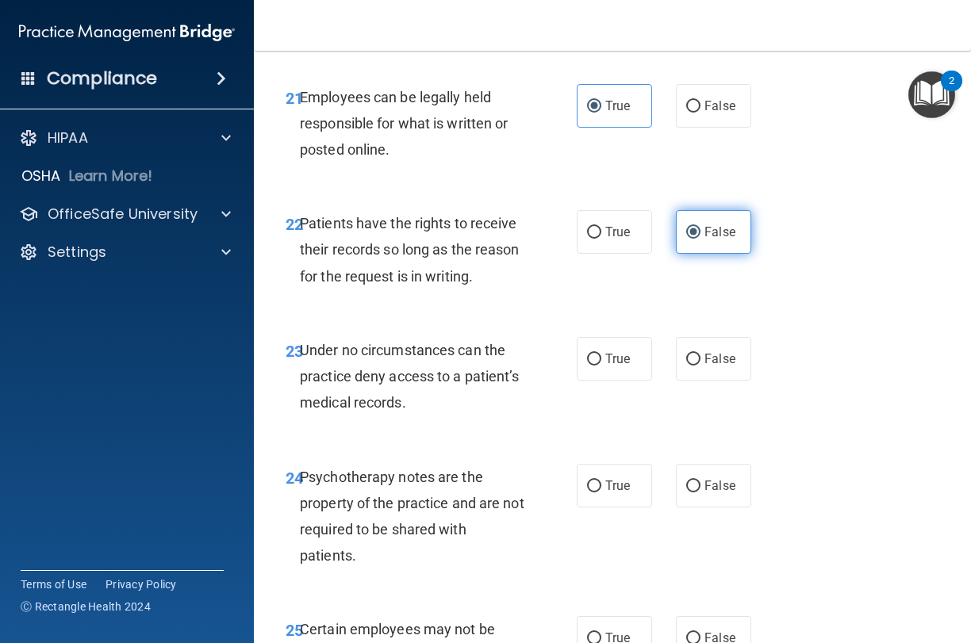
scroll to position [4059, 0]
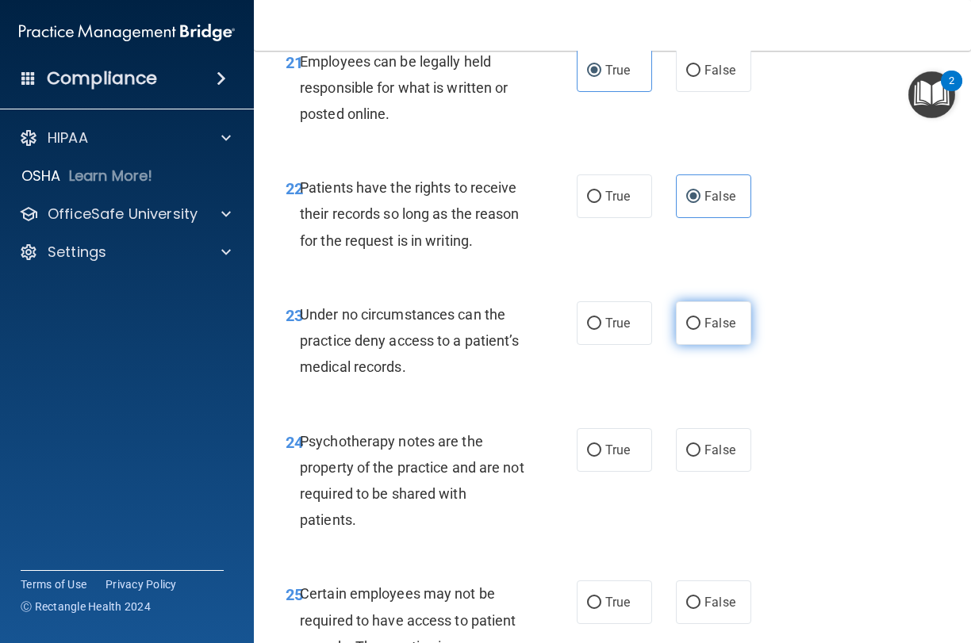
click at [722, 312] on label "False" at bounding box center [713, 323] width 75 height 44
click at [700, 318] on input "False" at bounding box center [693, 324] width 14 height 12
radio input "true"
click at [625, 443] on span "True" at bounding box center [617, 450] width 25 height 15
click at [601, 445] on input "True" at bounding box center [594, 451] width 14 height 12
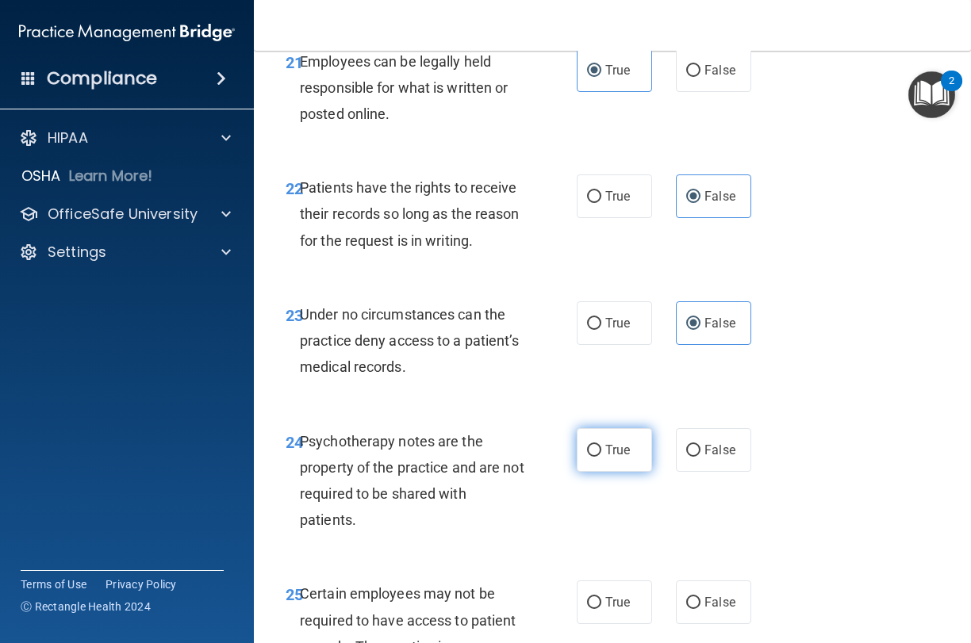
radio input "true"
click at [626, 595] on span "True" at bounding box center [617, 602] width 25 height 15
click at [601, 597] on input "True" at bounding box center [594, 603] width 14 height 12
radio input "true"
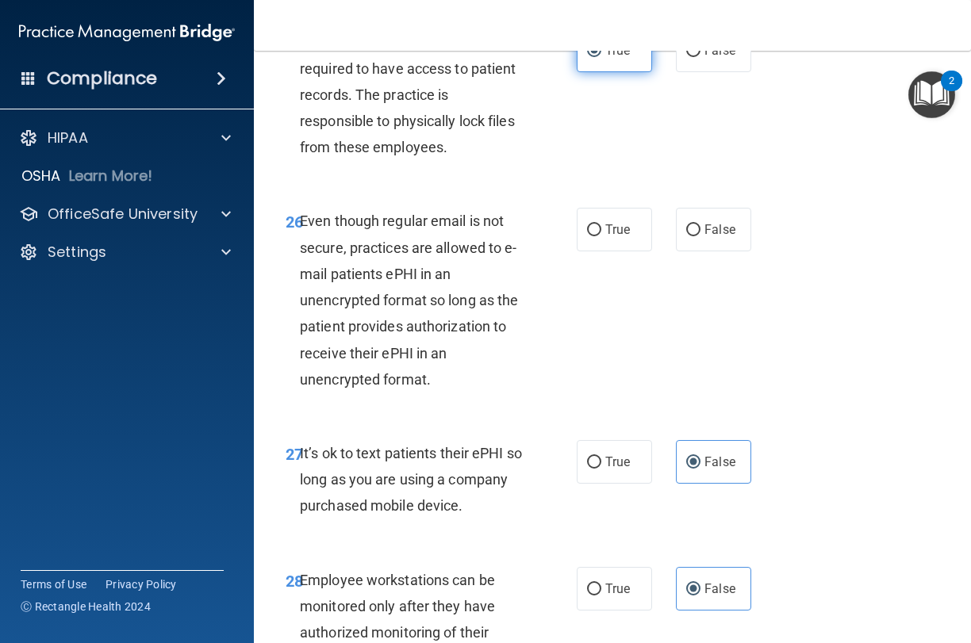
scroll to position [4643, 0]
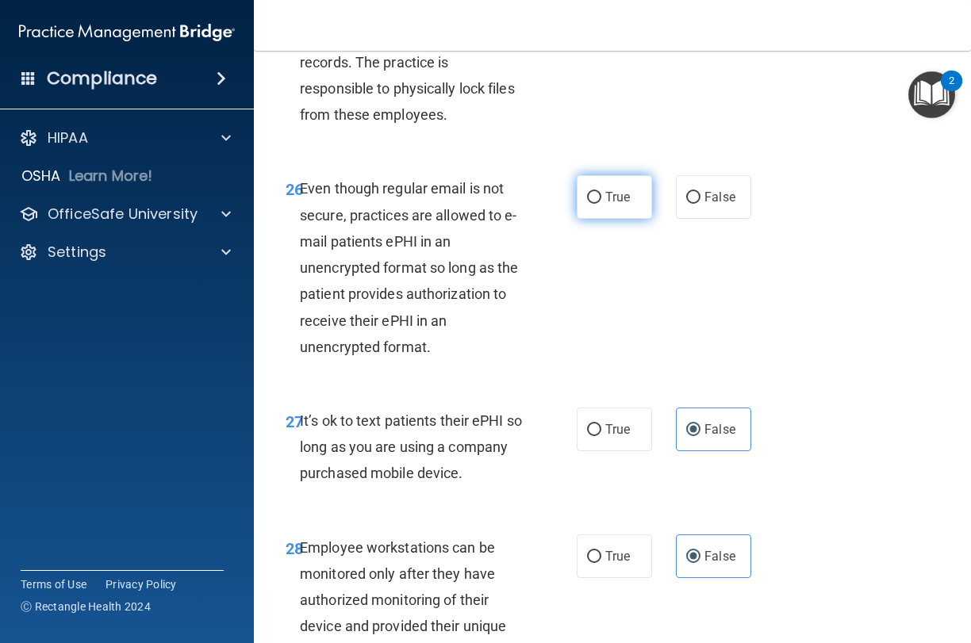
click at [611, 190] on span "True" at bounding box center [617, 197] width 25 height 15
click at [601, 192] on input "True" at bounding box center [594, 198] width 14 height 12
radio input "true"
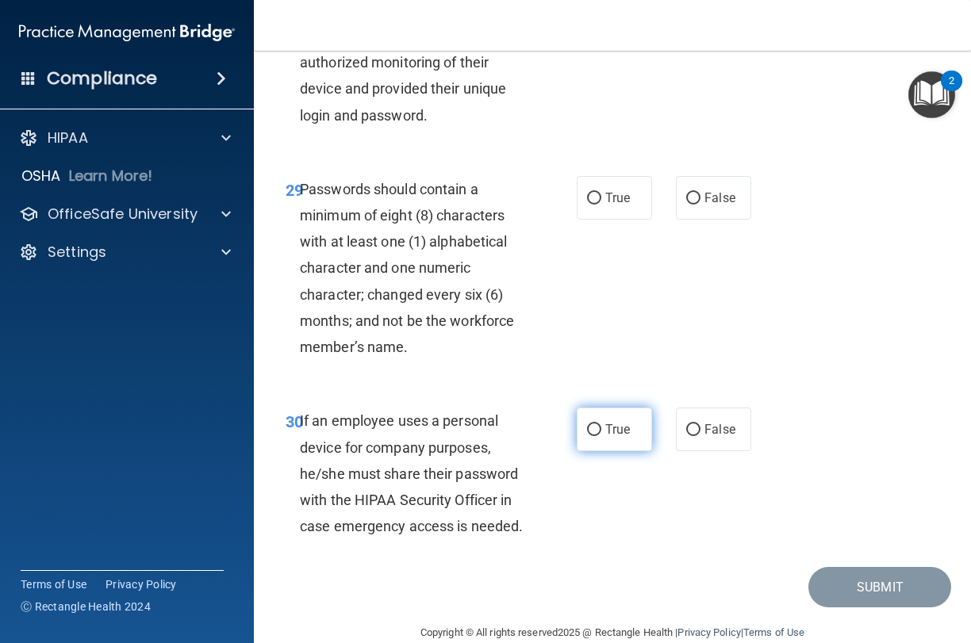
scroll to position [5180, 0]
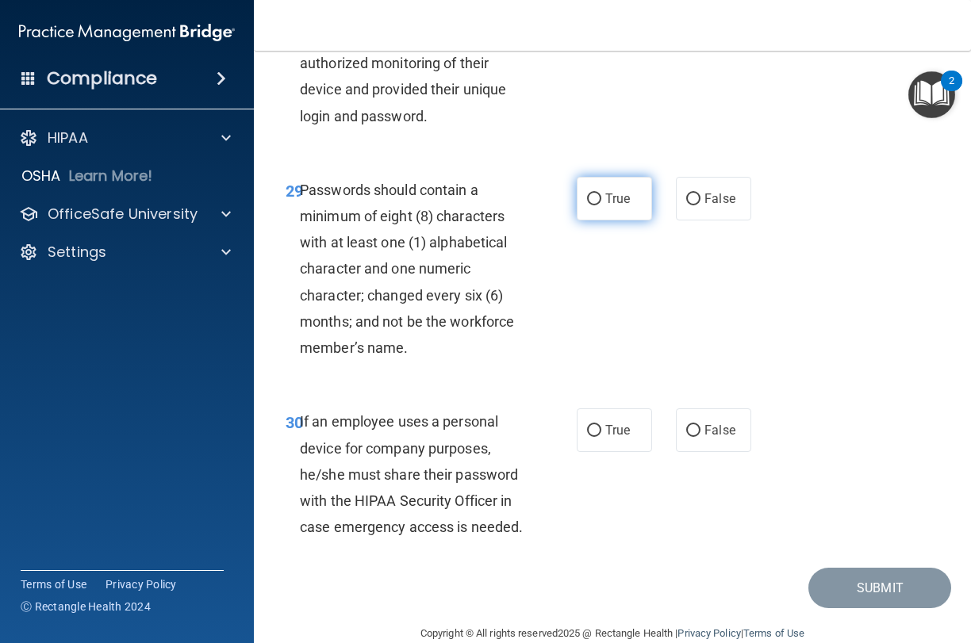
click at [589, 194] on input "True" at bounding box center [594, 200] width 14 height 12
radio input "true"
click at [696, 425] on input "False" at bounding box center [693, 431] width 14 height 12
radio input "true"
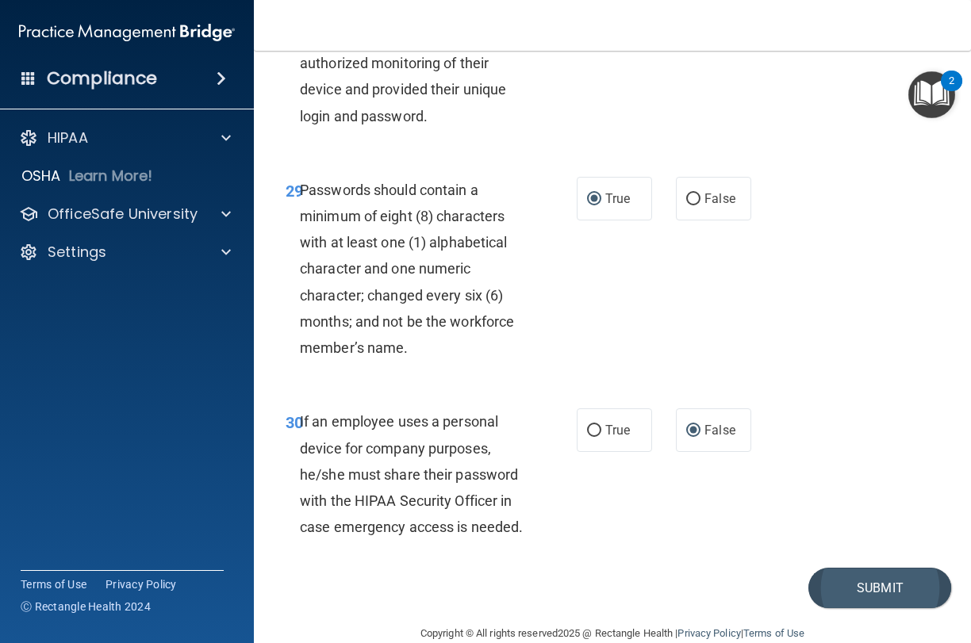
click at [843, 568] on button "Submit" at bounding box center [879, 588] width 143 height 40
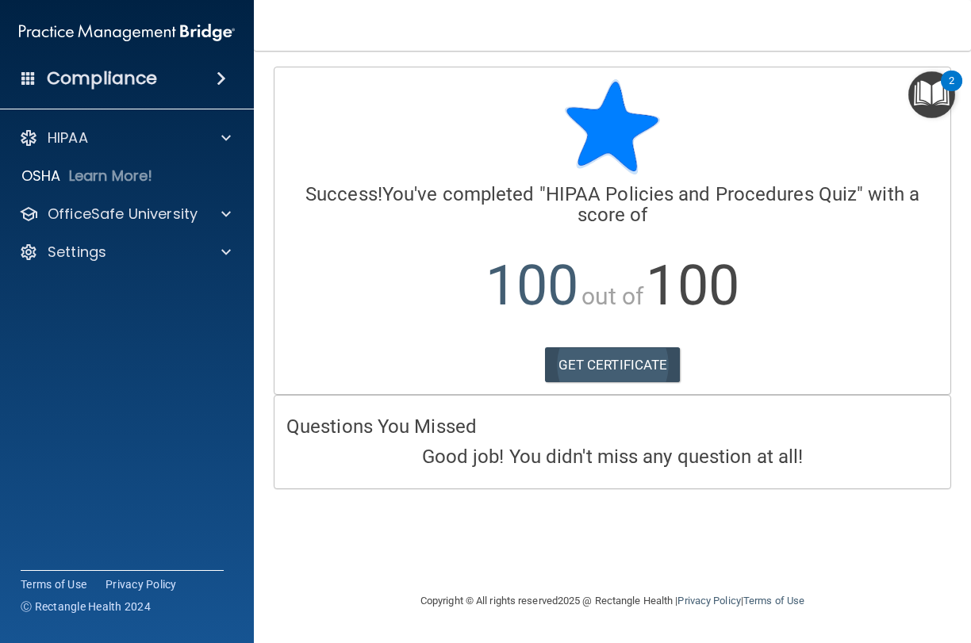
click at [650, 362] on link "GET CERTIFICATE" at bounding box center [613, 364] width 136 height 35
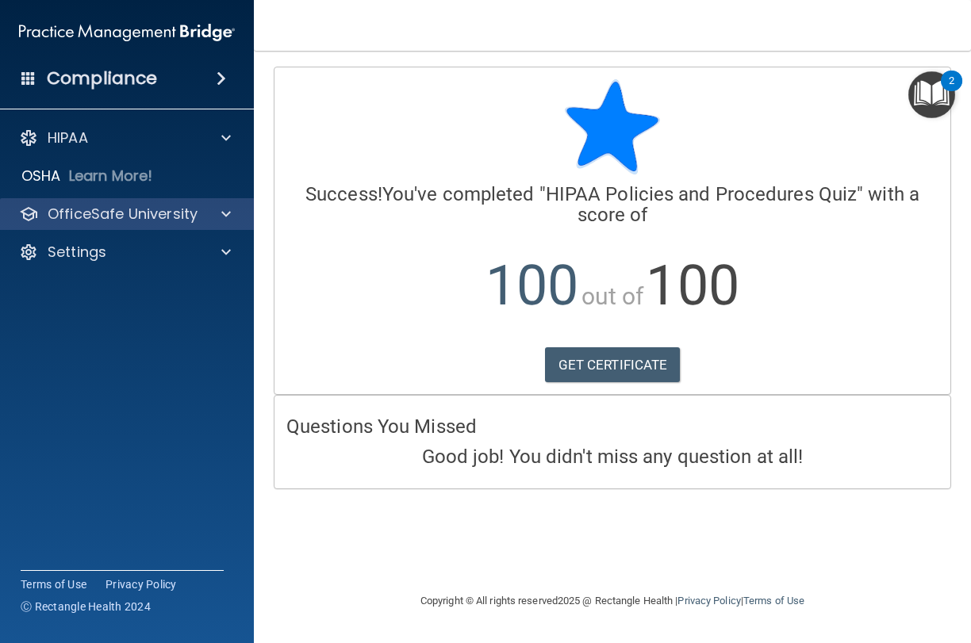
click at [217, 209] on div at bounding box center [224, 214] width 40 height 19
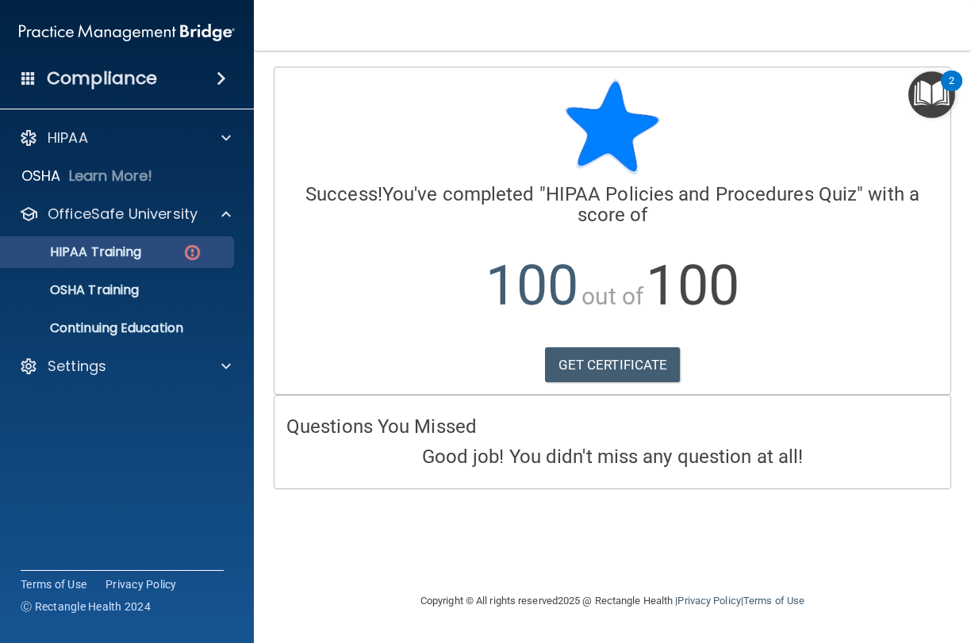
click at [171, 257] on div "HIPAA Training" at bounding box center [118, 252] width 217 height 16
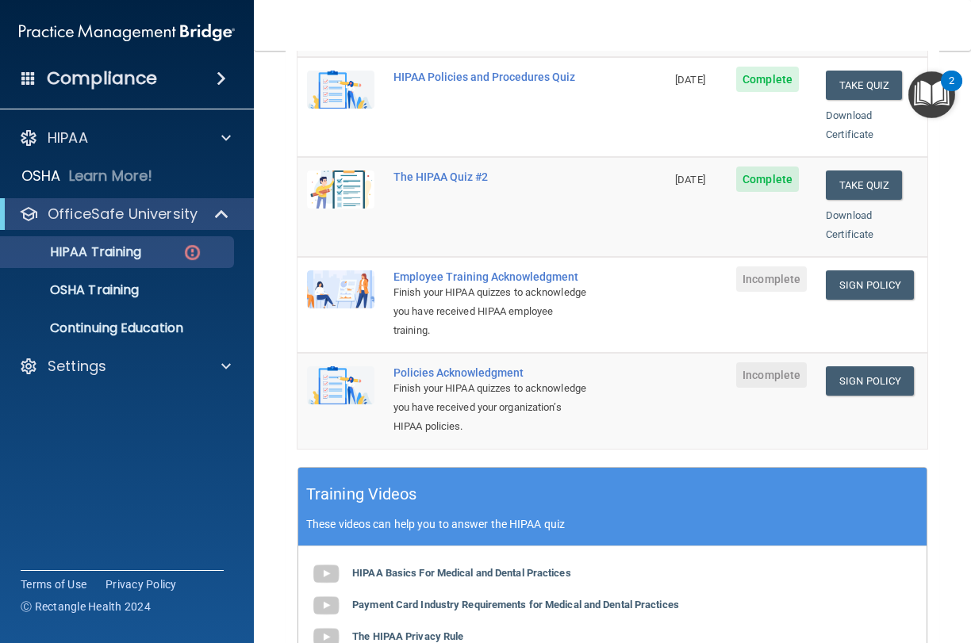
scroll to position [342, 0]
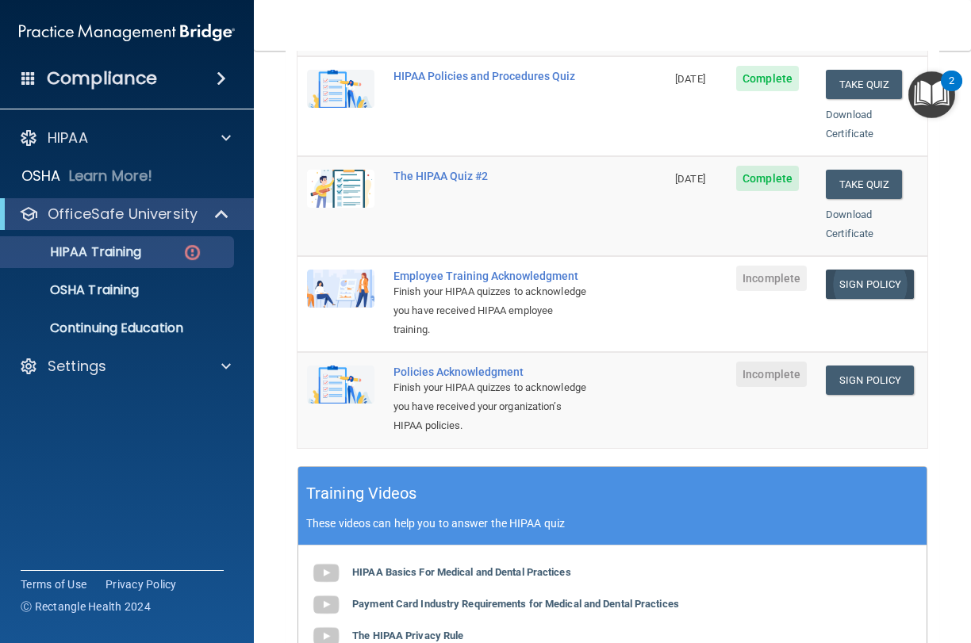
click at [887, 270] on link "Sign Policy" at bounding box center [870, 284] width 88 height 29
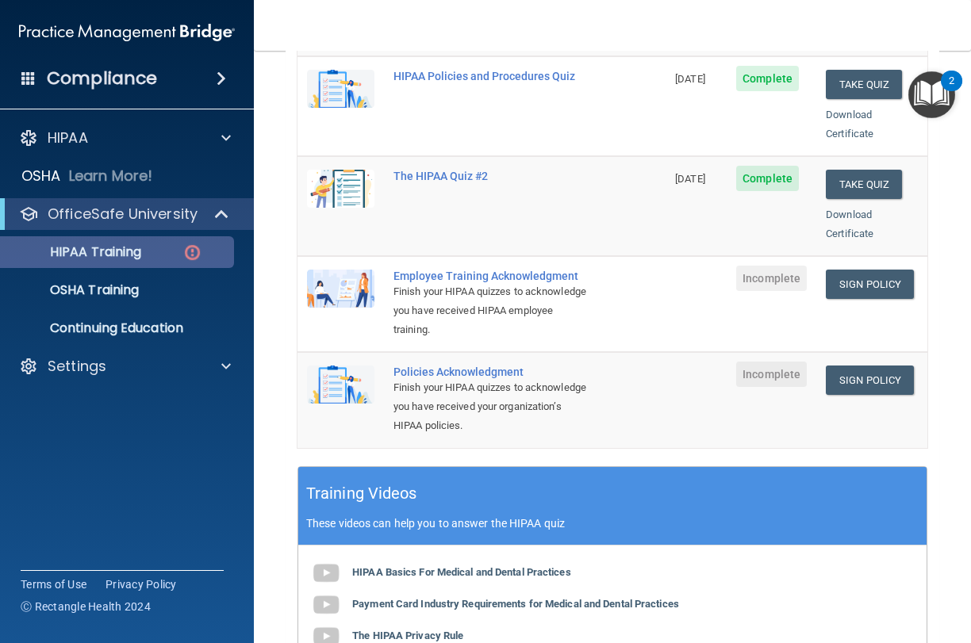
click at [183, 259] on img at bounding box center [192, 253] width 20 height 20
click at [187, 256] on img at bounding box center [192, 253] width 20 height 20
click at [121, 247] on p "HIPAA Training" at bounding box center [75, 252] width 131 height 16
click at [228, 217] on span at bounding box center [223, 214] width 13 height 19
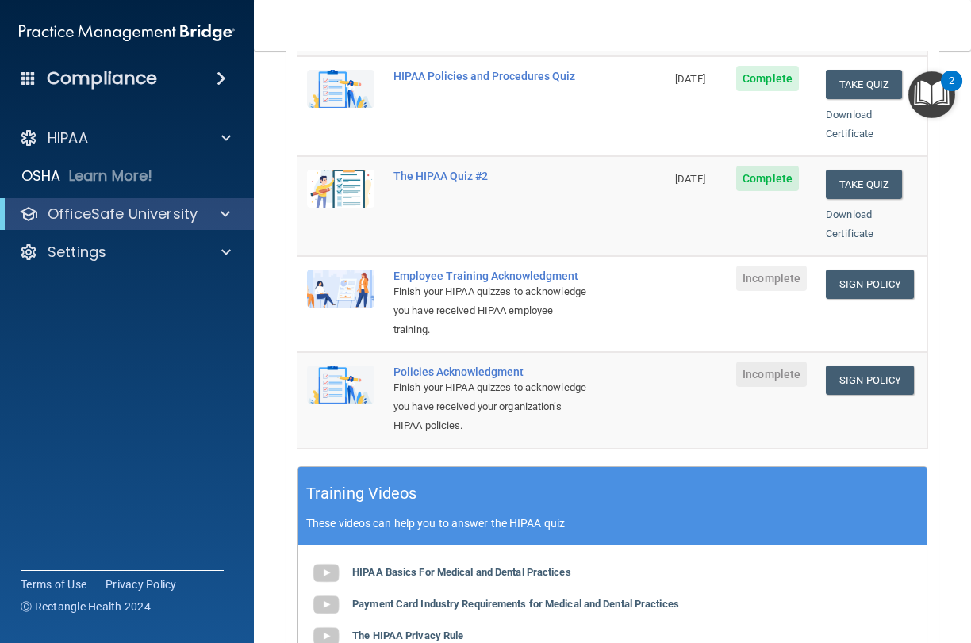
click at [226, 217] on span at bounding box center [225, 214] width 10 height 19
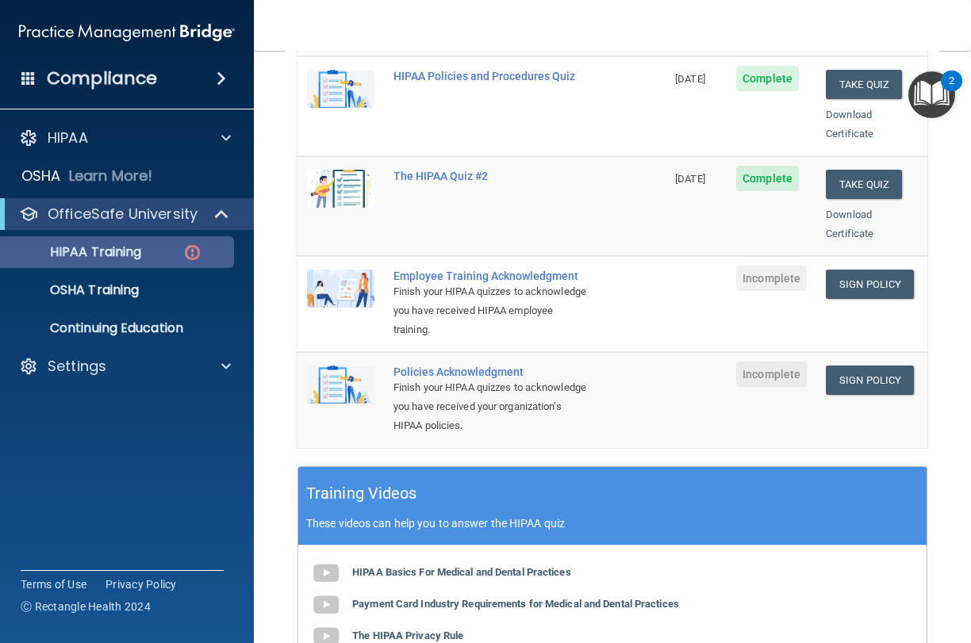
click at [197, 266] on link "HIPAA Training" at bounding box center [109, 252] width 250 height 32
click at [188, 257] on img at bounding box center [192, 253] width 20 height 20
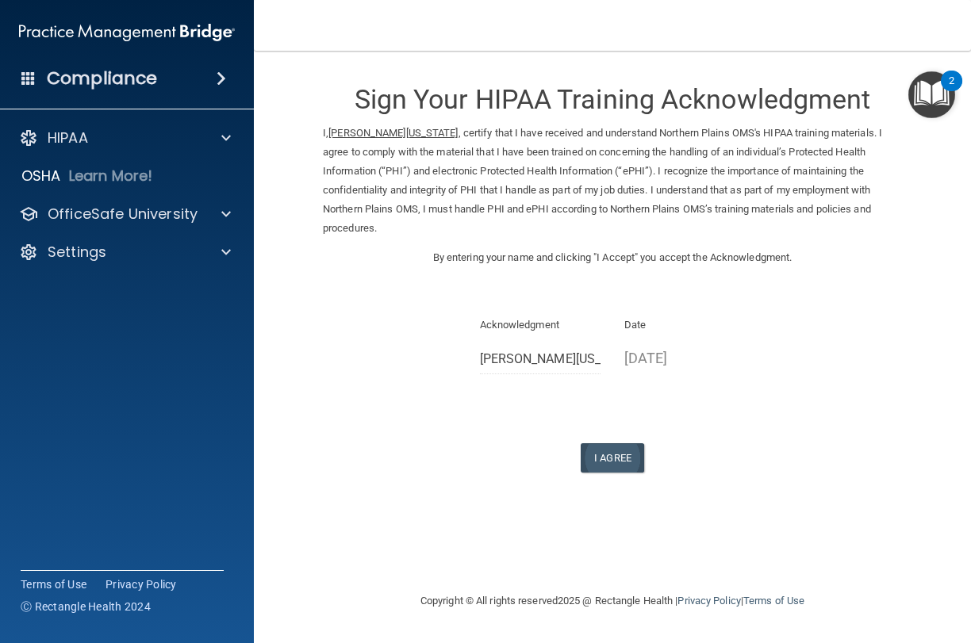
click at [608, 443] on button "I Agree" at bounding box center [612, 457] width 63 height 29
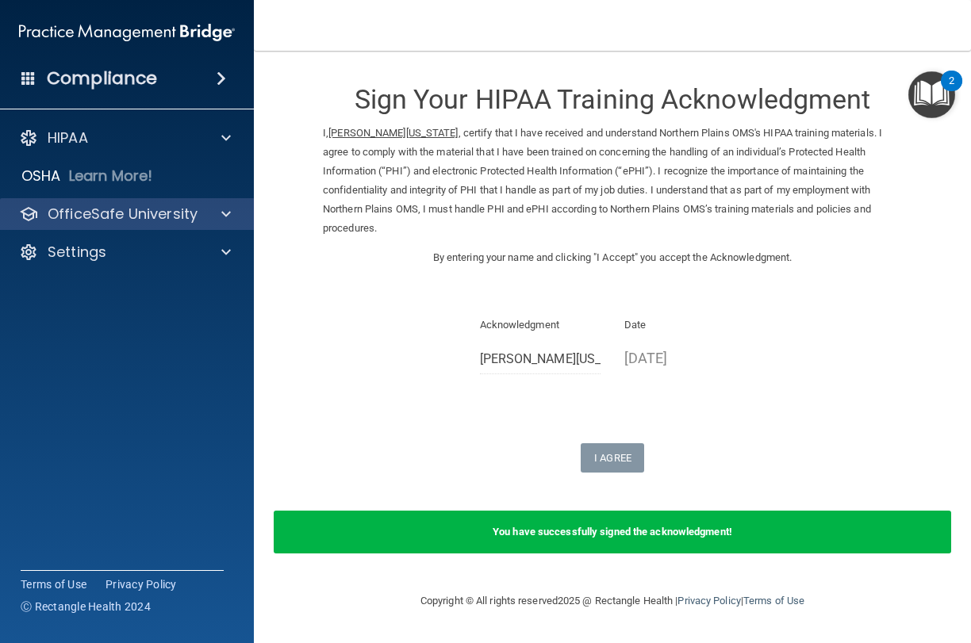
click at [230, 216] on span at bounding box center [226, 214] width 10 height 19
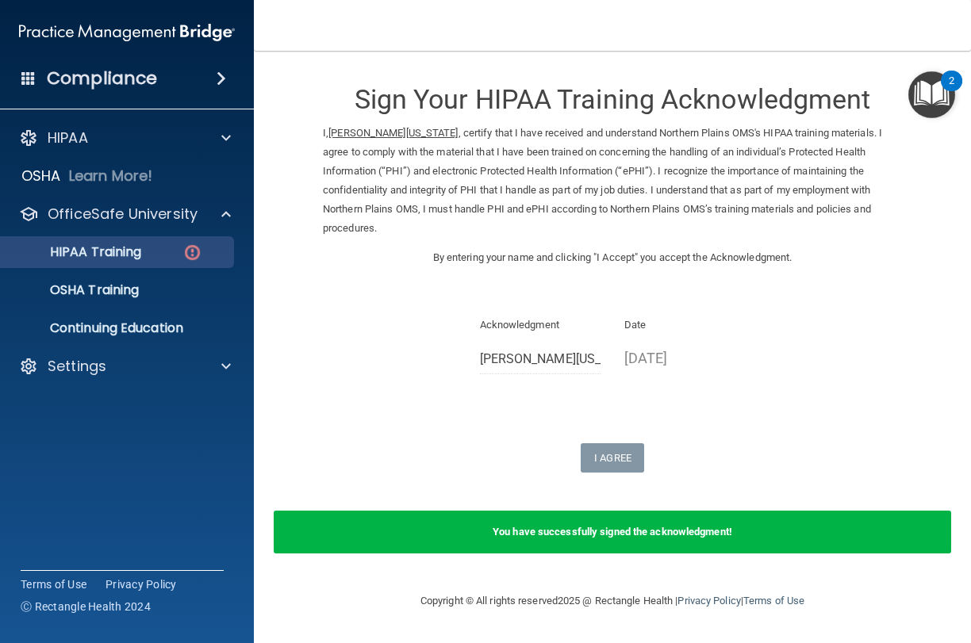
click at [193, 266] on link "HIPAA Training" at bounding box center [109, 252] width 250 height 32
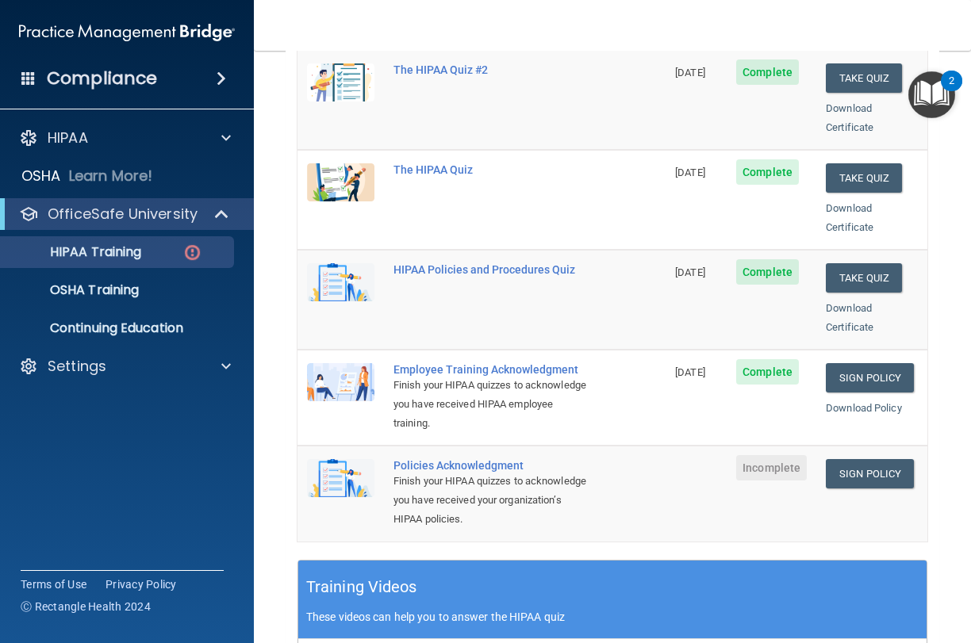
scroll to position [263, 0]
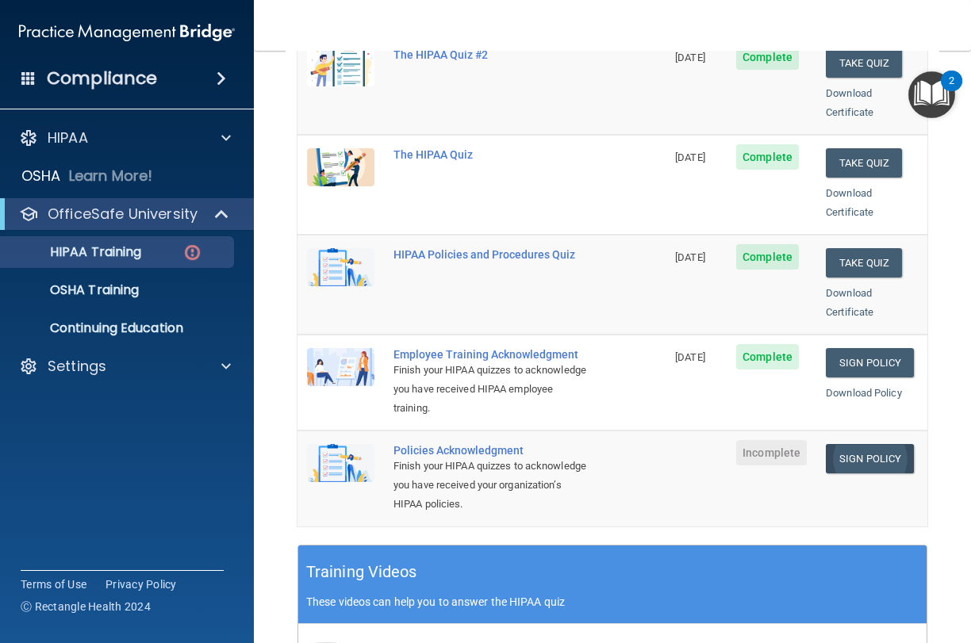
click at [895, 444] on link "Sign Policy" at bounding box center [870, 458] width 88 height 29
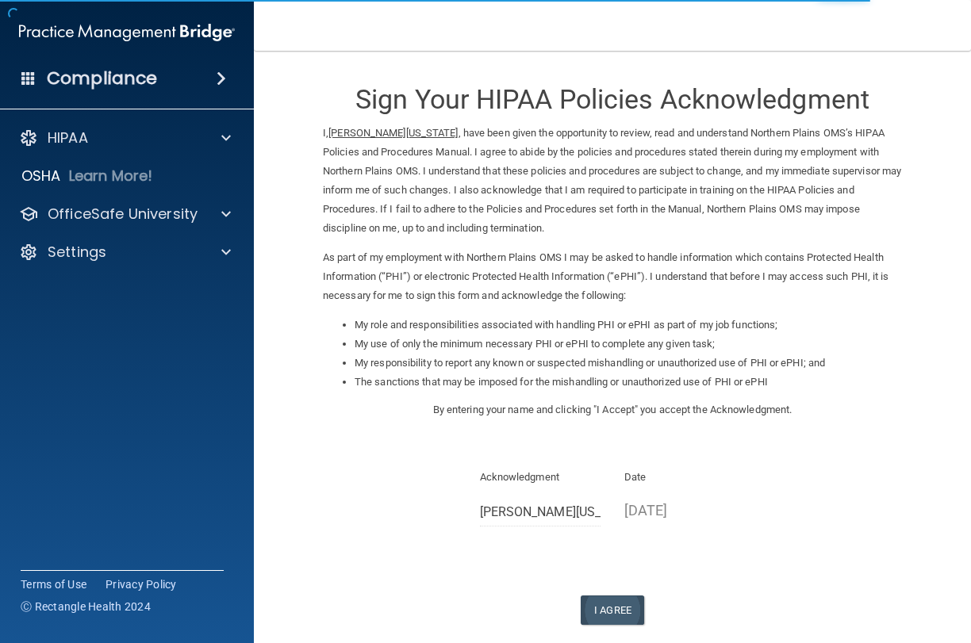
click at [625, 600] on button "I Agree" at bounding box center [612, 610] width 63 height 29
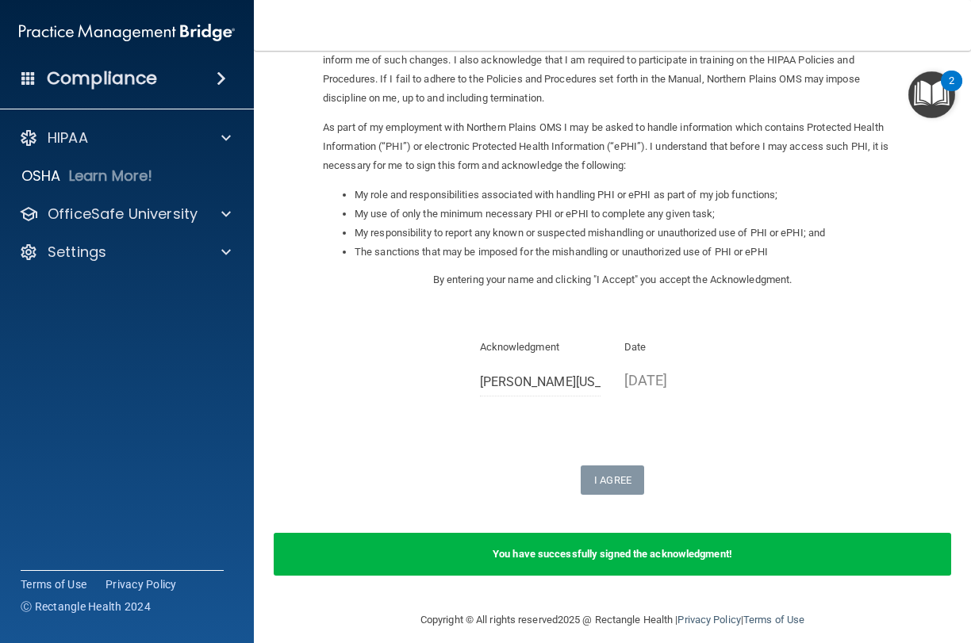
scroll to position [129, 0]
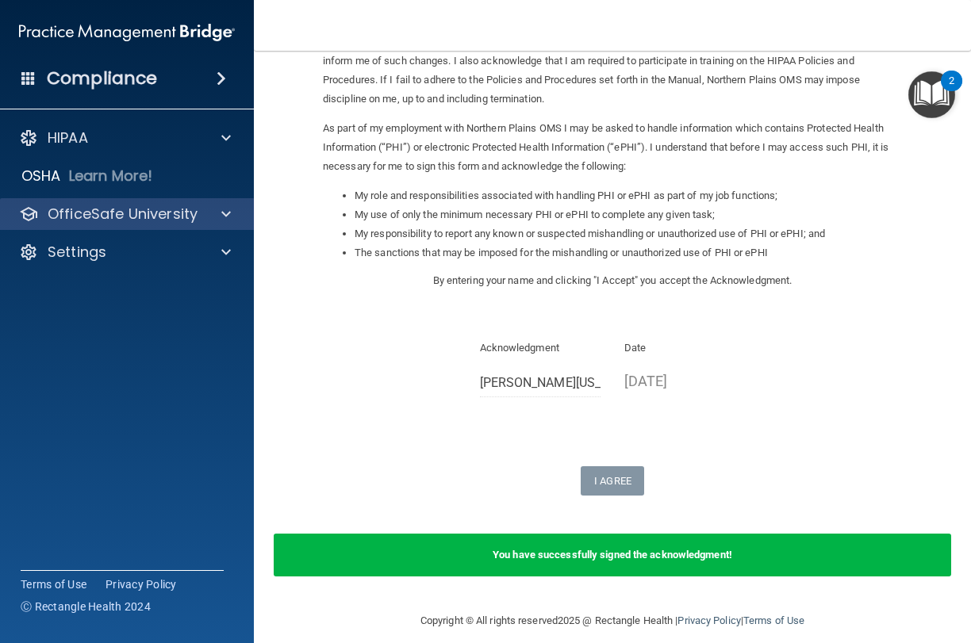
click at [167, 214] on p "OfficeSafe University" at bounding box center [123, 214] width 150 height 19
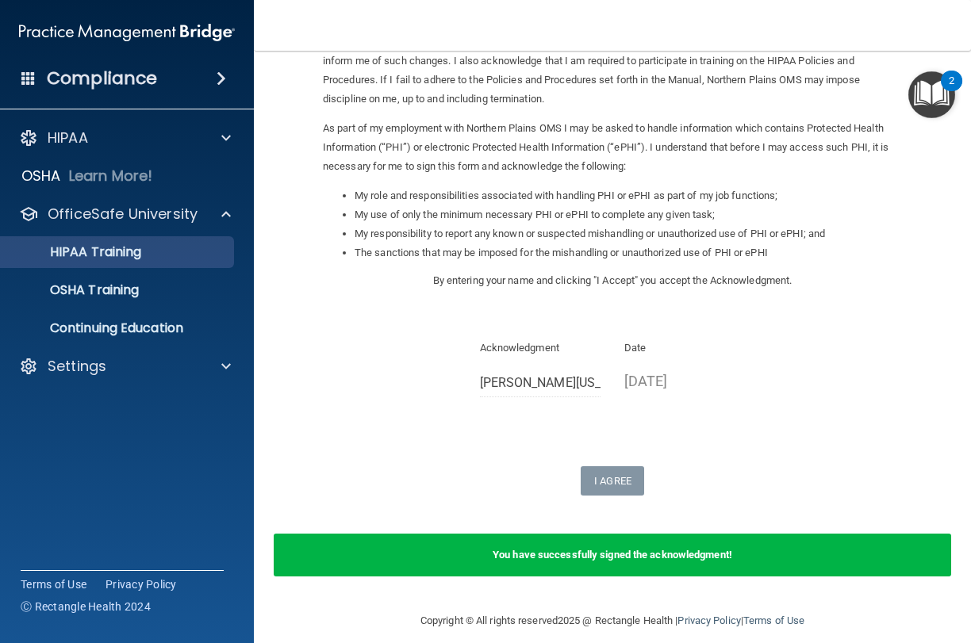
click at [163, 247] on div "HIPAA Training" at bounding box center [118, 252] width 217 height 16
